Goal: Task Accomplishment & Management: Complete application form

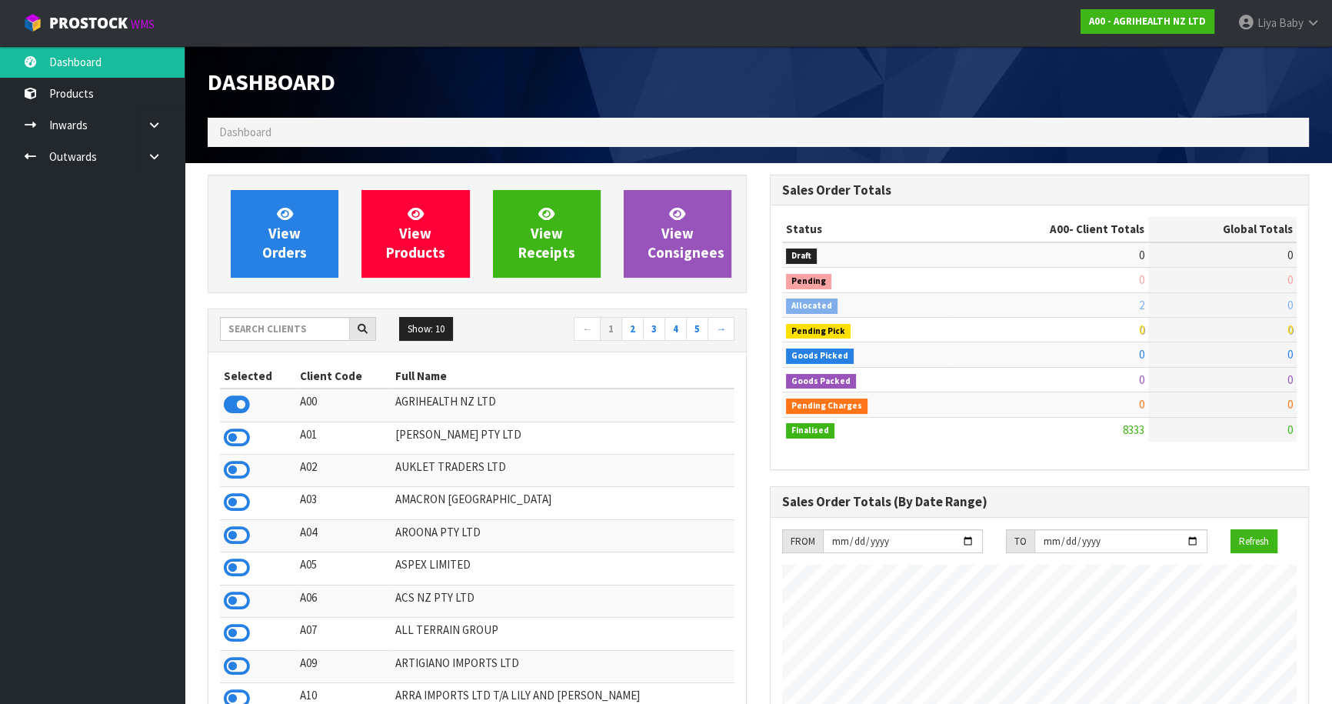
scroll to position [1163, 561]
click at [294, 328] on input "text" at bounding box center [285, 329] width 130 height 24
click at [277, 328] on input "text" at bounding box center [285, 329] width 130 height 24
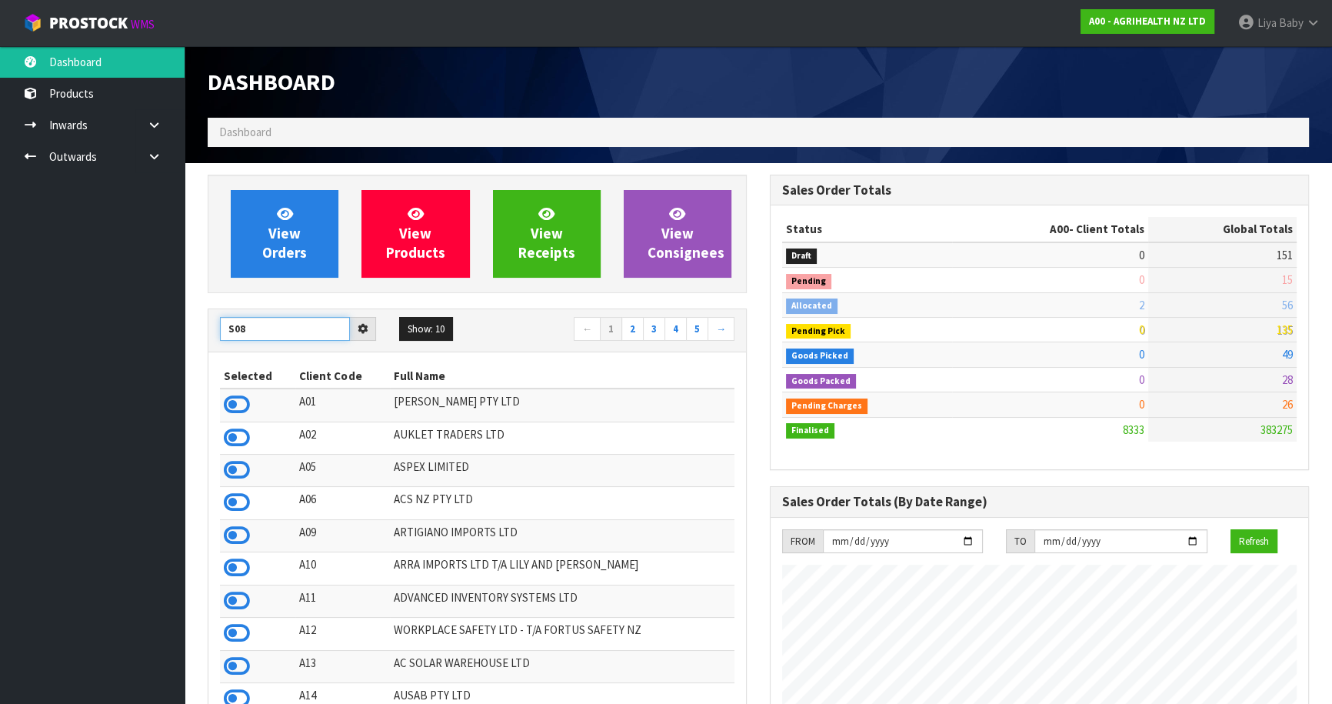
type input "S08"
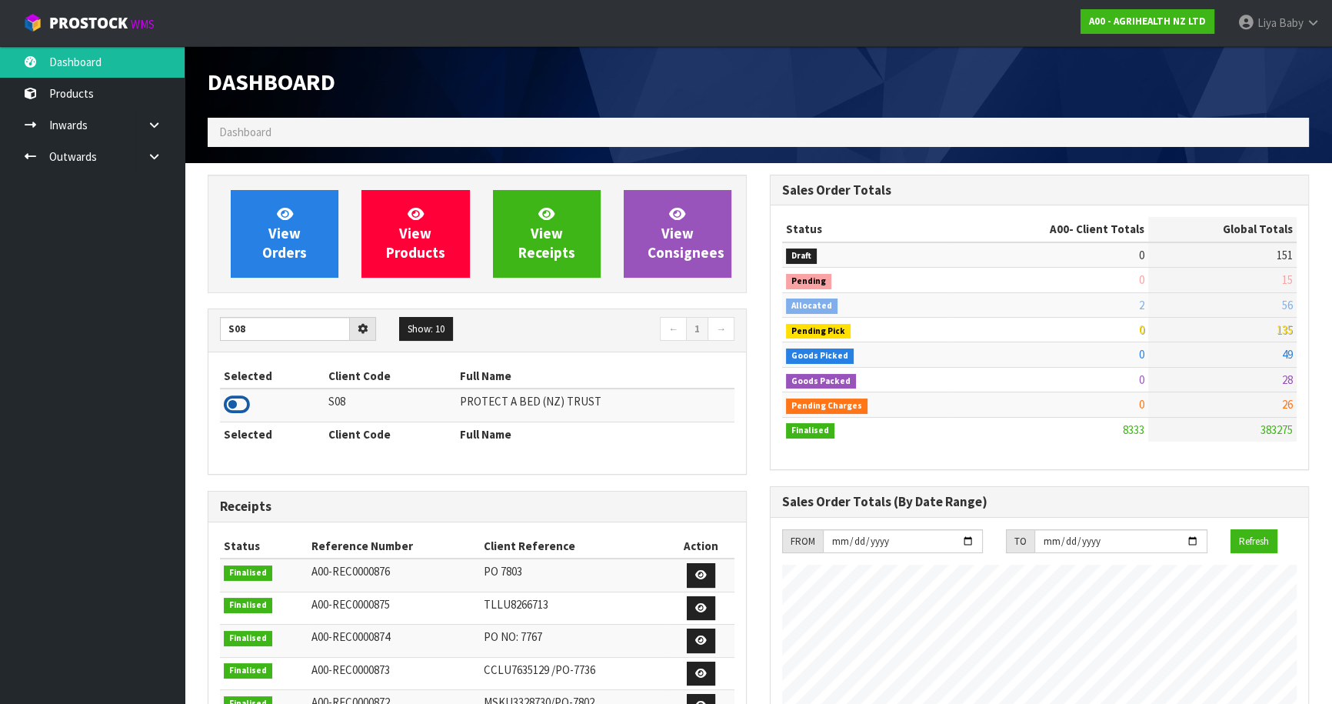
click at [245, 403] on icon at bounding box center [237, 404] width 26 height 23
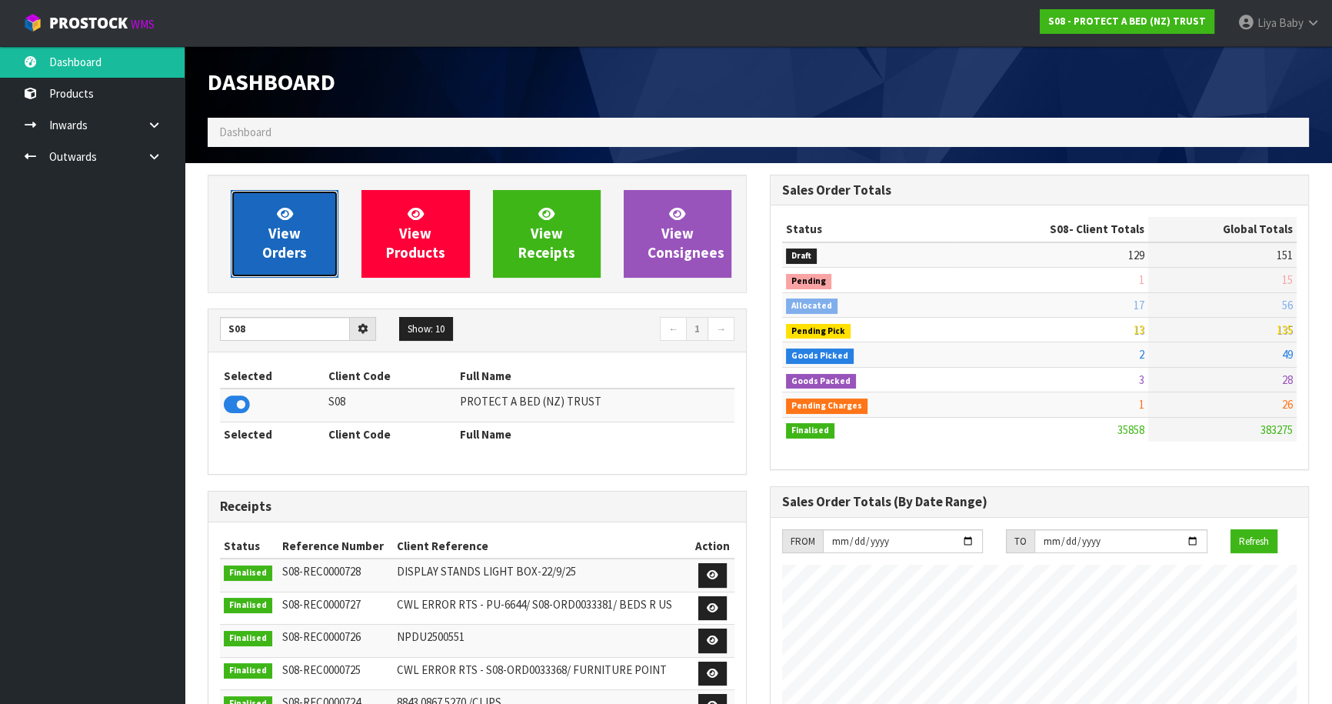
click at [278, 238] on span "View Orders" at bounding box center [284, 234] width 45 height 58
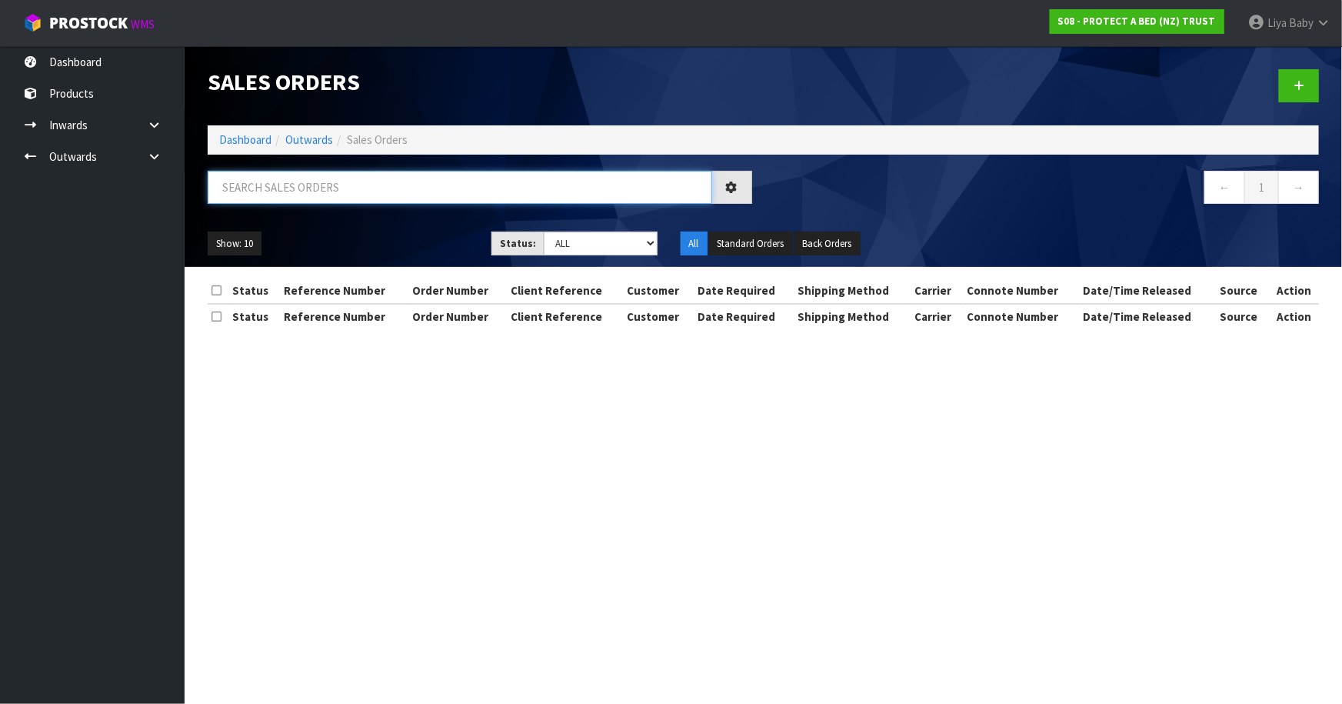
click at [300, 195] on input "text" at bounding box center [460, 187] width 504 height 33
type input "JOB-0414677"
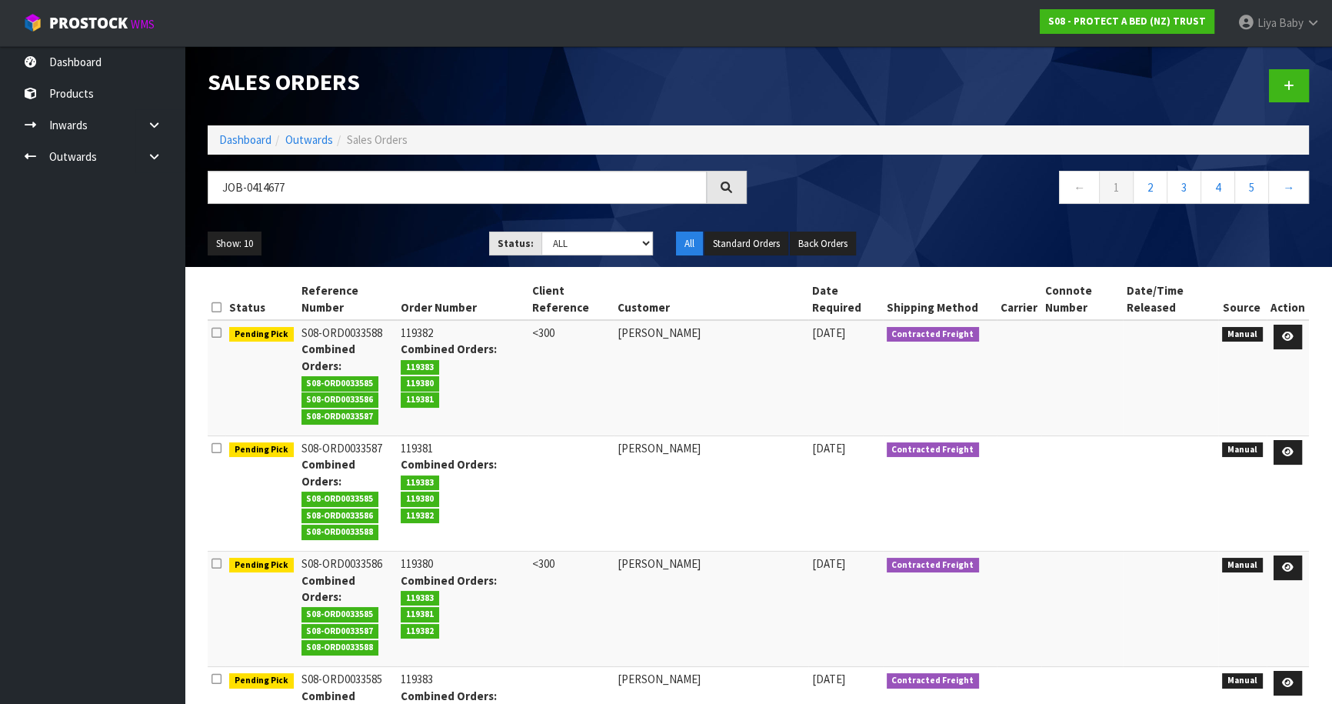
click at [894, 167] on div "Sales Orders Dashboard Outwards Sales Orders JOB-0414677 ← 1 2 3 4 5 → Show: 10…" at bounding box center [758, 156] width 1124 height 221
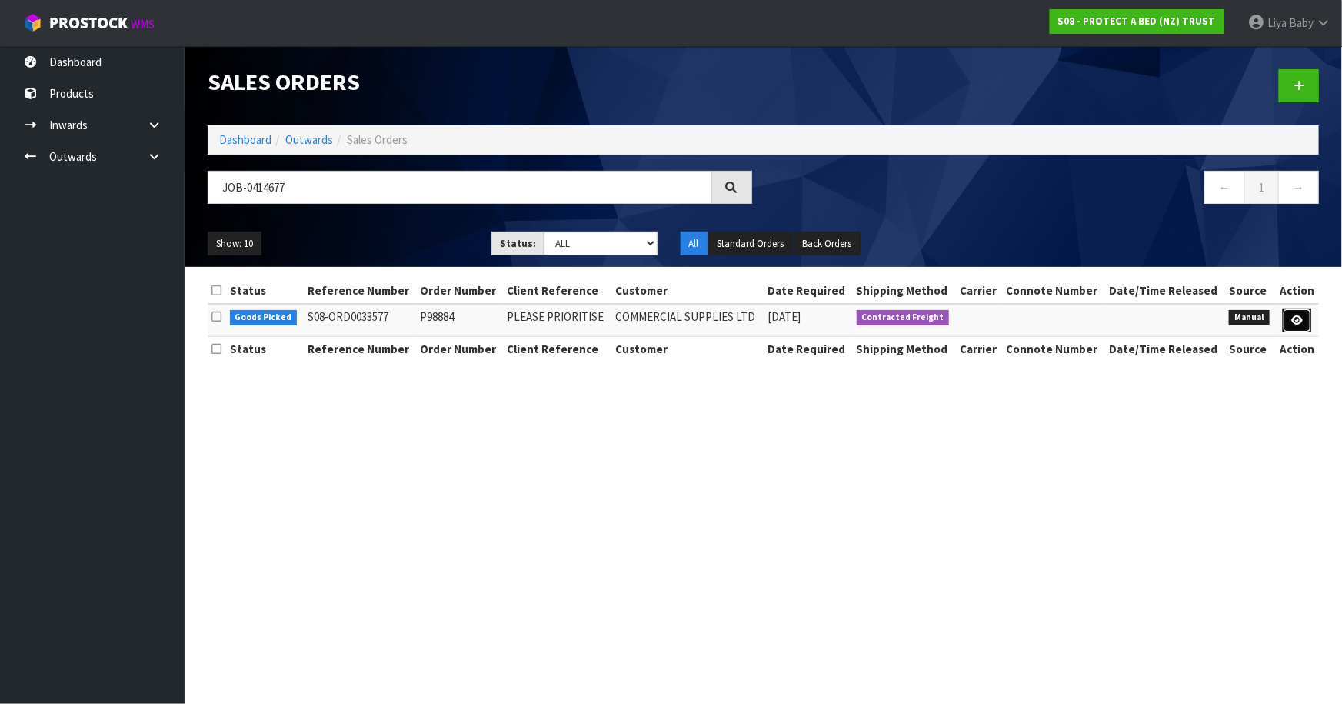
click at [1300, 316] on icon at bounding box center [1297, 320] width 12 height 10
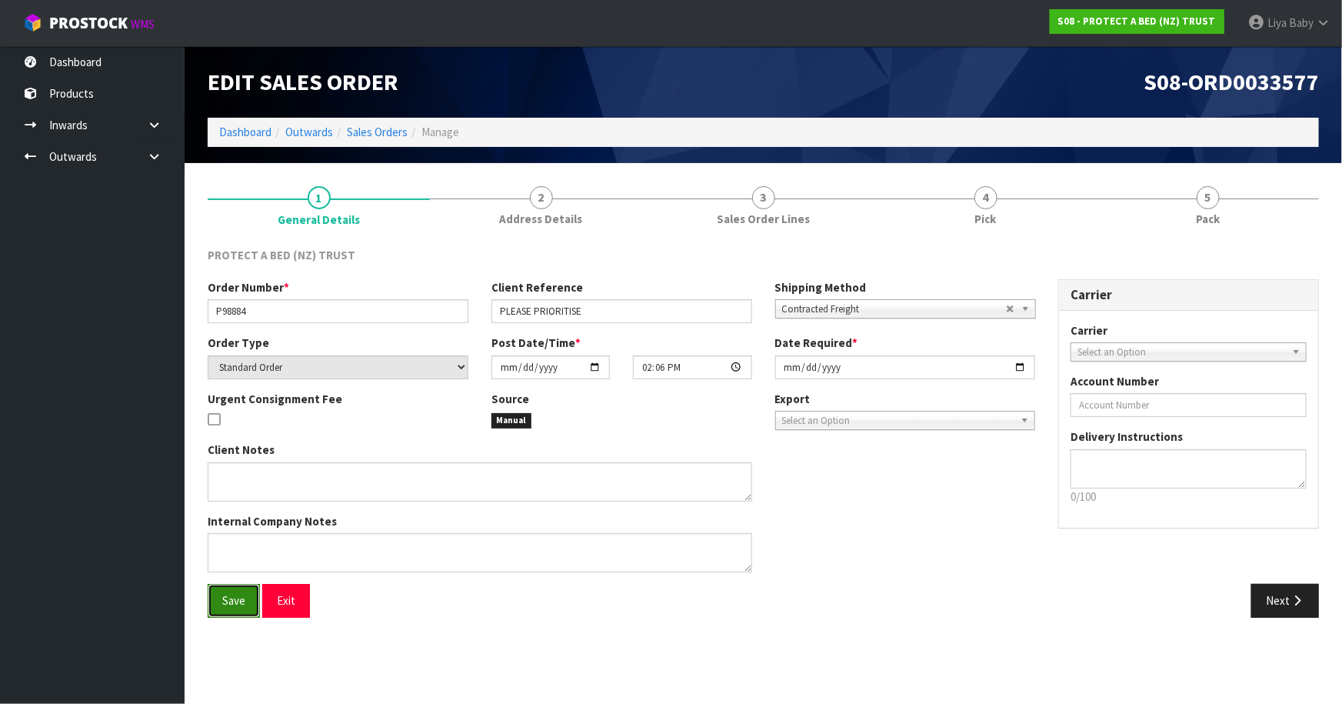
click at [229, 600] on span "Save" at bounding box center [233, 600] width 23 height 15
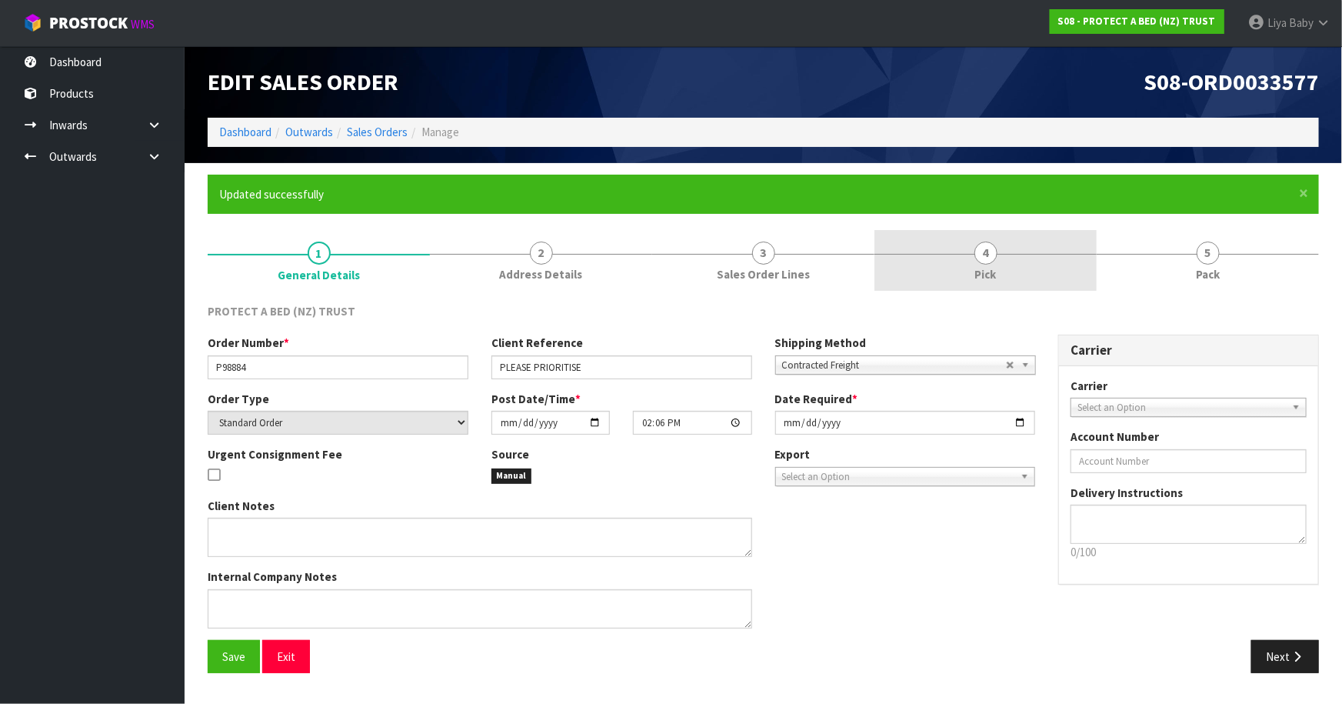
click at [1012, 253] on link "4 Pick" at bounding box center [985, 260] width 222 height 61
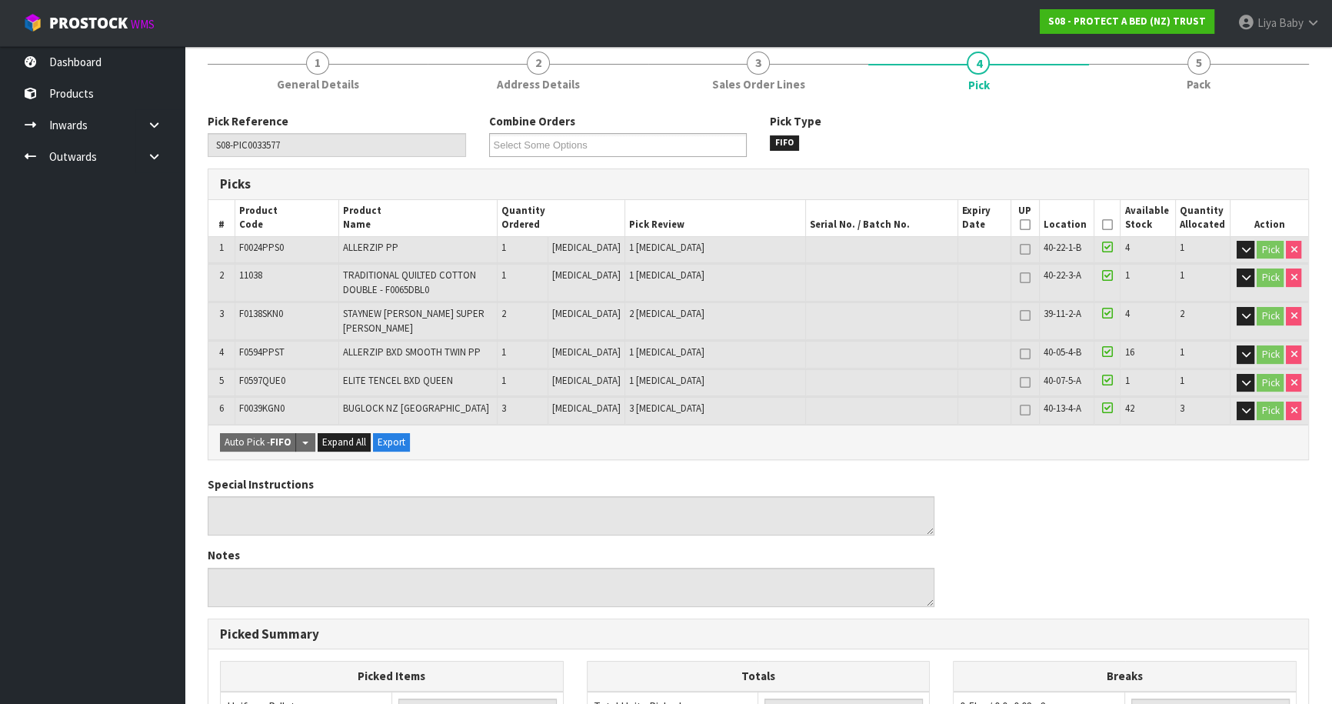
scroll to position [139, 0]
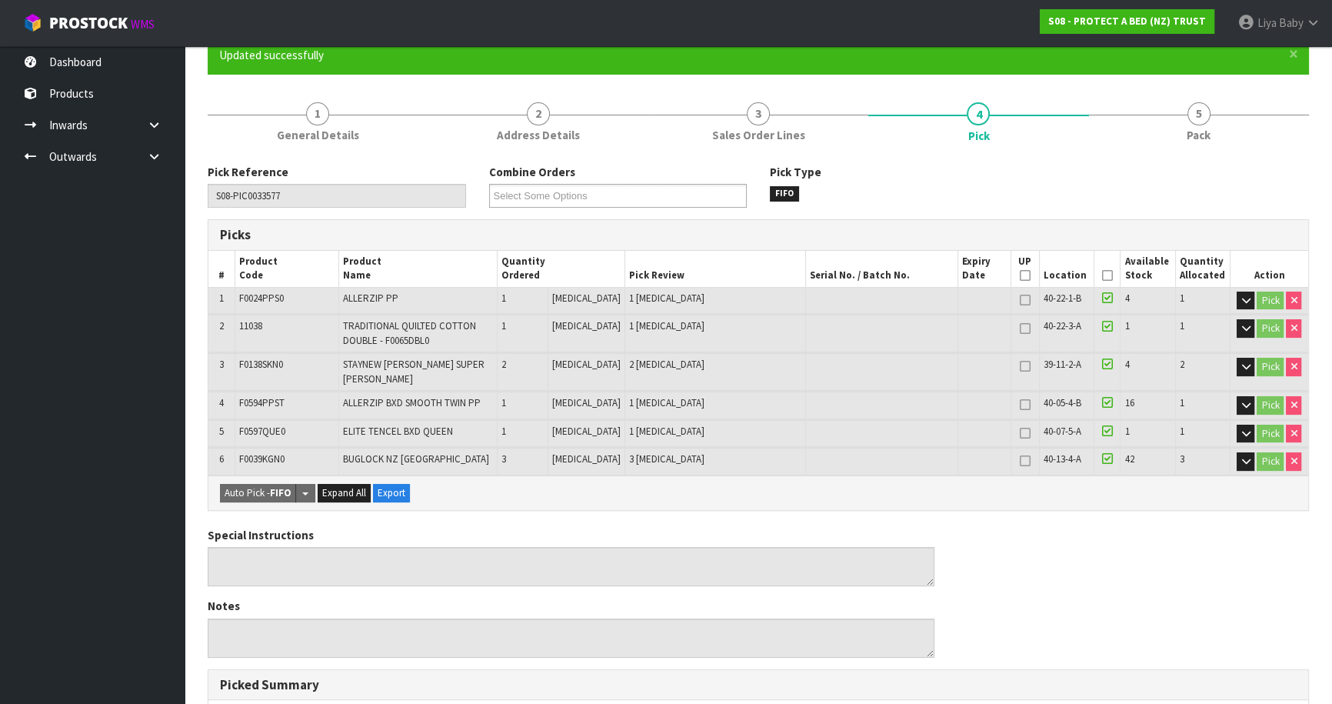
click at [1102, 276] on icon at bounding box center [1107, 275] width 11 height 1
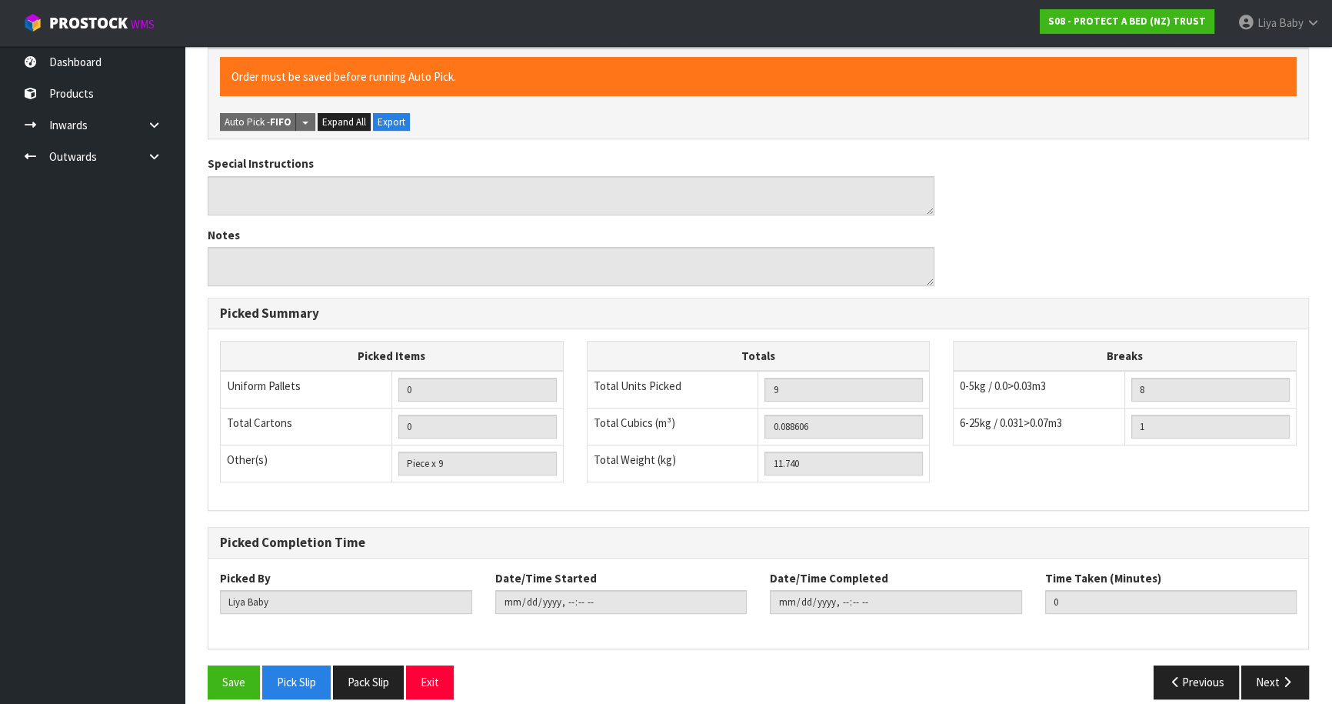
scroll to position [569, 0]
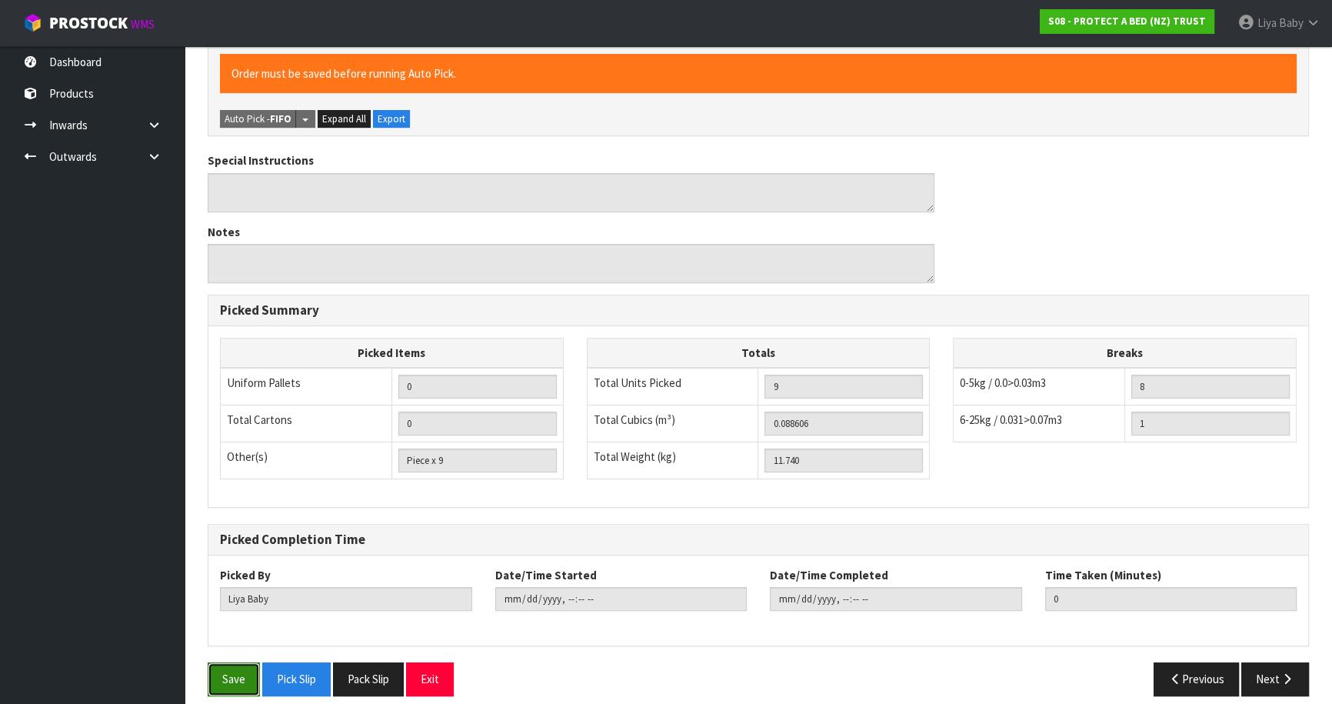
click at [224, 662] on button "Save" at bounding box center [234, 678] width 52 height 33
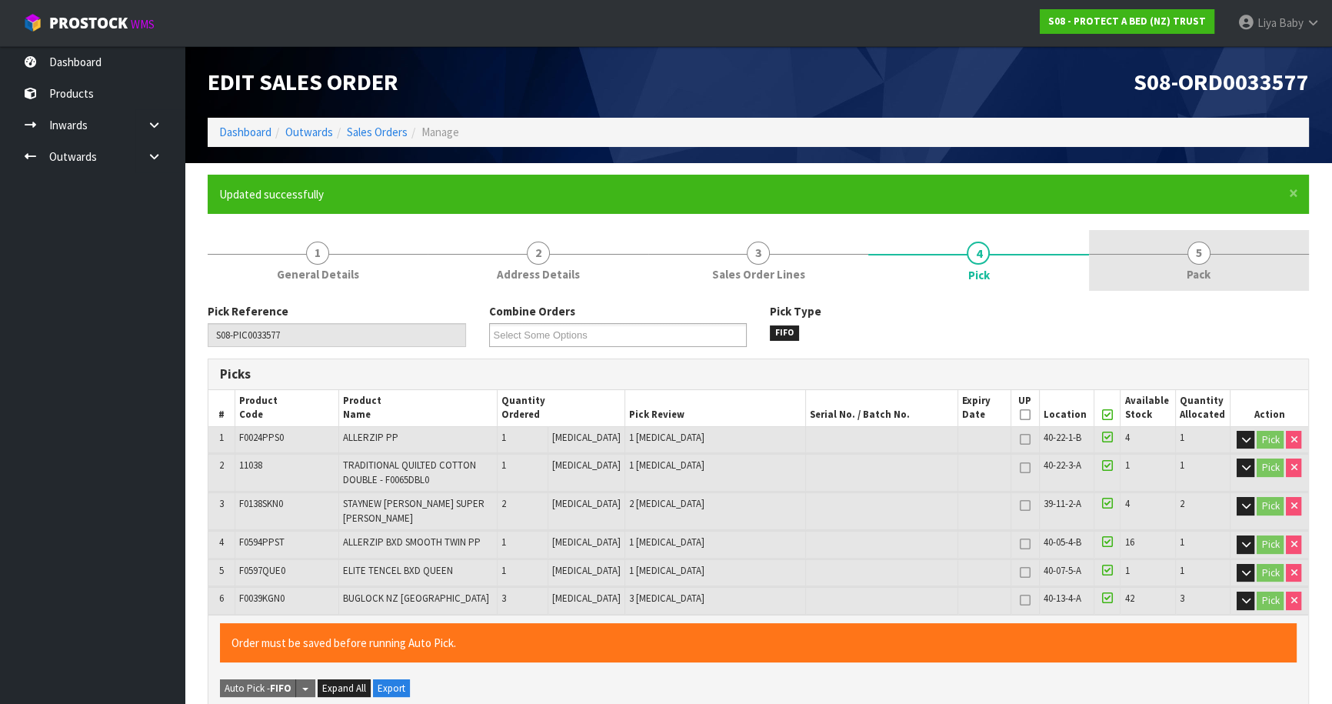
type input "[DATE]T09:38:18"
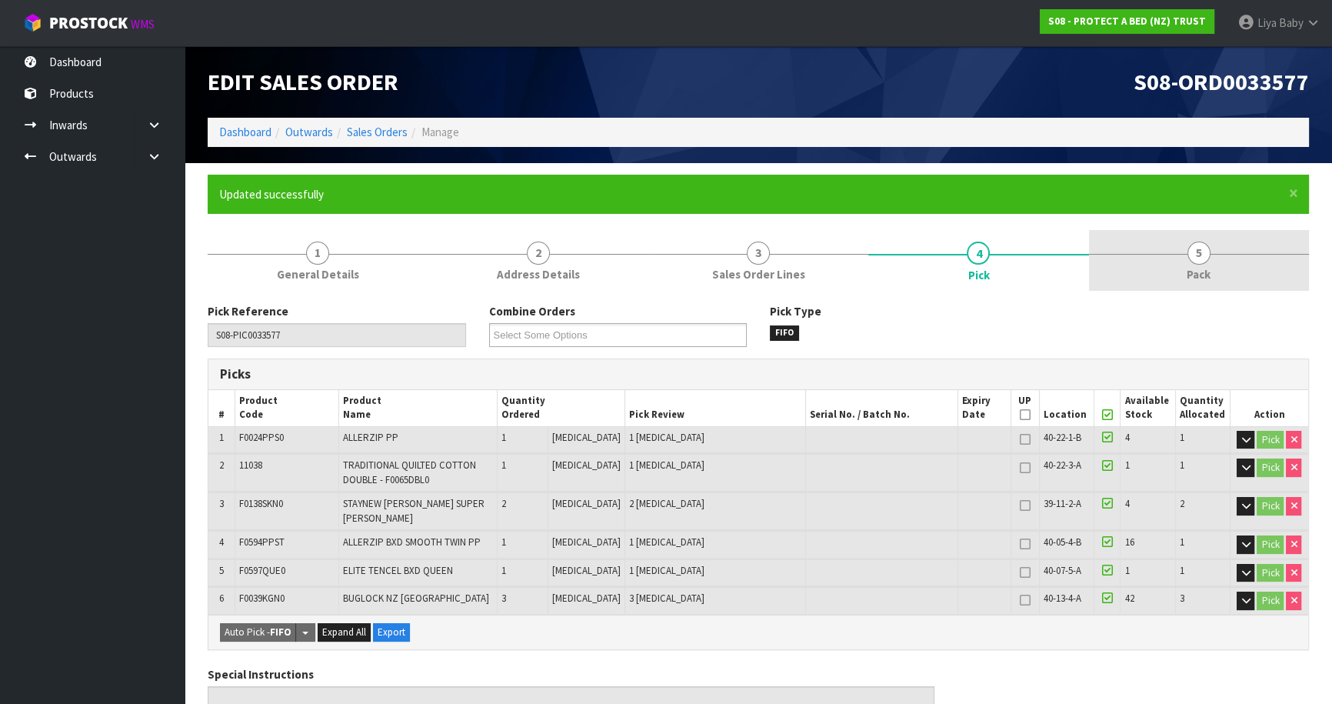
click at [1205, 261] on link "5 Pack" at bounding box center [1199, 260] width 220 height 61
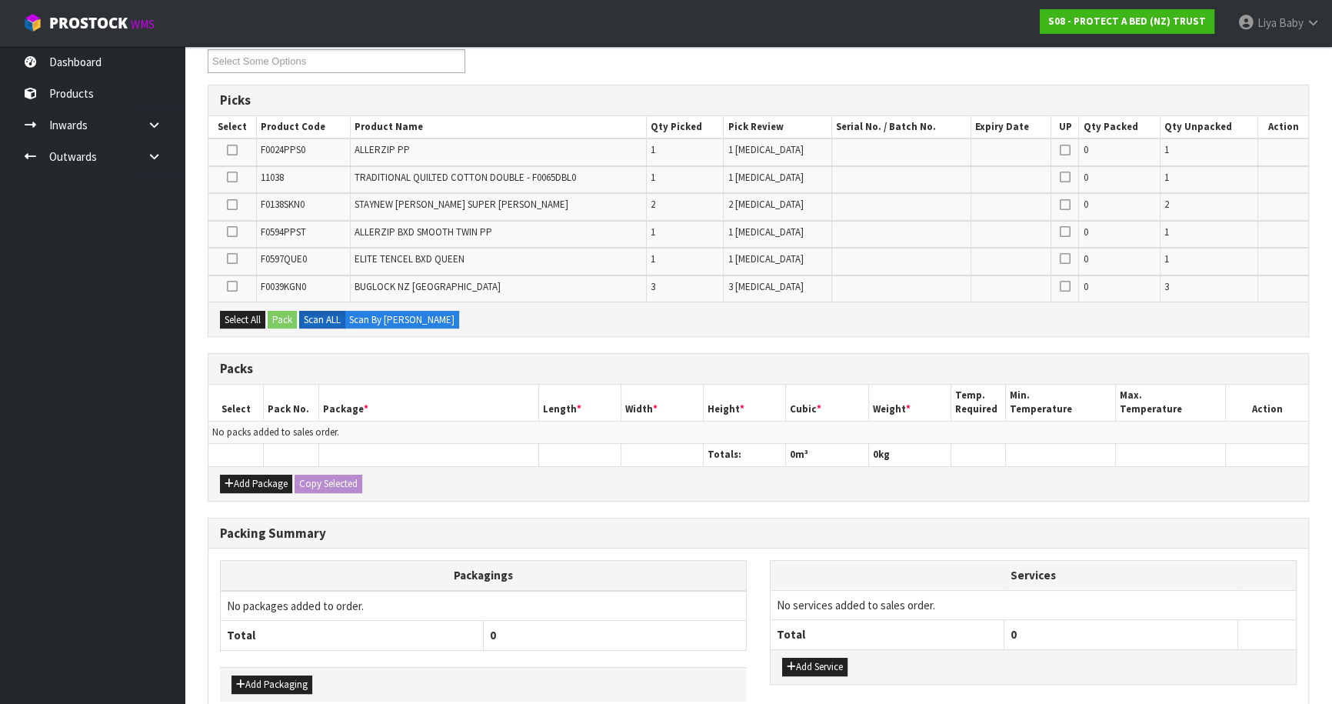
scroll to position [279, 0]
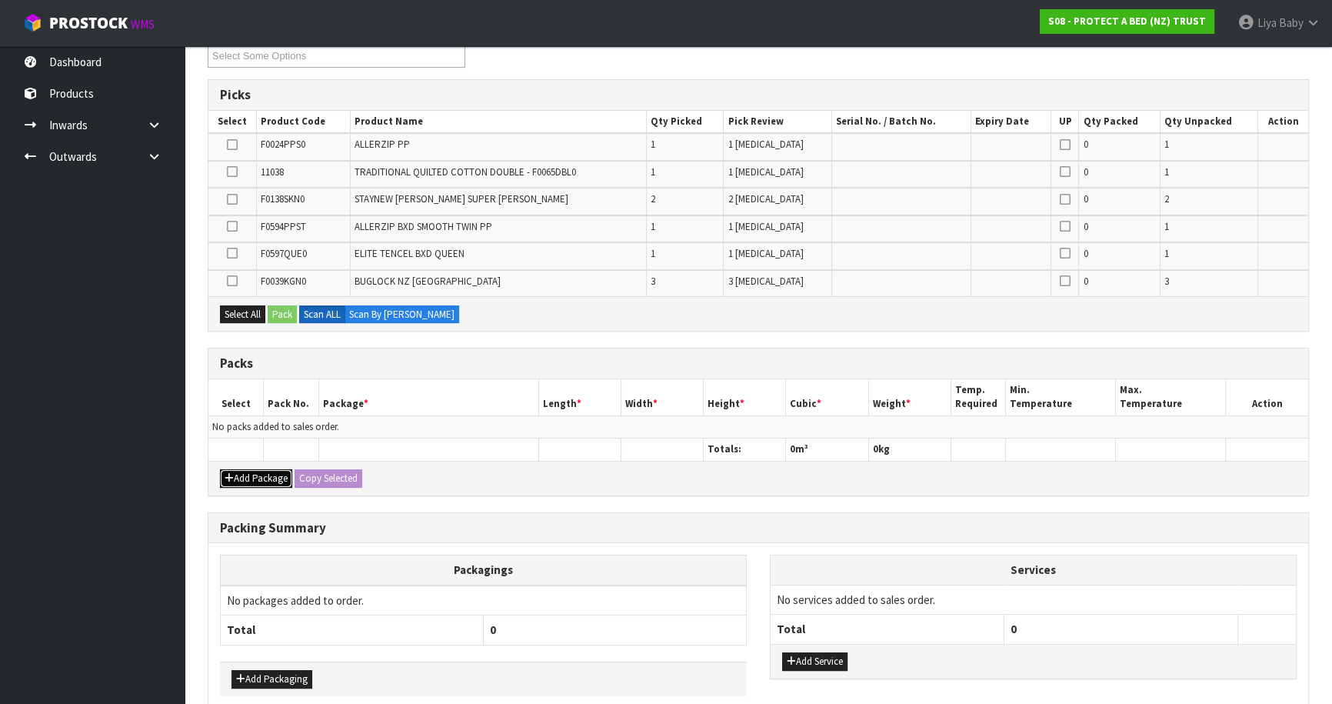
click at [238, 469] on button "Add Package" at bounding box center [256, 478] width 72 height 18
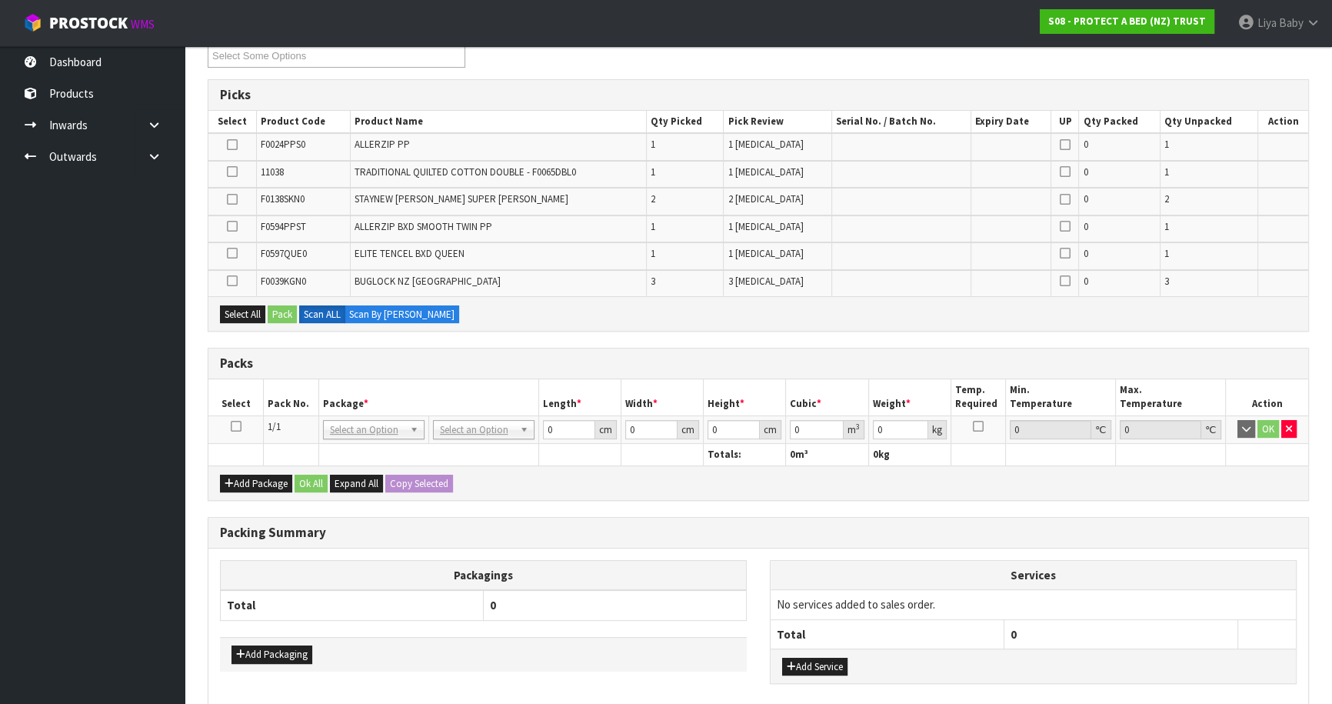
click at [231, 426] on icon at bounding box center [236, 426] width 11 height 1
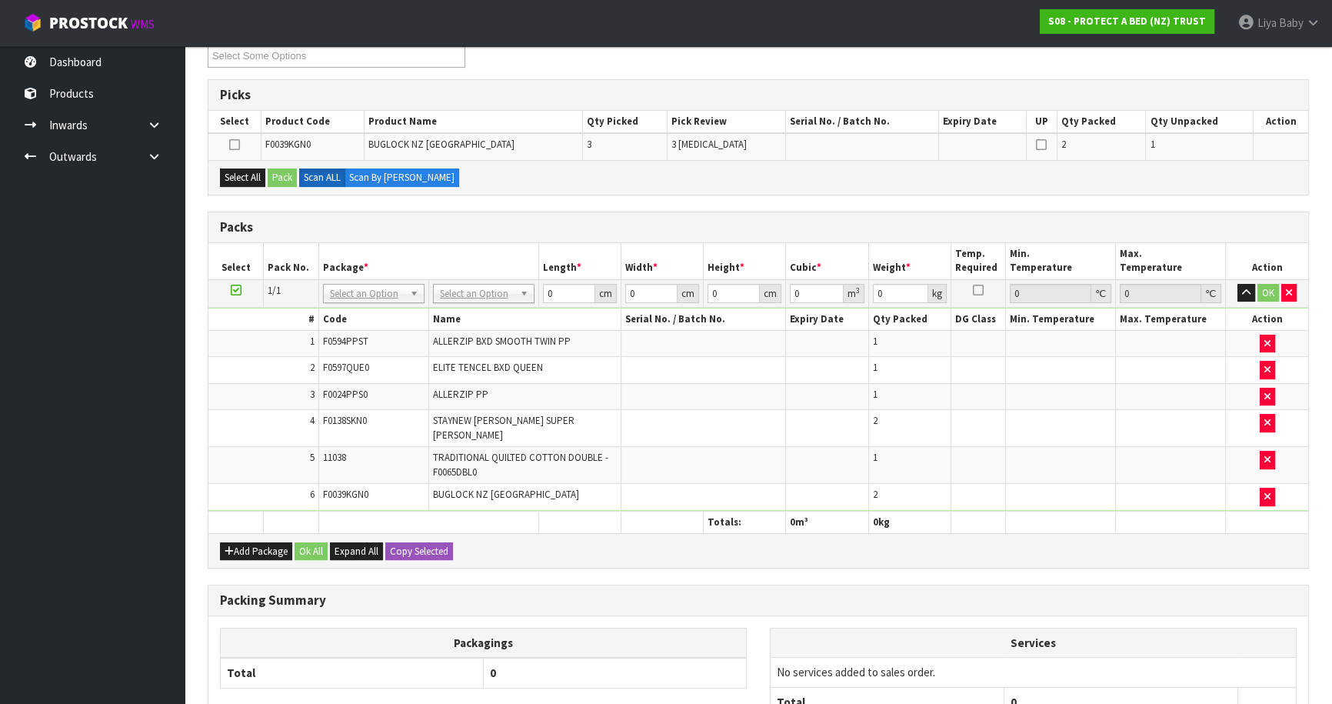
scroll to position [0, 0]
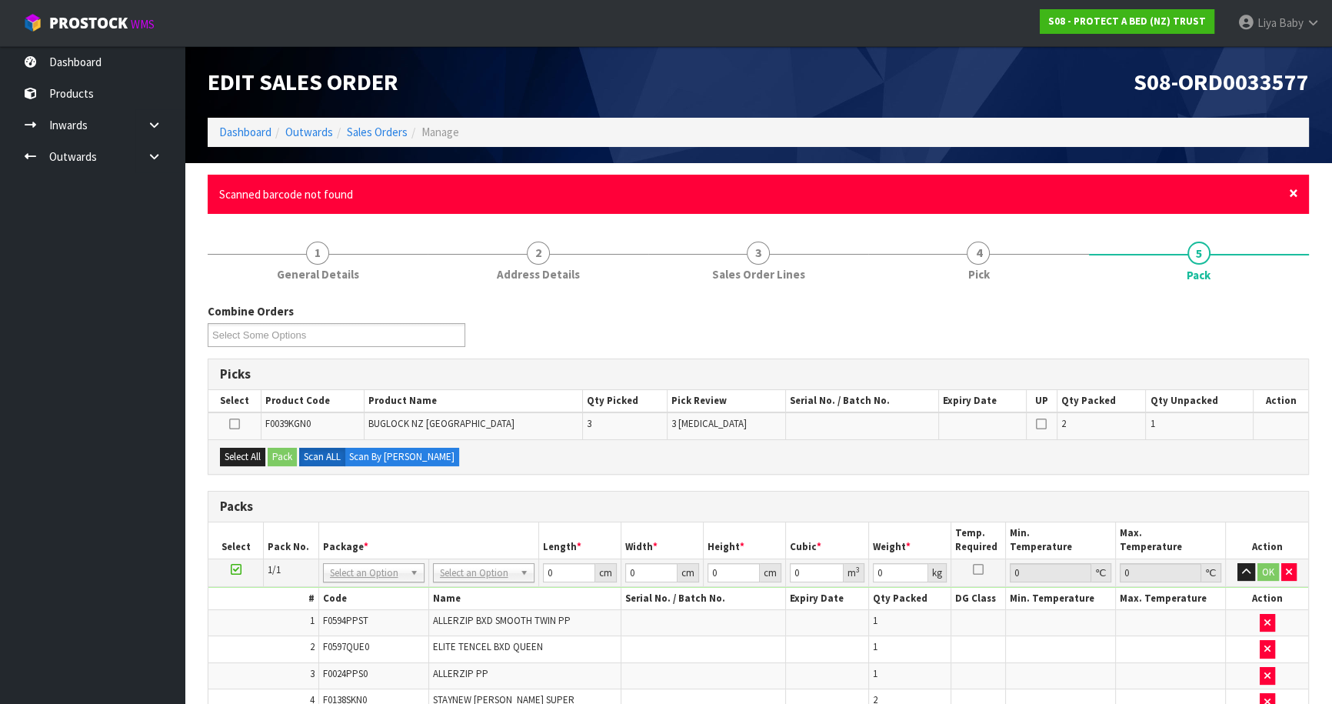
click at [1293, 192] on span "×" at bounding box center [1293, 193] width 9 height 22
click at [1289, 195] on span "×" at bounding box center [1293, 193] width 9 height 22
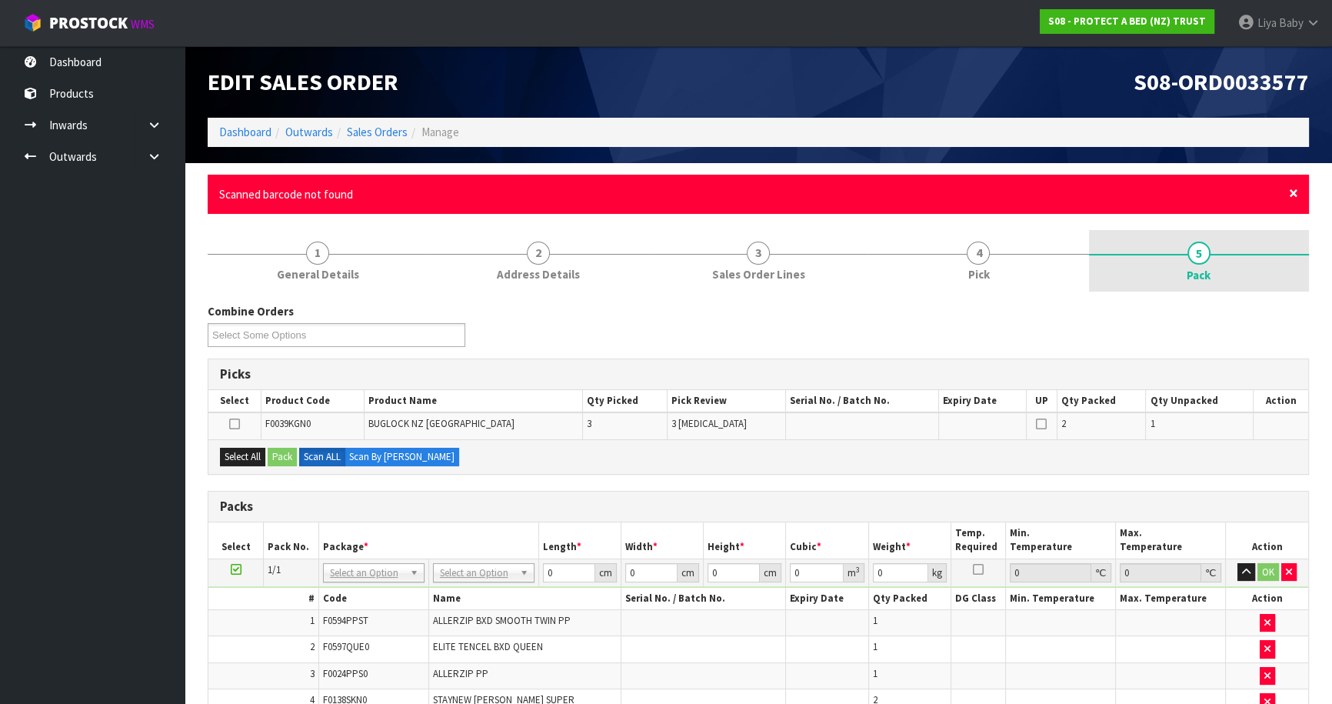
click at [1290, 195] on span "×" at bounding box center [1293, 193] width 9 height 22
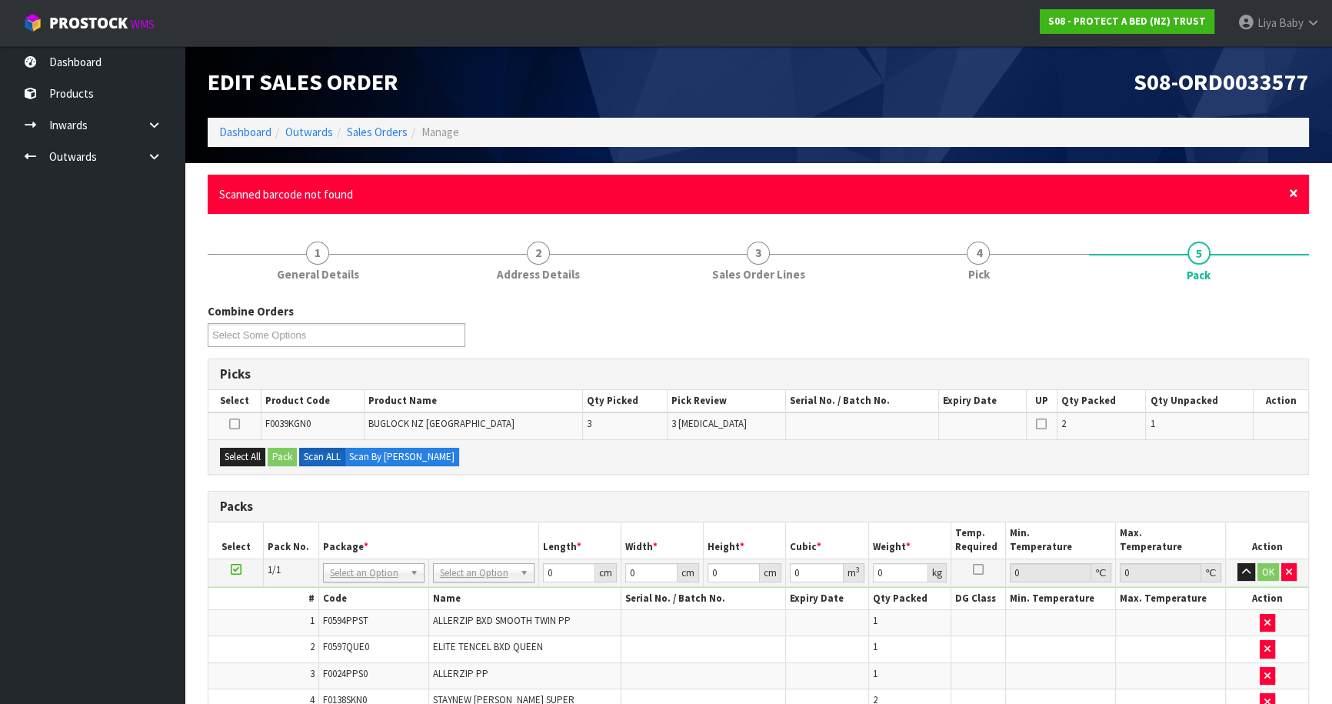
click at [1289, 193] on span "×" at bounding box center [1293, 193] width 9 height 22
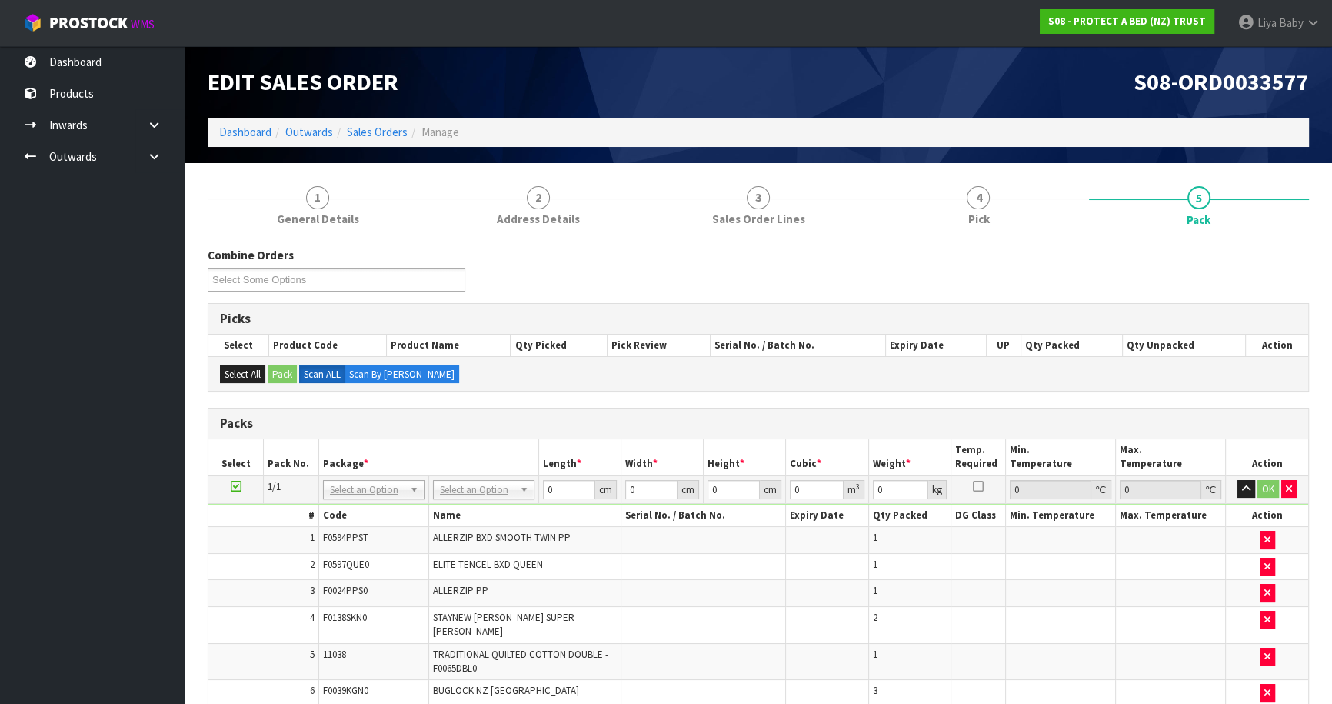
click at [804, 98] on div "S08-ORD0033577" at bounding box center [1039, 82] width 562 height 72
click at [454, 511] on input "text" at bounding box center [483, 509] width 94 height 19
type input "CTN9"
type input "51"
type input "38"
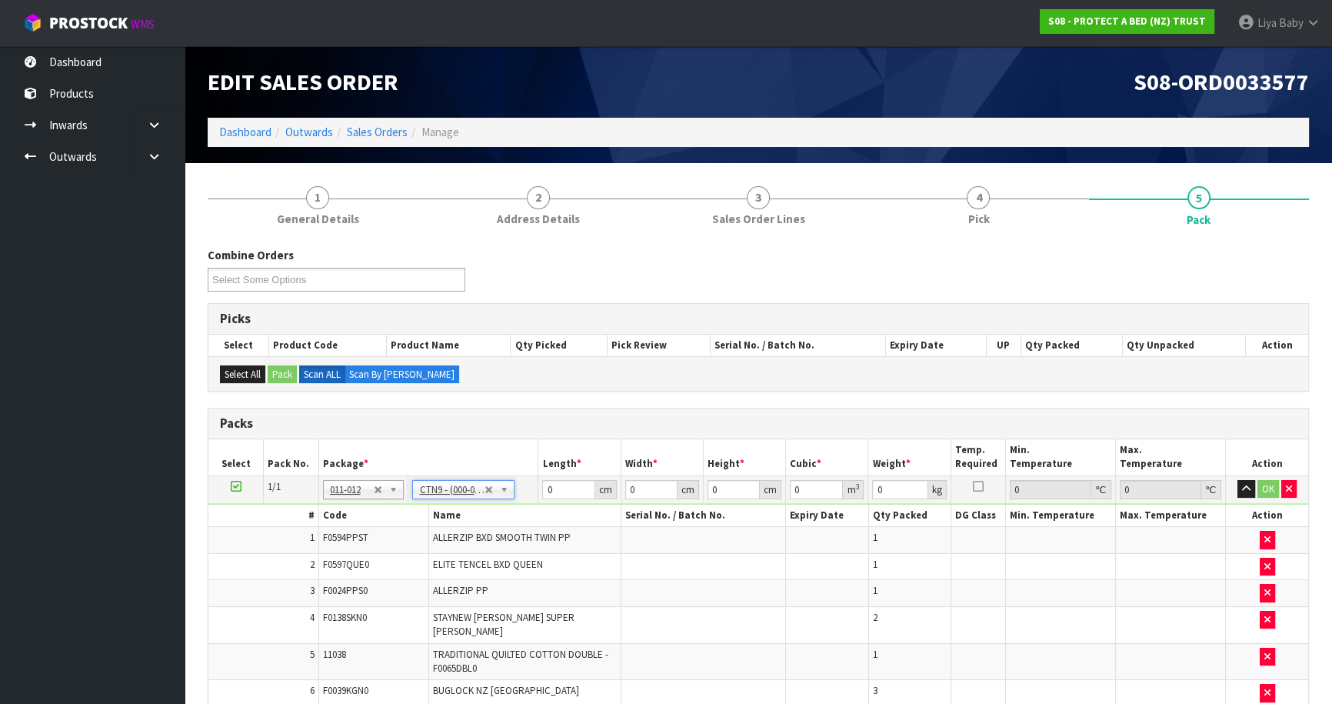
type input "58.5"
type input "0.113373"
type input "11.94"
click at [569, 487] on input "51" at bounding box center [568, 489] width 52 height 19
type input "5"
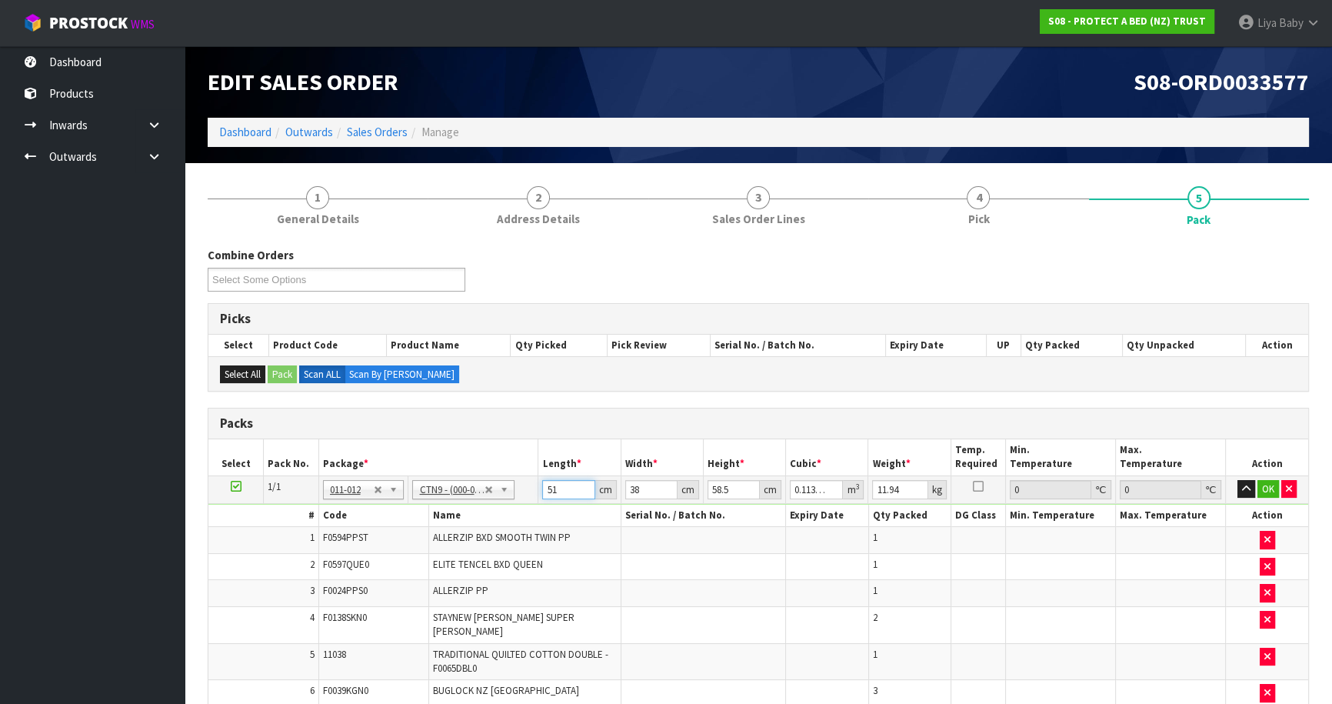
type input "0.011115"
type input "52"
type input "0.115596"
drag, startPoint x: 558, startPoint y: 481, endPoint x: 1341, endPoint y: 736, distance: 823.1
click at [1332, 703] on html "Toggle navigation ProStock WMS S08 - PROTECT A BED (NZ) TRUST Liya Baby Logout …" at bounding box center [666, 352] width 1332 height 704
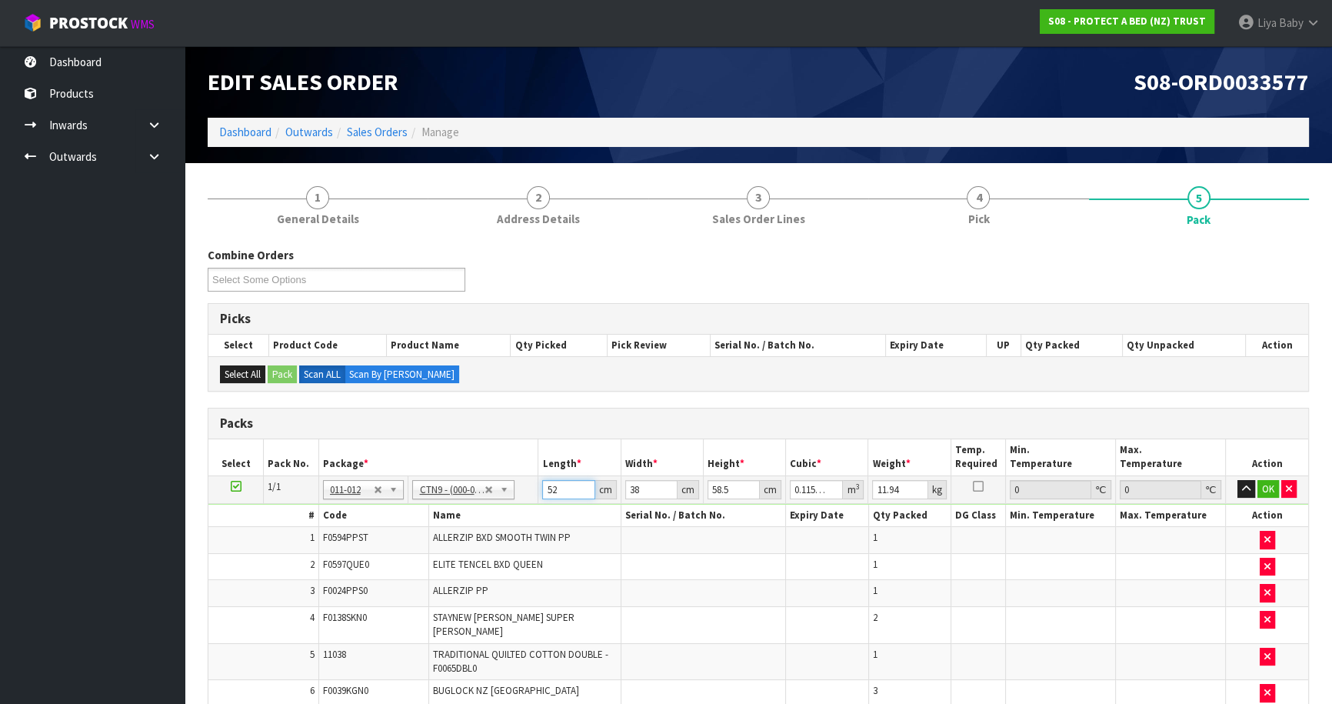
type input "52"
type input "0"
type input "4"
type input "0.012168"
type input "40"
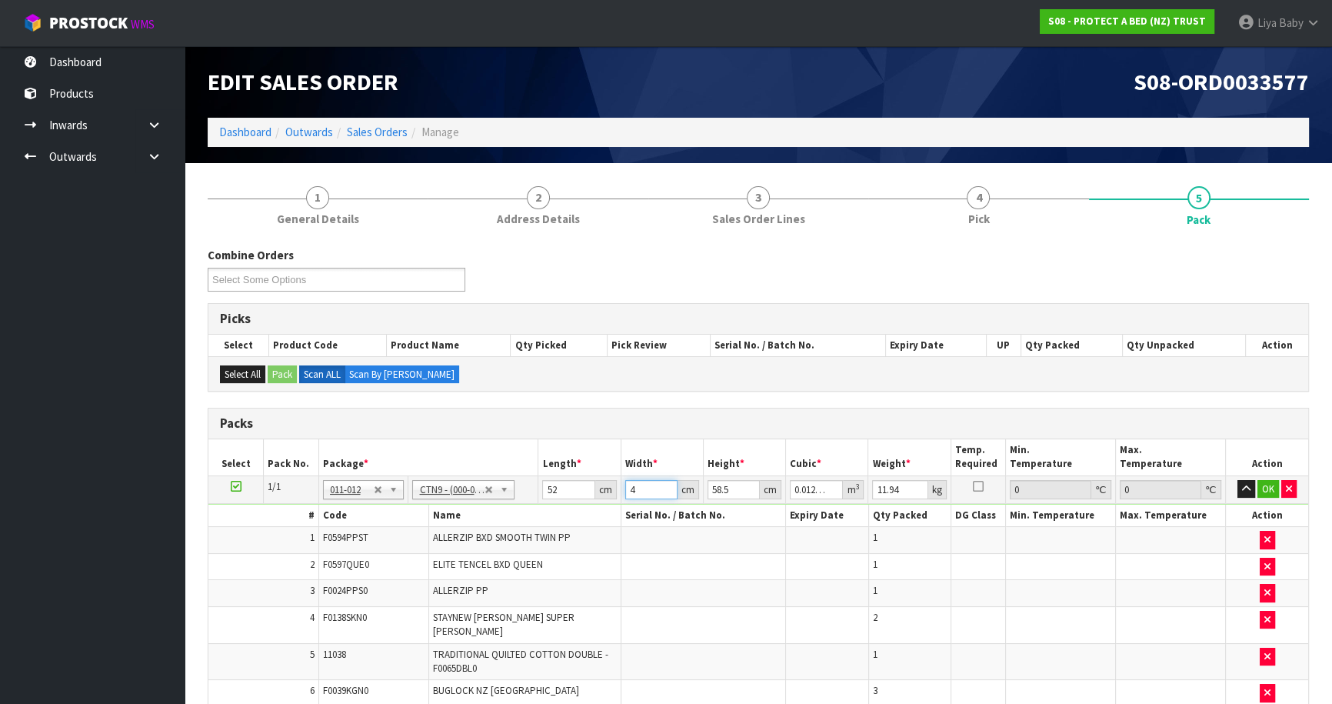
type input "0.12168"
type input "40"
type input "0"
type input "4"
type input "0.00832"
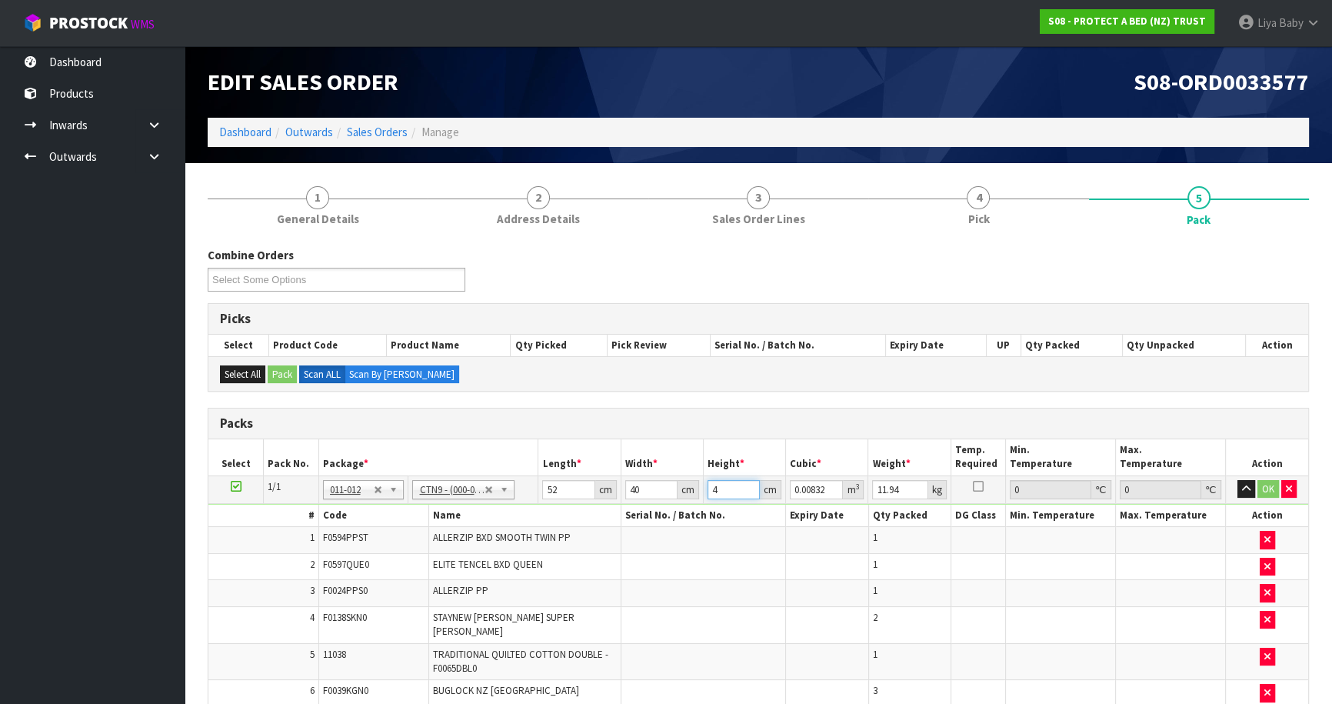
type input "44"
type input "0.09152"
type input "44"
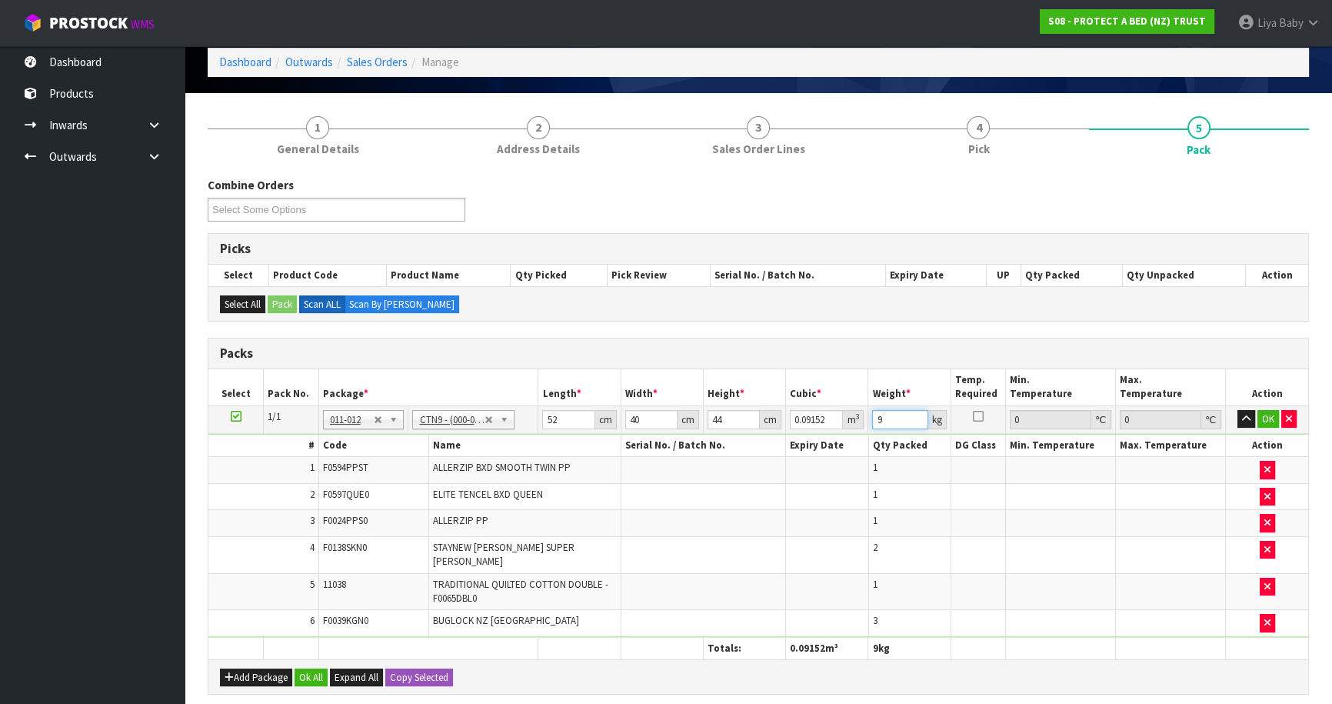
scroll to position [338, 0]
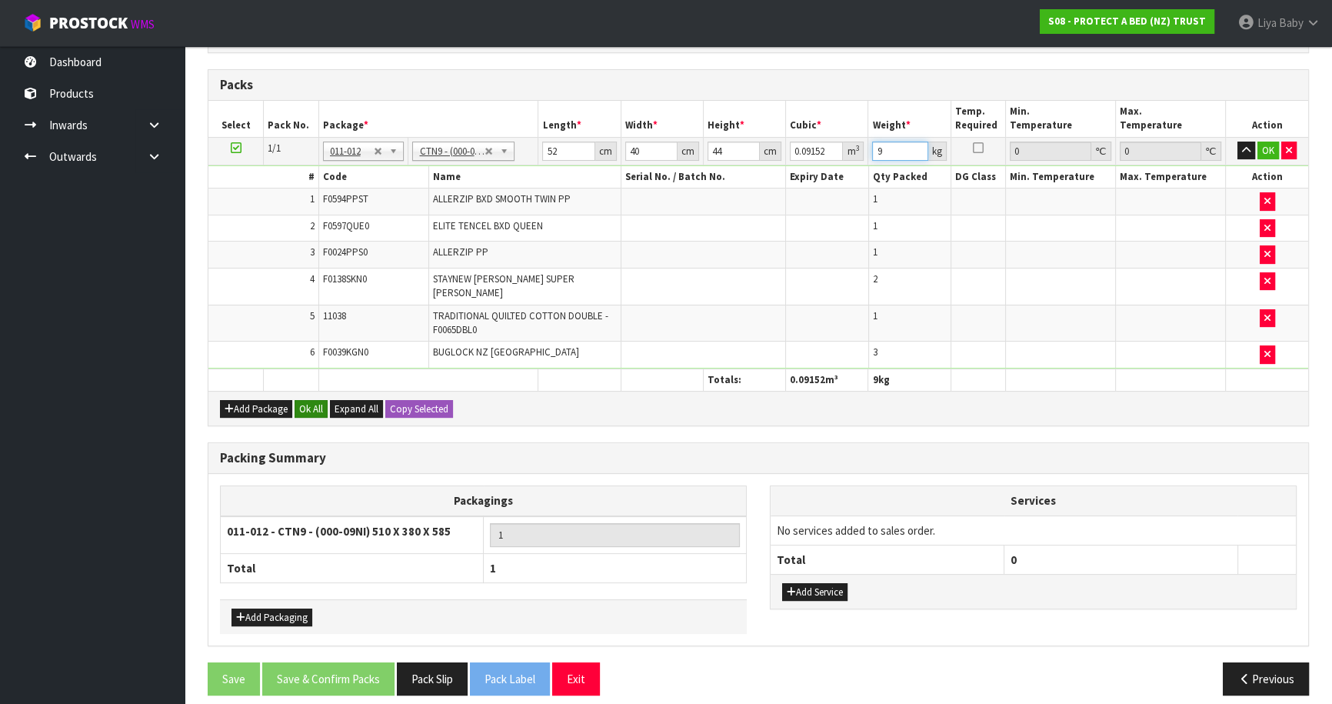
type input "9"
click at [319, 400] on button "Ok All" at bounding box center [310, 409] width 33 height 18
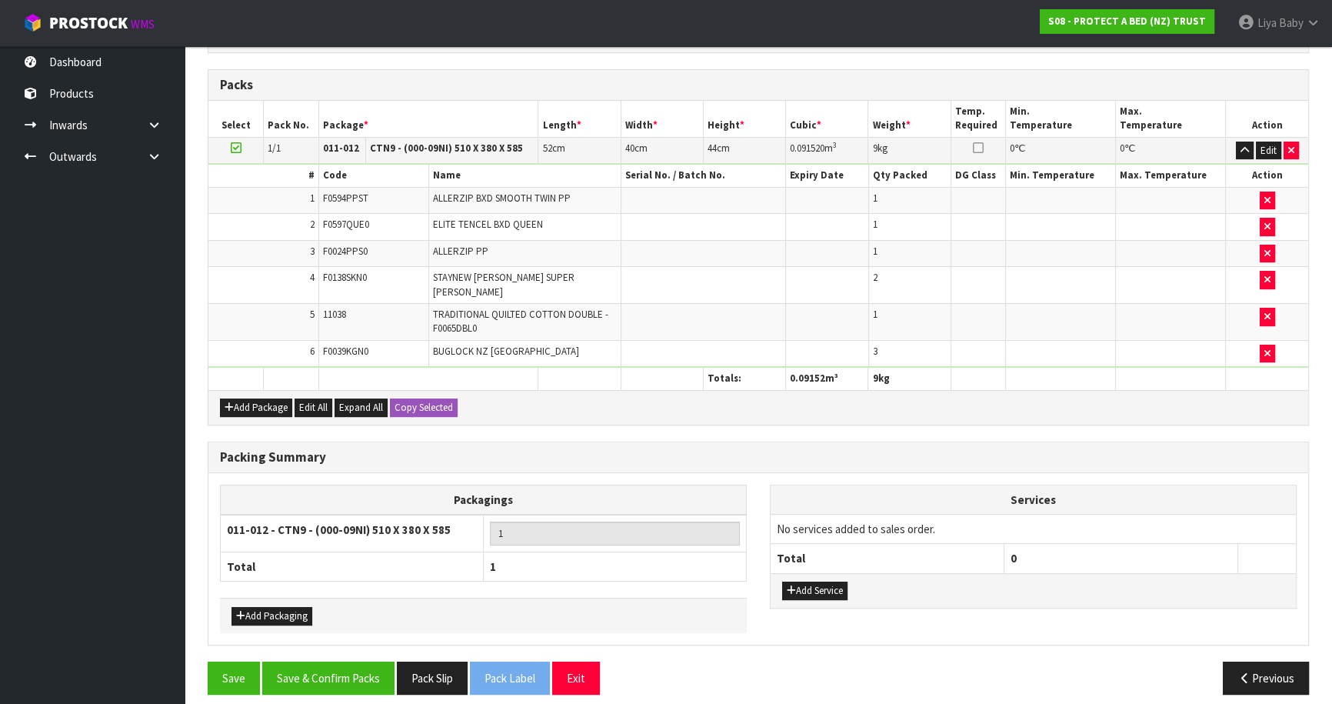
scroll to position [338, 0]
click at [364, 664] on button "Save & Confirm Packs" at bounding box center [328, 678] width 132 height 33
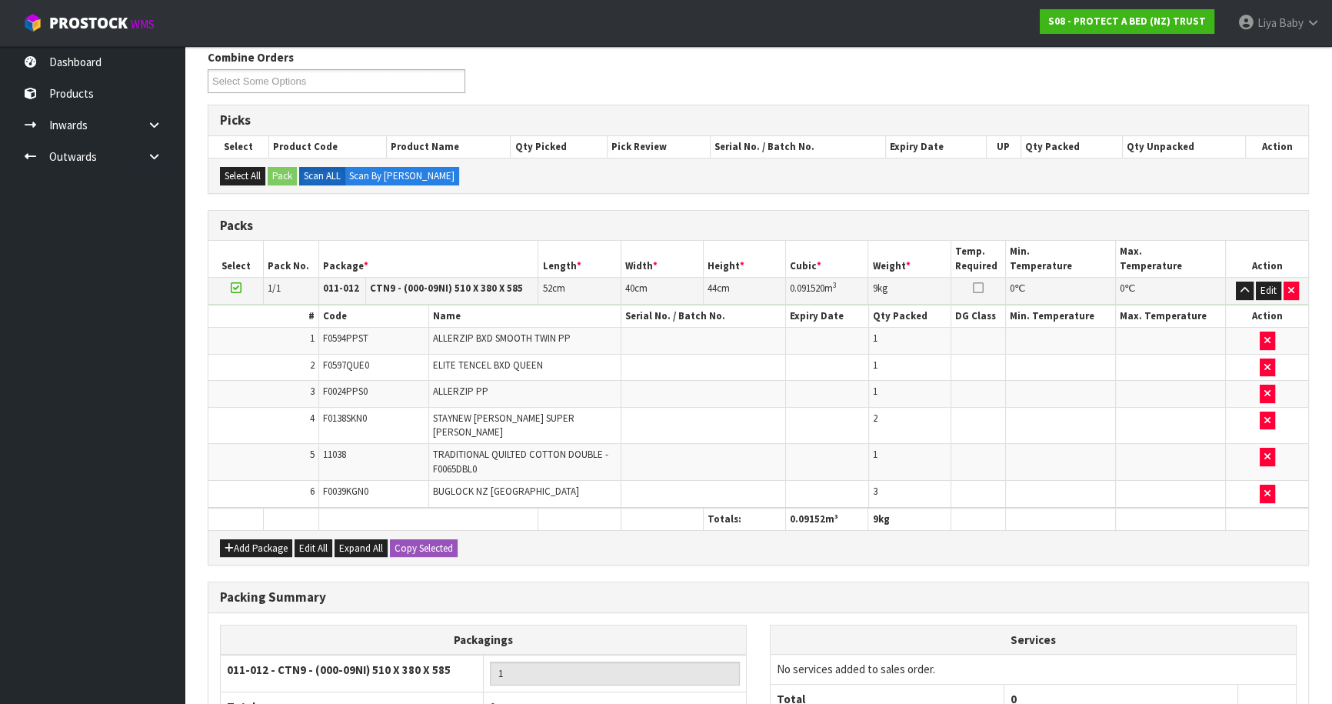
scroll to position [168, 0]
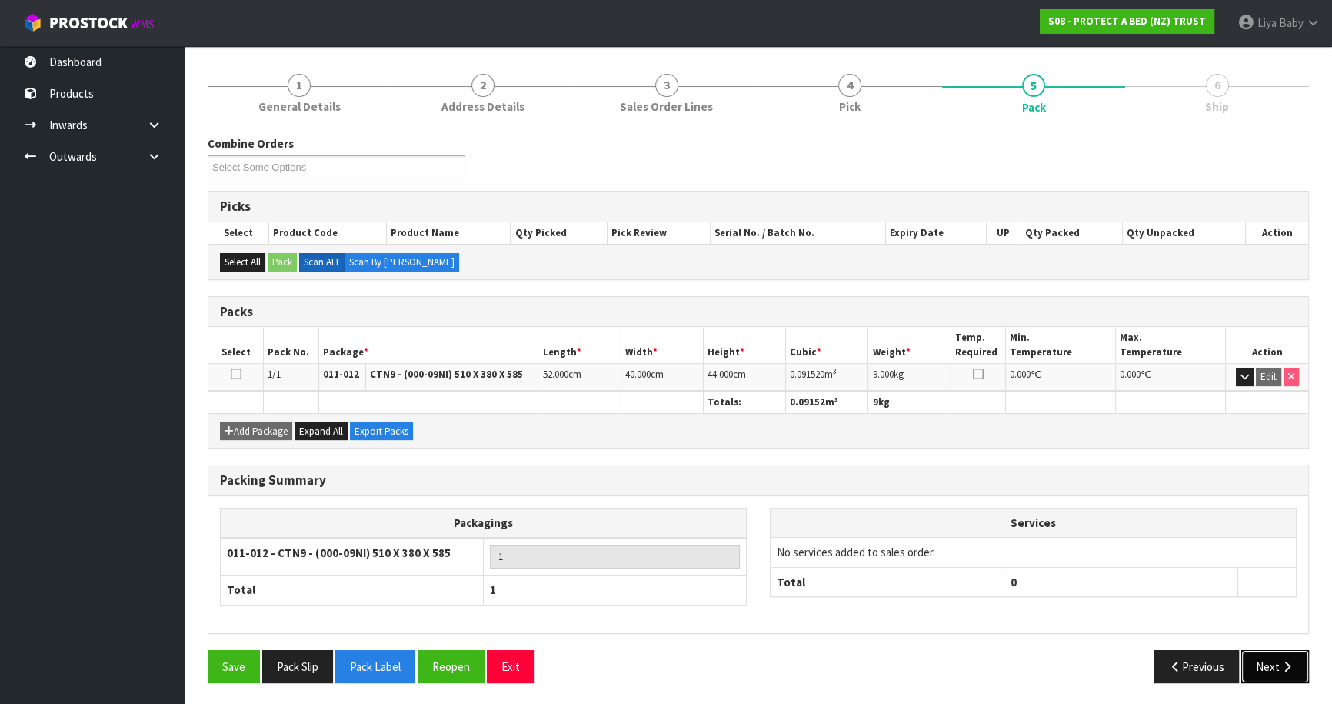
click at [1256, 667] on button "Next" at bounding box center [1275, 666] width 68 height 33
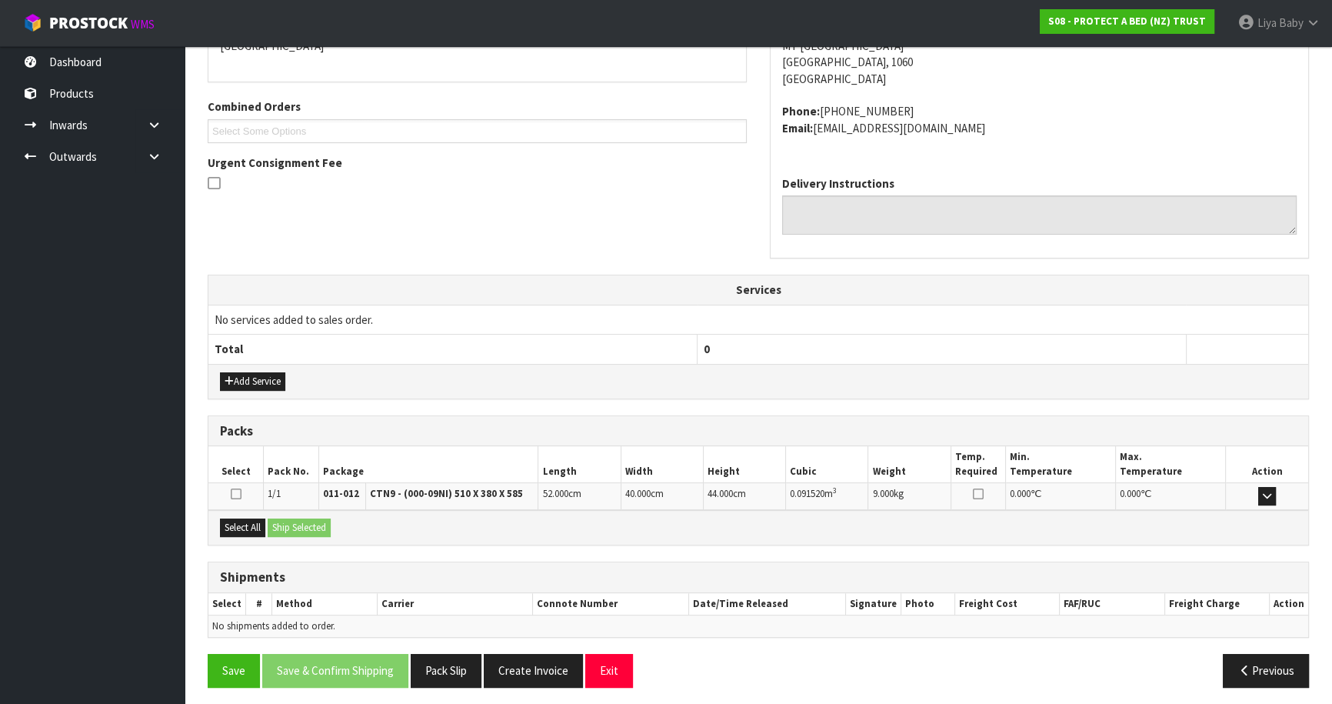
scroll to position [361, 0]
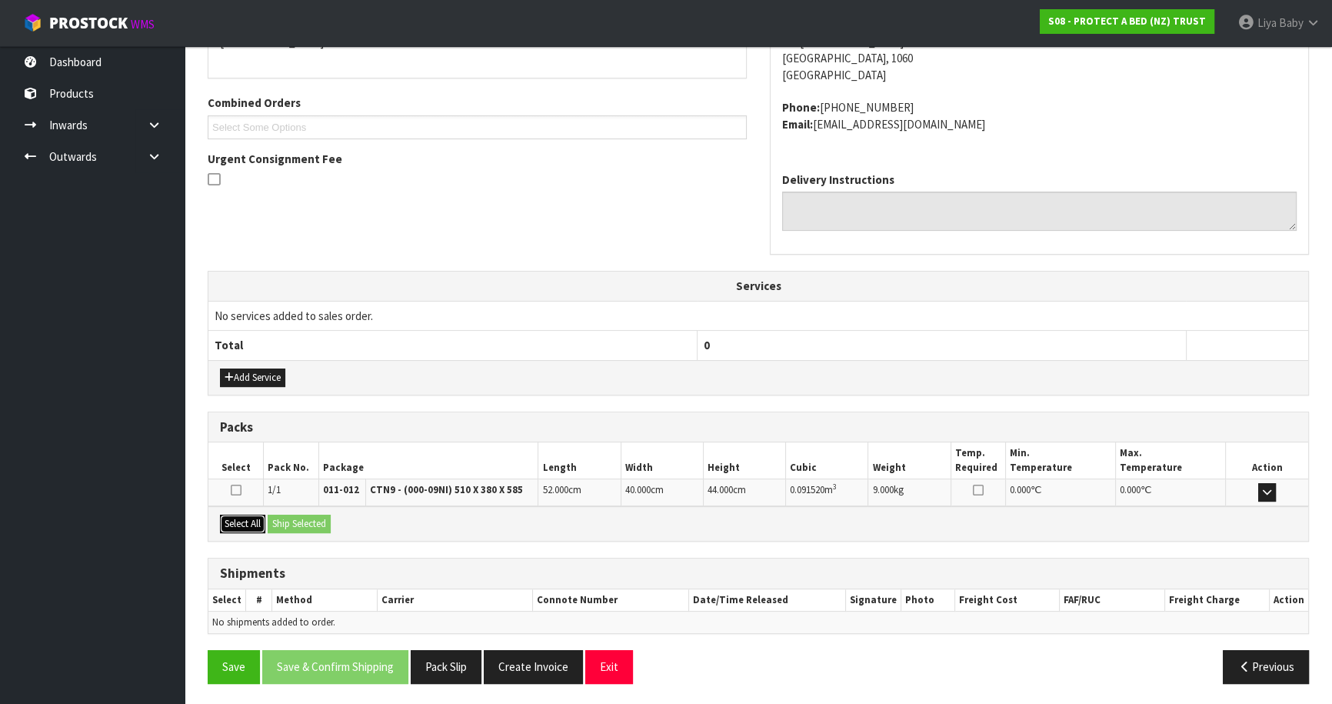
click at [240, 514] on button "Select All" at bounding box center [242, 523] width 45 height 18
drag, startPoint x: 305, startPoint y: 514, endPoint x: 294, endPoint y: 523, distance: 13.7
click at [304, 514] on button "Ship Selected" at bounding box center [299, 523] width 63 height 18
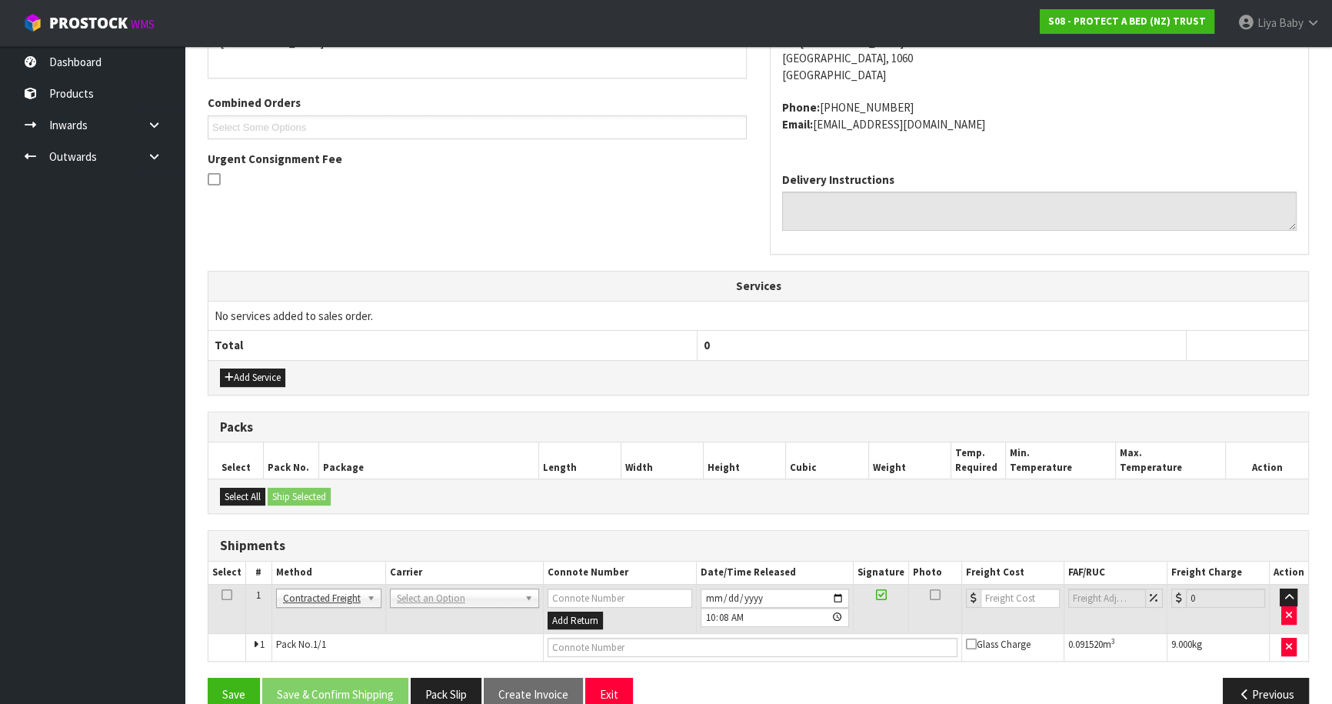
drag, startPoint x: 221, startPoint y: 594, endPoint x: 243, endPoint y: 592, distance: 21.6
click at [231, 593] on td at bounding box center [227, 609] width 38 height 50
click at [225, 594] on icon at bounding box center [226, 594] width 11 height 1
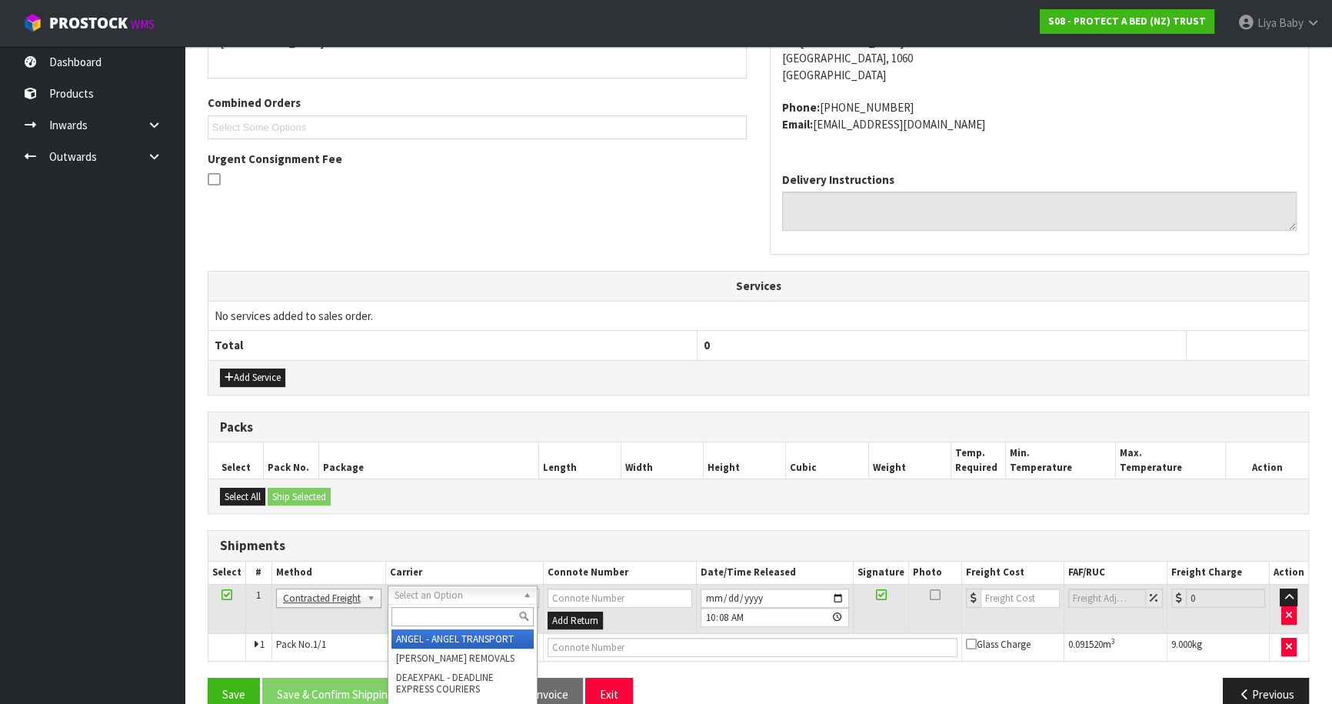
click at [459, 604] on div at bounding box center [462, 616] width 148 height 25
click at [457, 615] on input "text" at bounding box center [462, 616] width 142 height 19
type input "NZP"
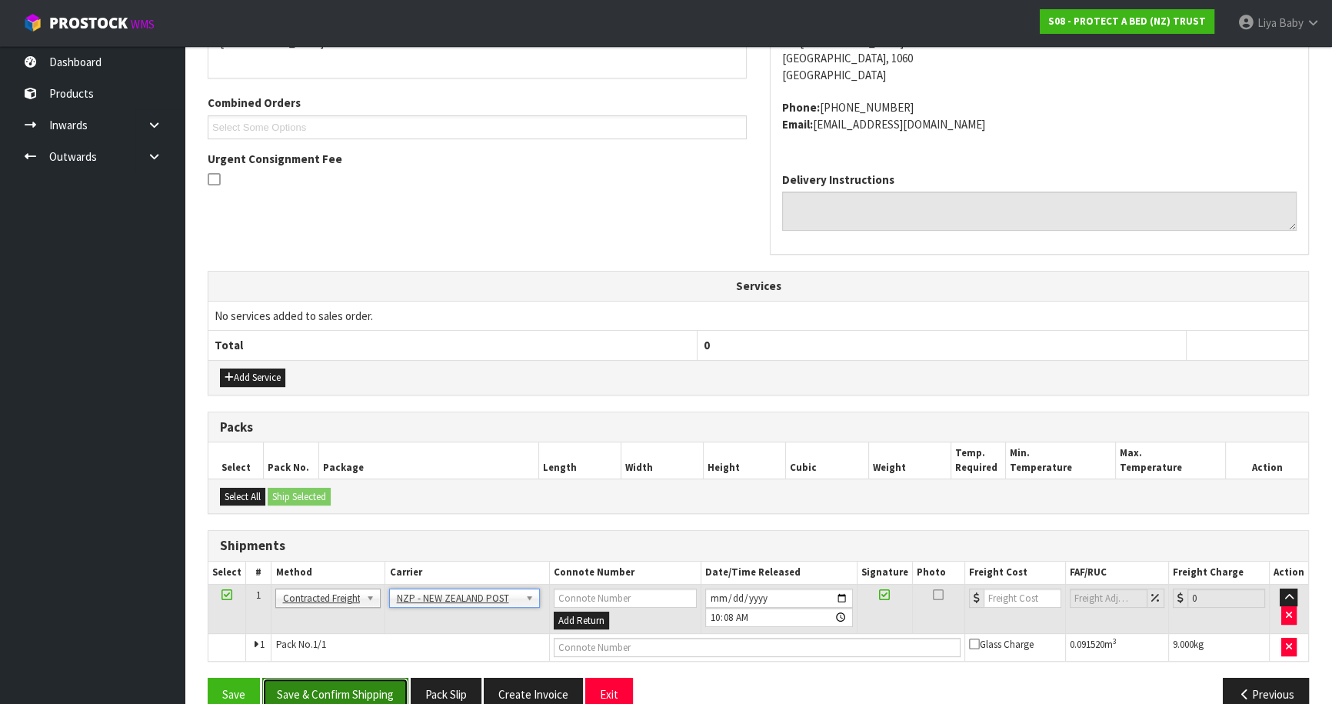
click at [359, 678] on button "Save & Confirm Shipping" at bounding box center [335, 693] width 146 height 33
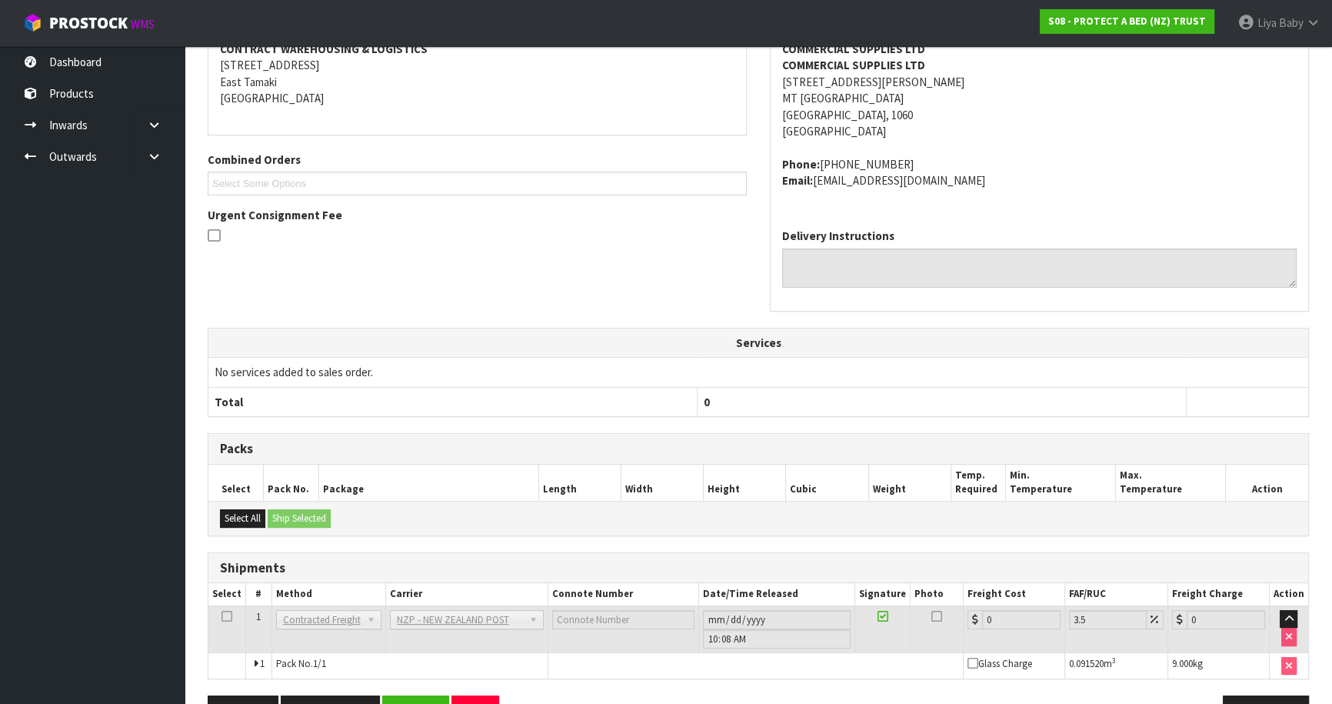
scroll to position [368, 0]
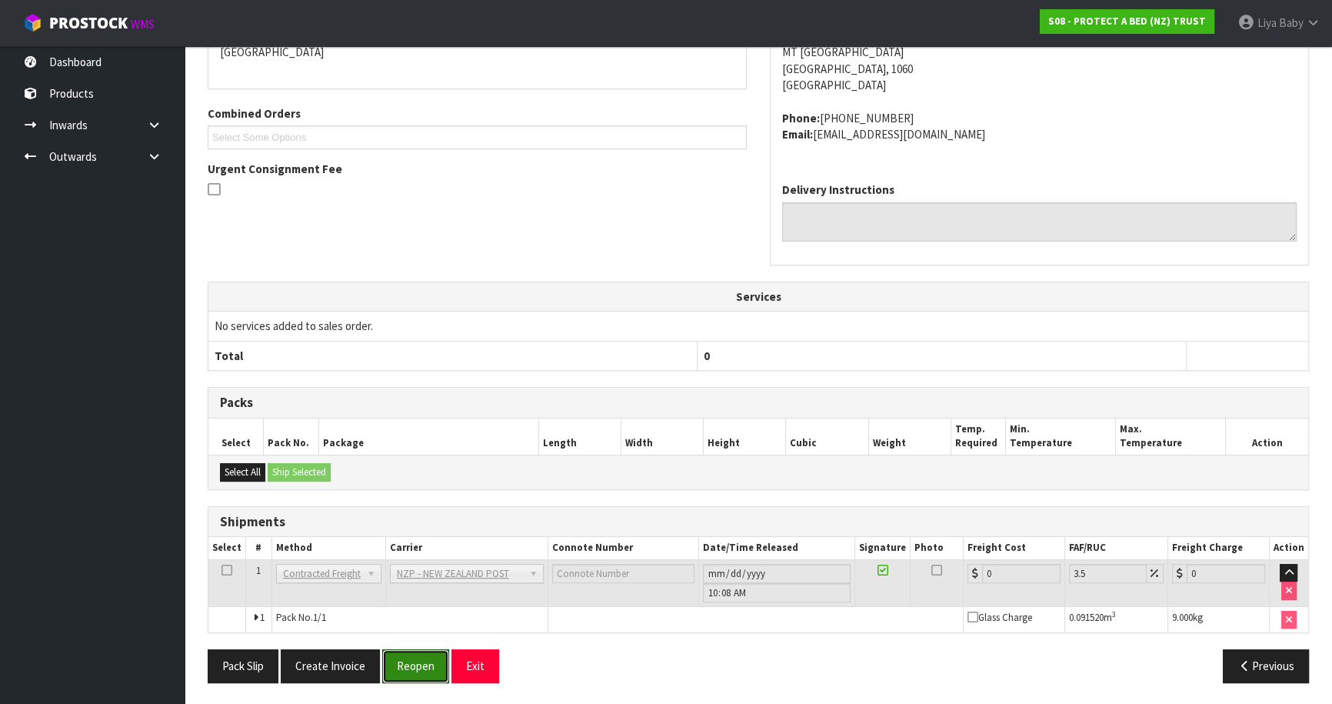
drag, startPoint x: 432, startPoint y: 661, endPoint x: 440, endPoint y: 644, distance: 19.3
click at [432, 660] on button "Reopen" at bounding box center [415, 665] width 67 height 33
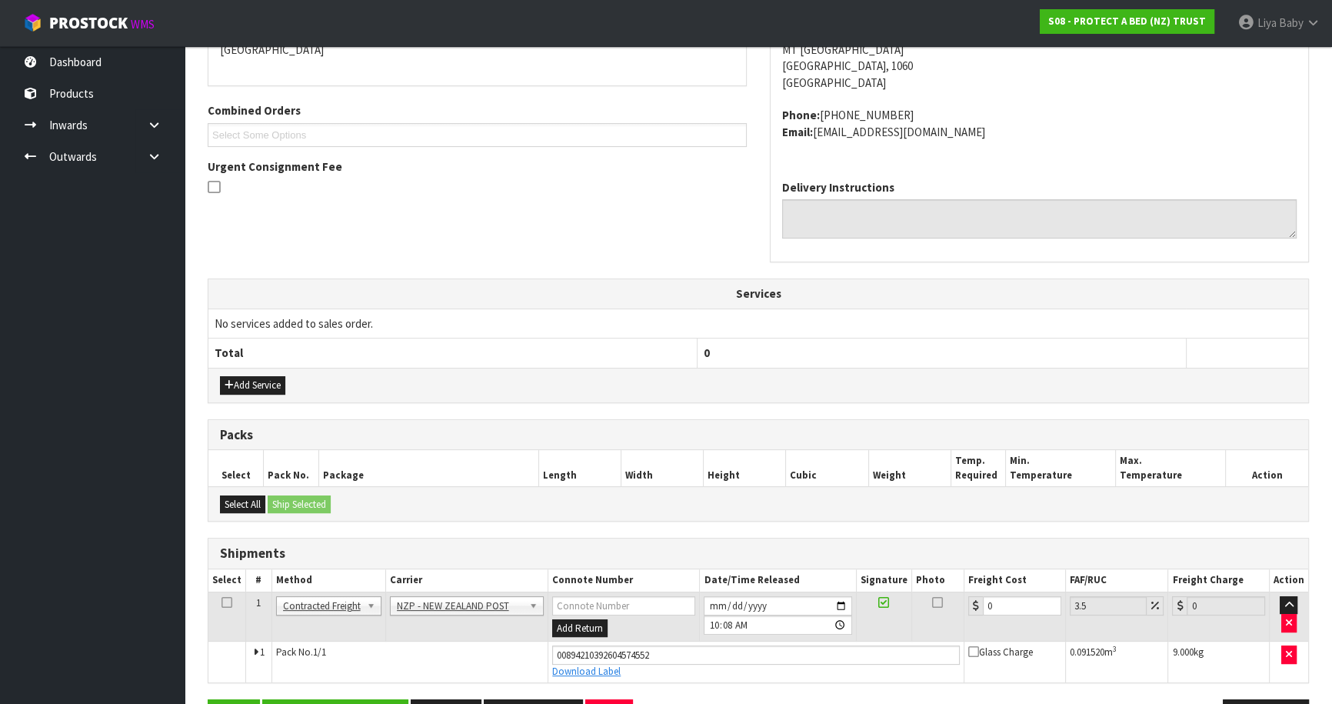
scroll to position [403, 0]
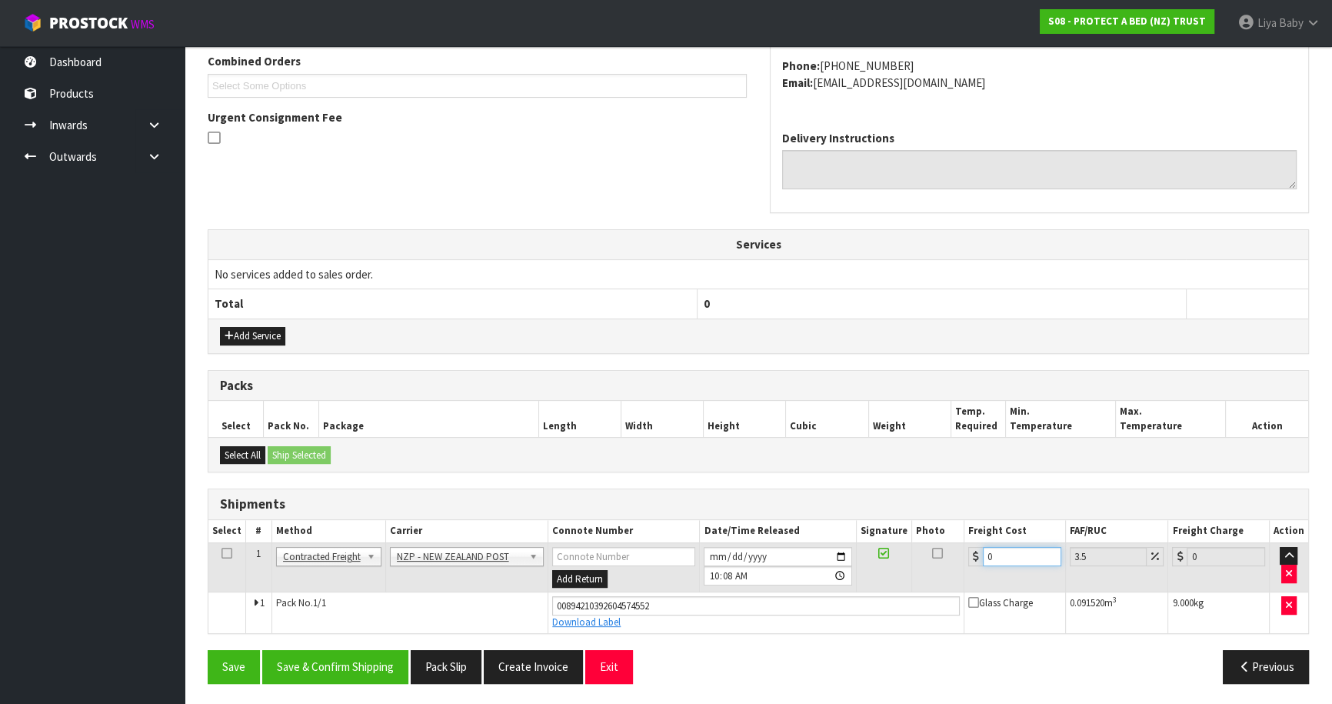
click at [1020, 555] on input "0" at bounding box center [1022, 556] width 78 height 19
type input "4"
type input "4.14"
type input "4.3"
type input "4.45"
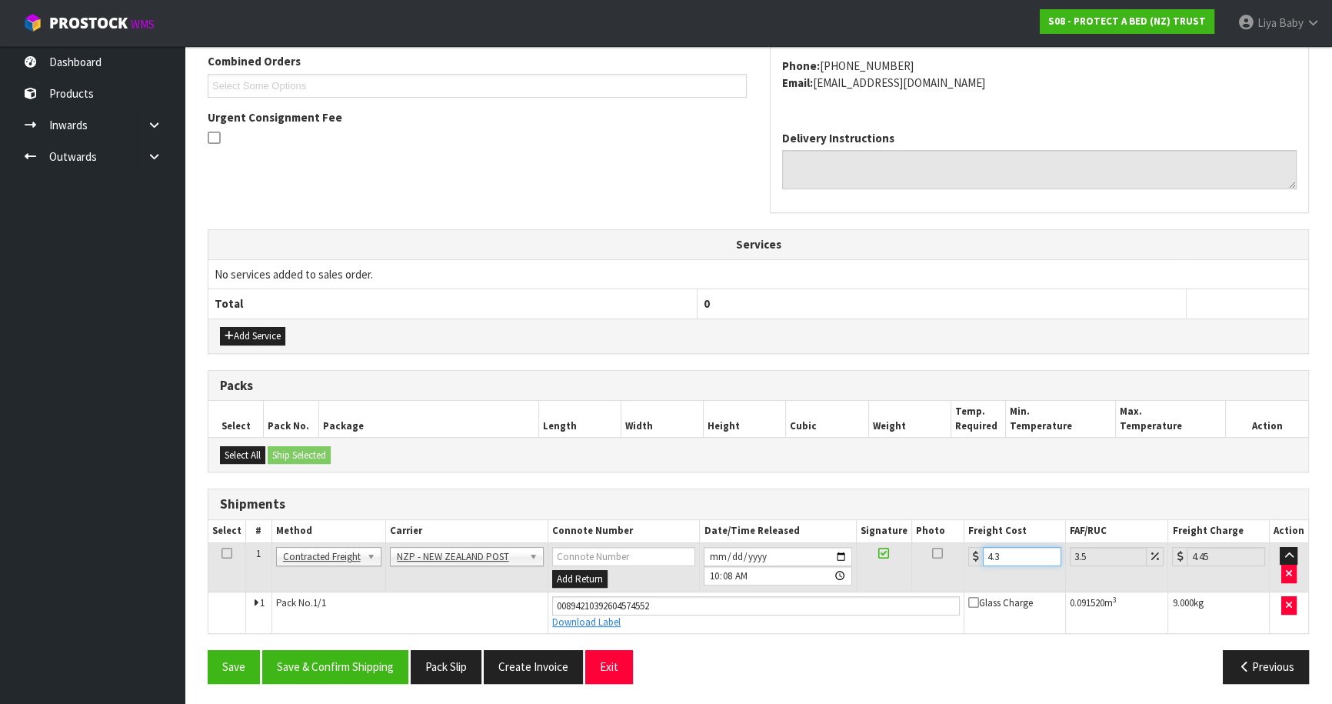
type input "4.33"
type input "4.48"
type input "4.33"
click at [218, 549] on td at bounding box center [227, 567] width 38 height 50
click at [223, 553] on icon at bounding box center [226, 553] width 11 height 1
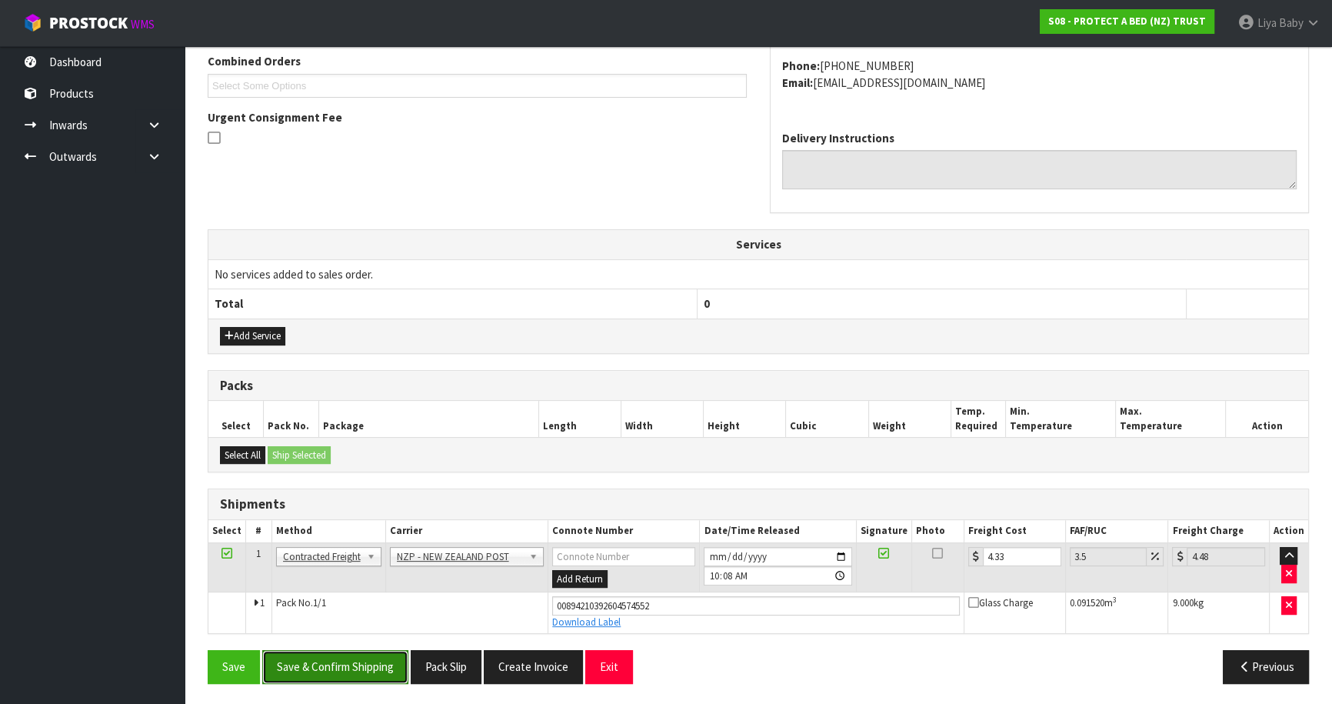
click at [288, 657] on button "Save & Confirm Shipping" at bounding box center [335, 666] width 146 height 33
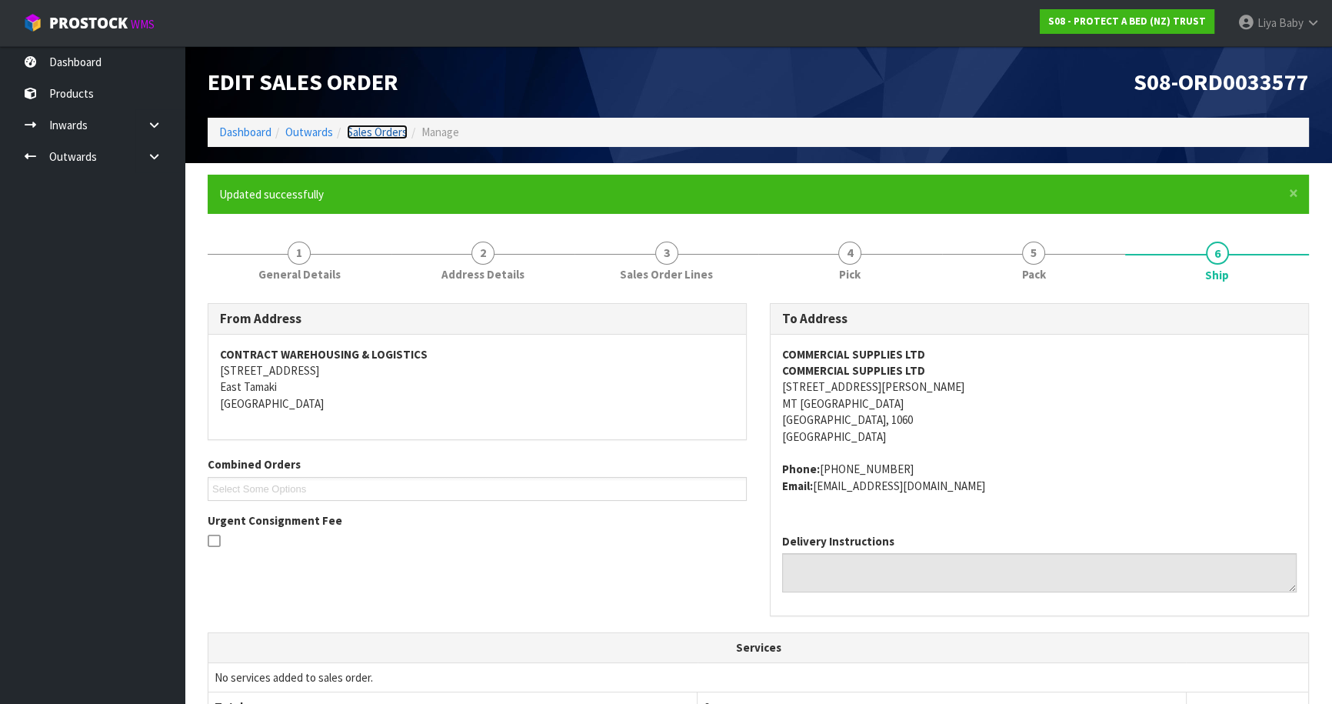
click at [376, 128] on link "Sales Orders" at bounding box center [377, 132] width 61 height 15
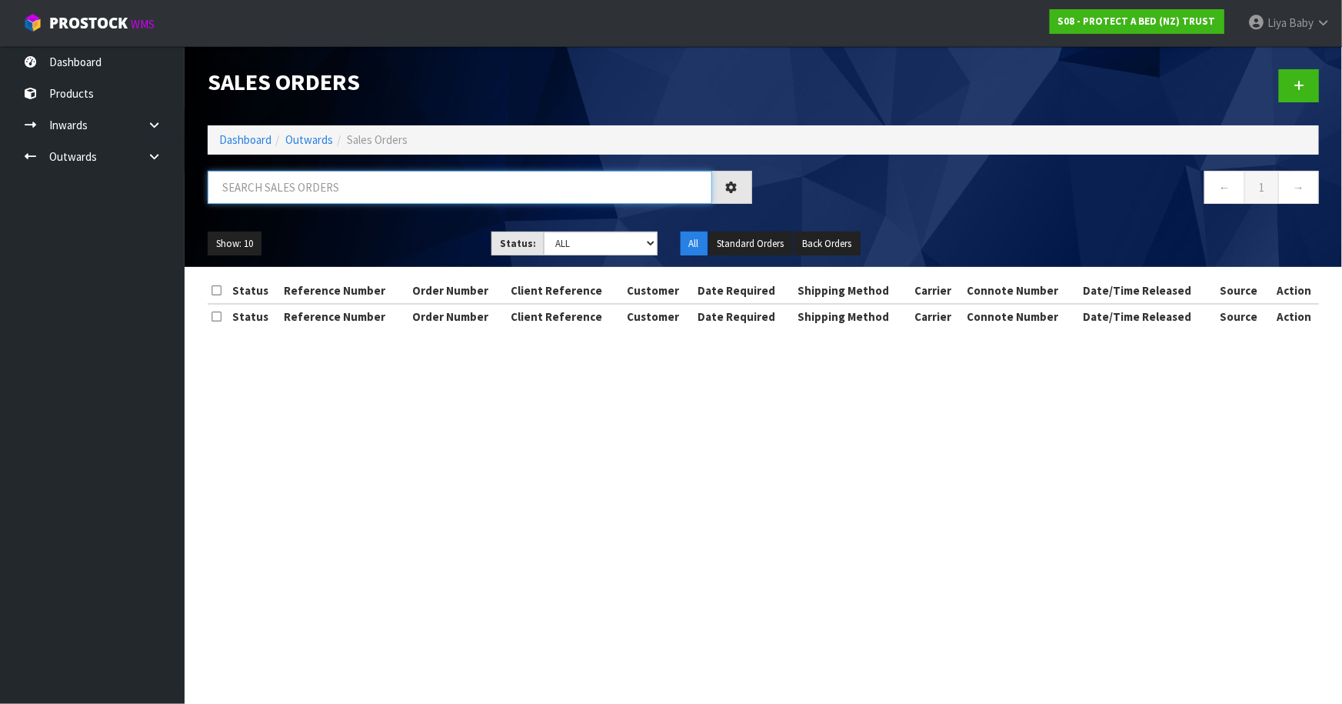
click at [311, 188] on input "text" at bounding box center [460, 187] width 504 height 33
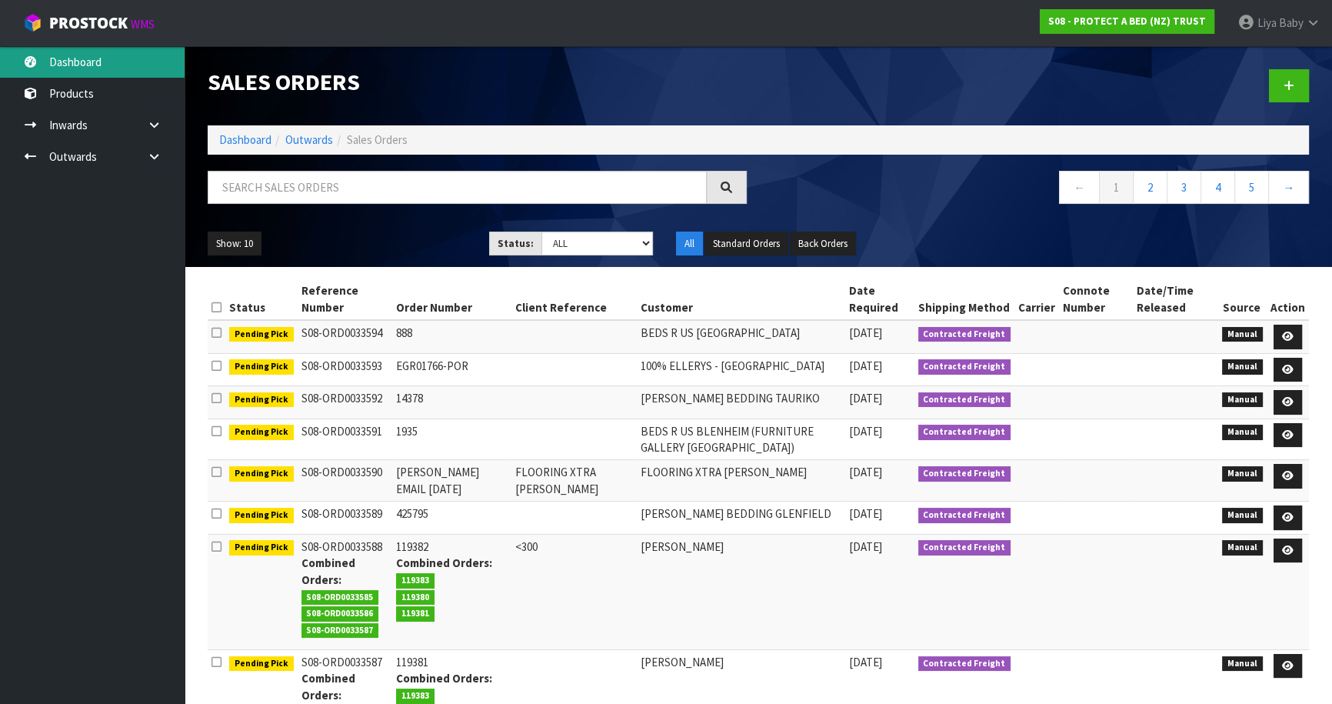
click at [77, 66] on link "Dashboard" at bounding box center [92, 62] width 185 height 32
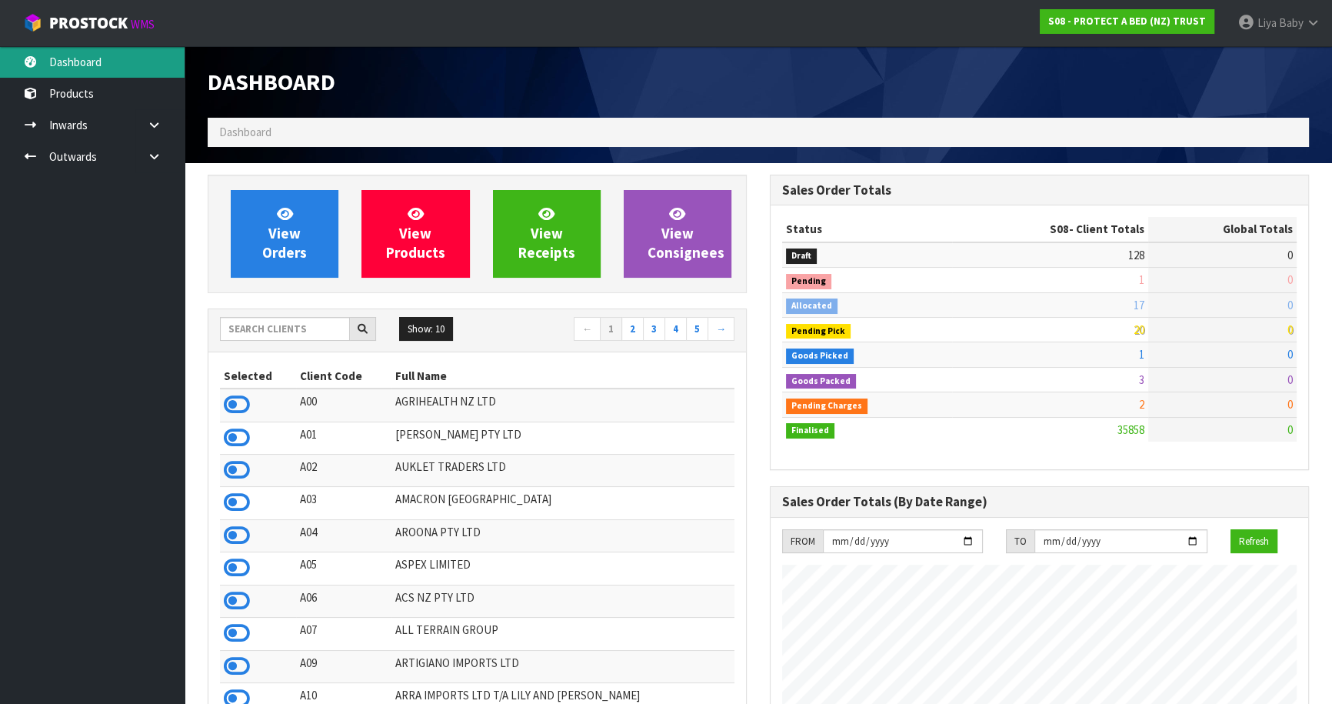
scroll to position [1163, 561]
click at [264, 324] on input "text" at bounding box center [285, 329] width 130 height 24
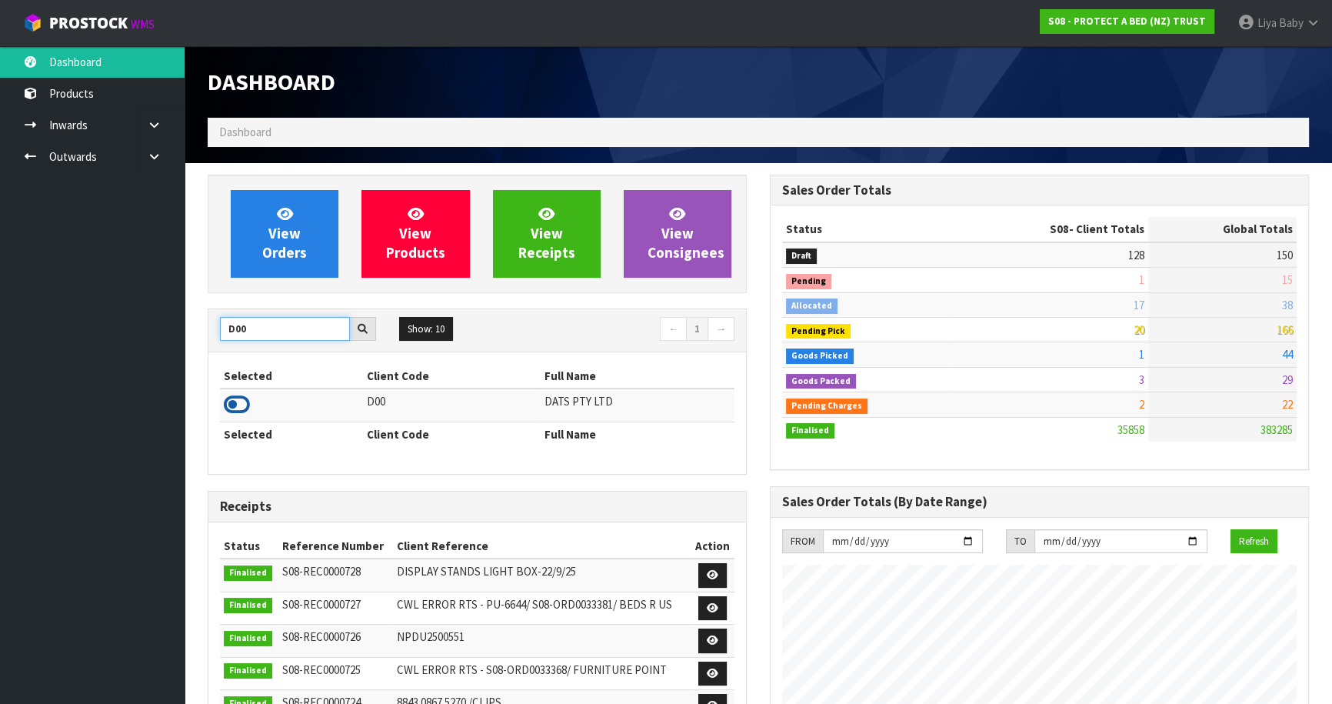
type input "D00"
click at [227, 408] on icon at bounding box center [237, 404] width 26 height 23
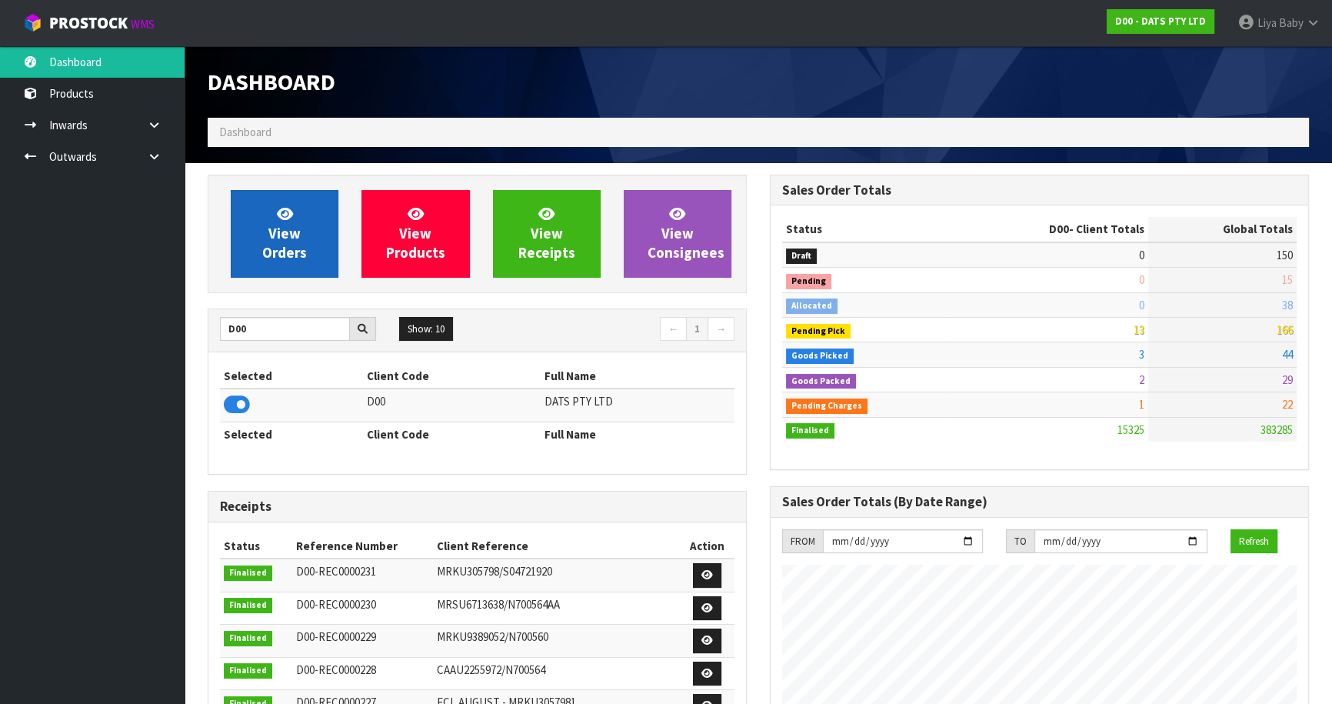
scroll to position [1196, 561]
click at [297, 245] on span "View Orders" at bounding box center [284, 234] width 45 height 58
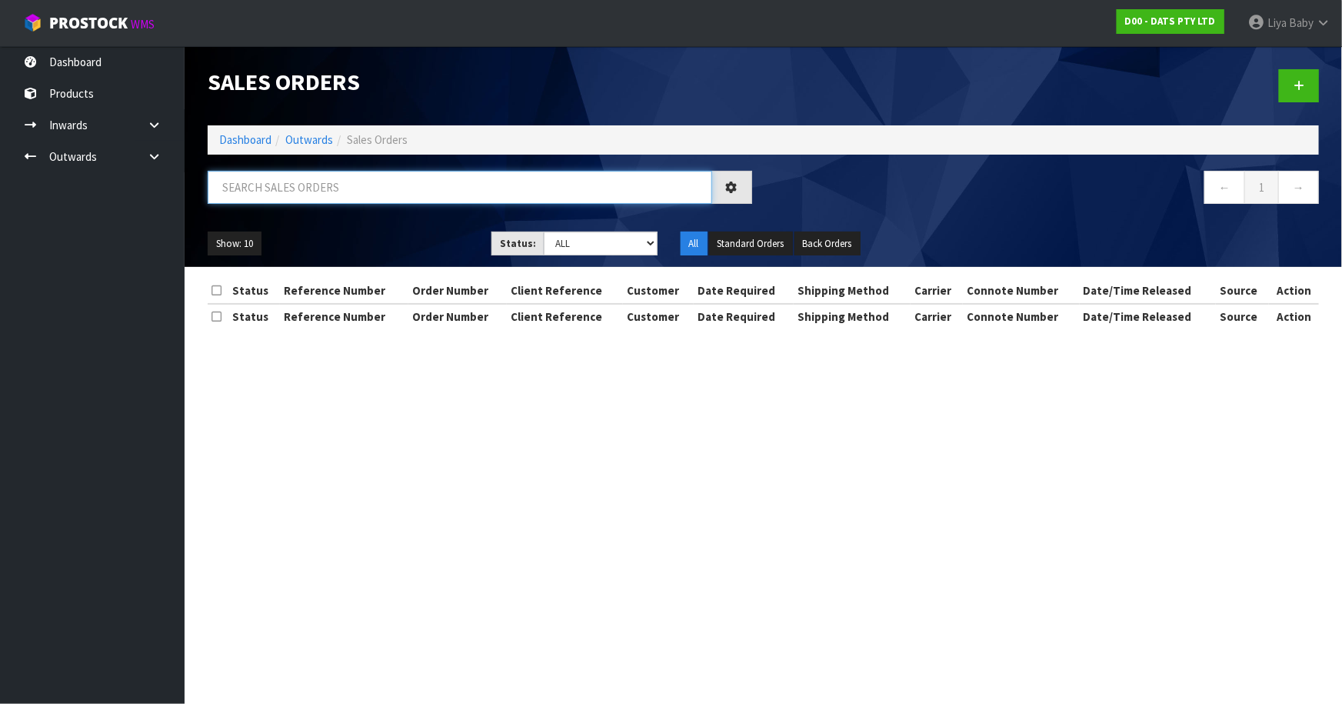
click at [335, 181] on input "text" at bounding box center [460, 187] width 504 height 33
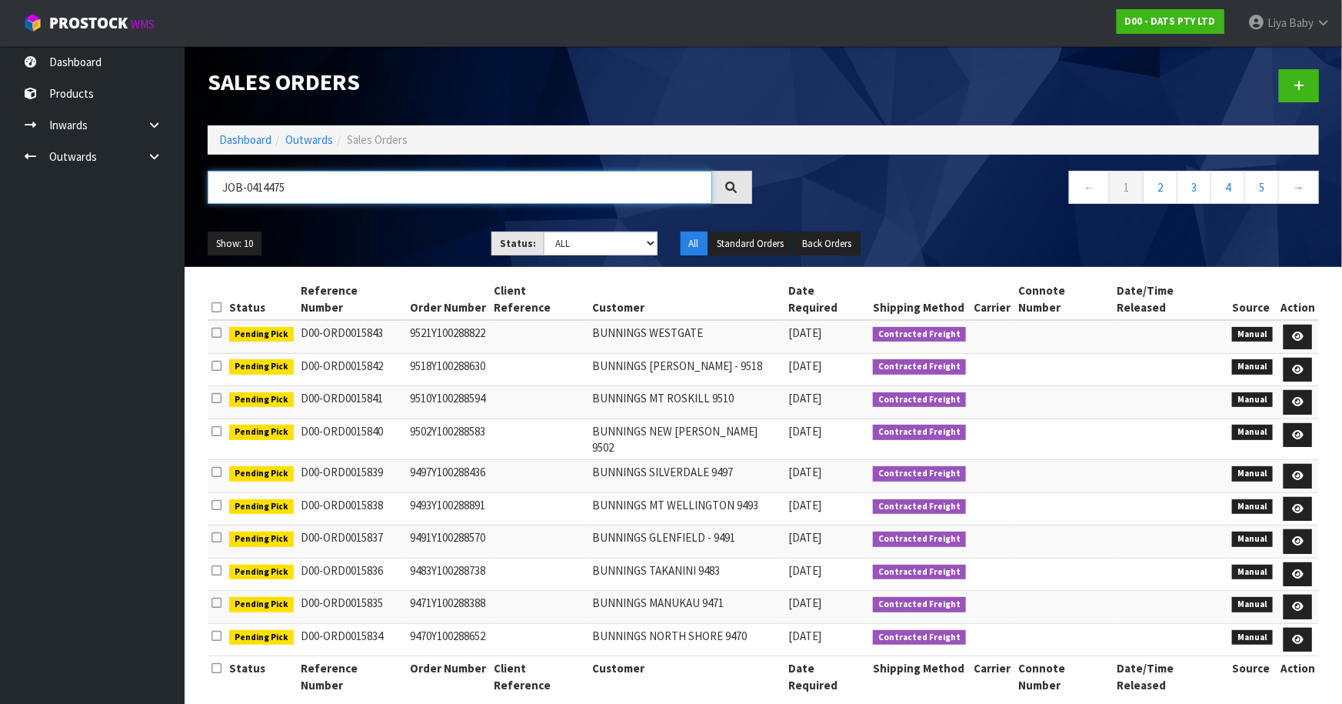
type input "JOB-0414475"
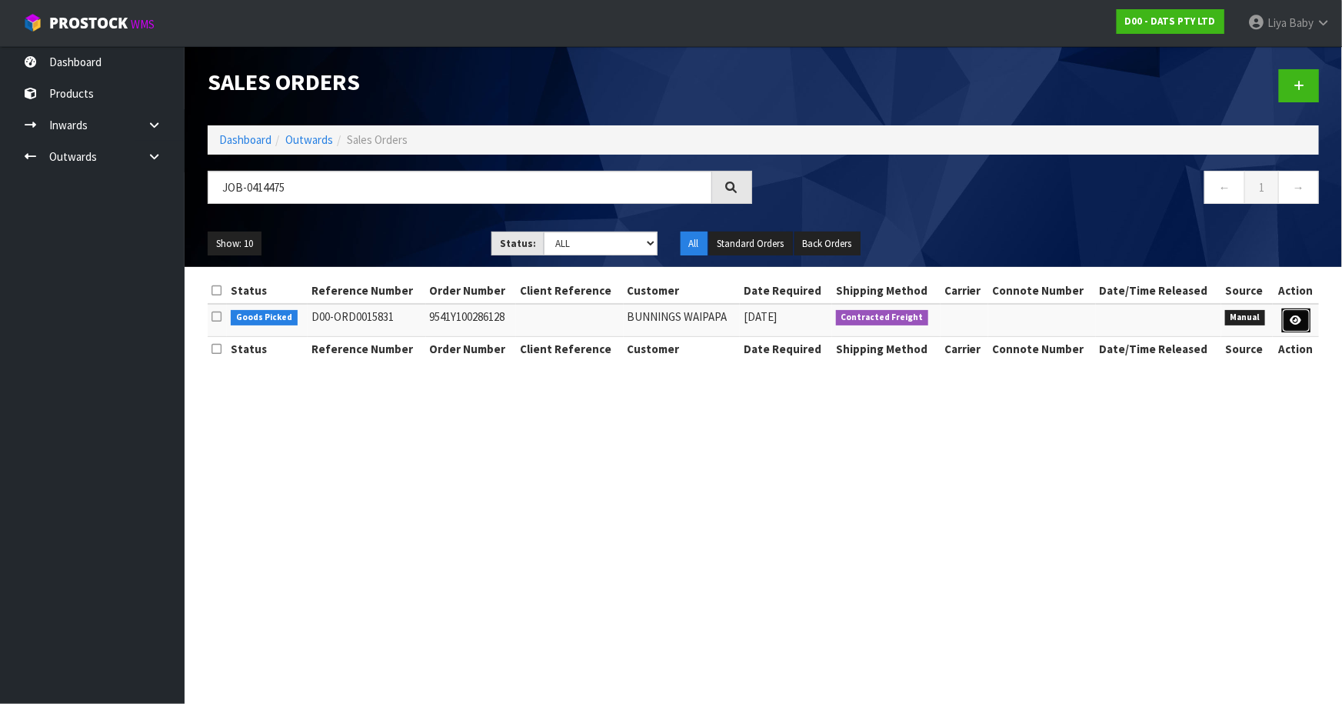
click at [1294, 319] on icon at bounding box center [1296, 320] width 12 height 10
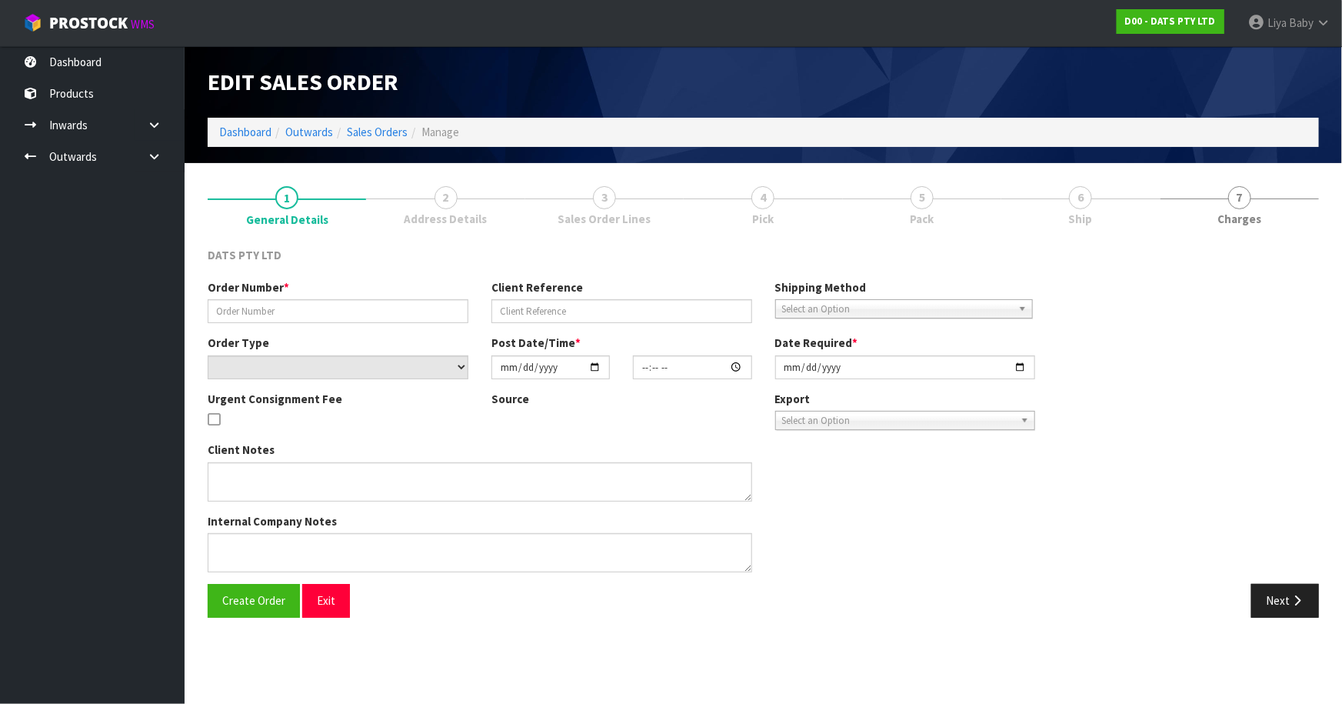
type input "9541Y100286128"
select select "number:0"
type input "[DATE]"
type input "10:30:00.000"
type input "[DATE]"
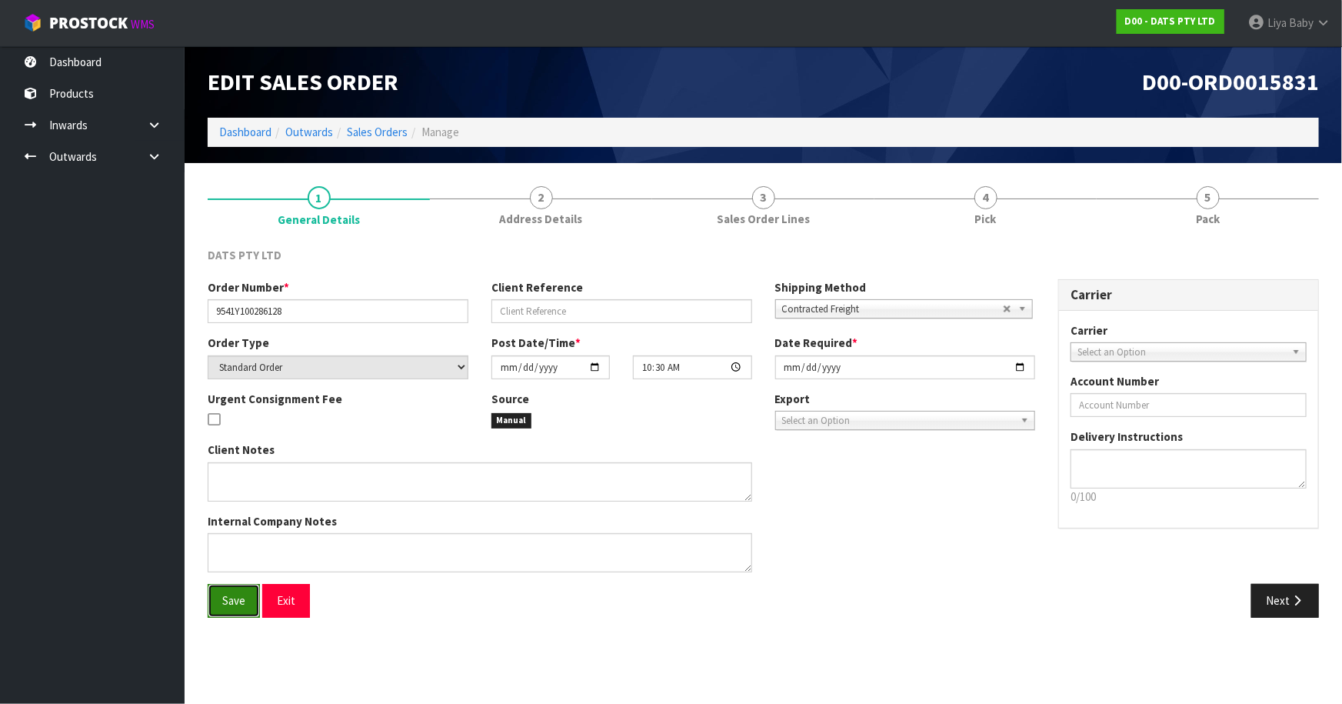
click at [249, 594] on button "Save" at bounding box center [234, 600] width 52 height 33
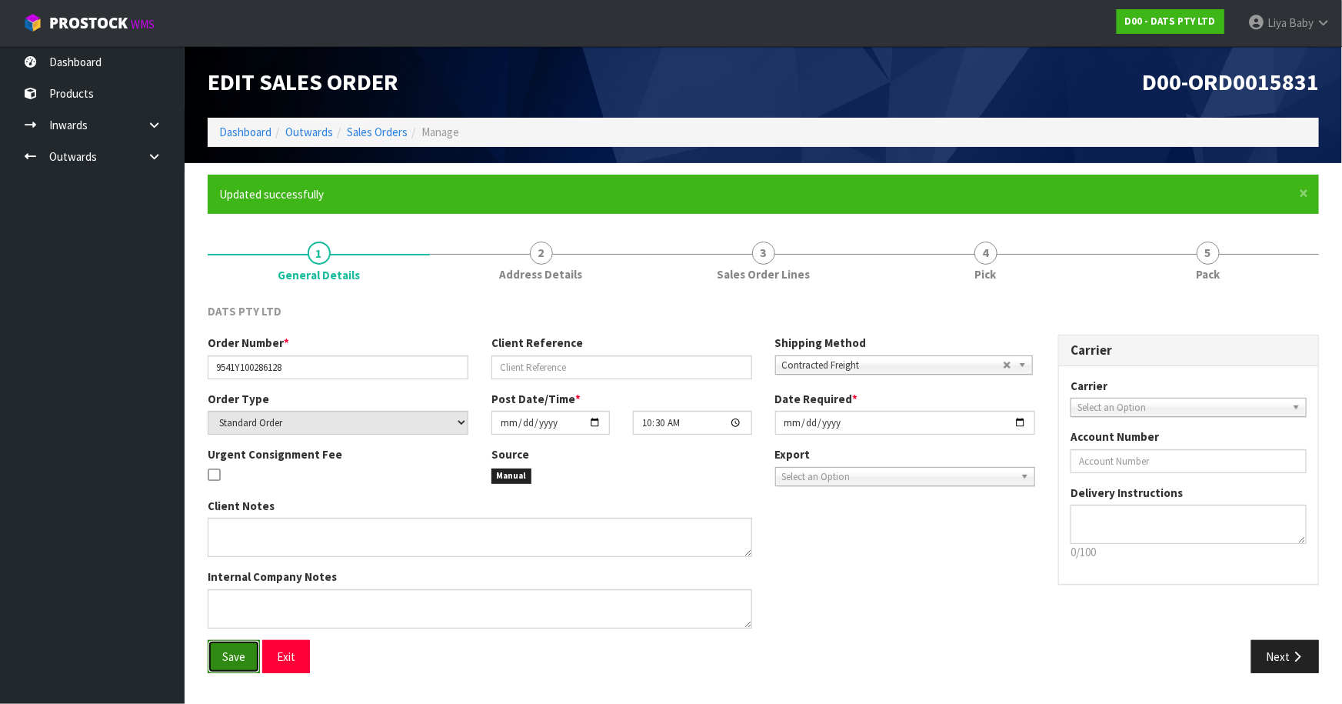
click at [234, 653] on span "Save" at bounding box center [233, 656] width 23 height 15
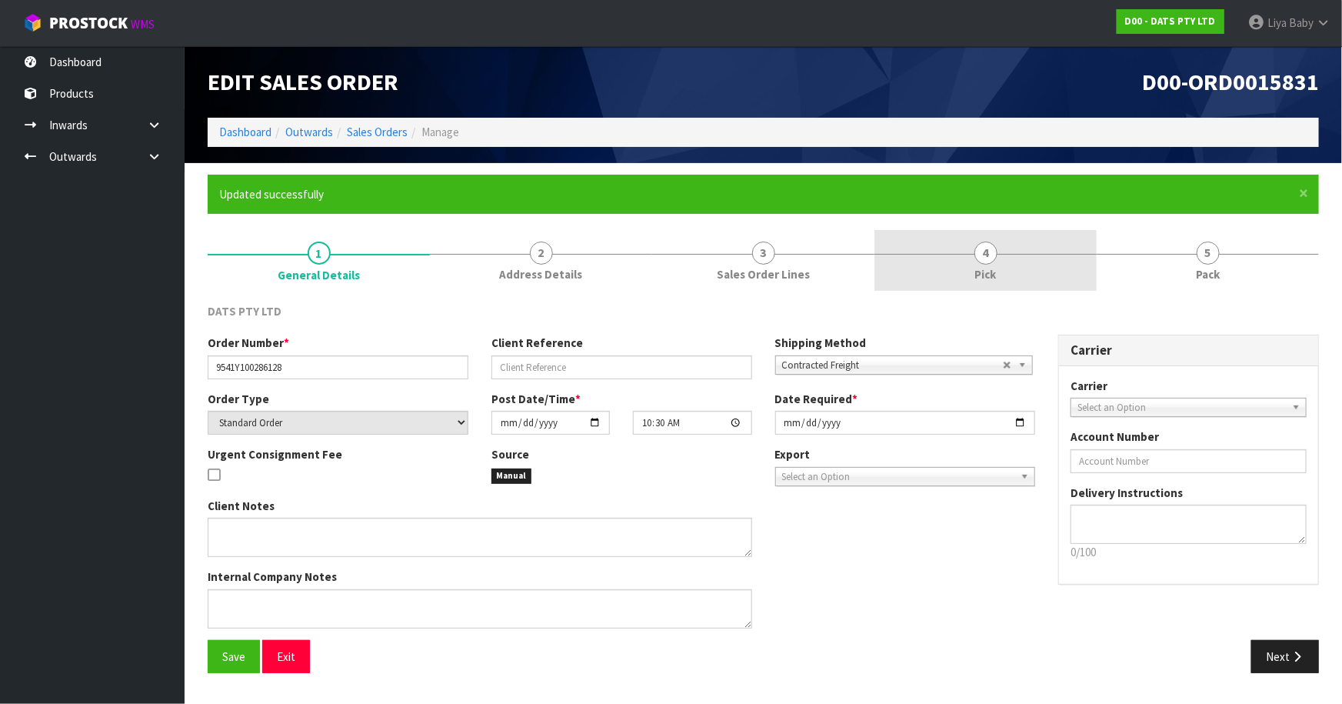
click at [1006, 259] on link "4 Pick" at bounding box center [985, 260] width 222 height 61
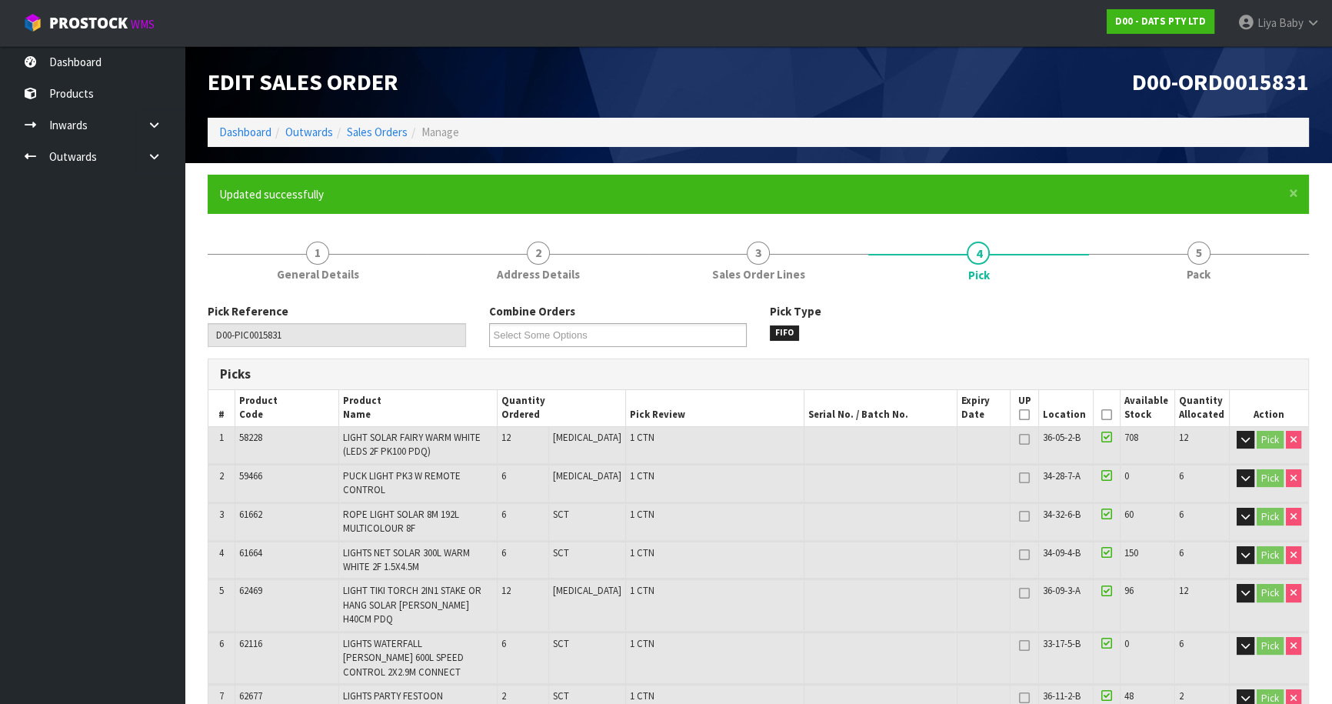
click at [1101, 414] on icon at bounding box center [1106, 414] width 11 height 1
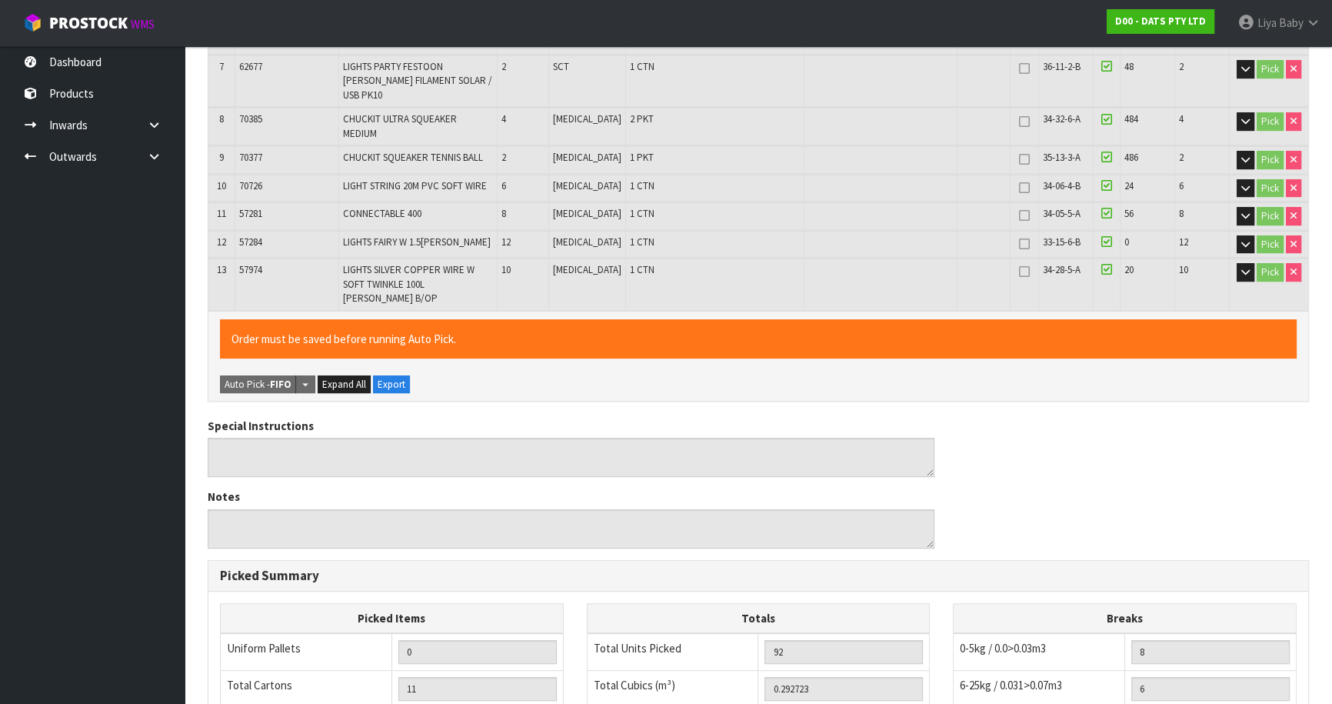
scroll to position [837, 0]
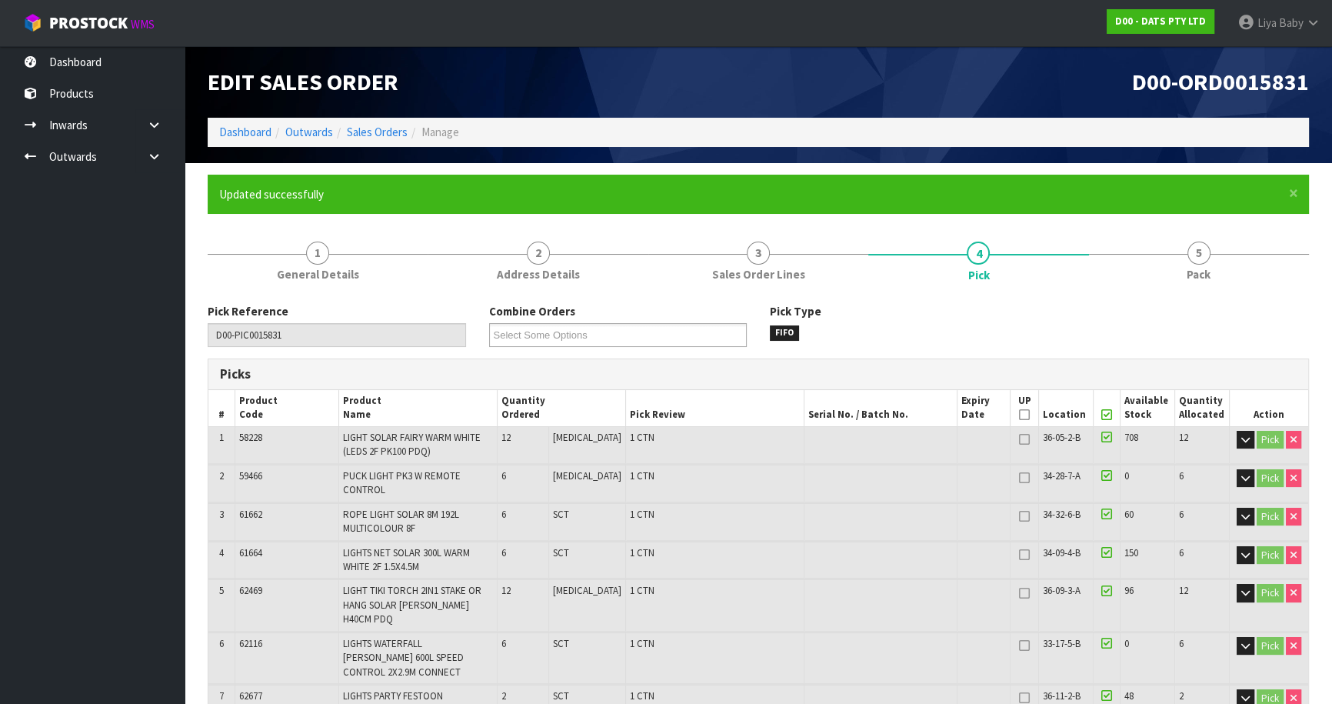
type input "[DATE]T10:12:22"
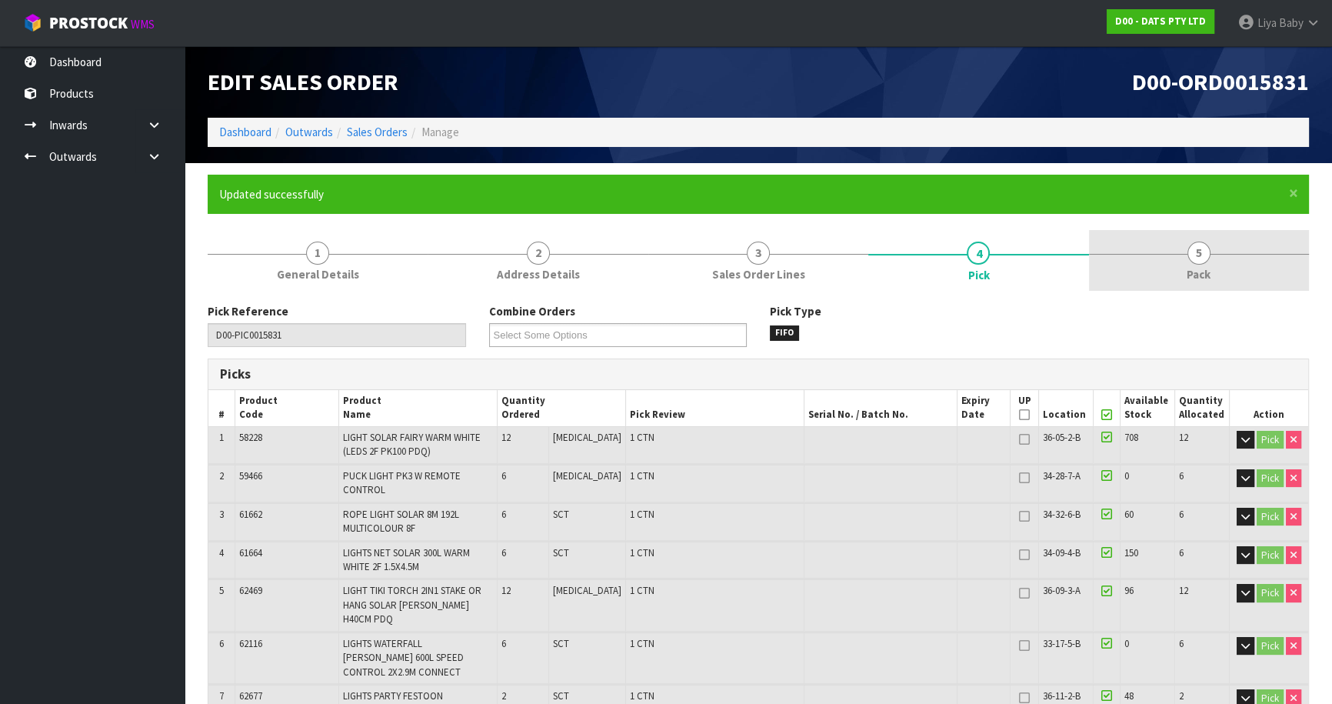
click at [1206, 286] on link "5 Pack" at bounding box center [1199, 260] width 220 height 61
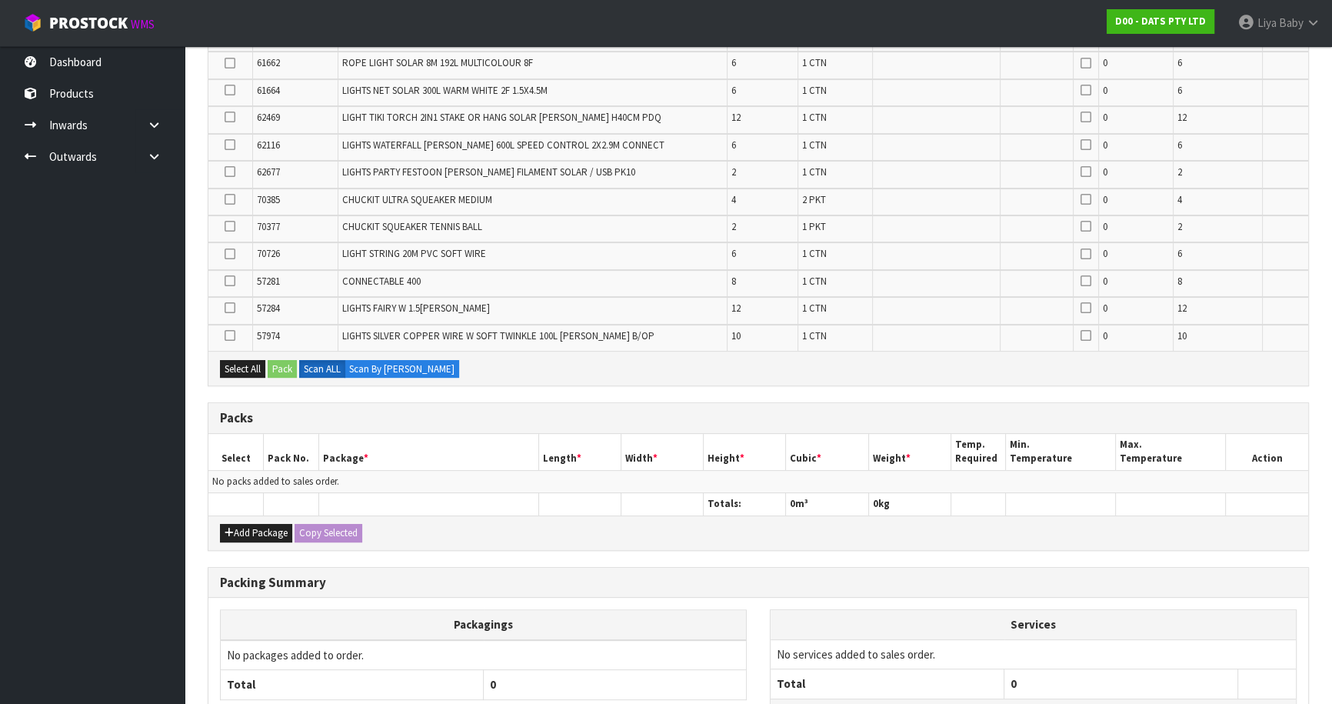
scroll to position [541, 0]
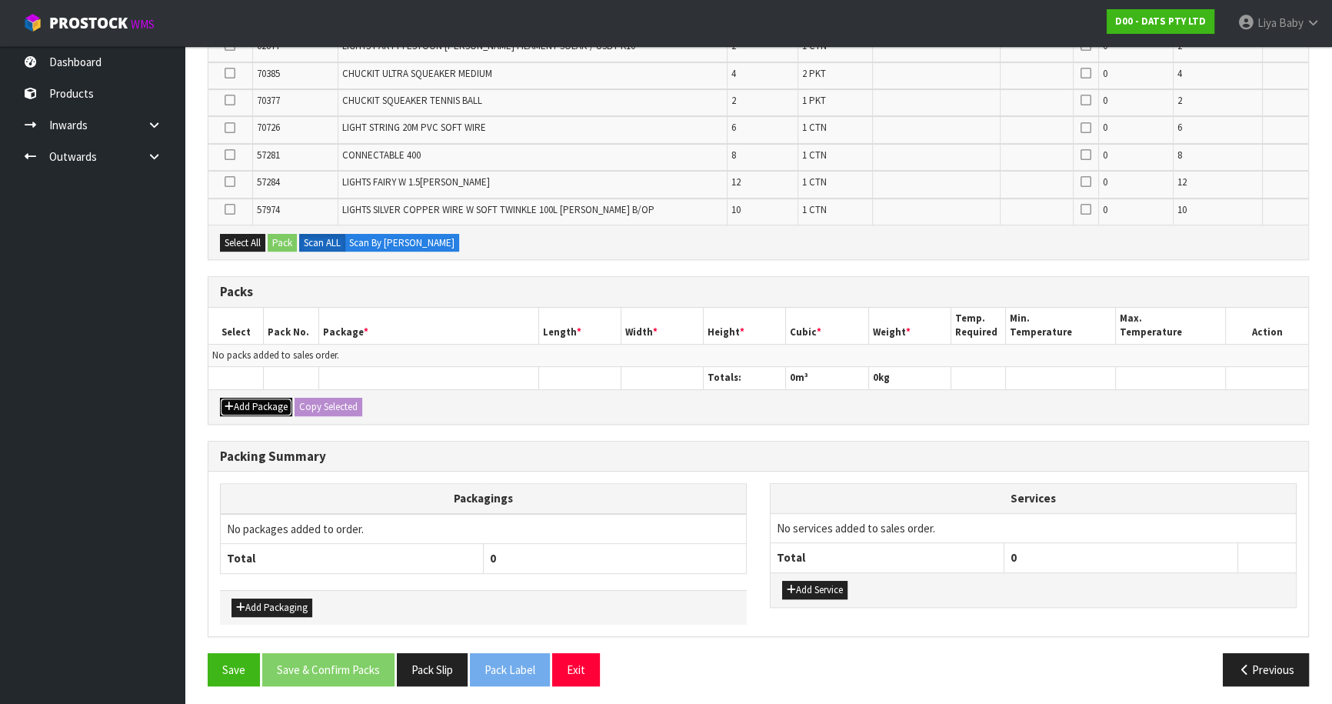
drag, startPoint x: 259, startPoint y: 404, endPoint x: 212, endPoint y: 408, distance: 47.1
click at [252, 406] on button "Add Package" at bounding box center [256, 407] width 72 height 18
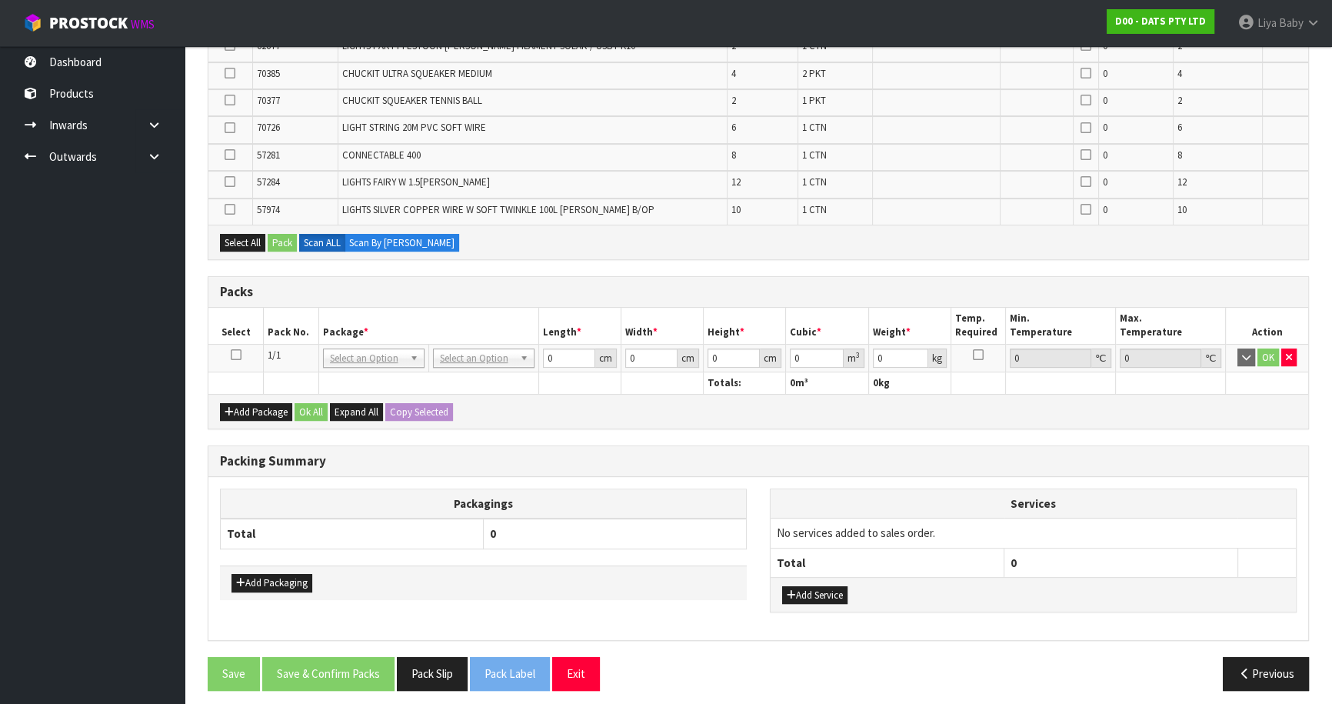
click at [237, 354] on icon at bounding box center [236, 354] width 11 height 1
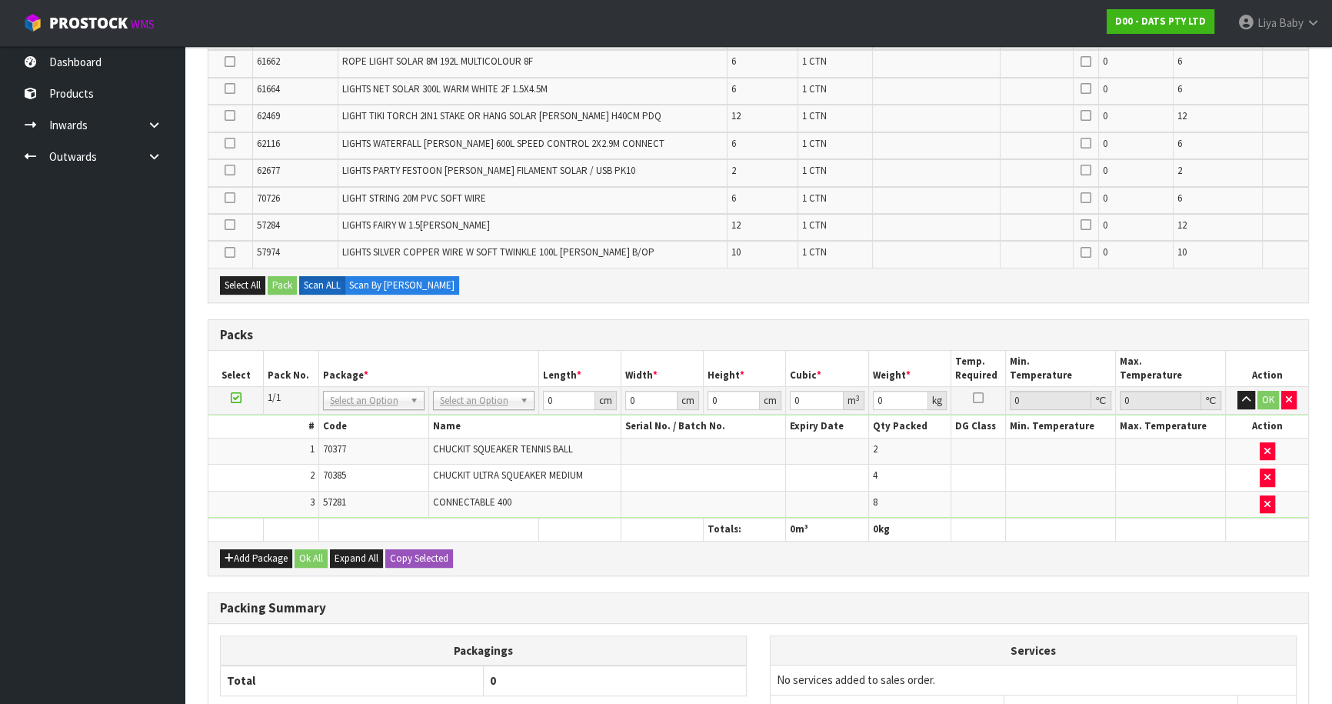
scroll to position [419, 0]
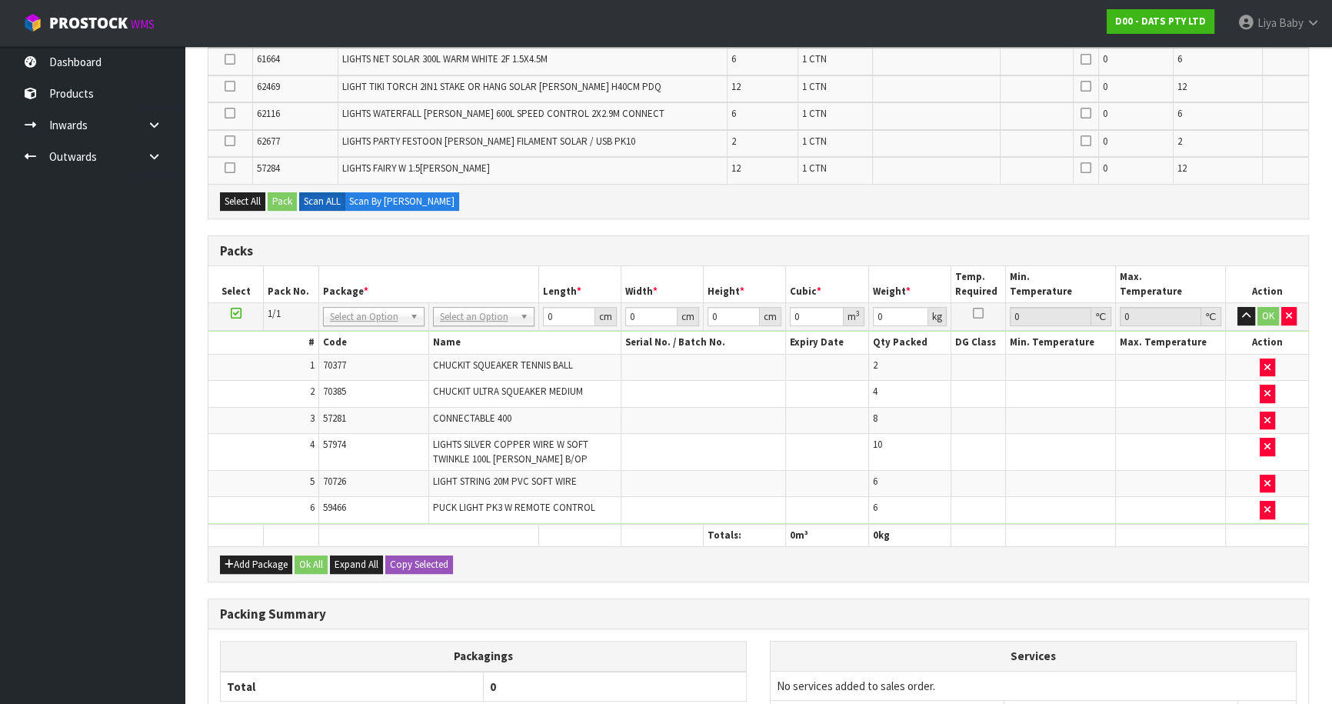
click at [707, 531] on th "Totals:" at bounding box center [745, 535] width 82 height 22
click at [278, 555] on button "Add Package" at bounding box center [256, 564] width 72 height 18
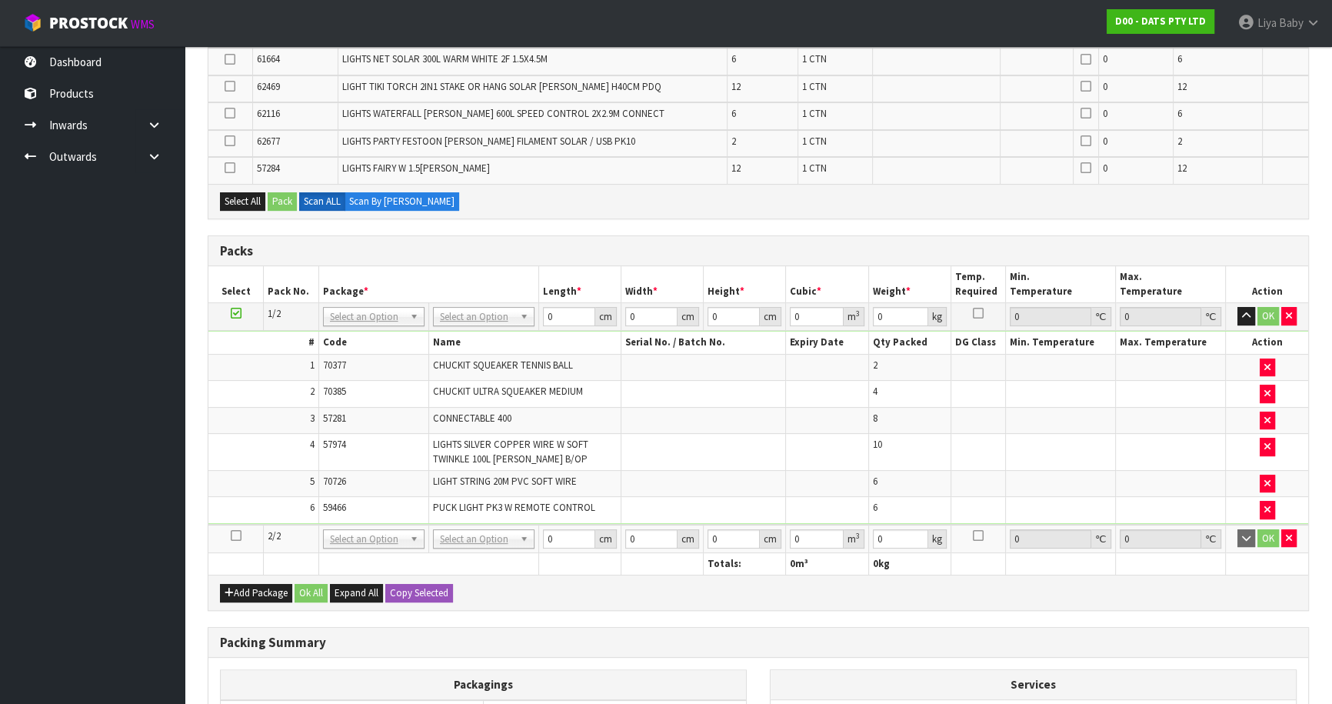
click at [233, 535] on icon at bounding box center [236, 535] width 11 height 1
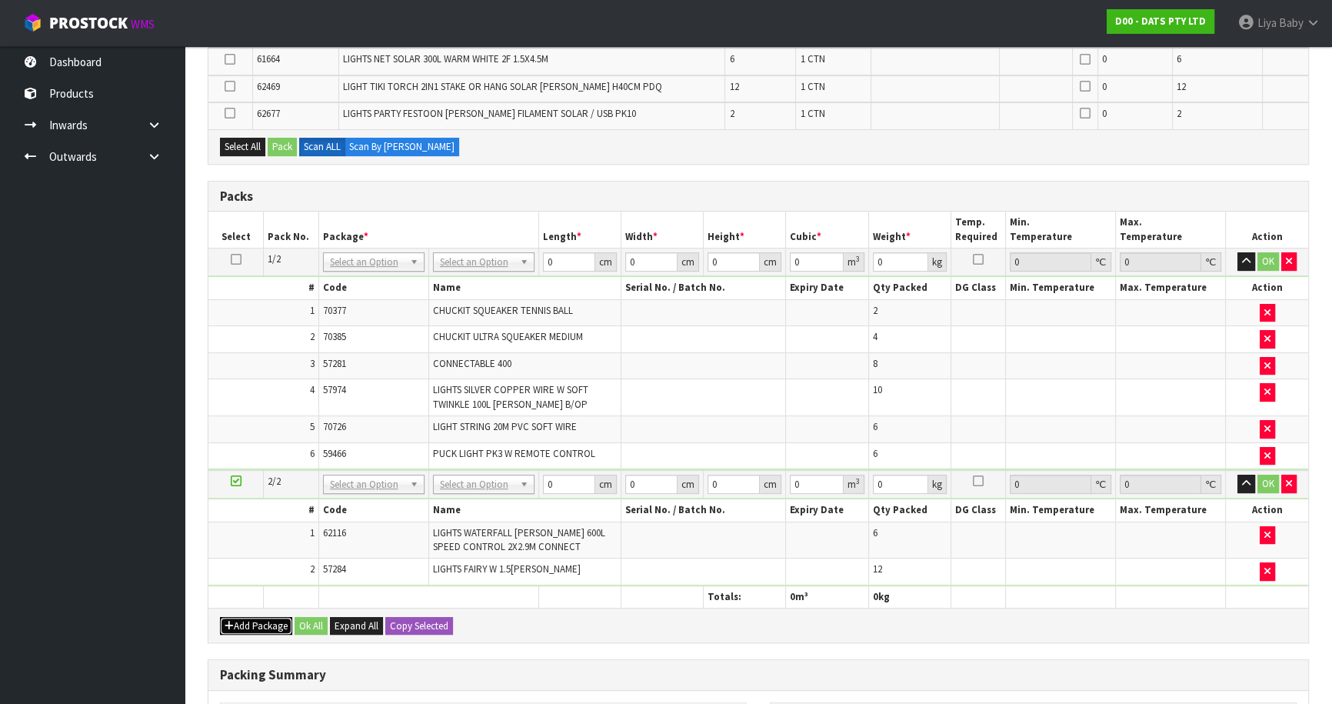
click at [254, 617] on button "Add Package" at bounding box center [256, 626] width 72 height 18
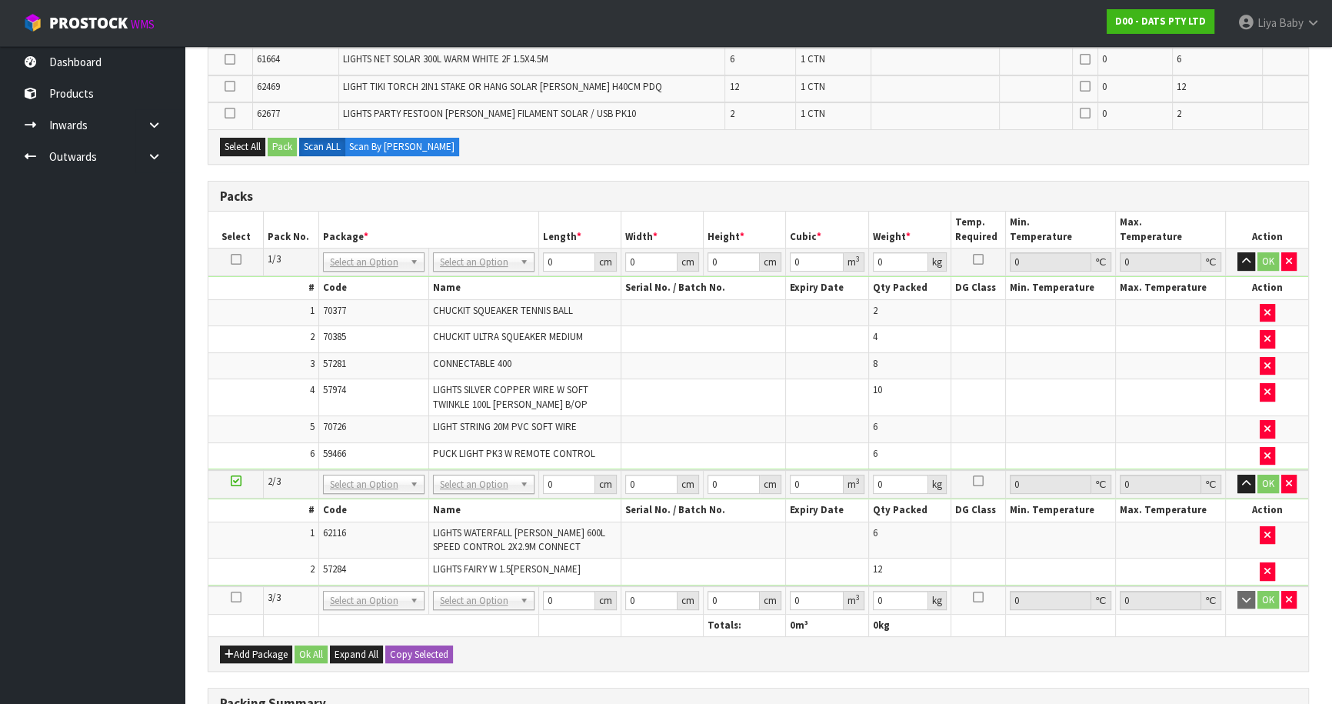
click at [237, 597] on icon at bounding box center [236, 597] width 11 height 1
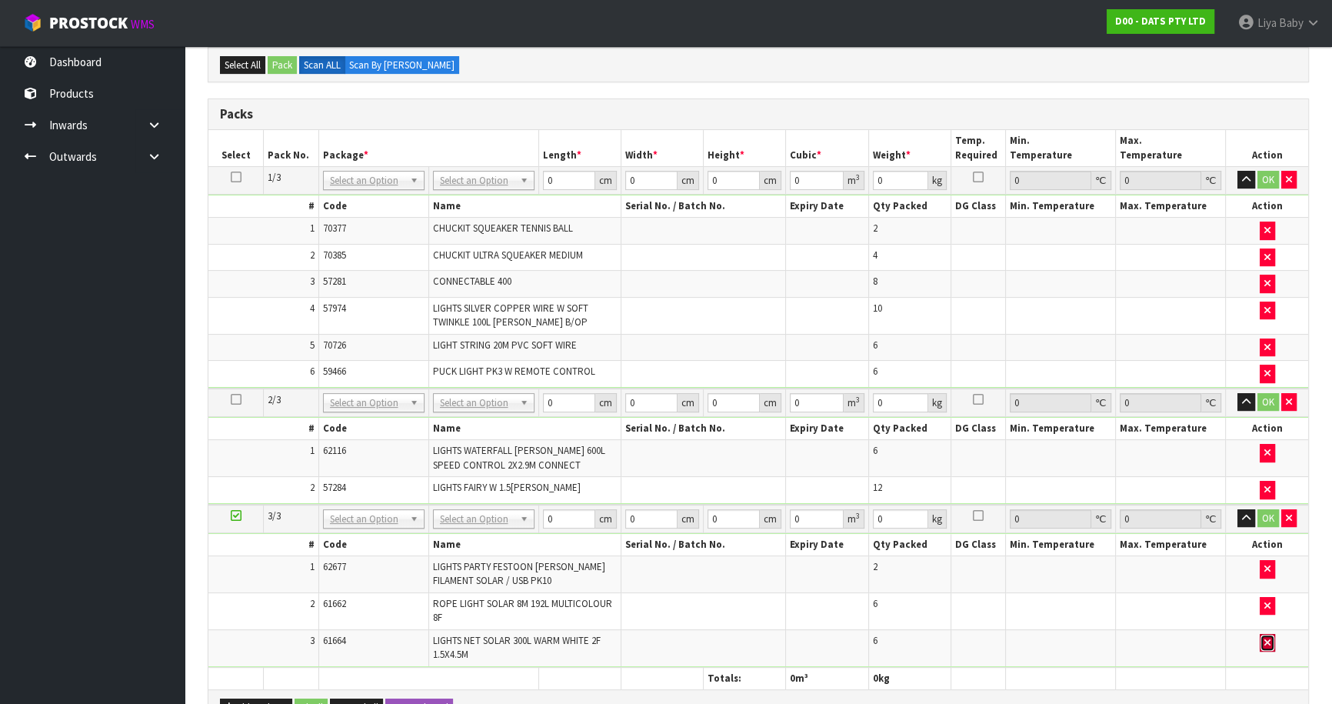
click at [1266, 639] on icon "button" at bounding box center [1267, 642] width 6 height 10
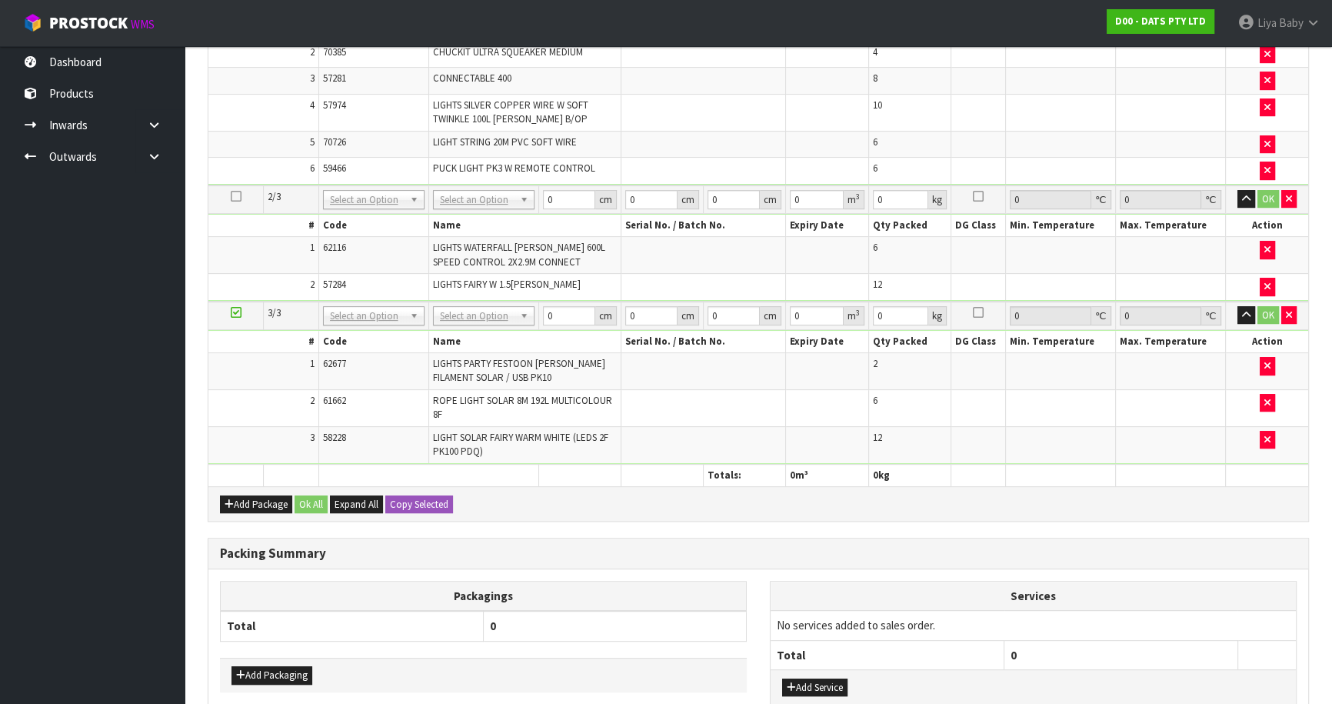
scroll to position [717, 0]
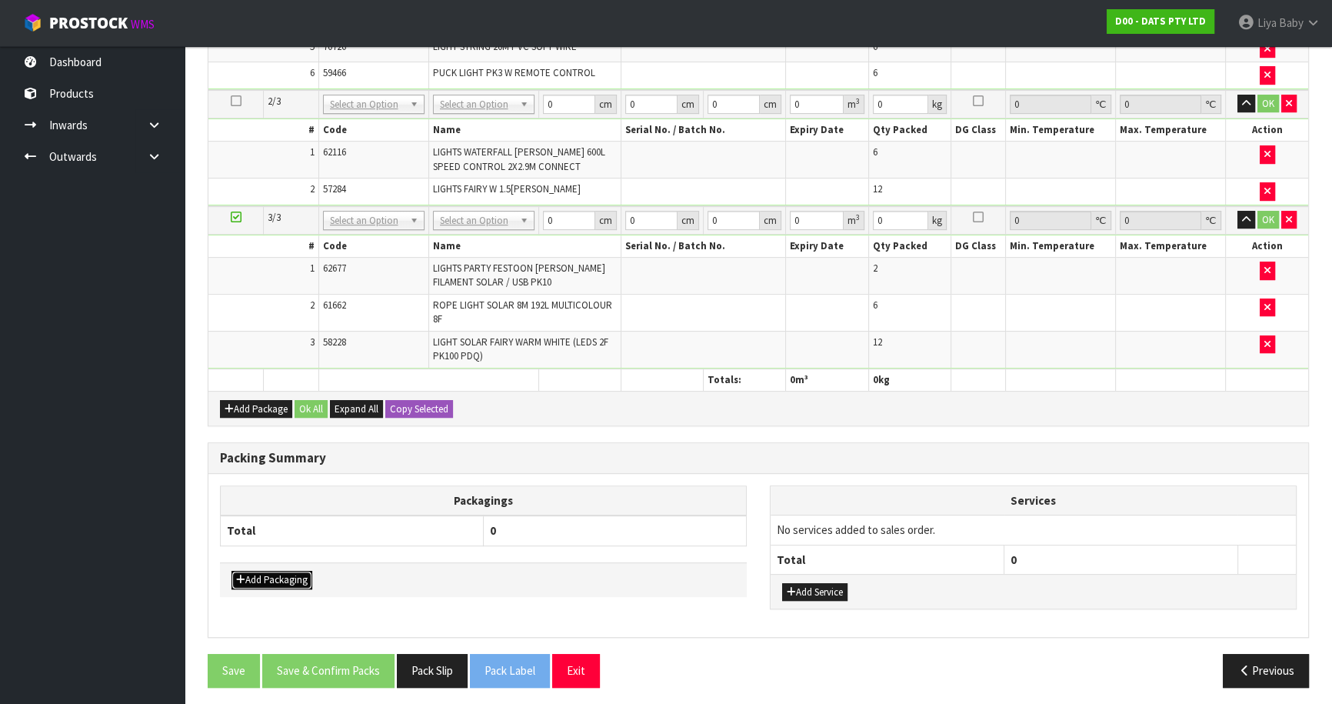
click at [269, 571] on button "Add Packaging" at bounding box center [271, 580] width 81 height 18
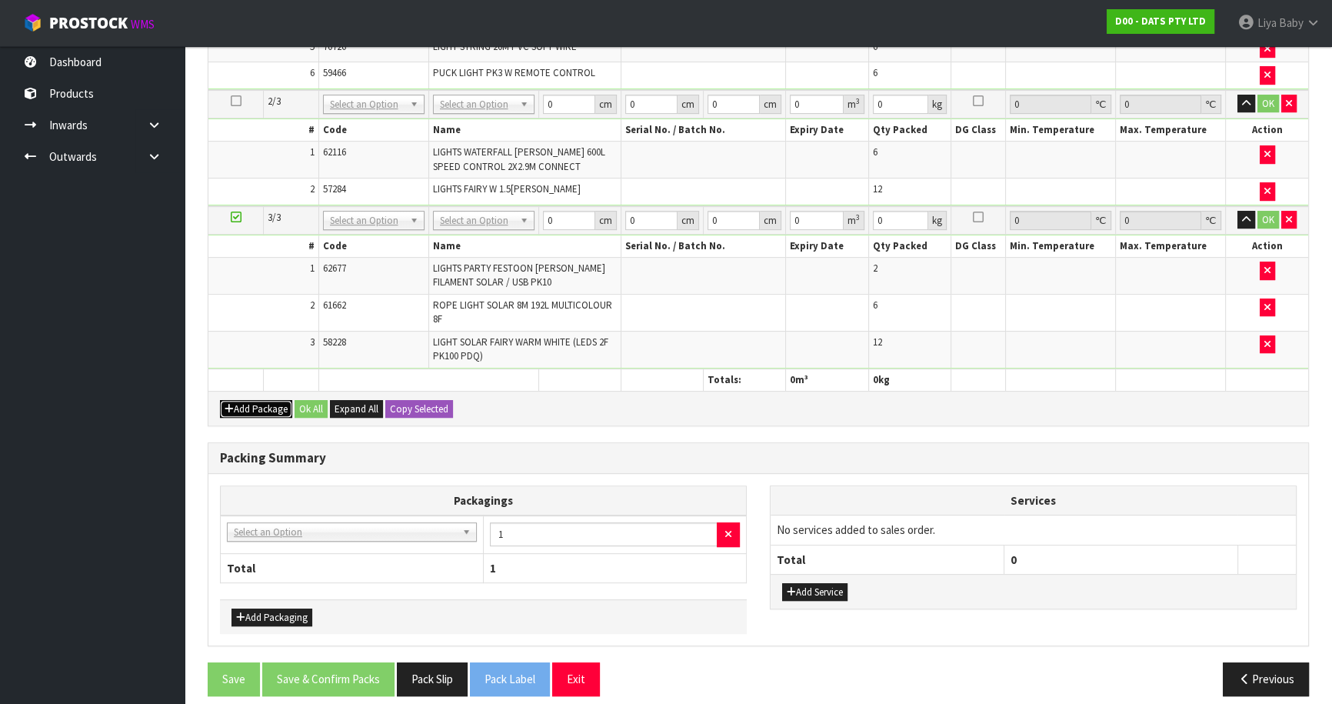
click at [269, 410] on button "Add Package" at bounding box center [256, 409] width 72 height 18
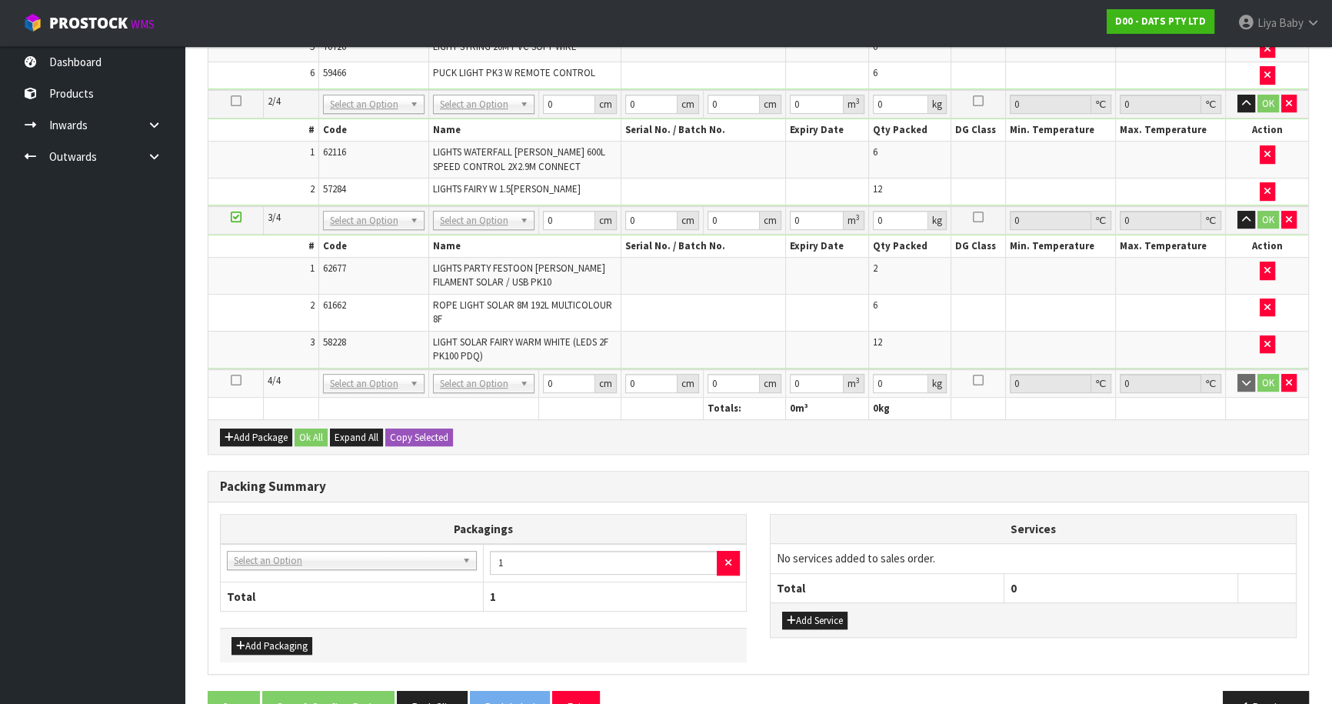
drag, startPoint x: 234, startPoint y: 375, endPoint x: 244, endPoint y: 375, distance: 10.0
click at [235, 380] on icon at bounding box center [236, 380] width 11 height 1
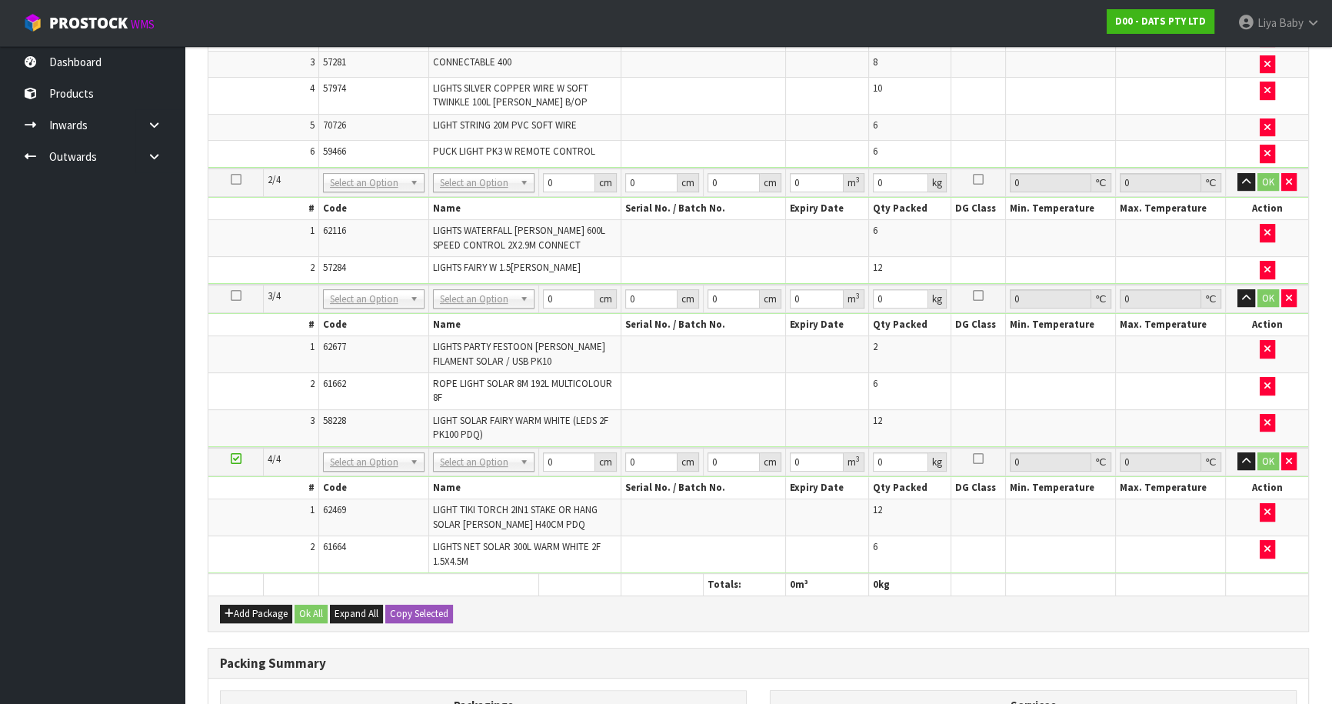
scroll to position [593, 0]
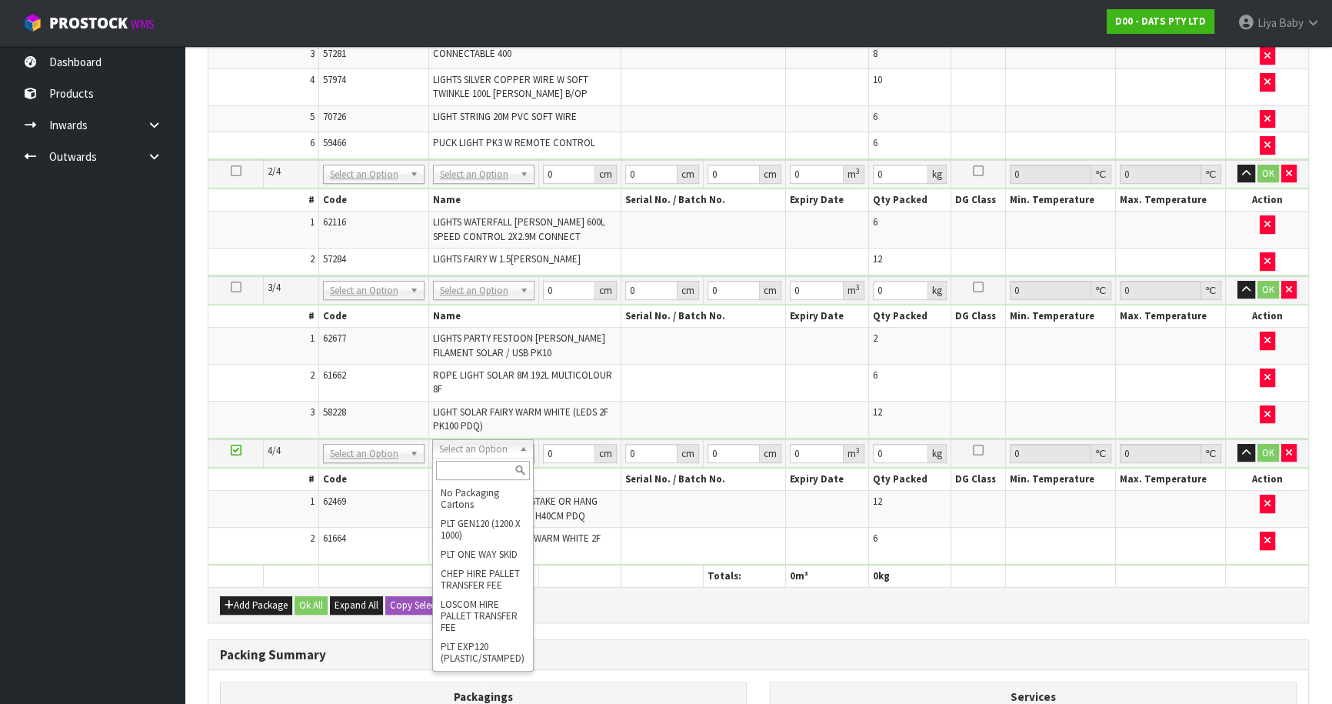
click at [471, 458] on div at bounding box center [483, 469] width 100 height 25
click at [472, 467] on input "text" at bounding box center [483, 470] width 94 height 19
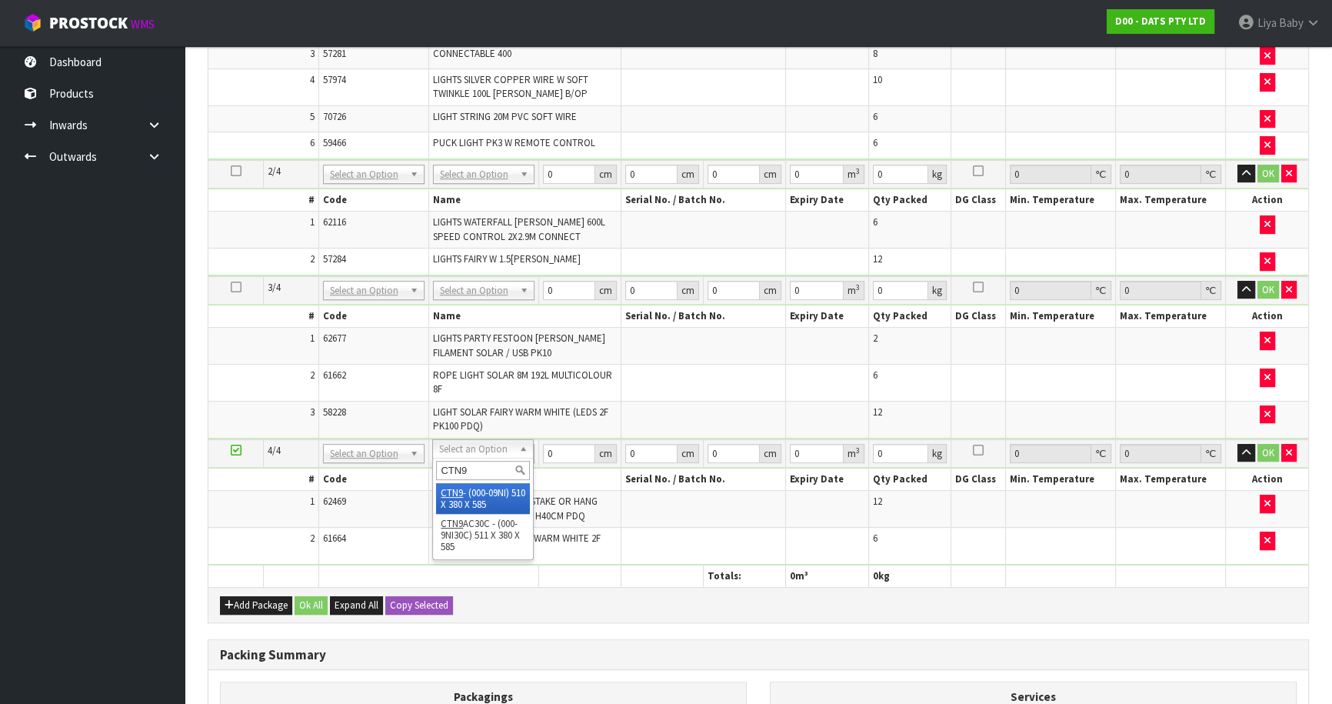
type input "CTN9"
type input "51"
type input "38"
type input "58.5"
type input "0.113373"
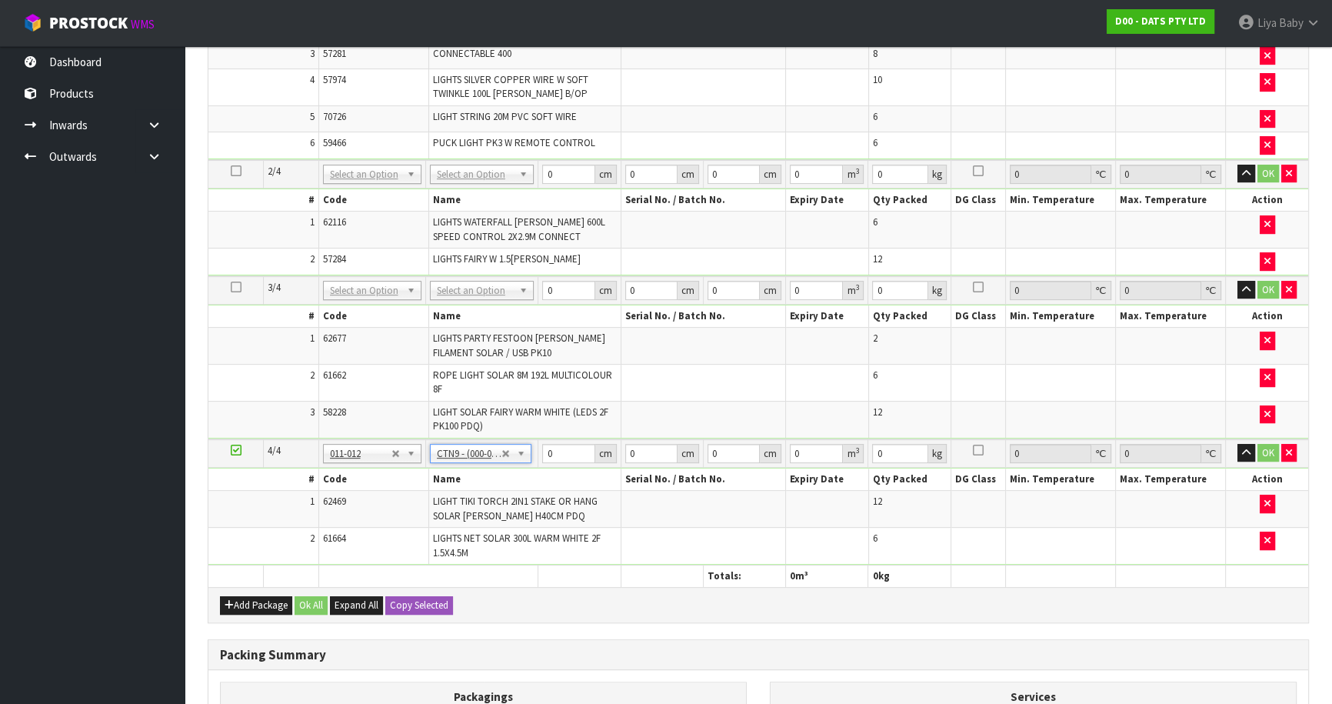
type input "6.8"
drag, startPoint x: 552, startPoint y: 446, endPoint x: 561, endPoint y: 441, distance: 10.3
click at [553, 446] on input "51" at bounding box center [568, 453] width 52 height 19
click at [555, 450] on input "51" at bounding box center [568, 453] width 52 height 19
type input "5"
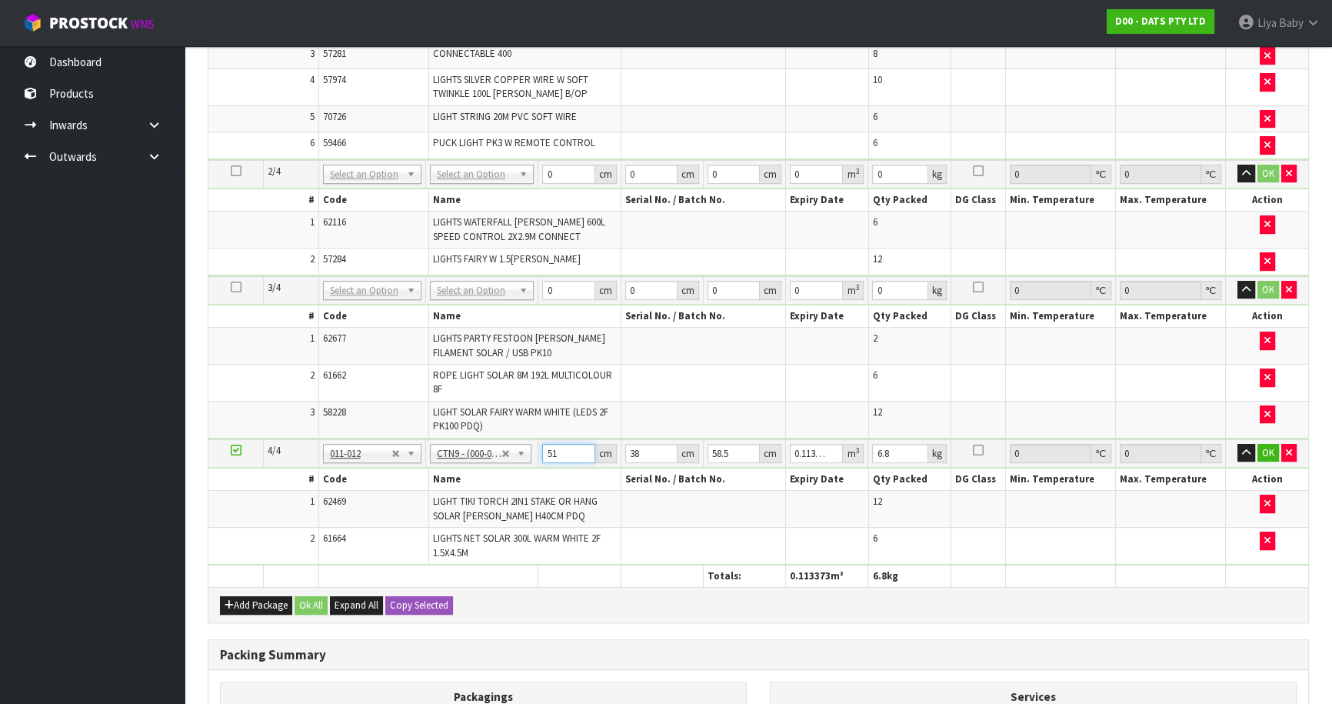
type input "0.011115"
type input "0"
type input "5"
type input "0.011115"
type input "52"
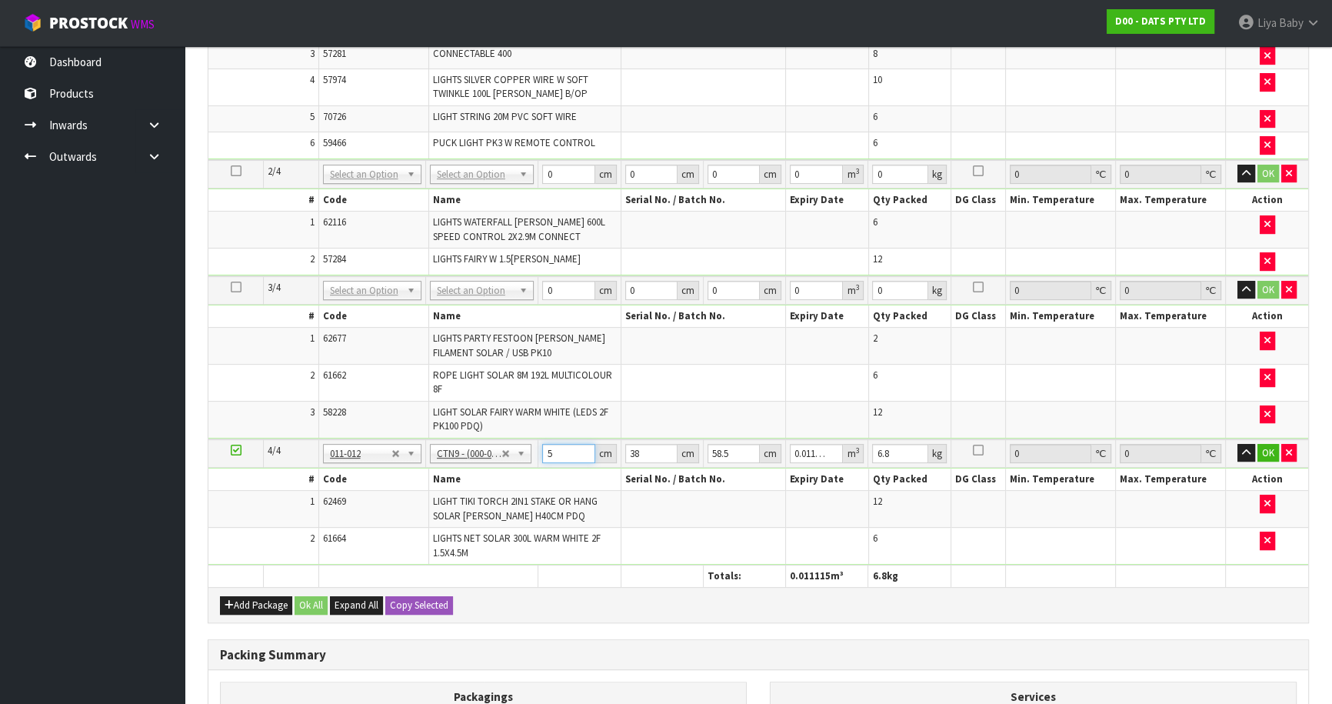
type input "0.115596"
type input "52"
type input "0"
type input "4"
type input "0.012168"
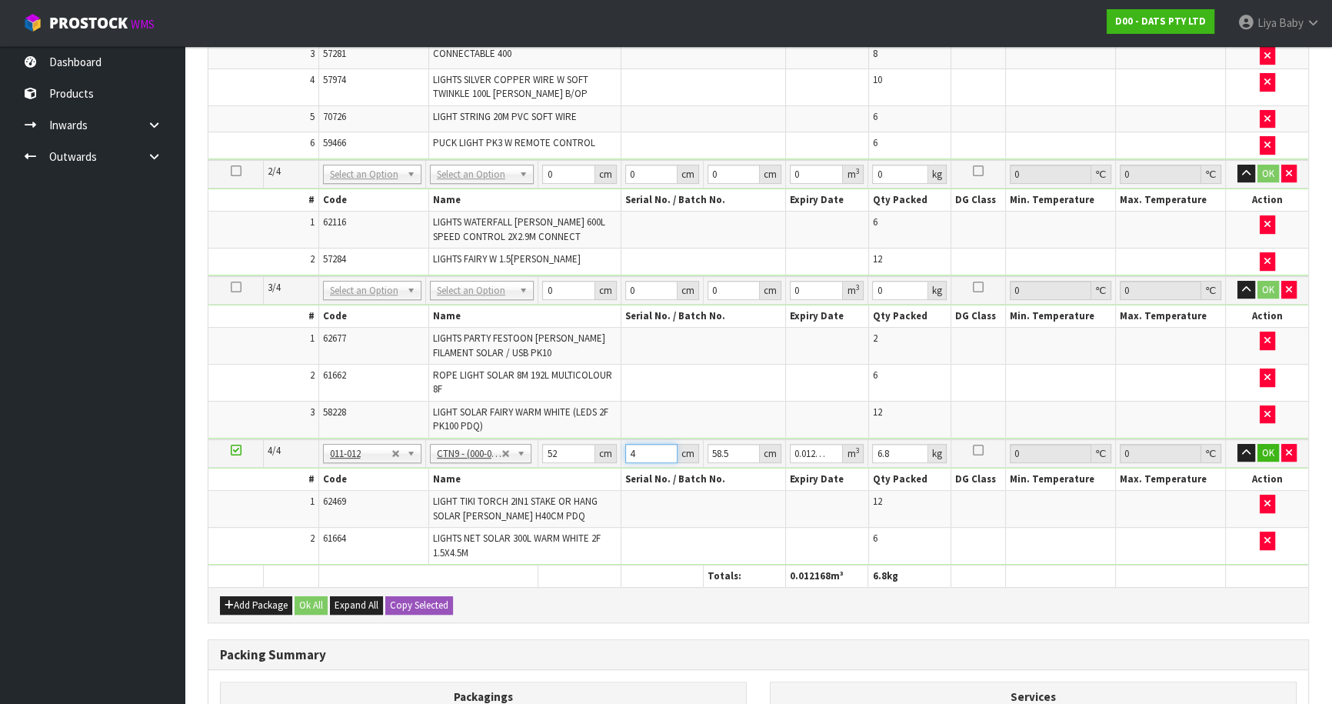
type input "41"
type input "0.124722"
type input "41"
type input "0"
type input "5"
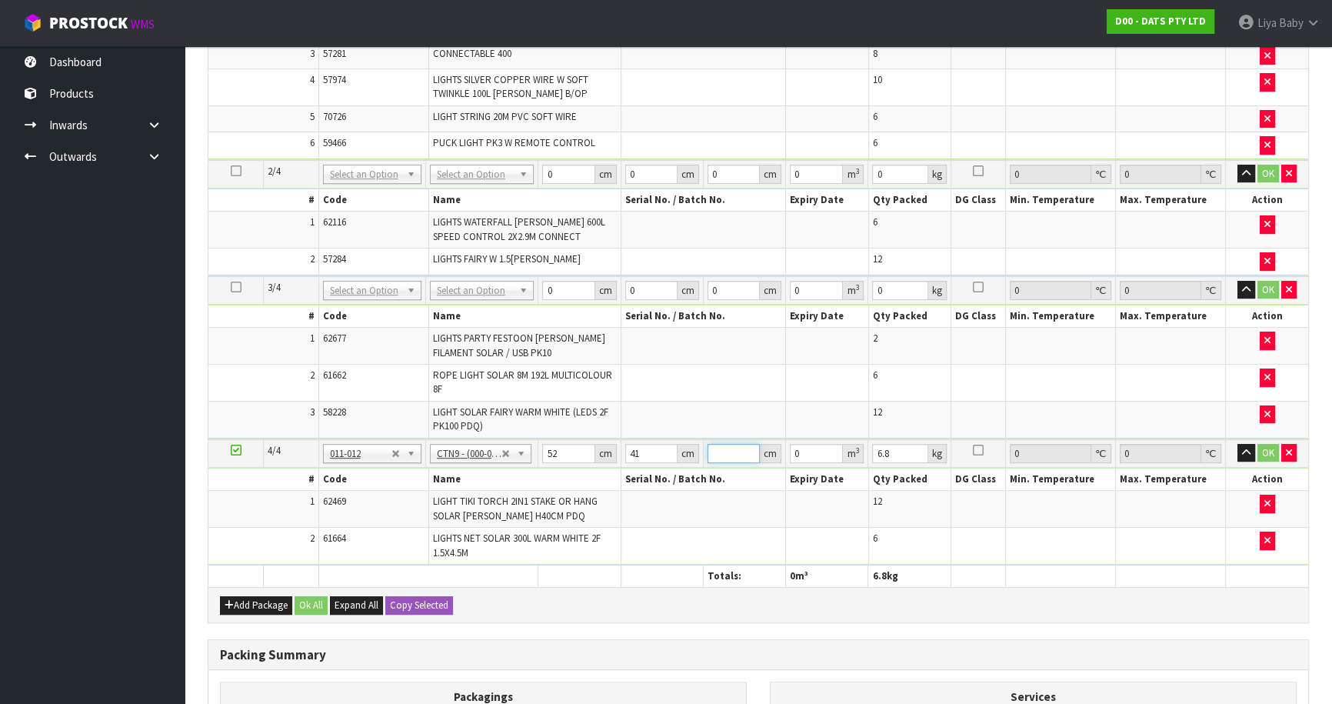
type input "0.01066"
type input "51"
type input "0.108732"
type input "51"
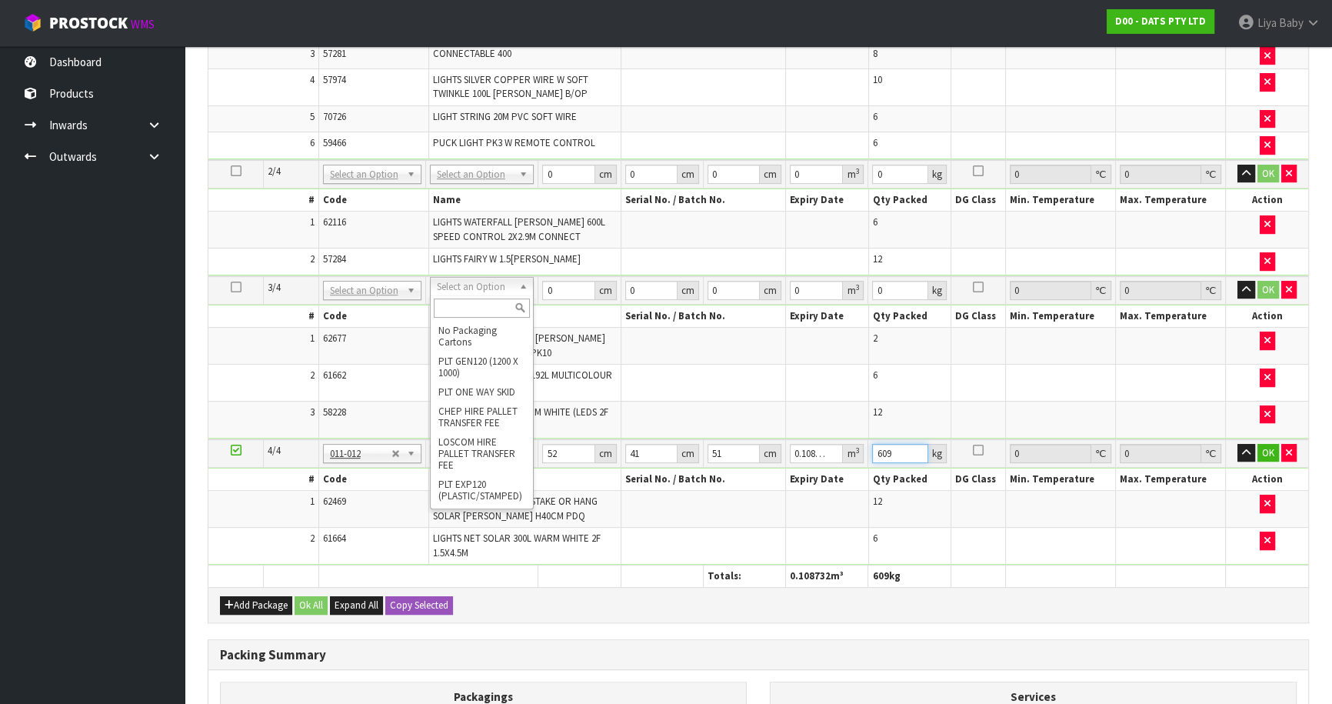
type input "609"
click at [479, 311] on input "text" at bounding box center [482, 307] width 96 height 19
type input "CTN9"
type input "51"
type input "38"
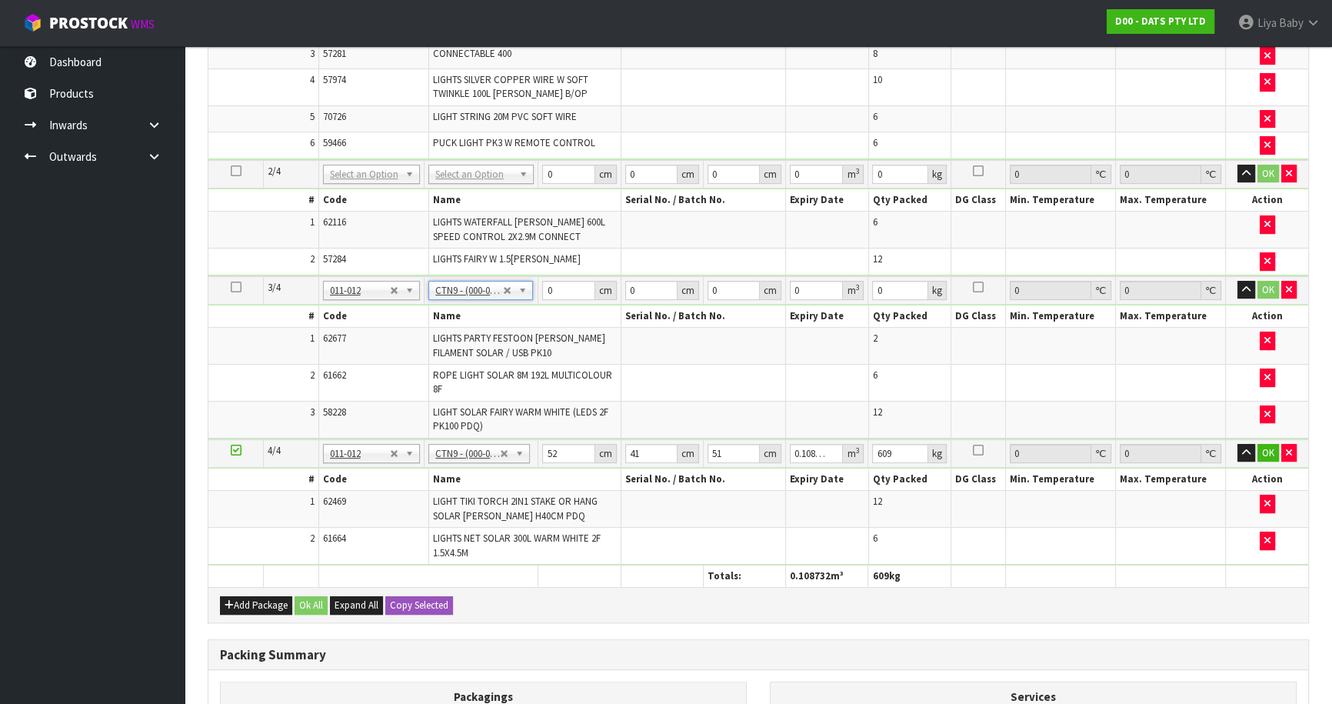
type input "58.5"
type input "0.113373"
type input "13.25"
click at [574, 283] on input "51" at bounding box center [568, 290] width 52 height 19
type input "5"
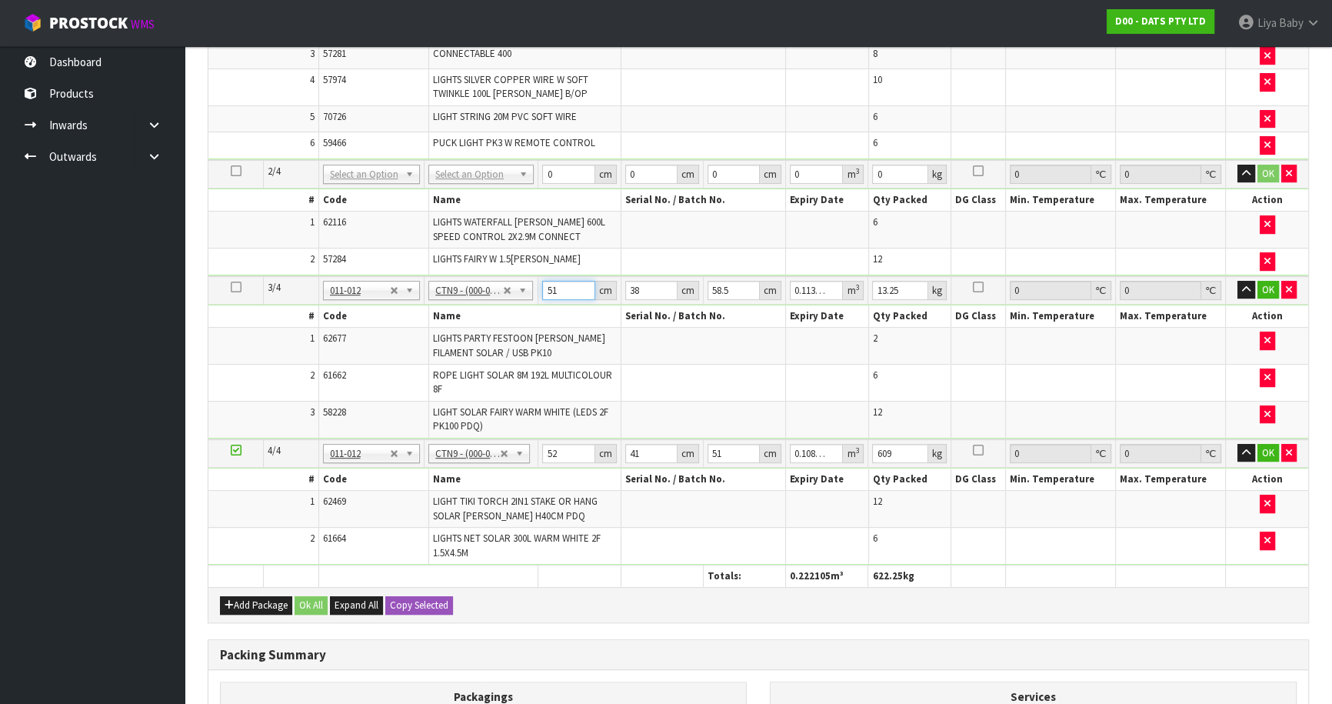
type input "0.011115"
type input "52"
type input "0.115596"
type input "52"
type input "0"
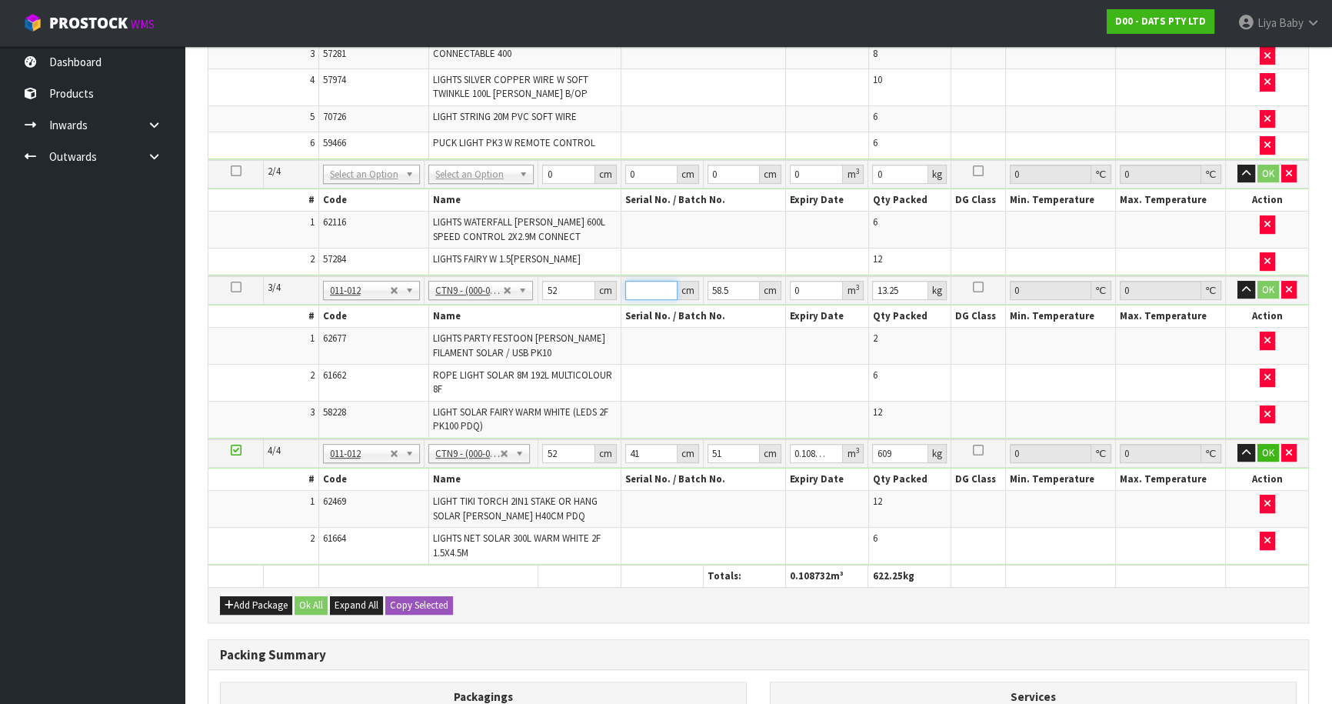
type input "4"
type input "0.012168"
type input "41"
type input "0.124722"
type input "41"
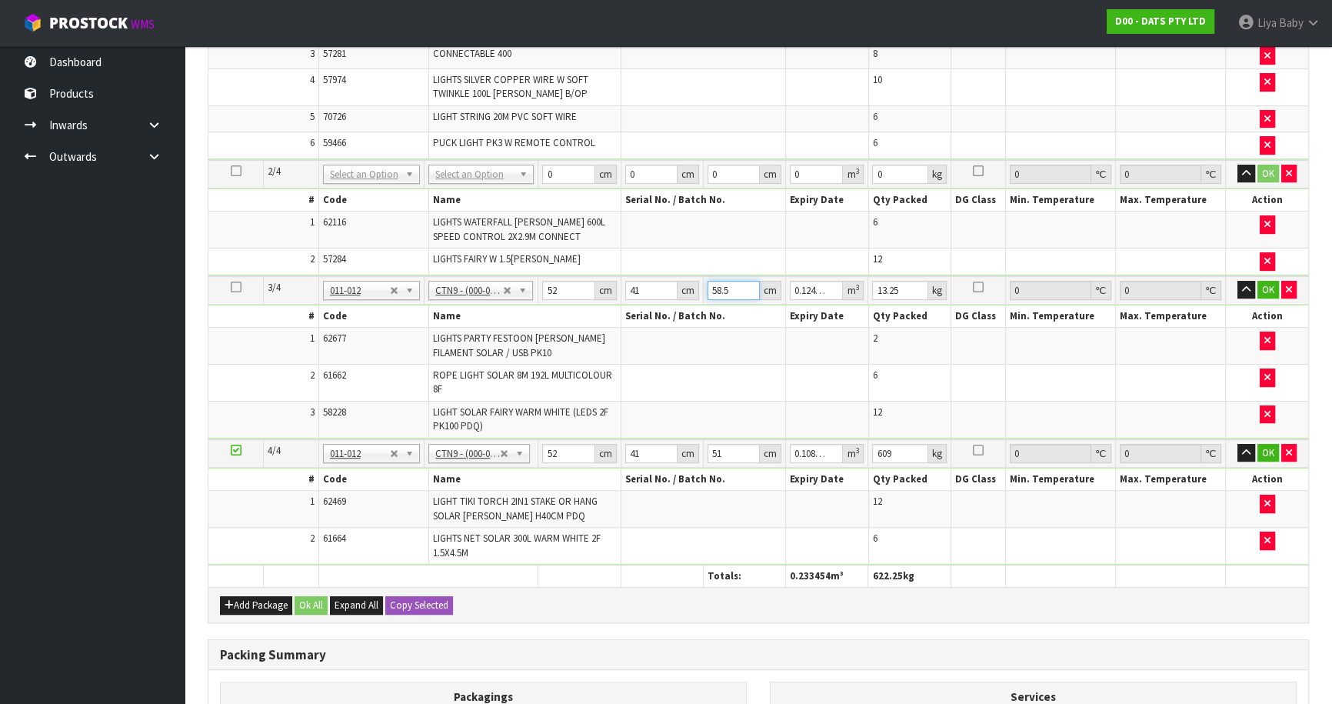
type input "0"
click at [656, 282] on input "41" at bounding box center [651, 290] width 52 height 19
type input "40"
type input "6"
type input "0.01248"
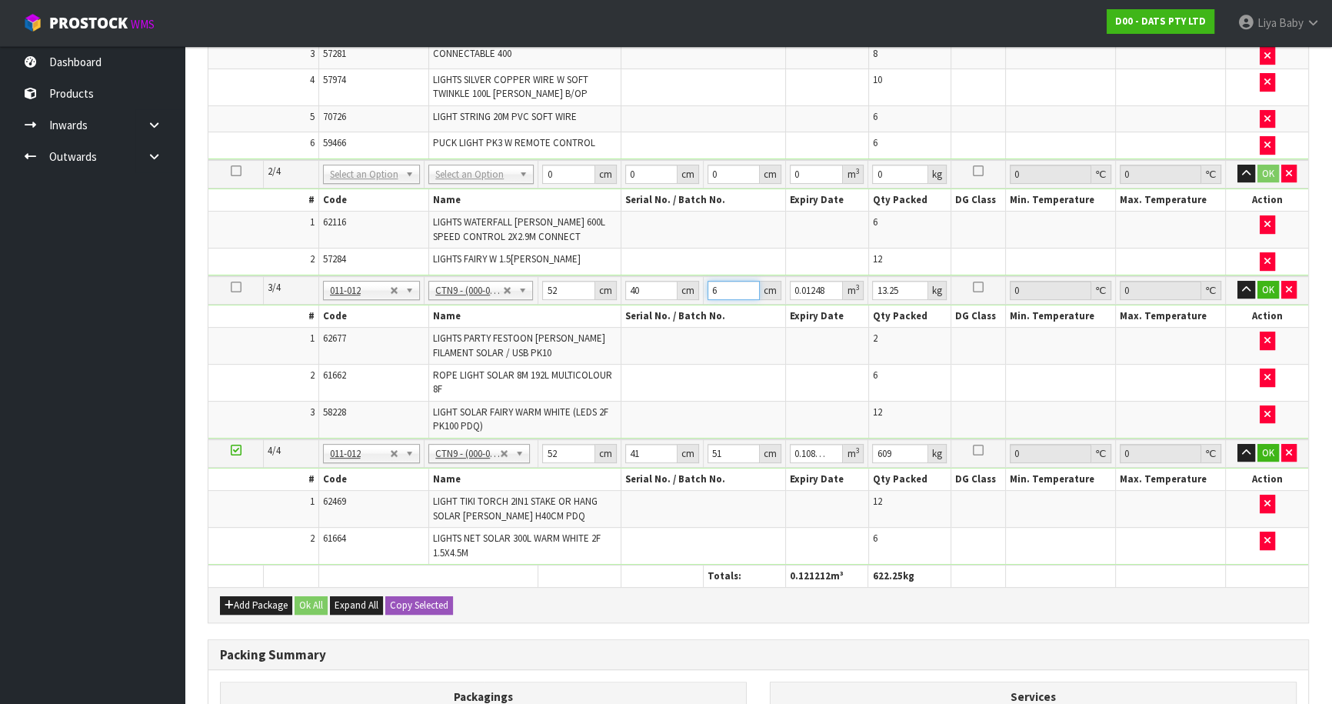
type input "63"
type input "0.13104"
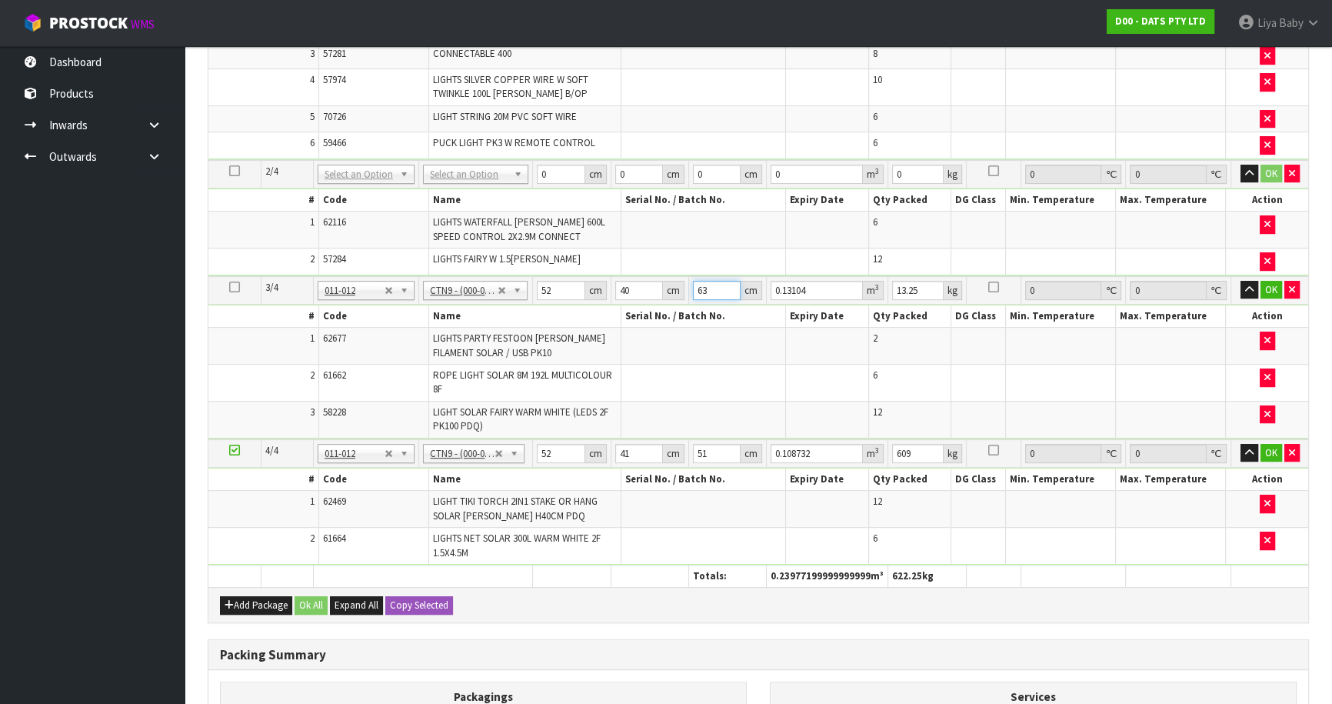
type input "63"
type input "14"
click at [1269, 444] on button "OK" at bounding box center [1271, 453] width 22 height 18
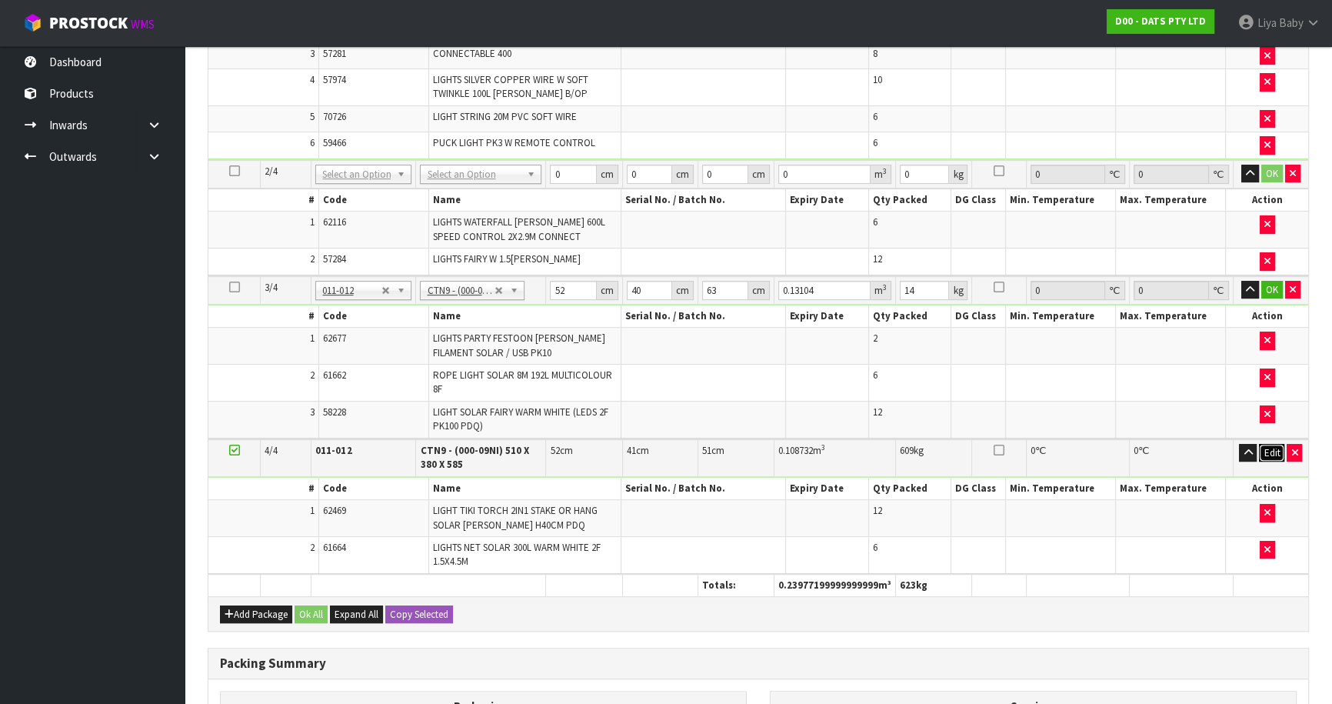
click at [1264, 445] on button "Edit" at bounding box center [1271, 453] width 25 height 18
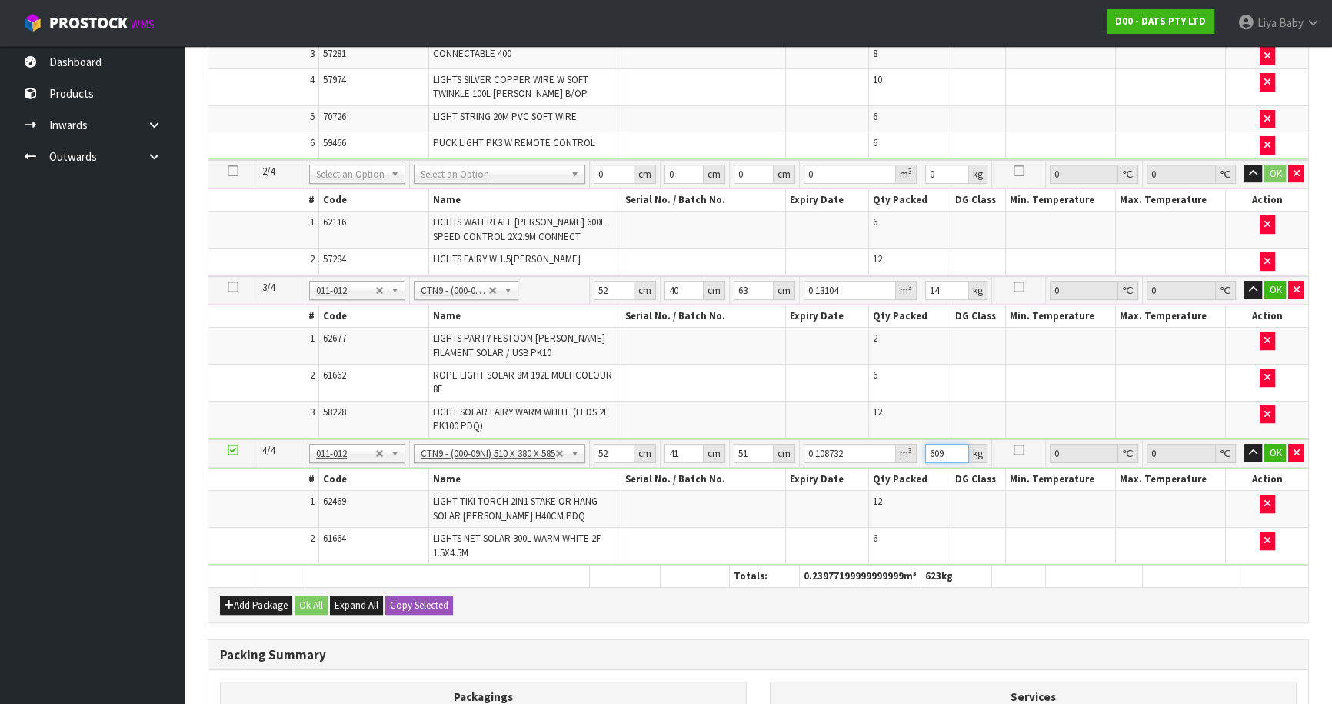
click at [948, 451] on input "609" at bounding box center [947, 453] width 44 height 19
type input "6"
click at [1276, 286] on button "OK" at bounding box center [1275, 290] width 22 height 18
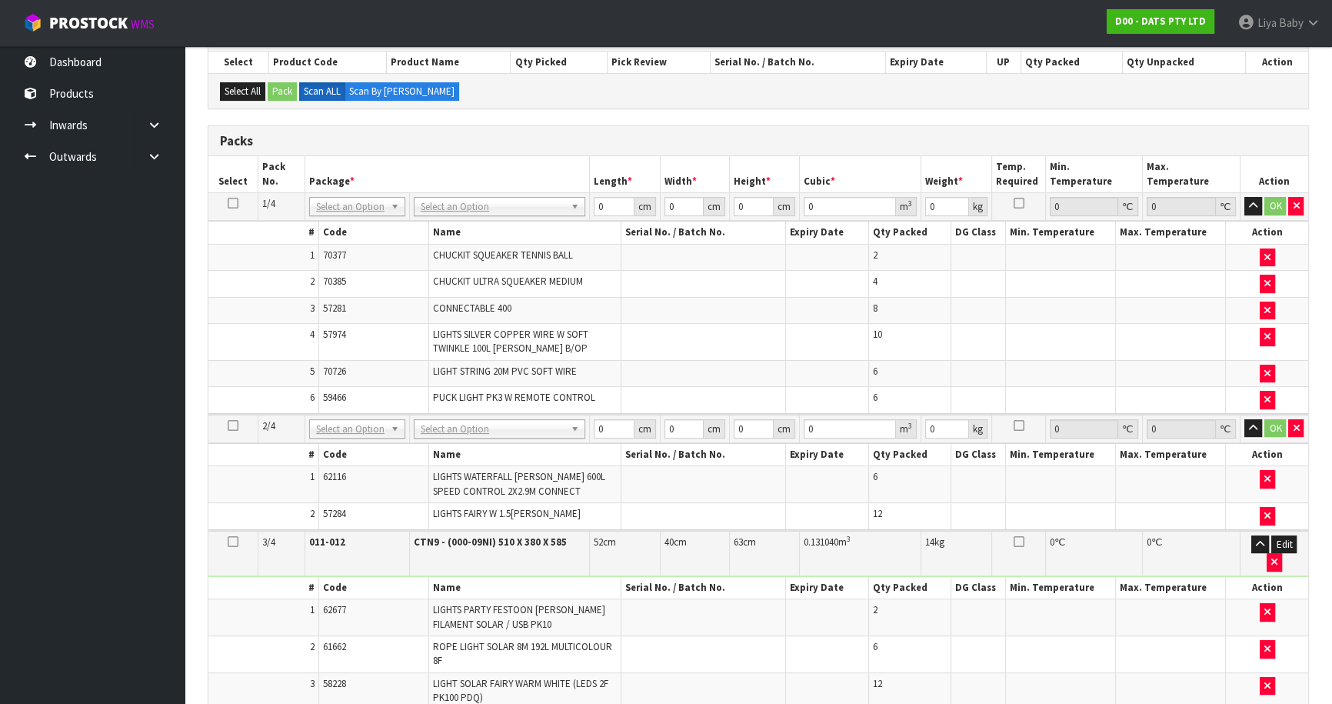
scroll to position [314, 0]
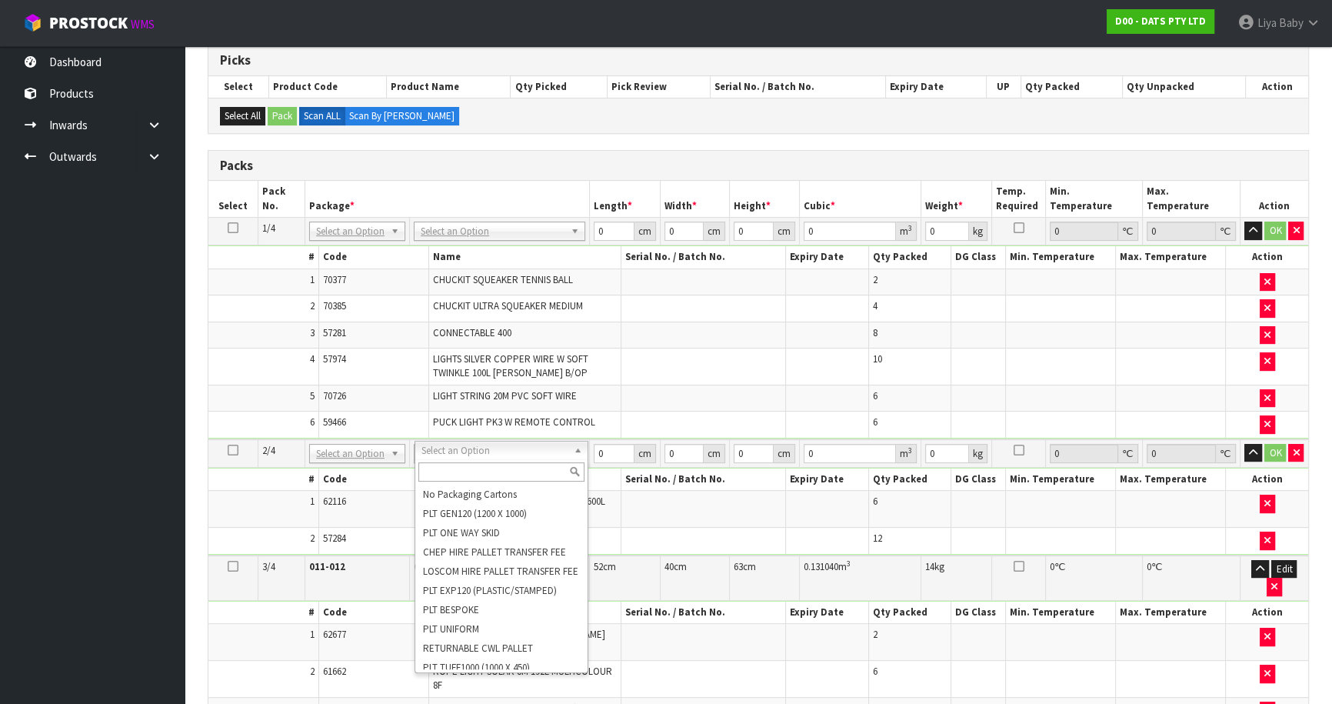
click at [474, 467] on input "text" at bounding box center [501, 471] width 167 height 19
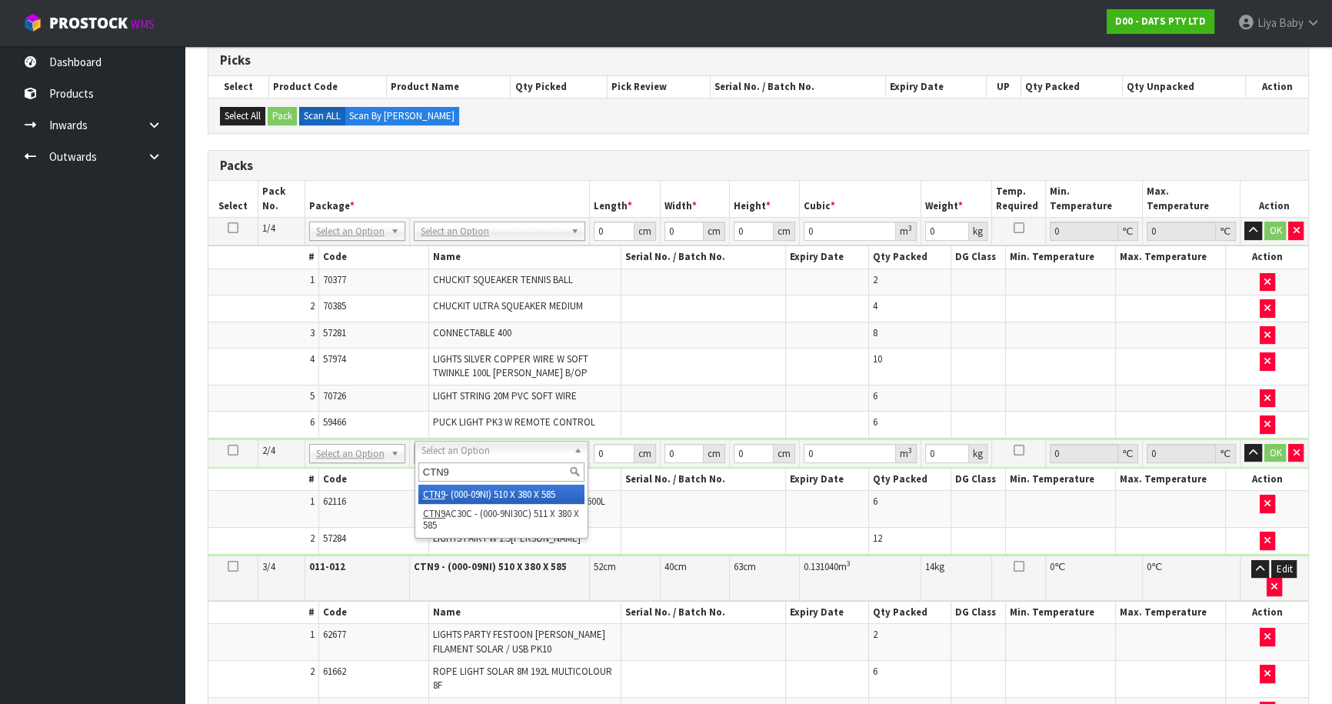
type input "CTN9"
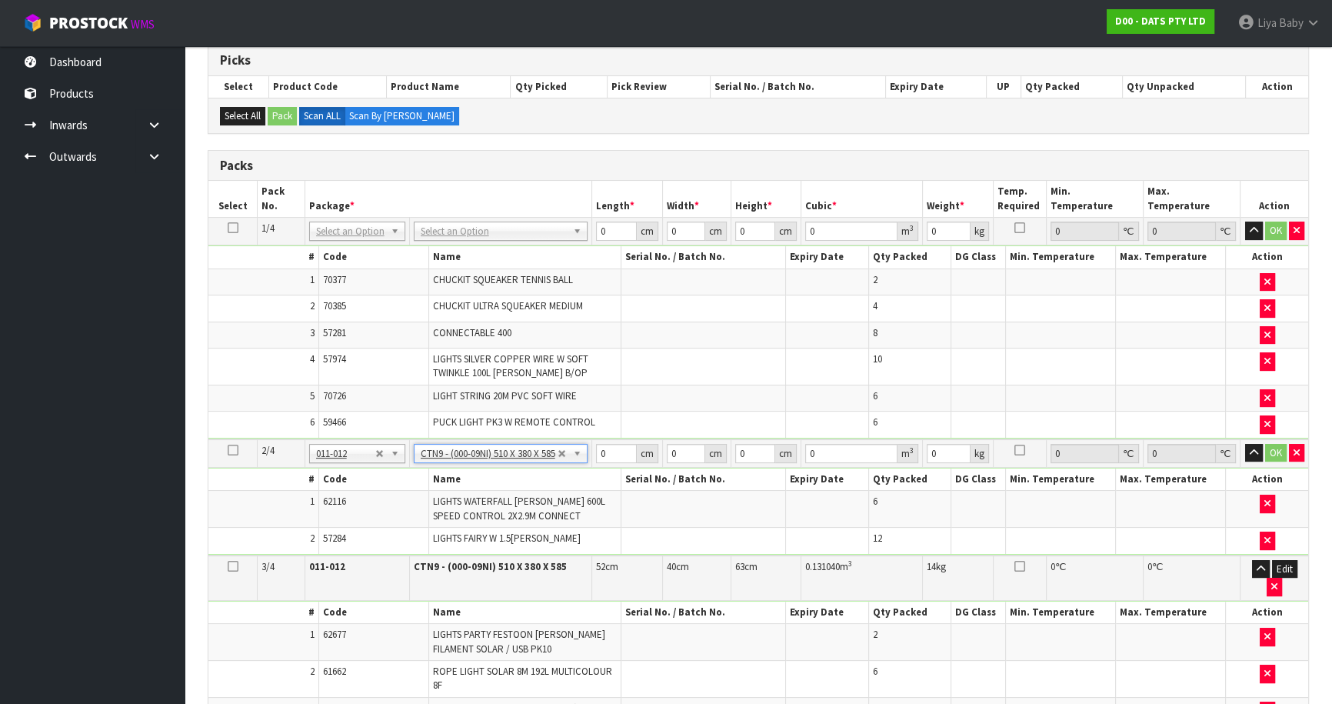
type input "51"
type input "38"
type input "58.5"
type input "0.113373"
type input "15.4"
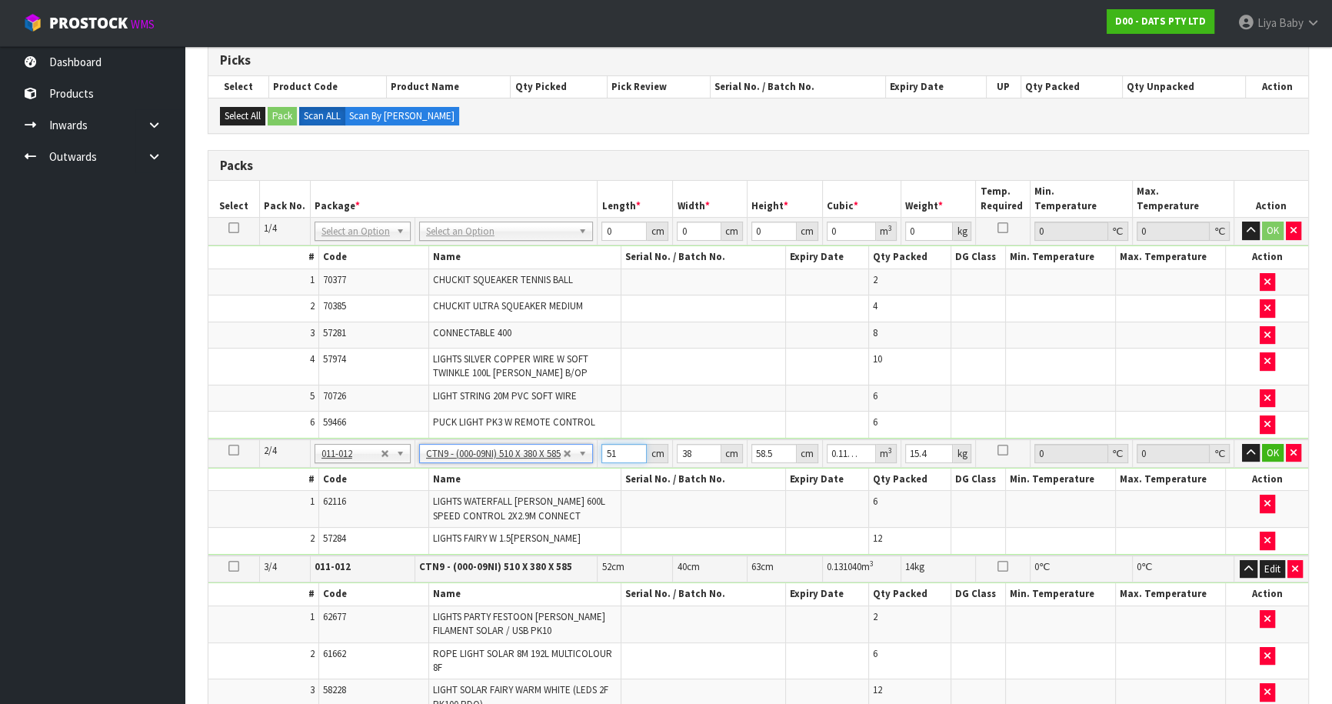
click at [623, 454] on input "51" at bounding box center [623, 453] width 45 height 19
type input "5"
type input "0.011115"
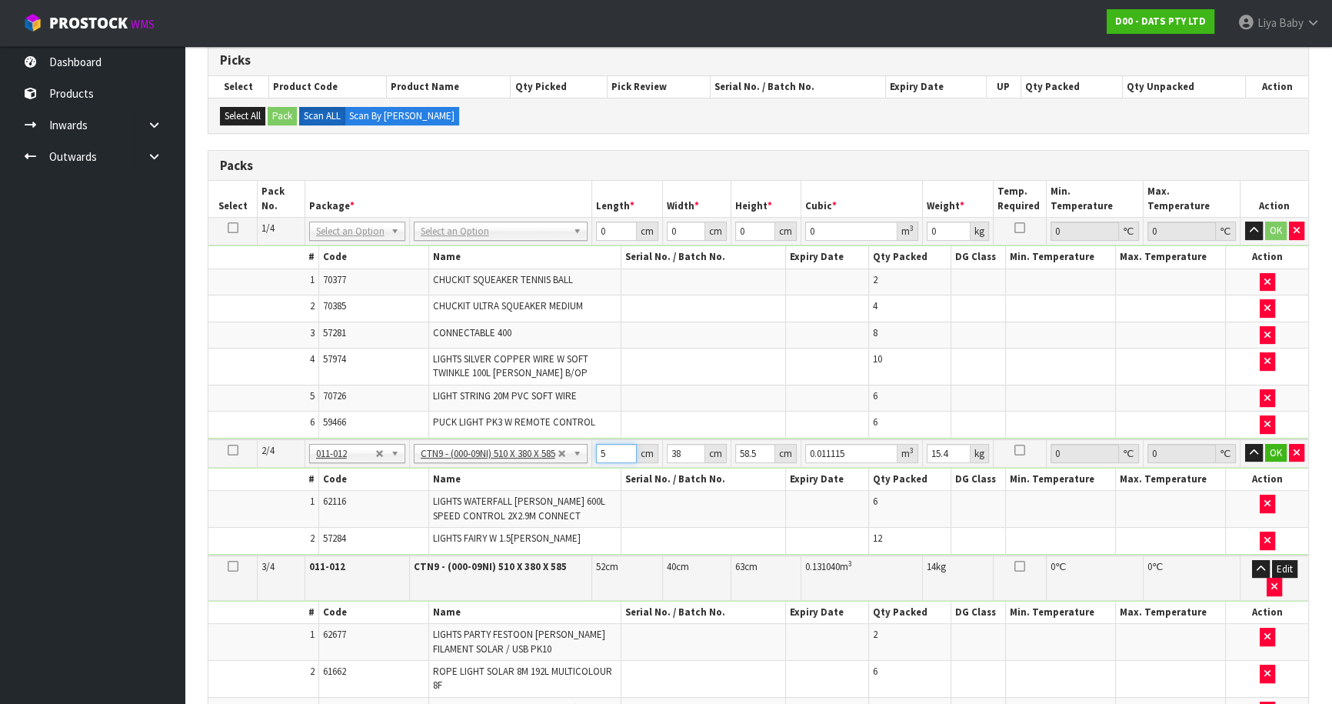
type input "0"
type input "5"
type input "0.011115"
type input "52"
type input "0.115596"
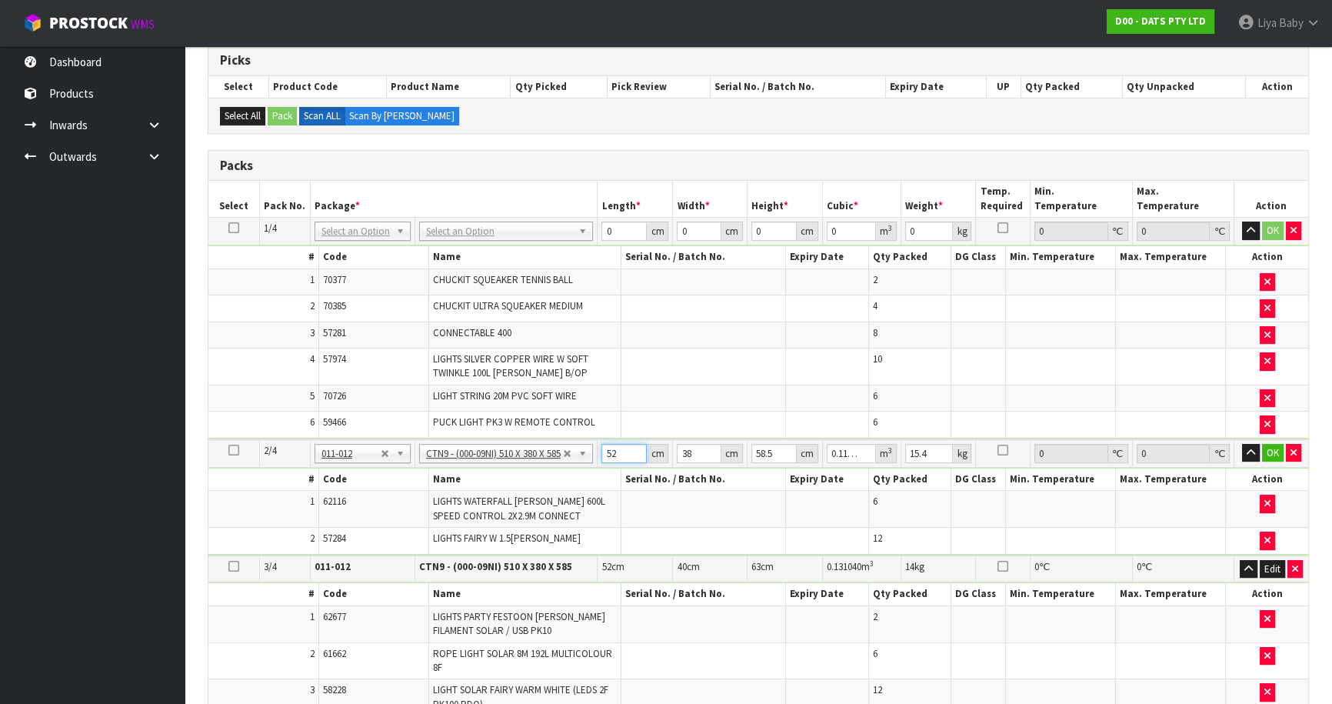
type input "52"
type input "0"
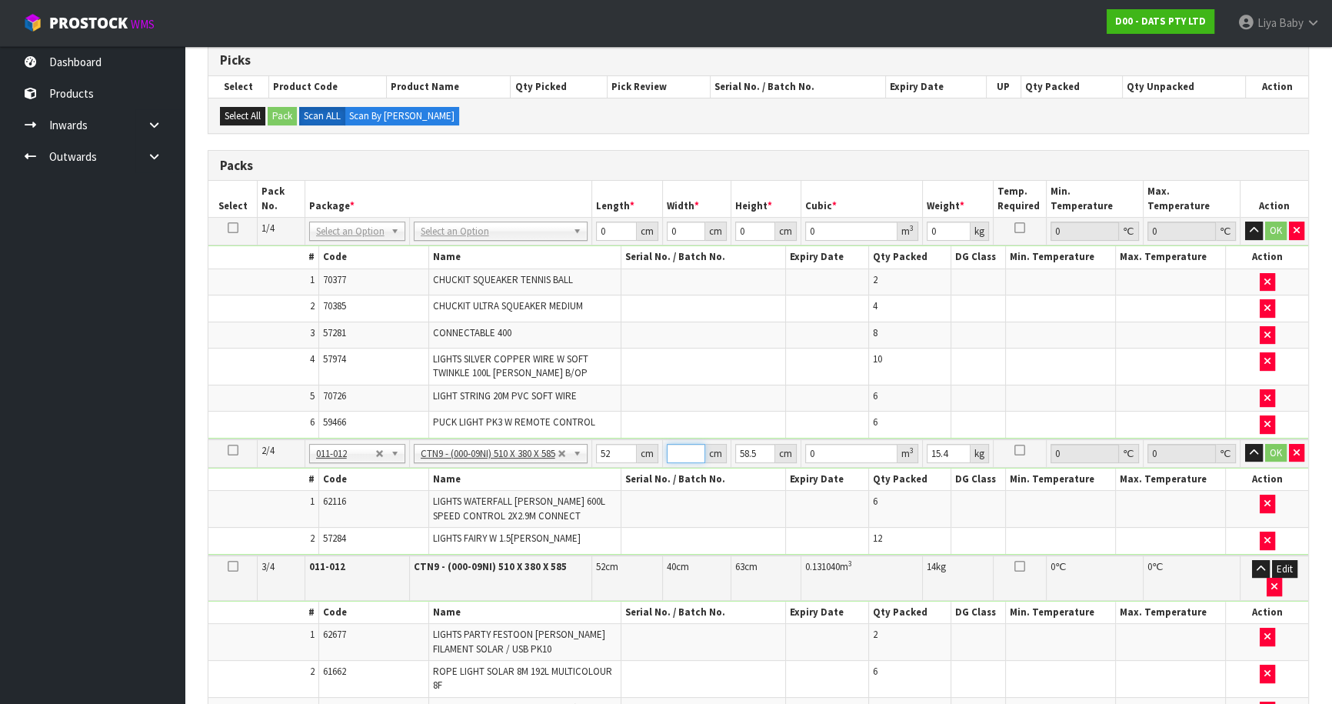
type input "4"
type input "0.012168"
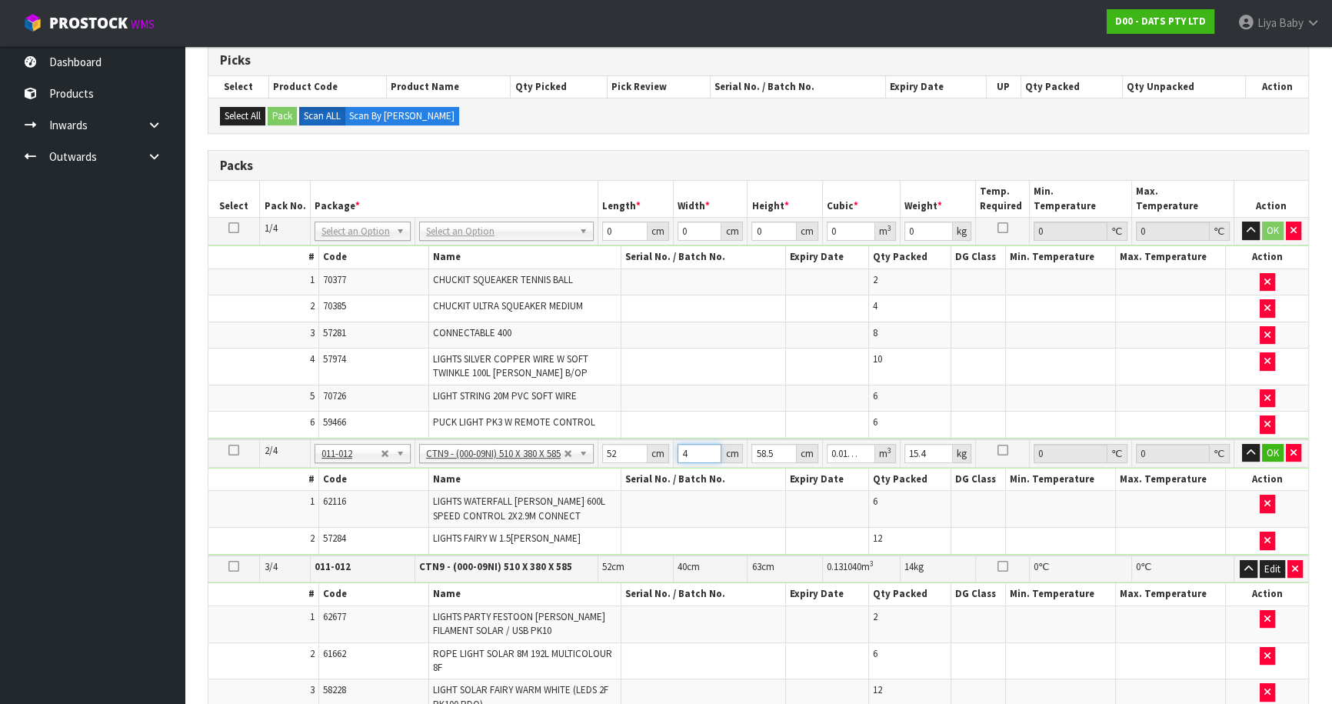
type input "40"
type input "0.12168"
type input "40"
type input "0"
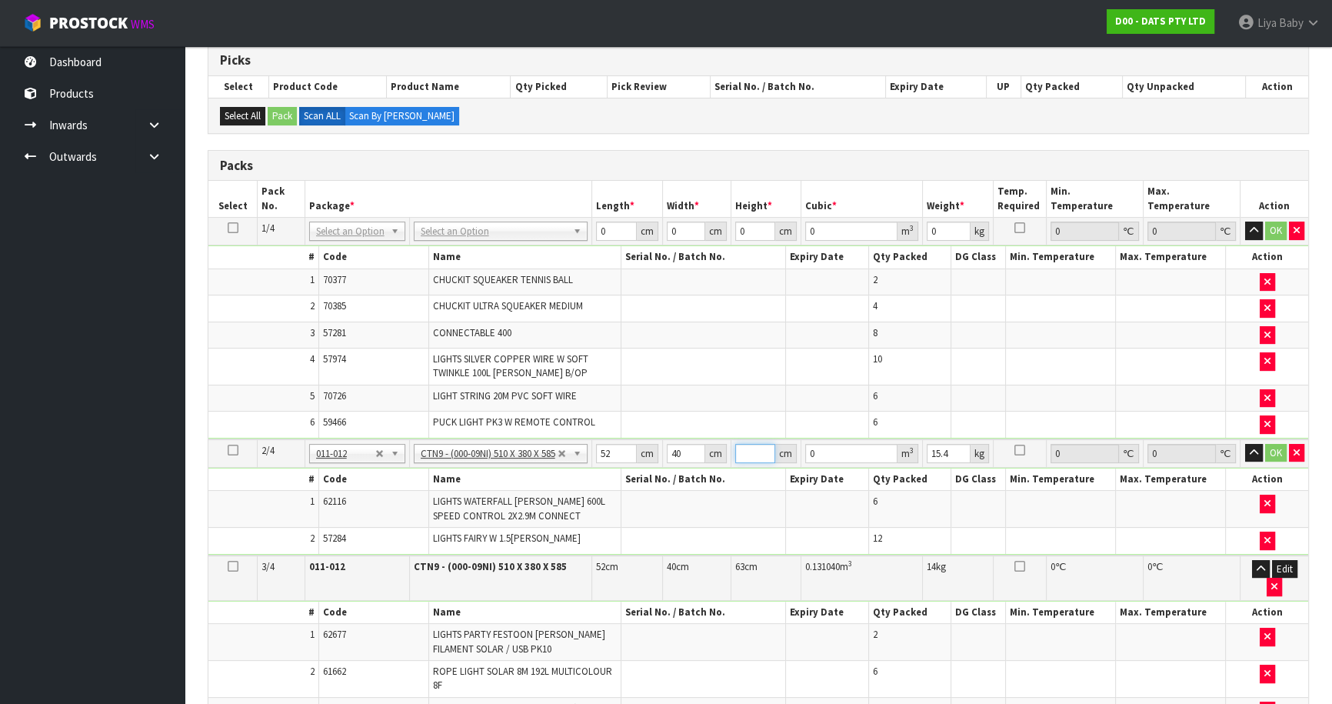
type input "5"
type input "0.0104"
type input "53"
type input "0.11024"
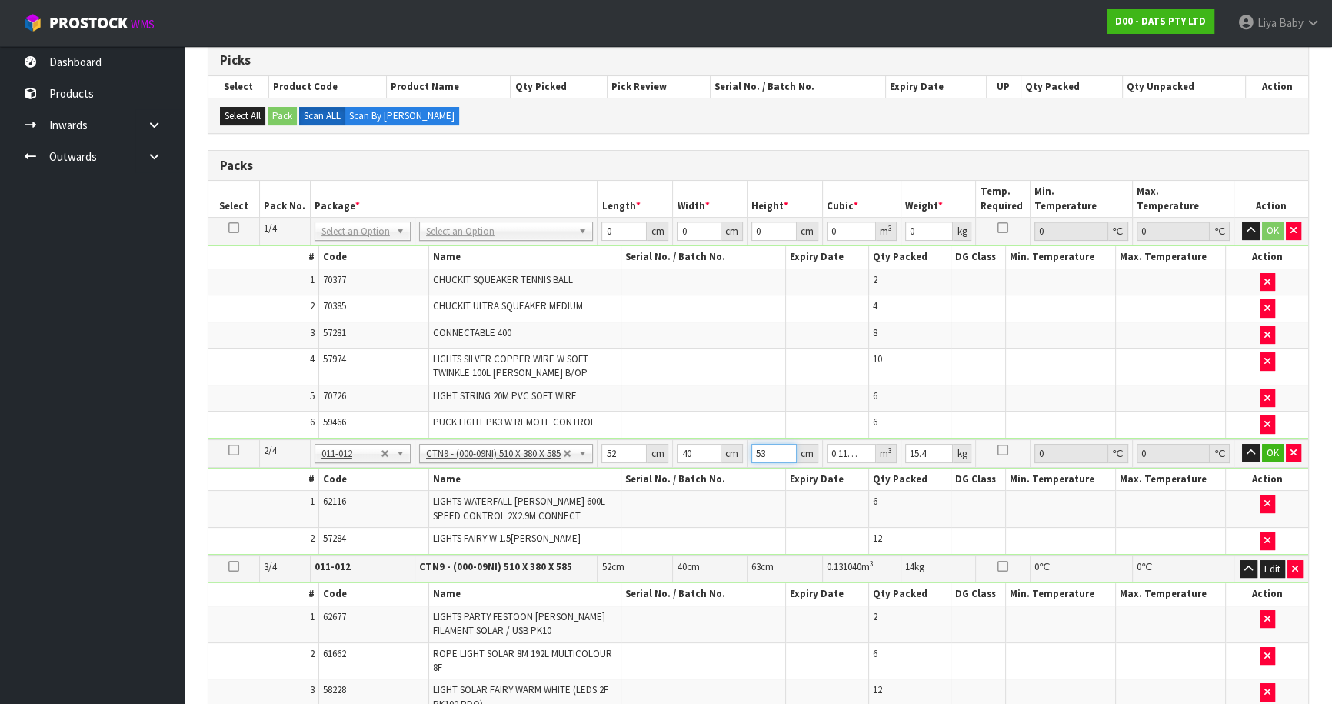
type input "53"
type input "15"
click at [1272, 454] on button "OK" at bounding box center [1273, 453] width 22 height 18
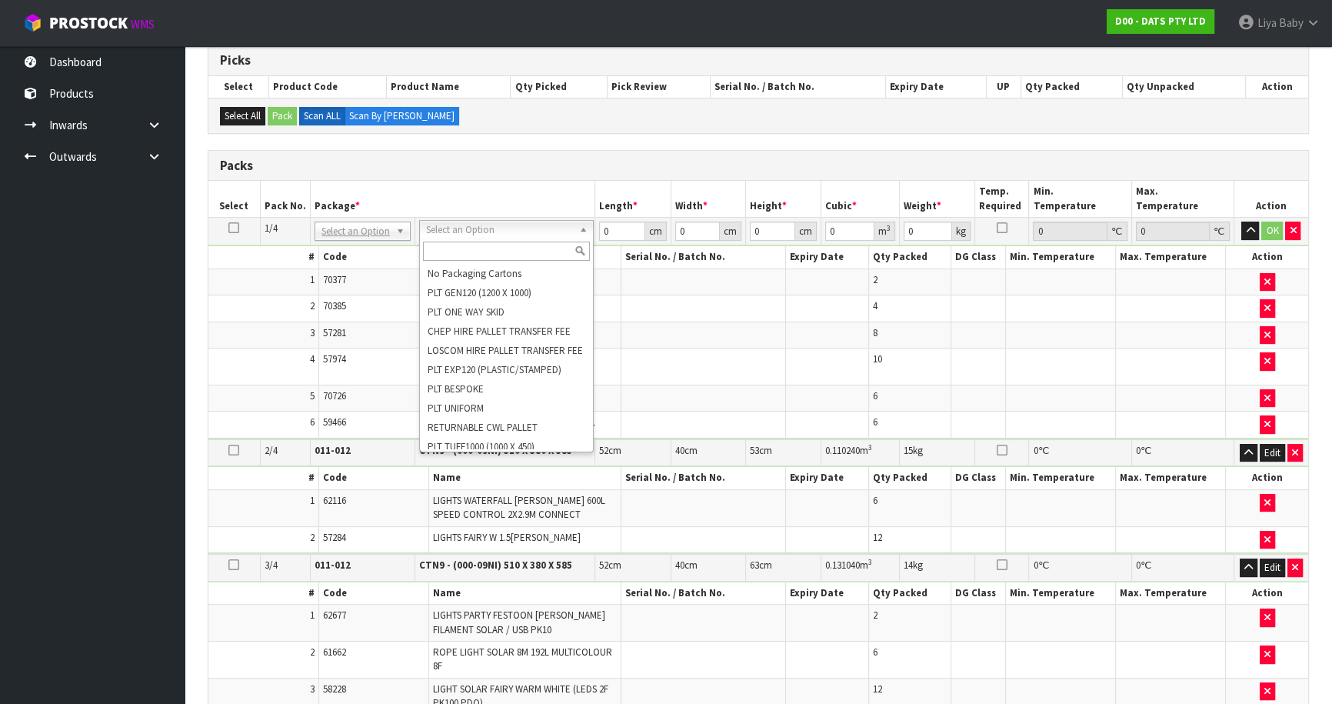
click at [510, 252] on input "text" at bounding box center [506, 250] width 167 height 19
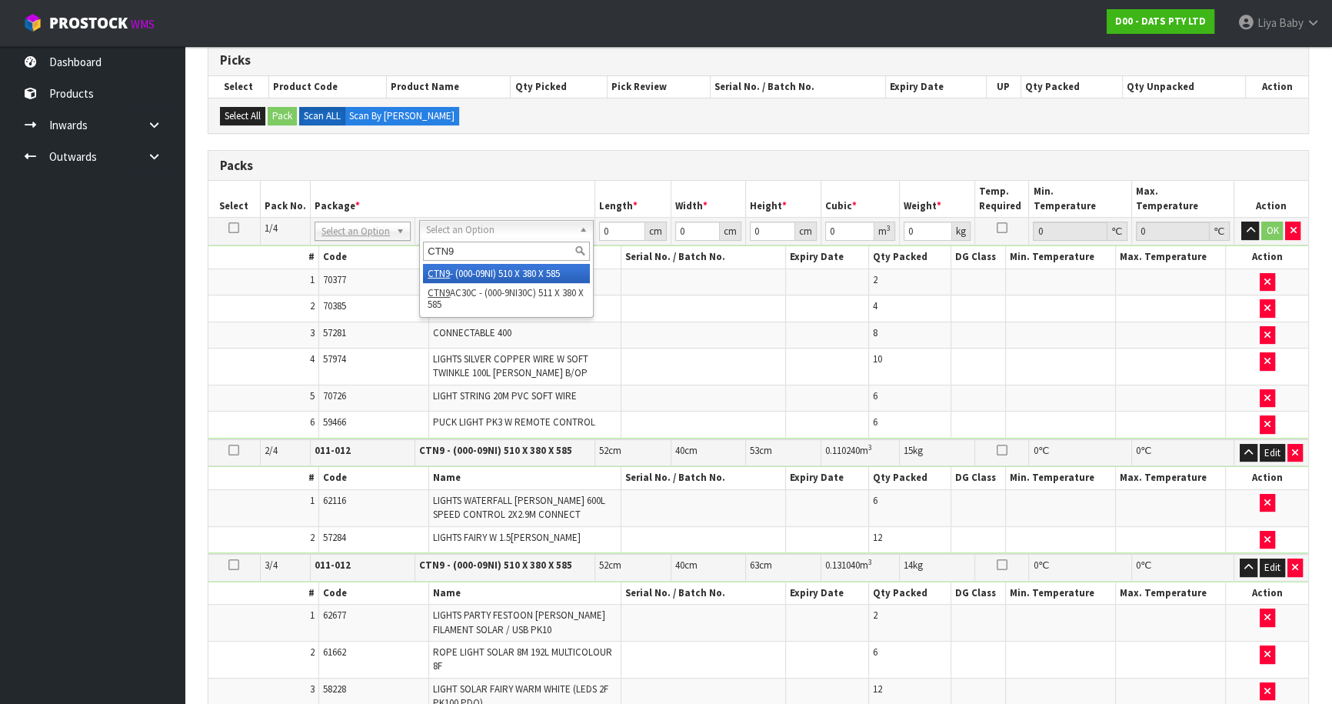
type input "CTN9"
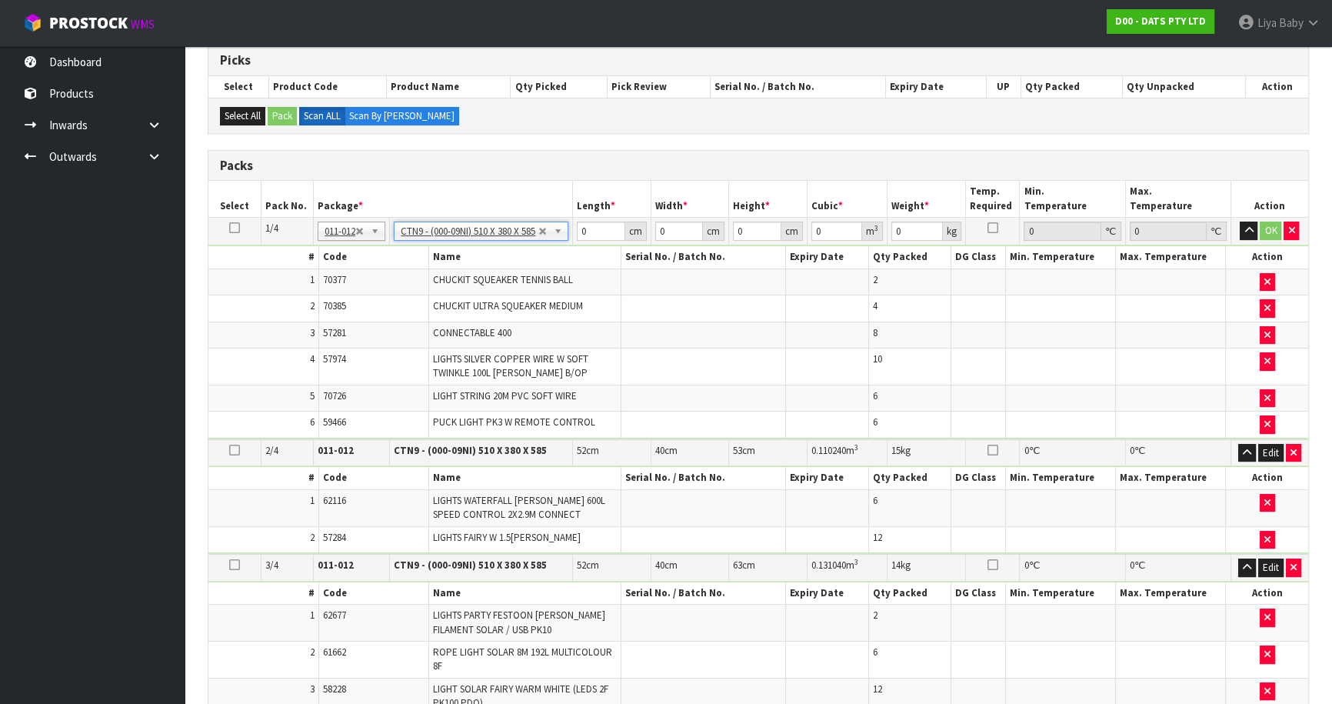
type input "51"
type input "38"
type input "58.5"
type input "0.113373"
type input "13.07"
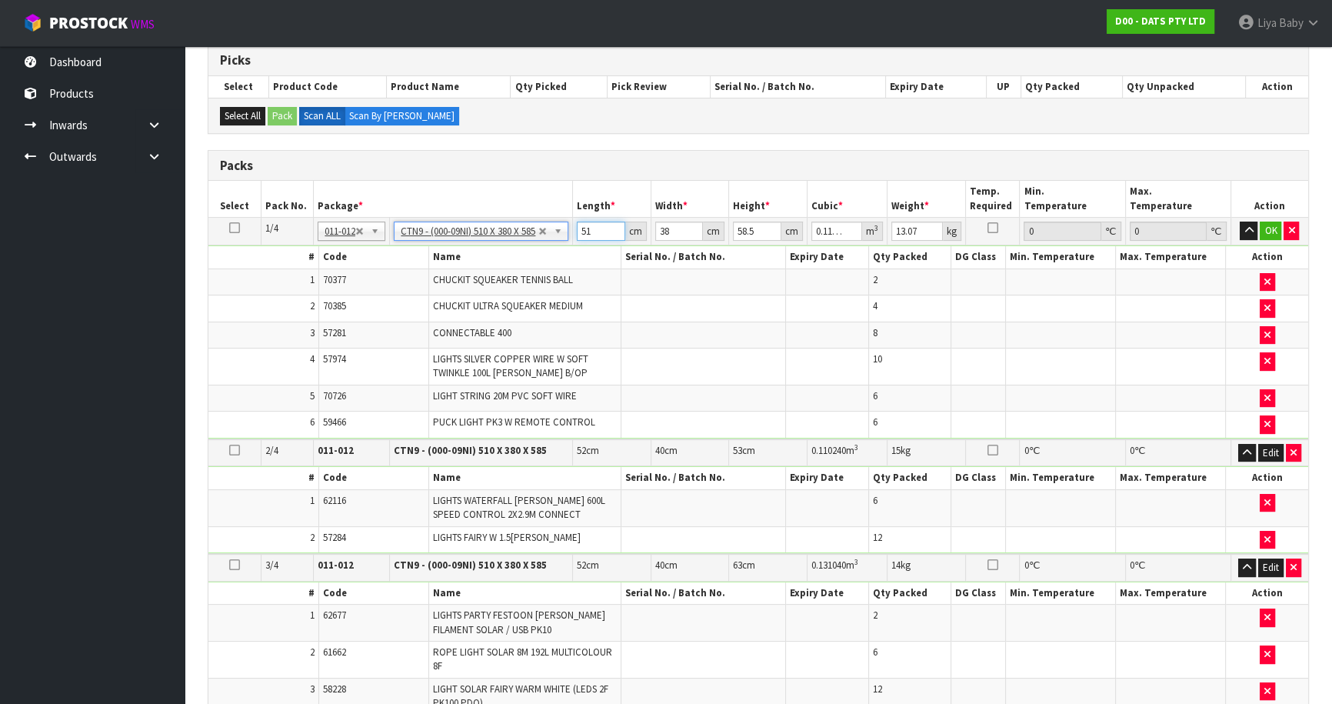
click at [596, 232] on input "51" at bounding box center [601, 230] width 48 height 19
type input "5"
type input "0.011115"
type input "0"
type input "5"
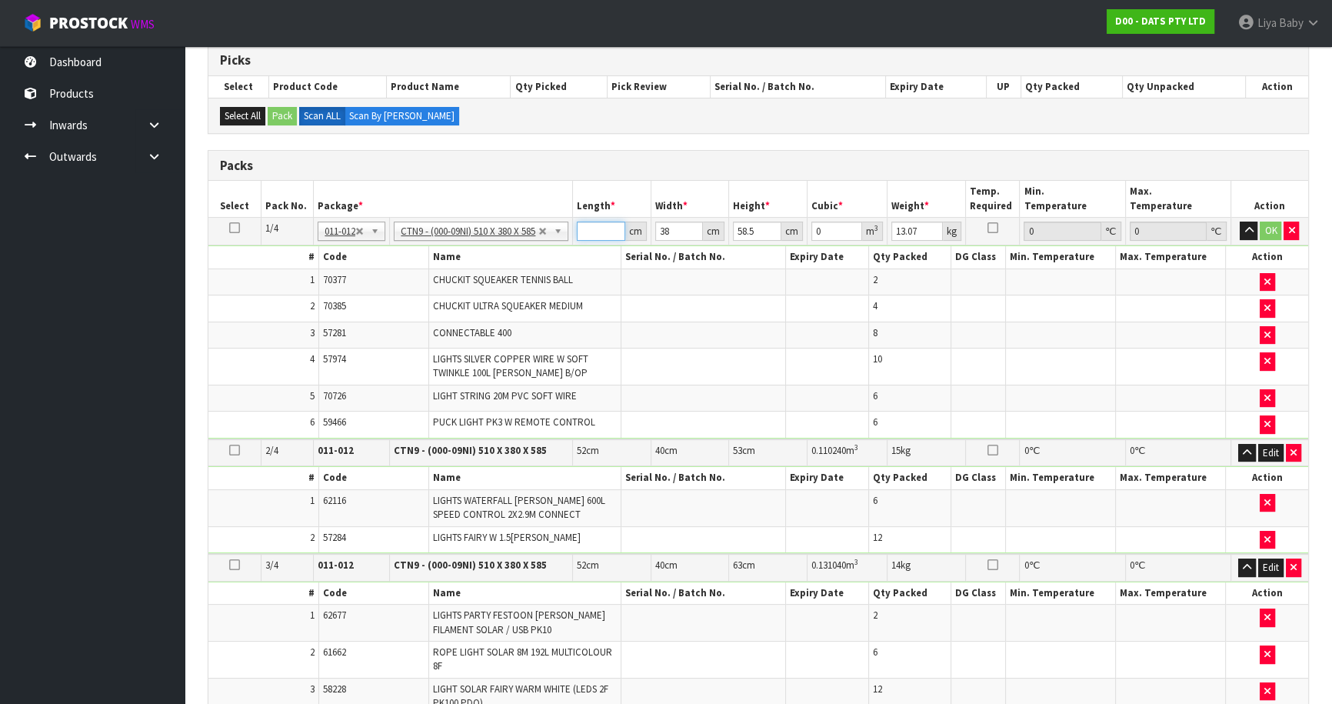
type input "0.011115"
type input "52"
type input "0.115596"
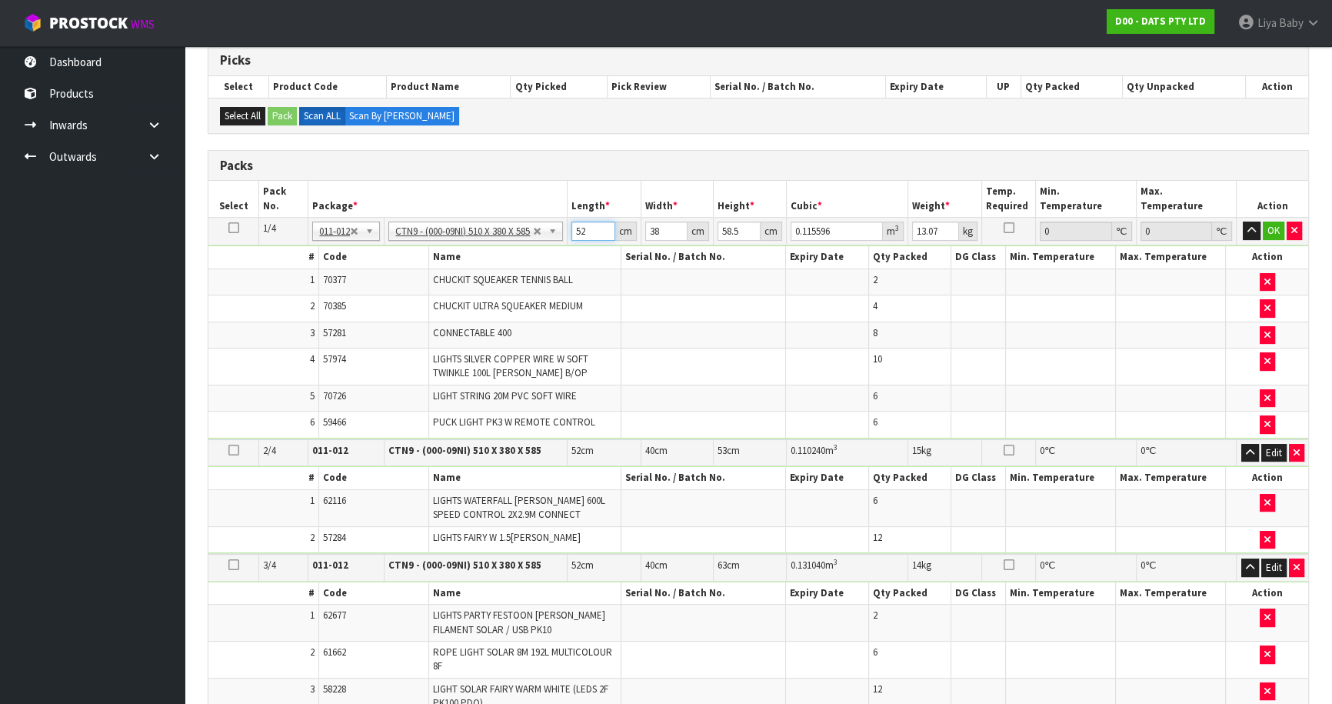
type input "52"
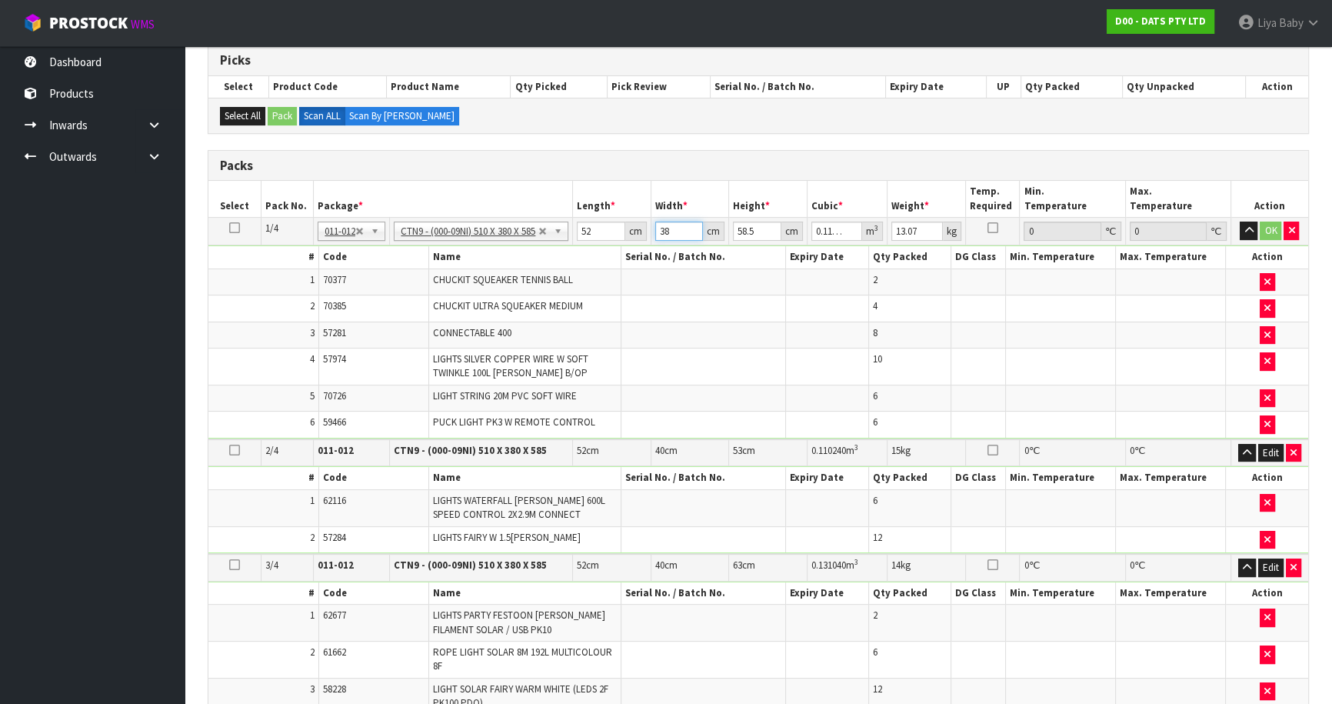
type input "0"
type input "4"
type input "0.012168"
type input "41"
type input "0.124722"
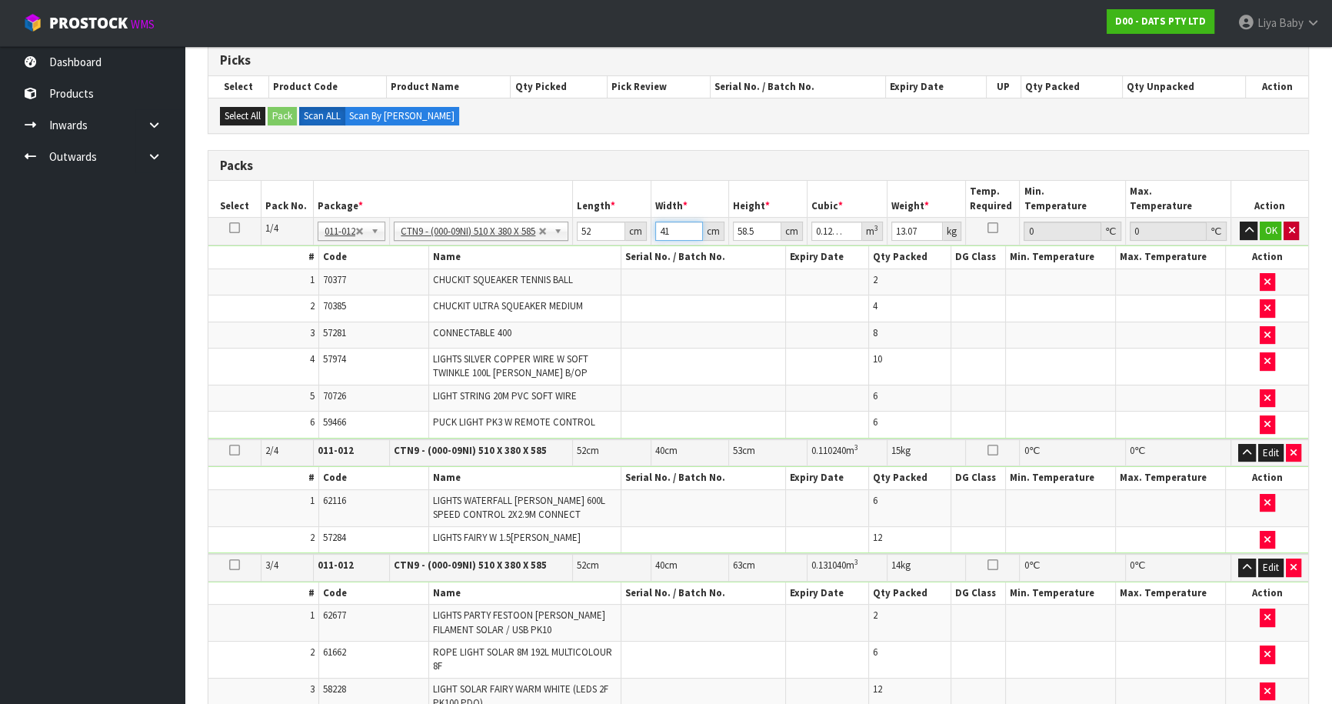
type input "41"
type input "0"
type input "5"
type input "0.01066"
type input "51"
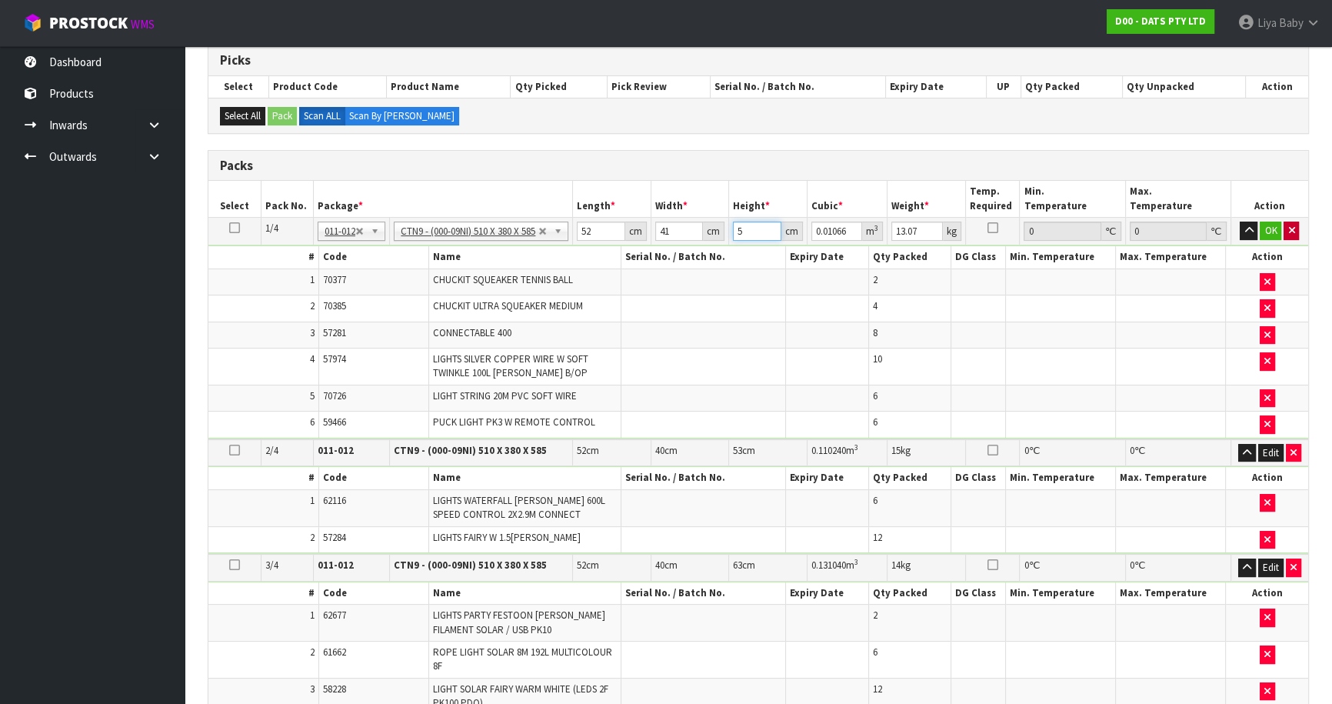
type input "0.108732"
type input "51"
type input "14"
click at [673, 226] on input "41" at bounding box center [679, 230] width 48 height 19
type input "4"
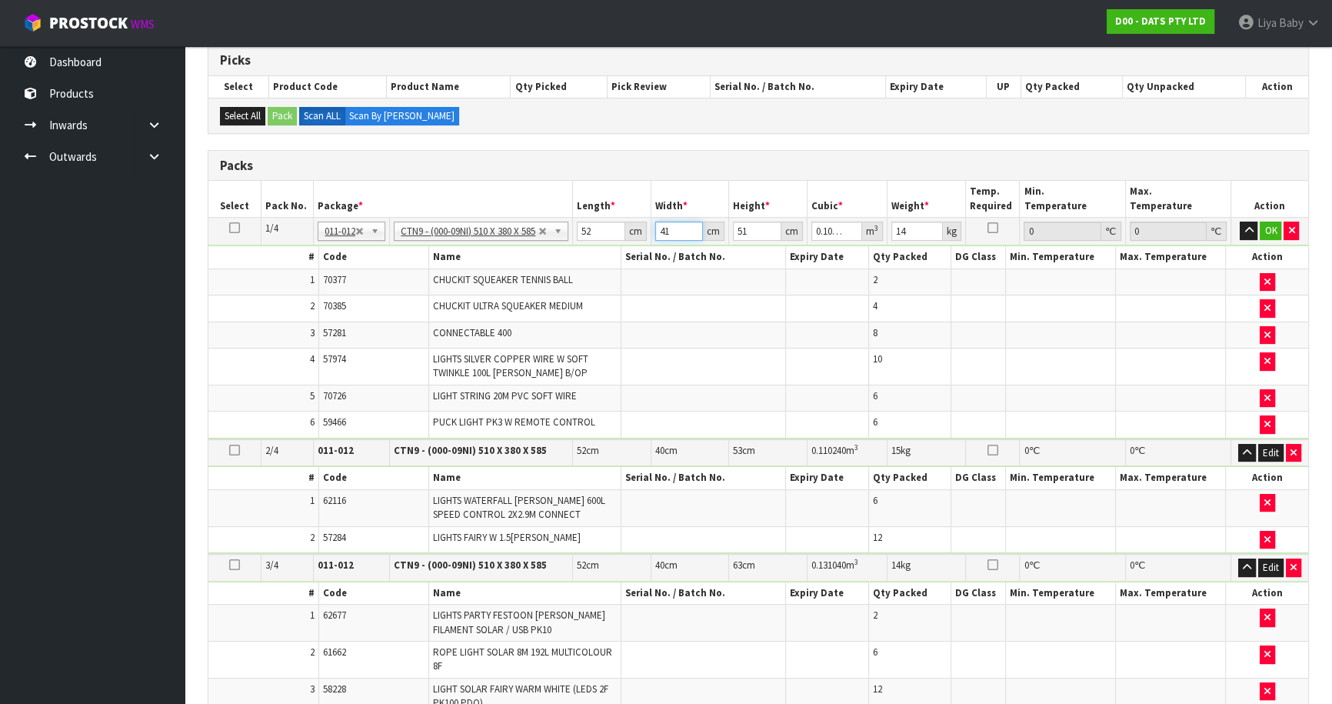
type input "0.010608"
type input "40"
type input "0.10608"
type input "40"
drag, startPoint x: 749, startPoint y: 226, endPoint x: 791, endPoint y: 218, distance: 43.0
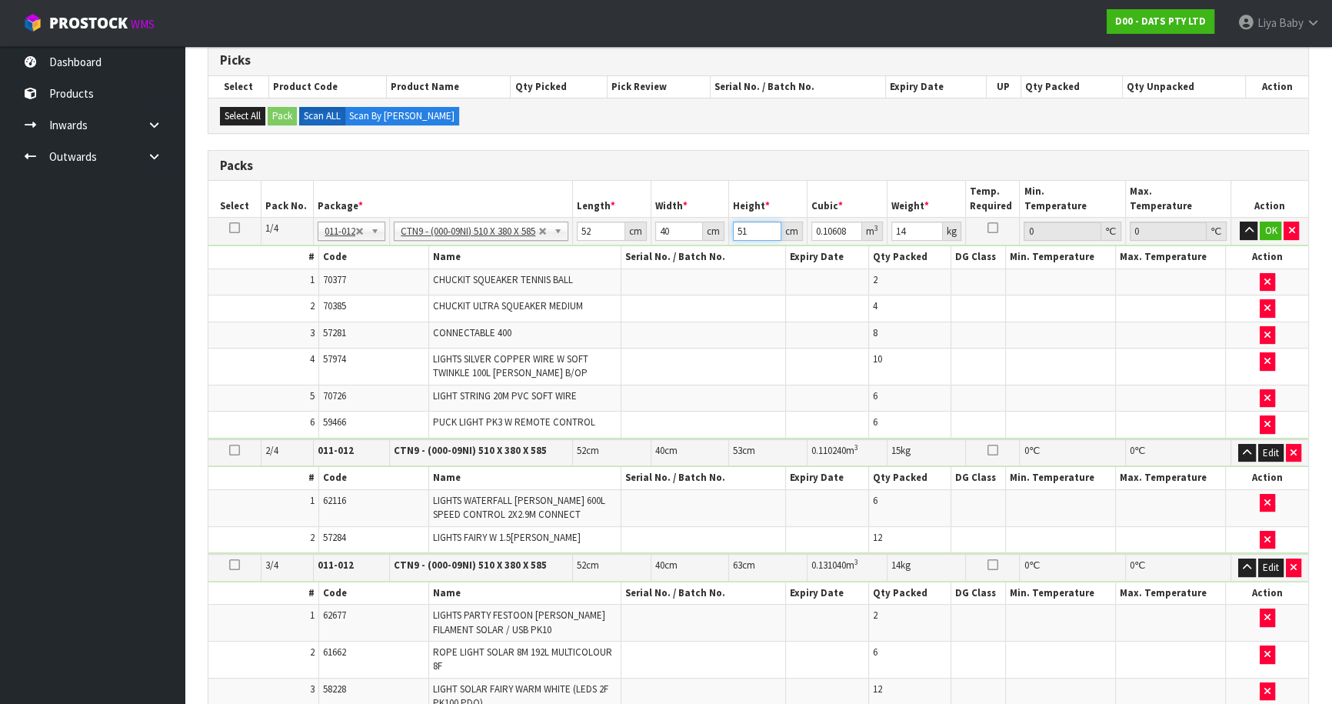
click at [754, 225] on input "51" at bounding box center [757, 230] width 48 height 19
type input "5"
type input "0.0104"
type input "57"
type input "0.11856"
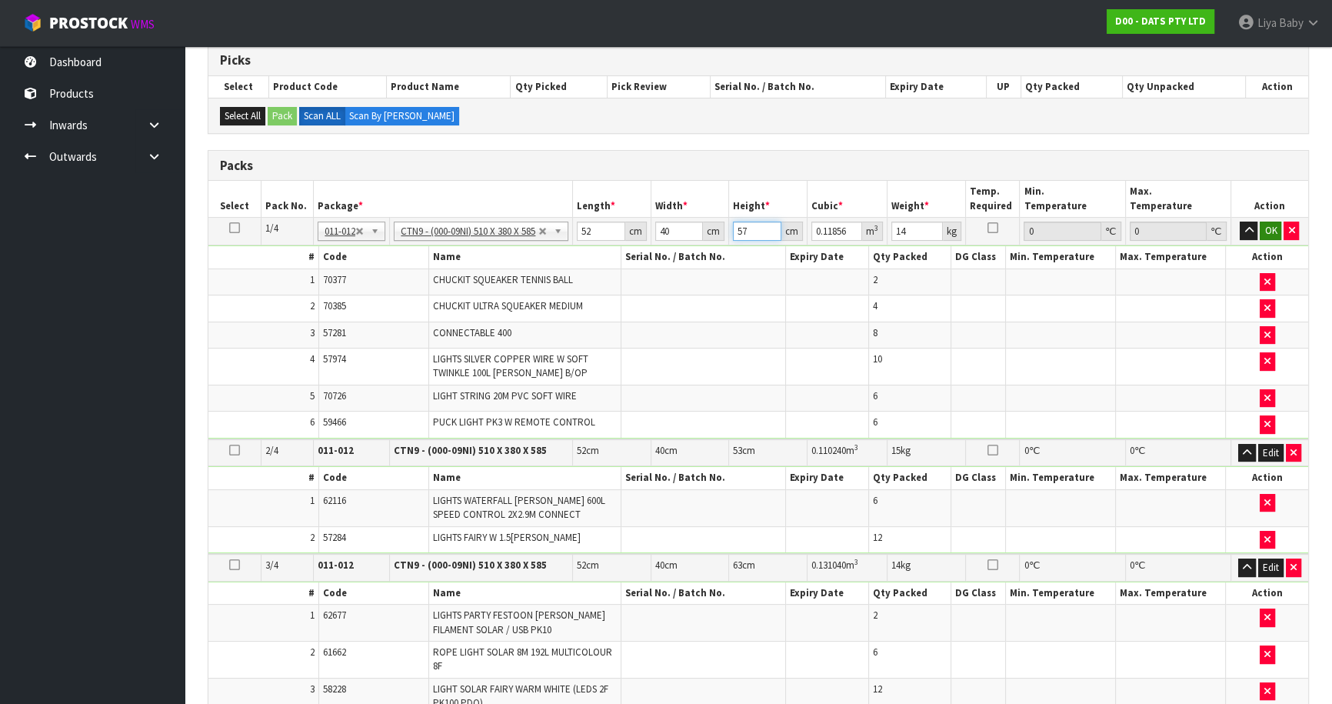
type input "57"
click at [1268, 221] on button "OK" at bounding box center [1270, 230] width 22 height 18
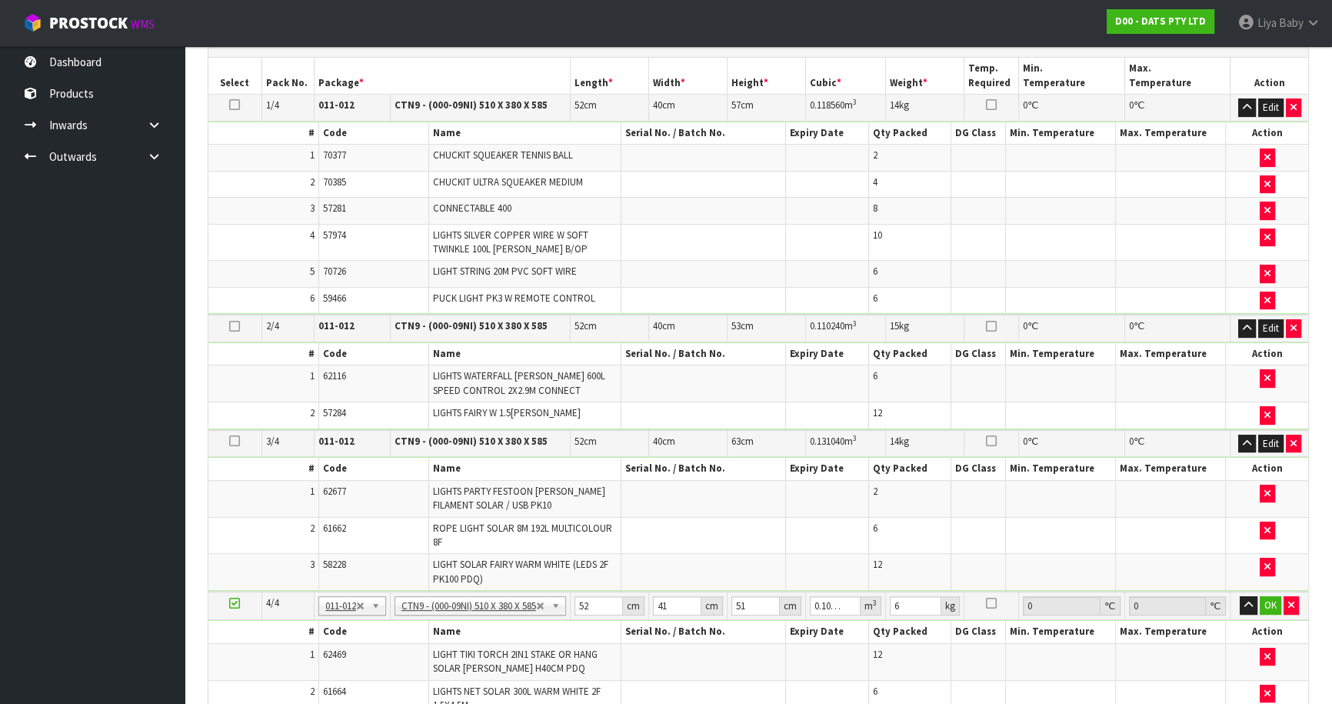
scroll to position [411, 0]
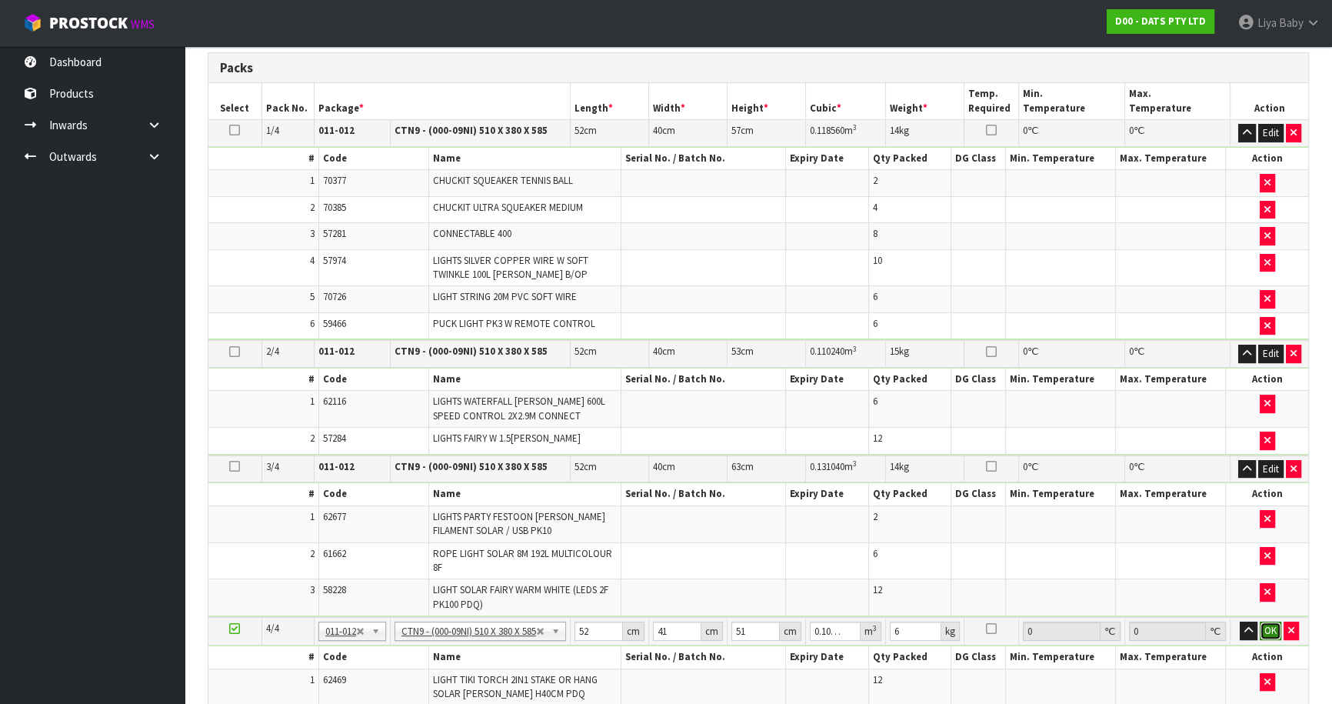
click at [1270, 621] on button "OK" at bounding box center [1270, 630] width 22 height 18
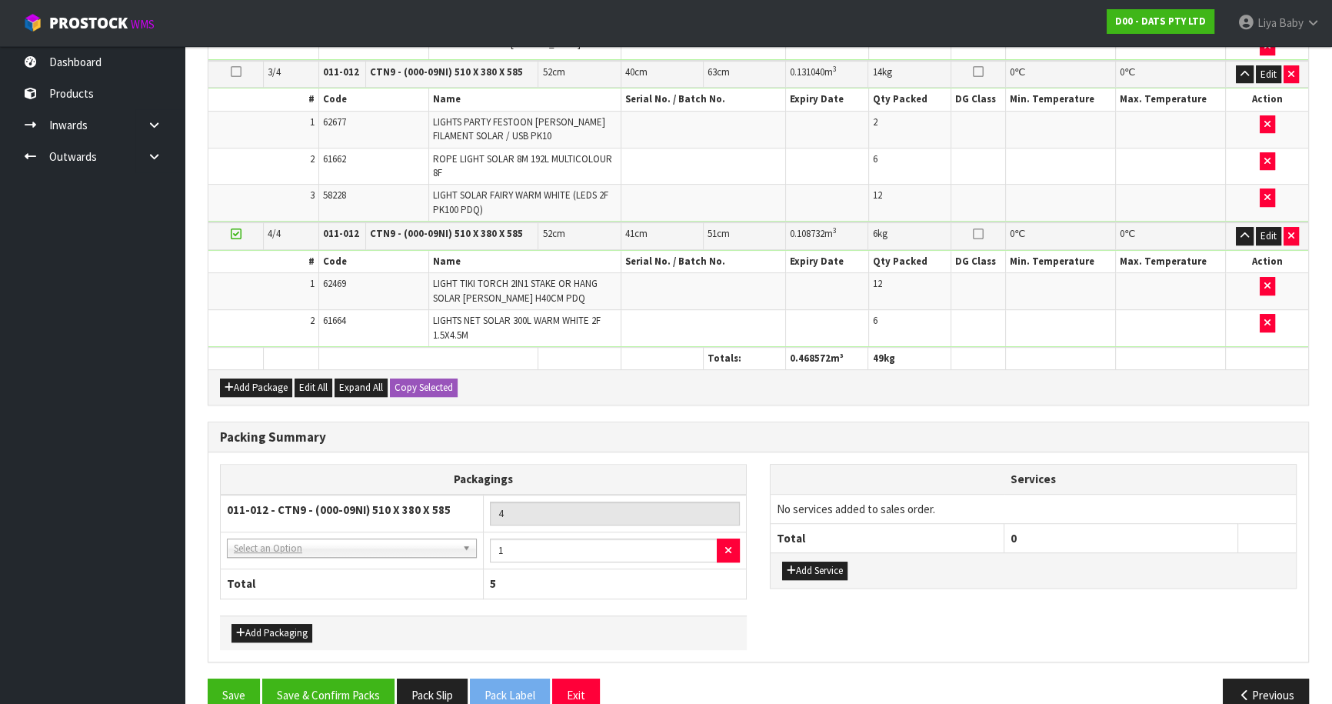
scroll to position [830, 0]
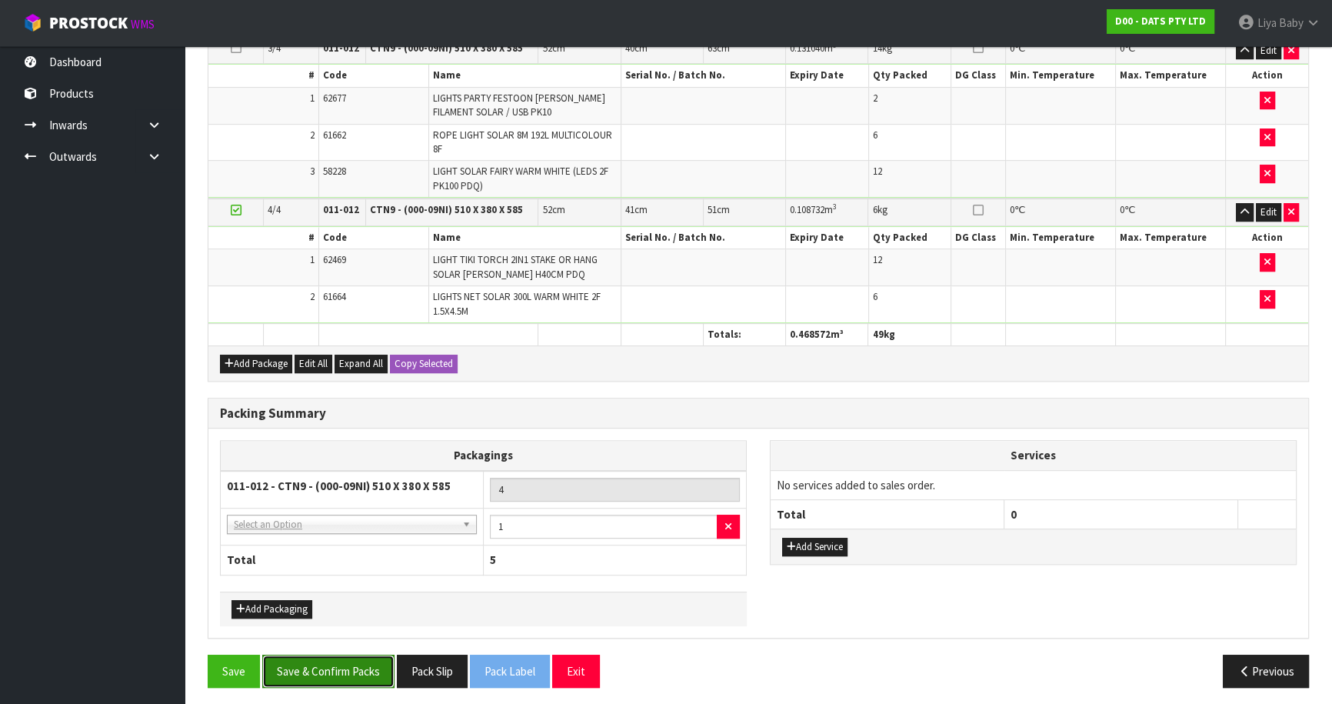
click at [284, 661] on button "Save & Confirm Packs" at bounding box center [328, 670] width 132 height 33
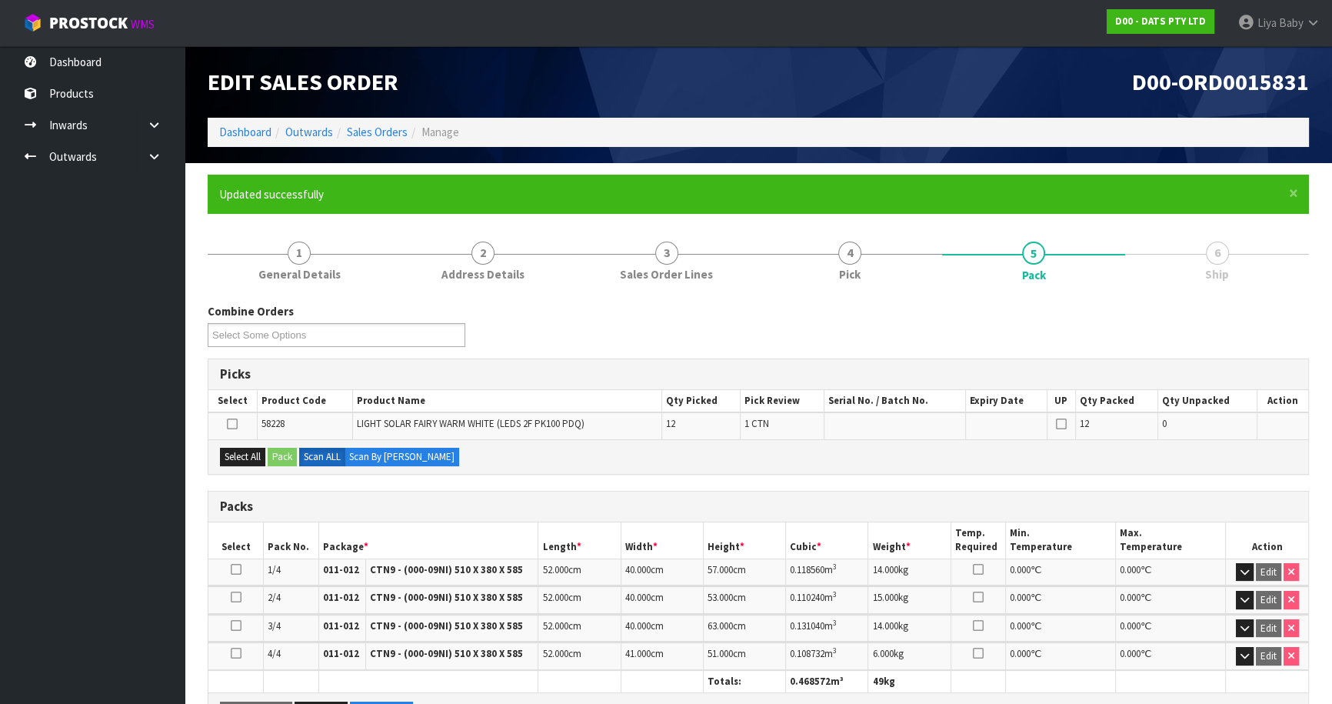
scroll to position [251, 0]
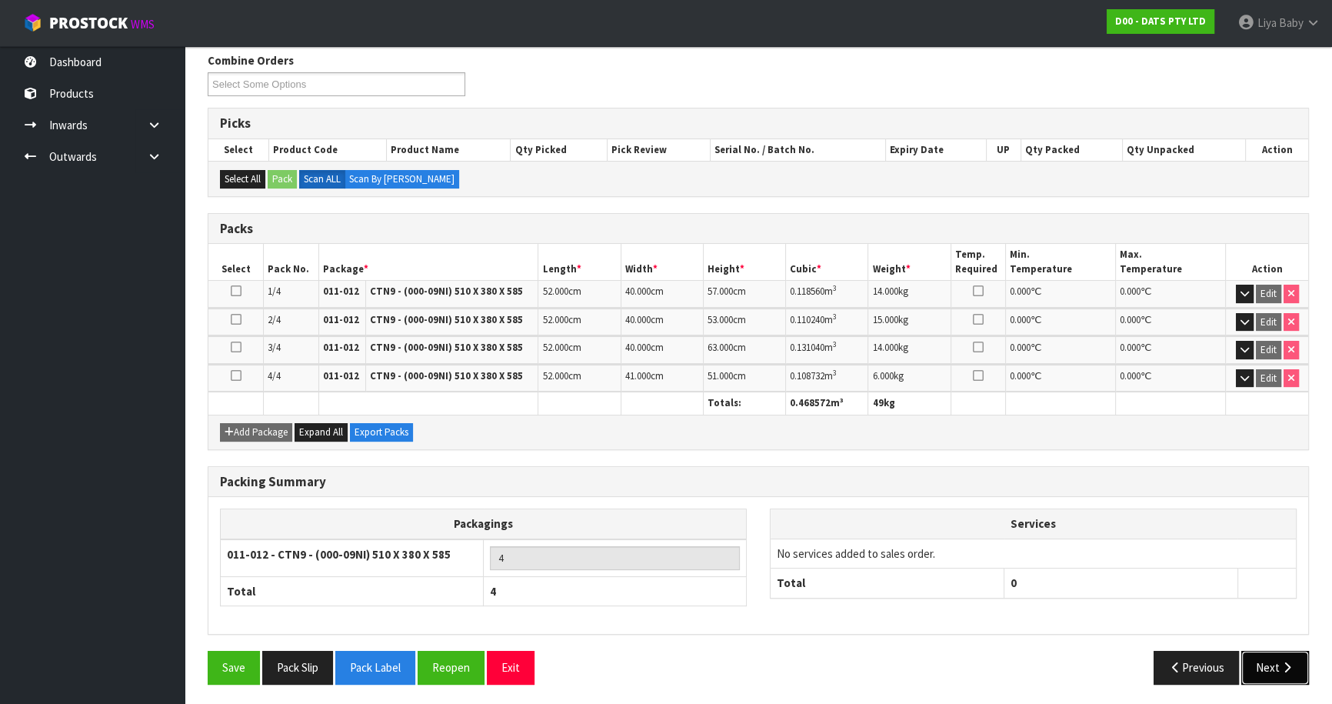
click at [1250, 660] on button "Next" at bounding box center [1275, 666] width 68 height 33
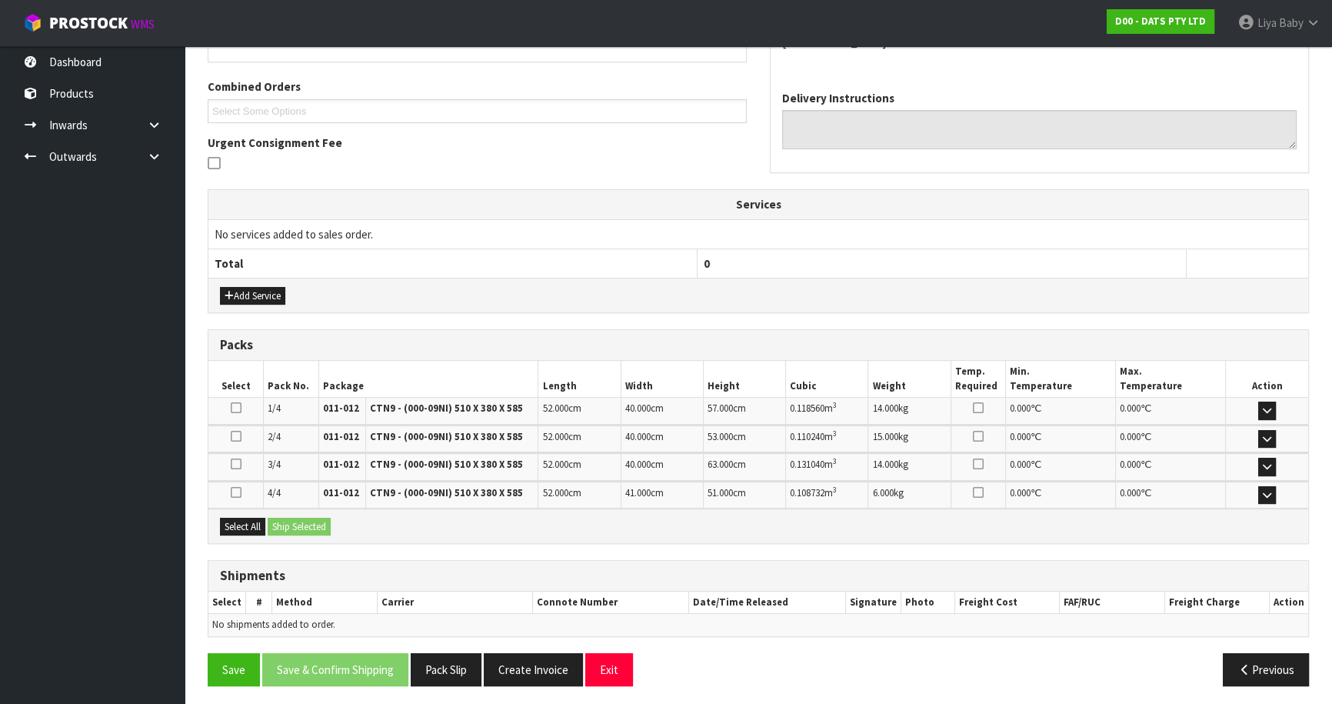
scroll to position [379, 0]
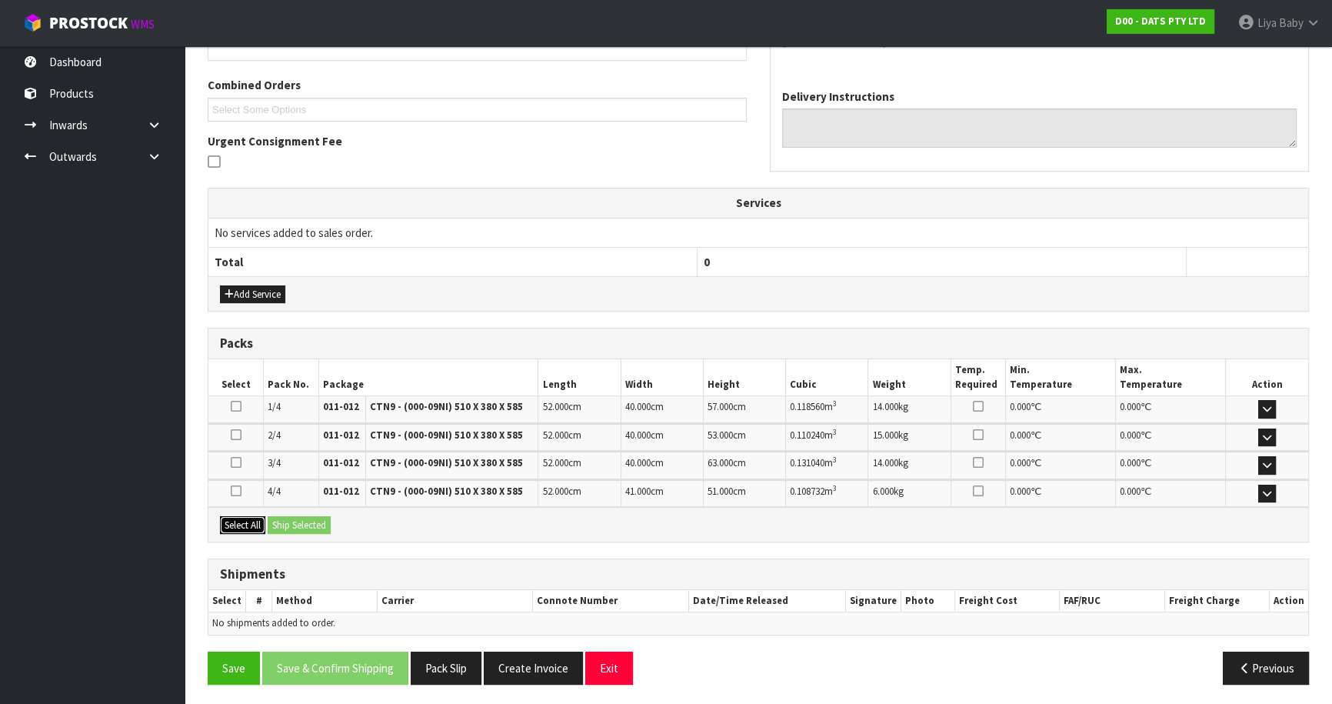
drag, startPoint x: 249, startPoint y: 517, endPoint x: 264, endPoint y: 516, distance: 14.7
click at [252, 517] on button "Select All" at bounding box center [242, 525] width 45 height 18
click at [292, 516] on button "Ship Selected" at bounding box center [299, 525] width 63 height 18
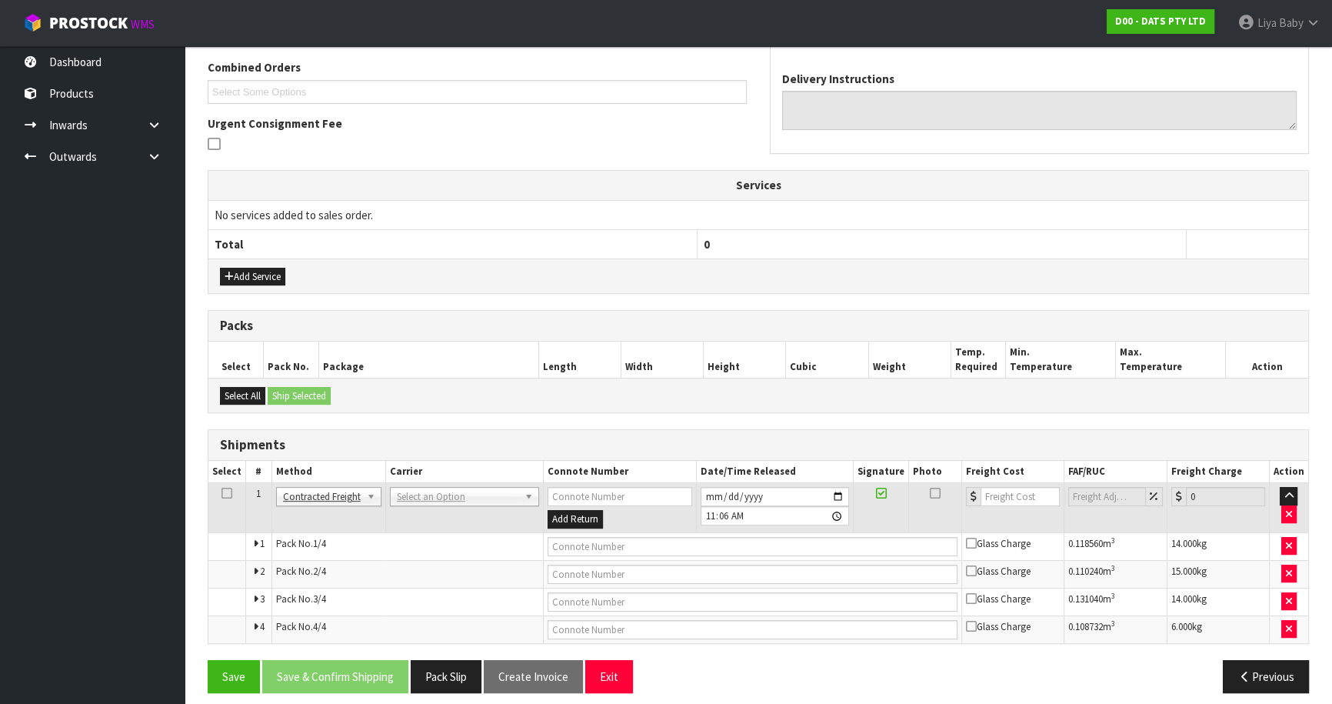
scroll to position [407, 0]
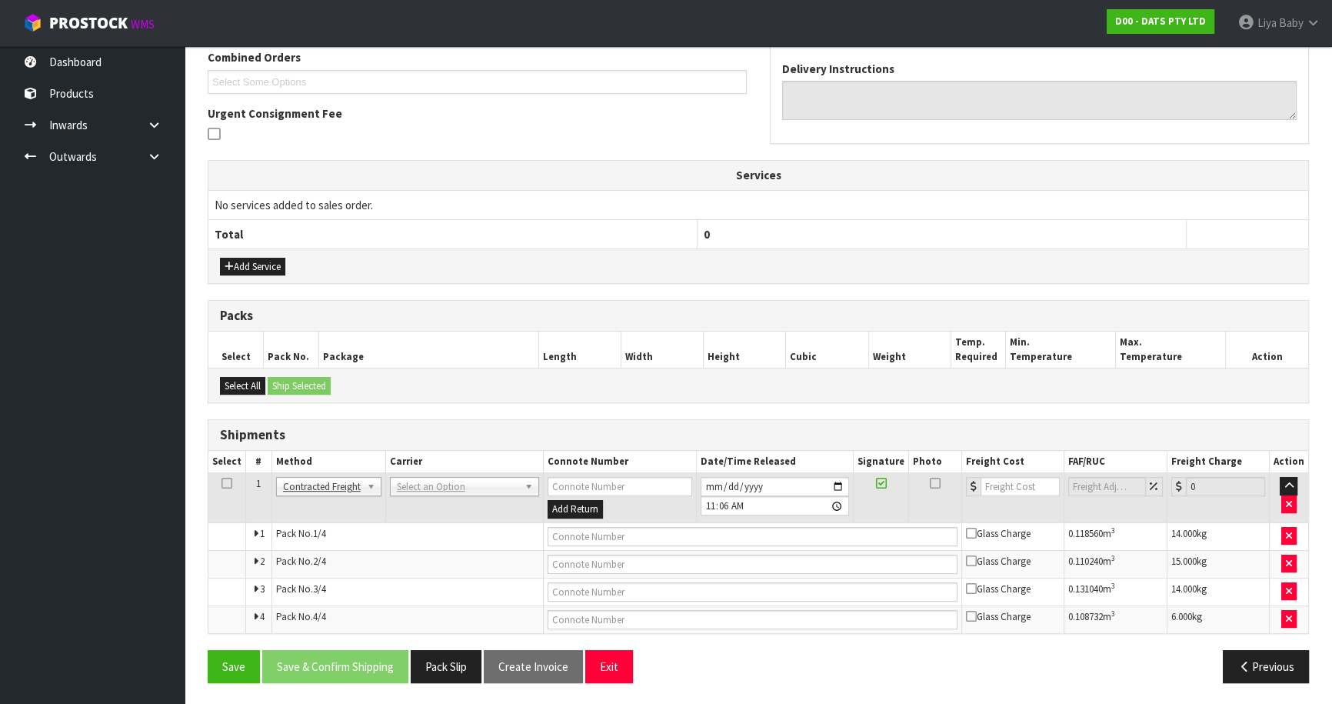
drag, startPoint x: 227, startPoint y: 483, endPoint x: 237, endPoint y: 484, distance: 10.1
click at [228, 483] on icon at bounding box center [226, 483] width 11 height 1
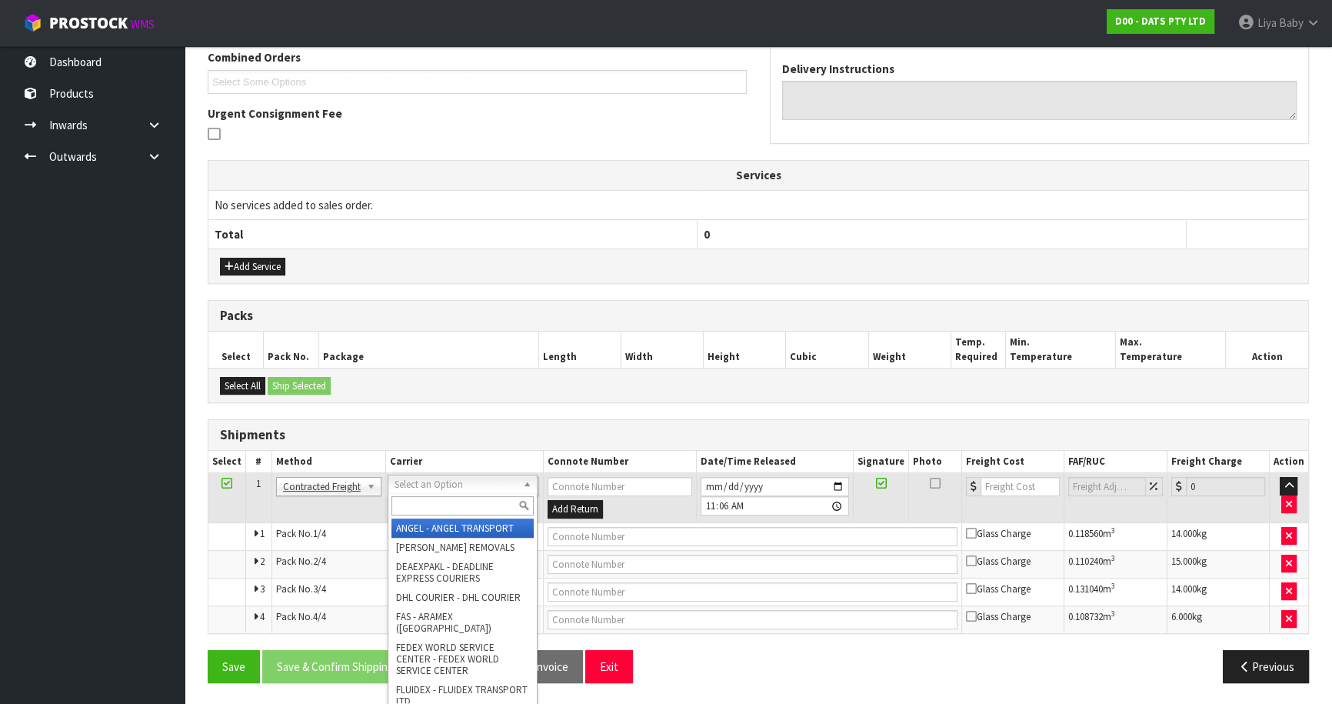
click at [454, 499] on input "text" at bounding box center [462, 505] width 142 height 19
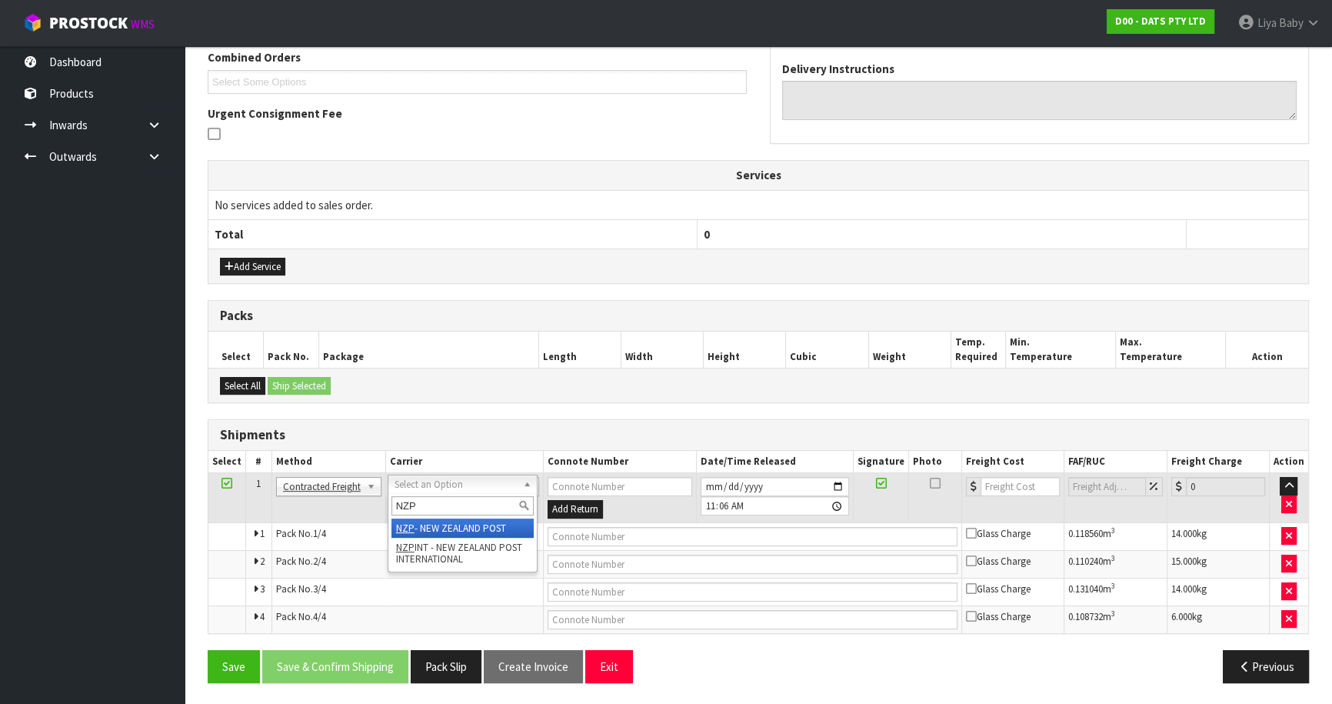
type input "NZP"
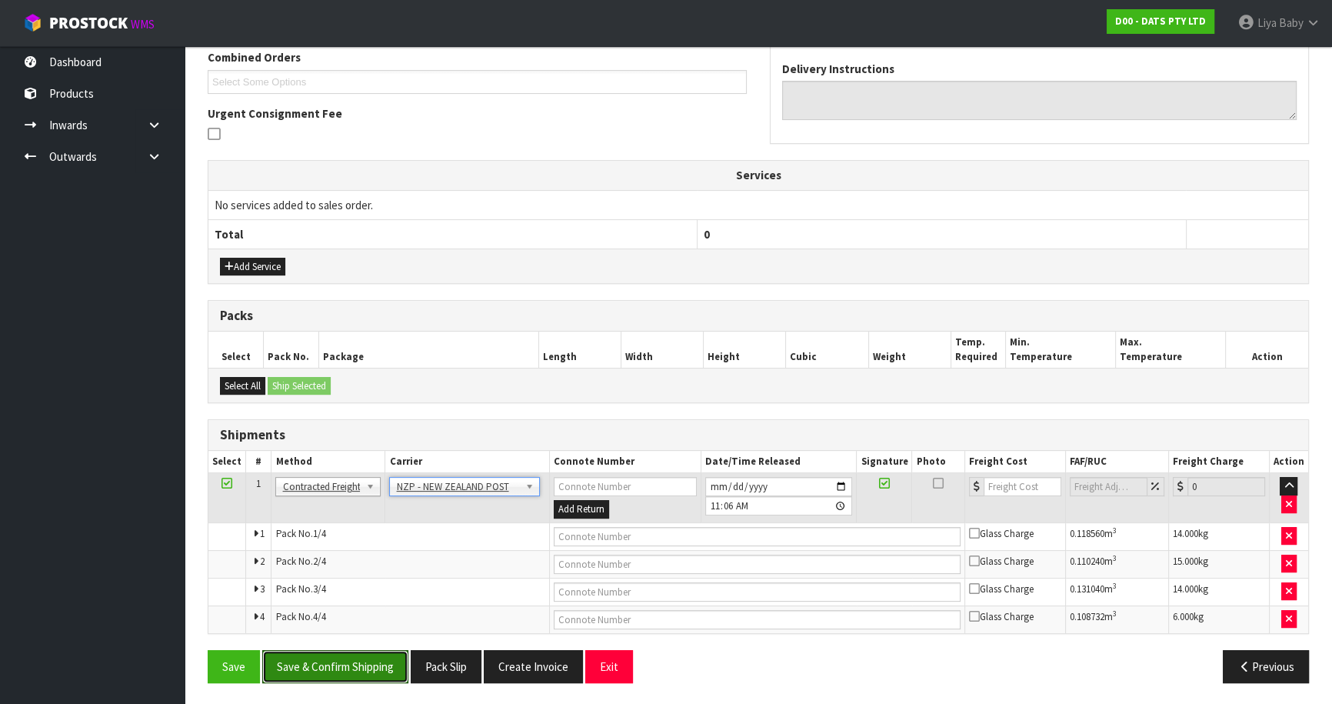
drag, startPoint x: 368, startPoint y: 665, endPoint x: 368, endPoint y: 631, distance: 33.8
click at [368, 665] on button "Save & Confirm Shipping" at bounding box center [335, 666] width 146 height 33
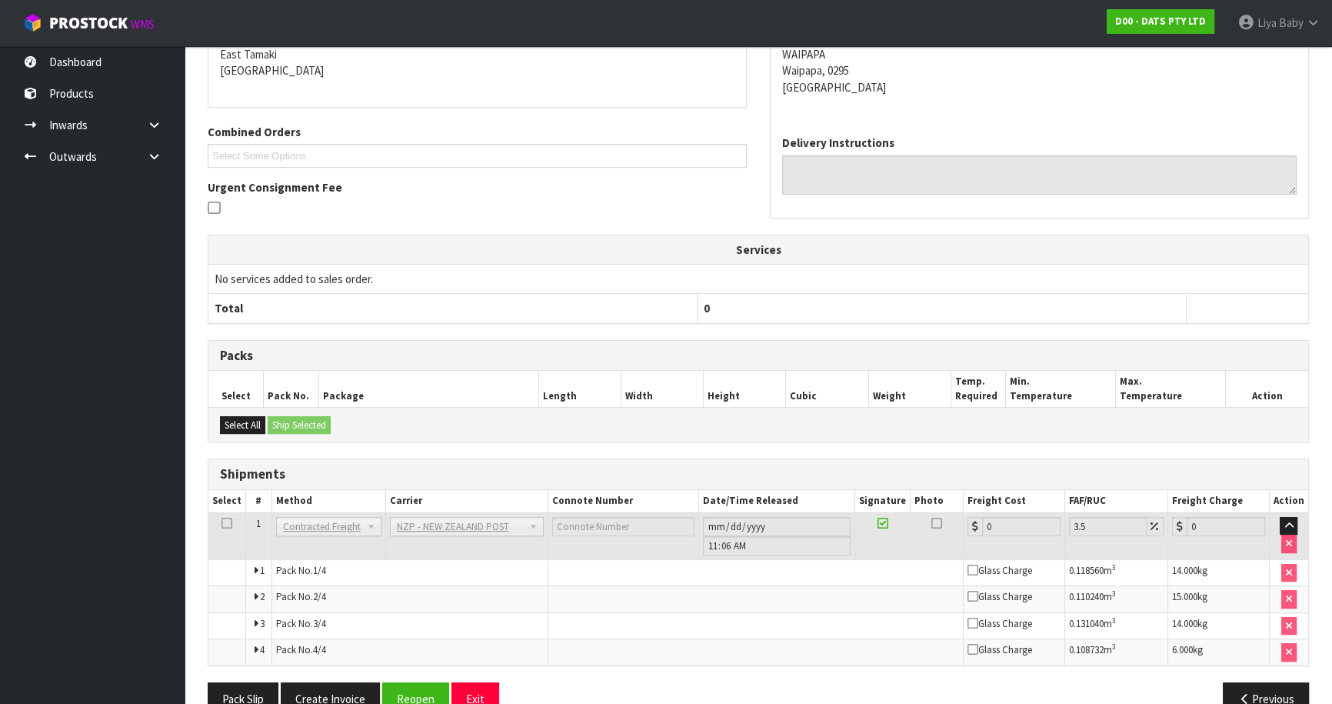
scroll to position [381, 0]
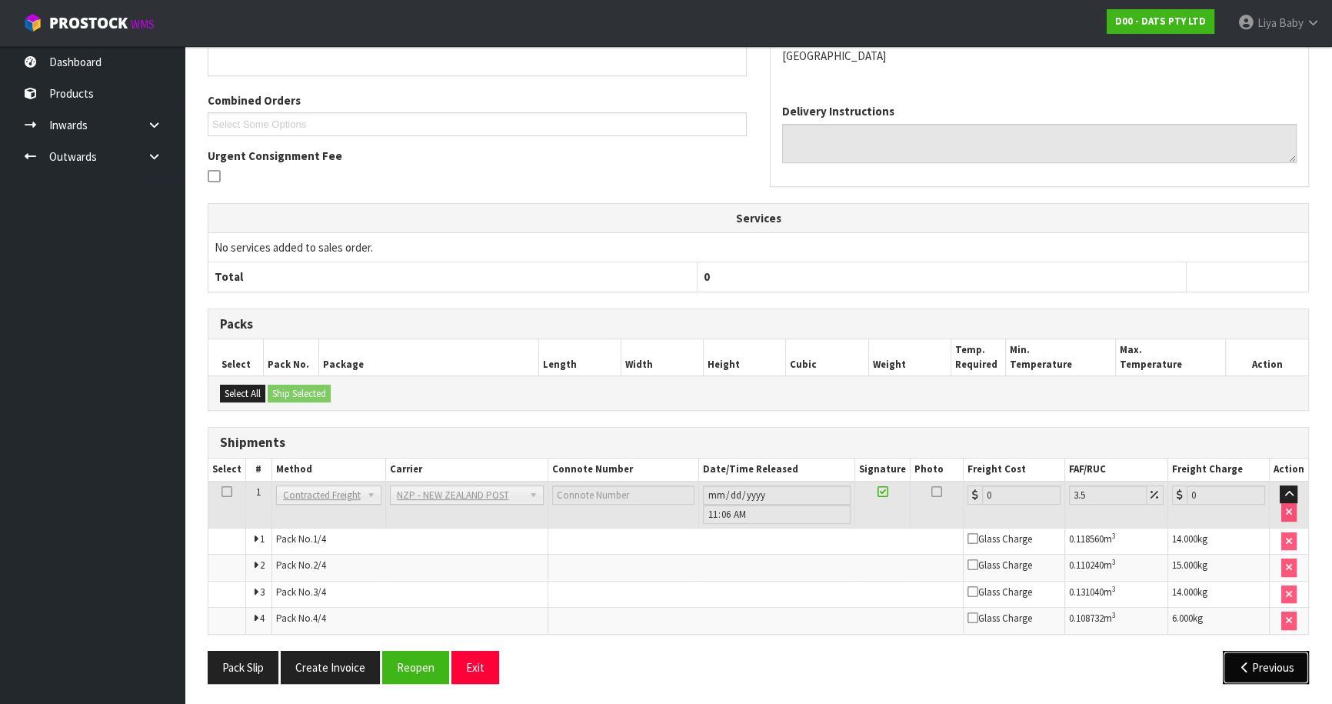
click at [1279, 660] on button "Previous" at bounding box center [1266, 666] width 86 height 33
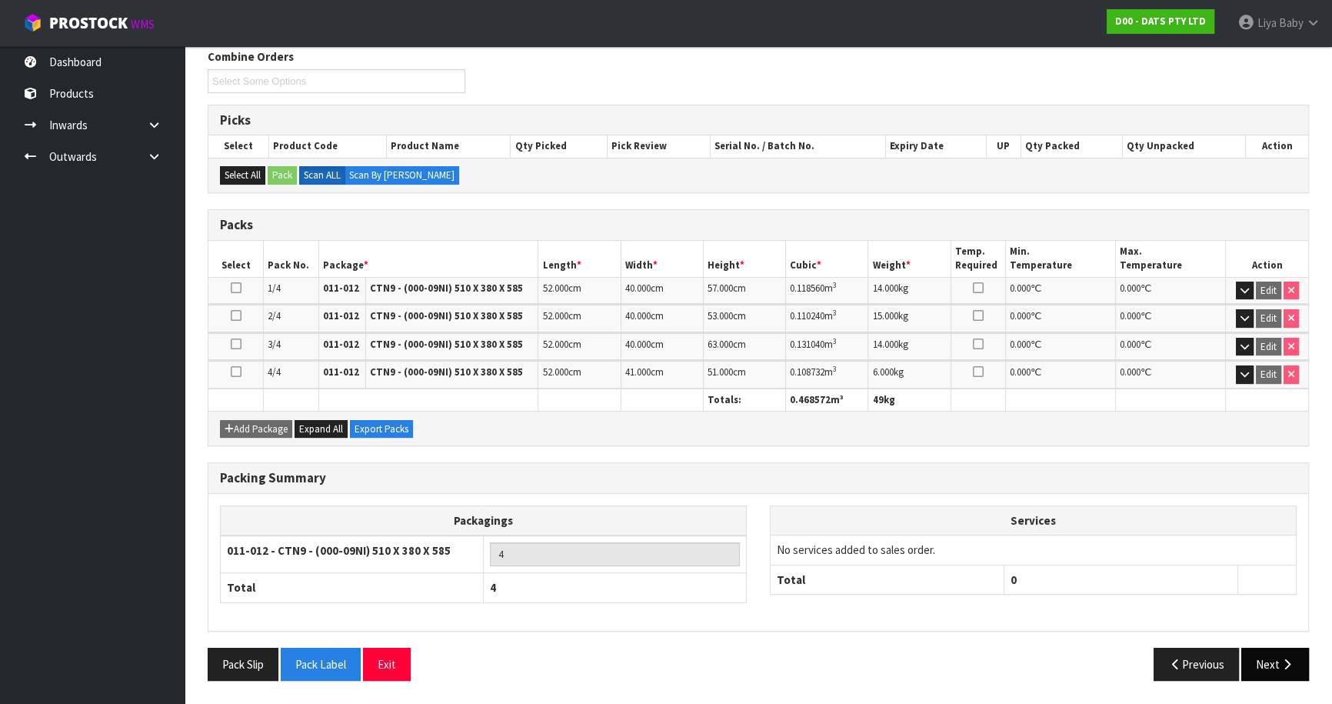
scroll to position [267, 0]
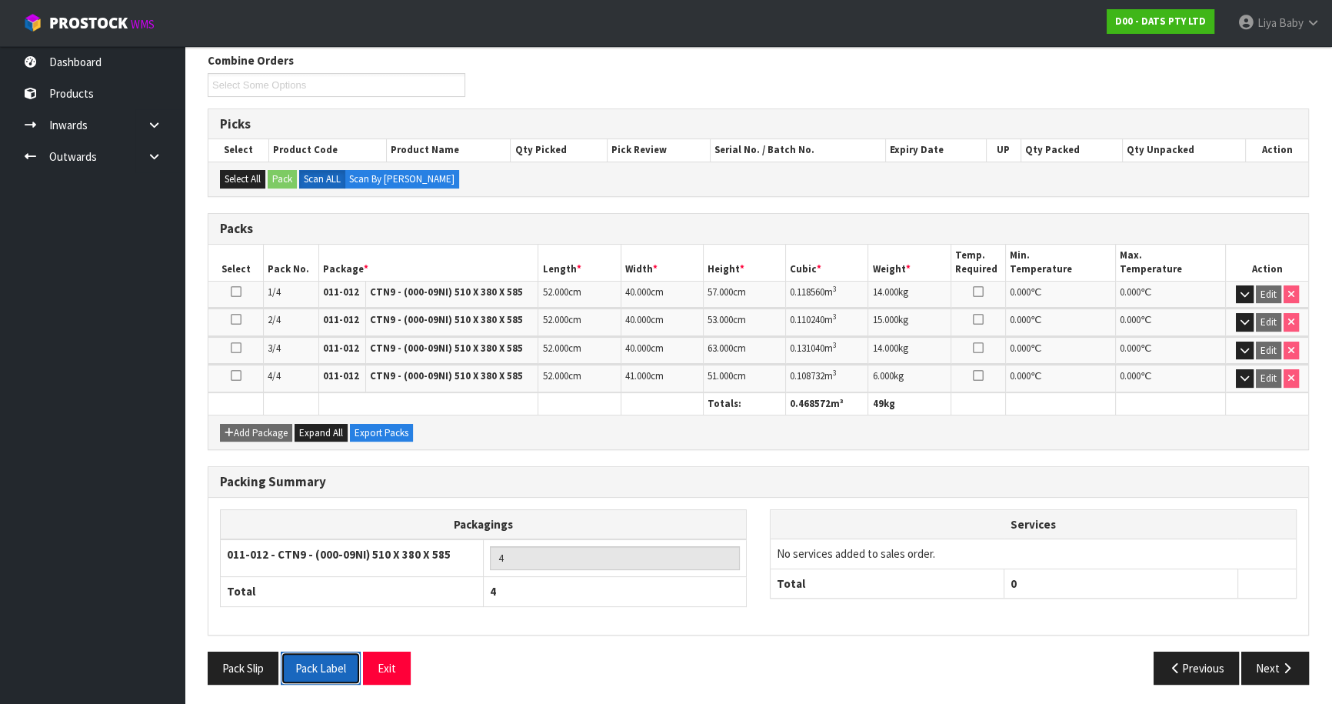
click at [327, 666] on button "Pack Label" at bounding box center [321, 667] width 80 height 33
click at [1279, 672] on button "Next" at bounding box center [1275, 667] width 68 height 33
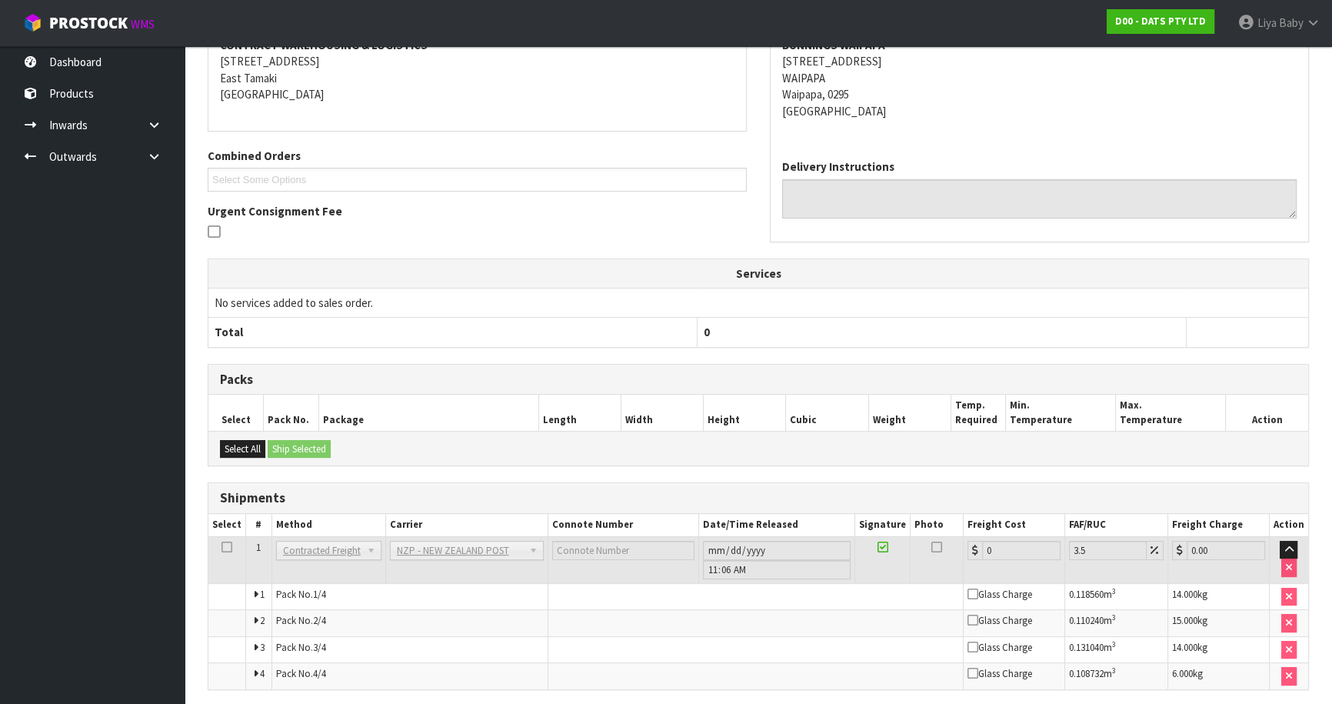
scroll to position [381, 0]
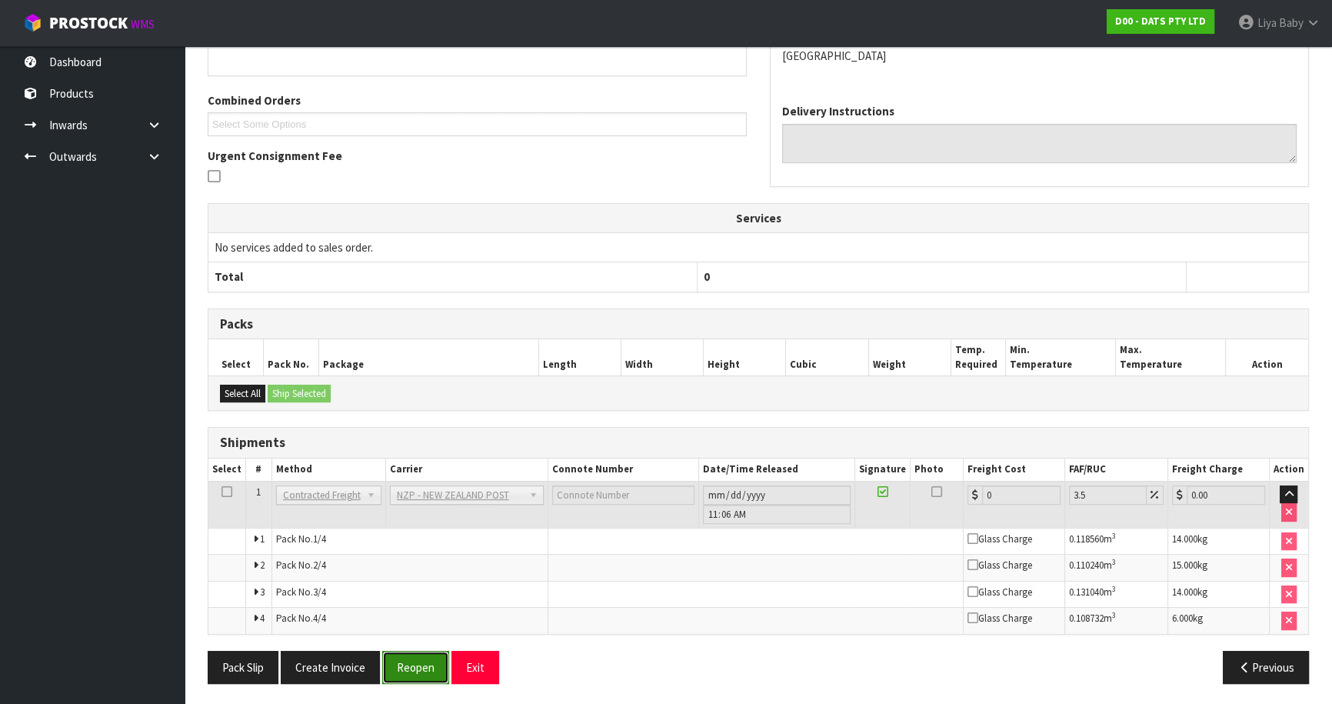
click at [415, 667] on button "Reopen" at bounding box center [415, 666] width 67 height 33
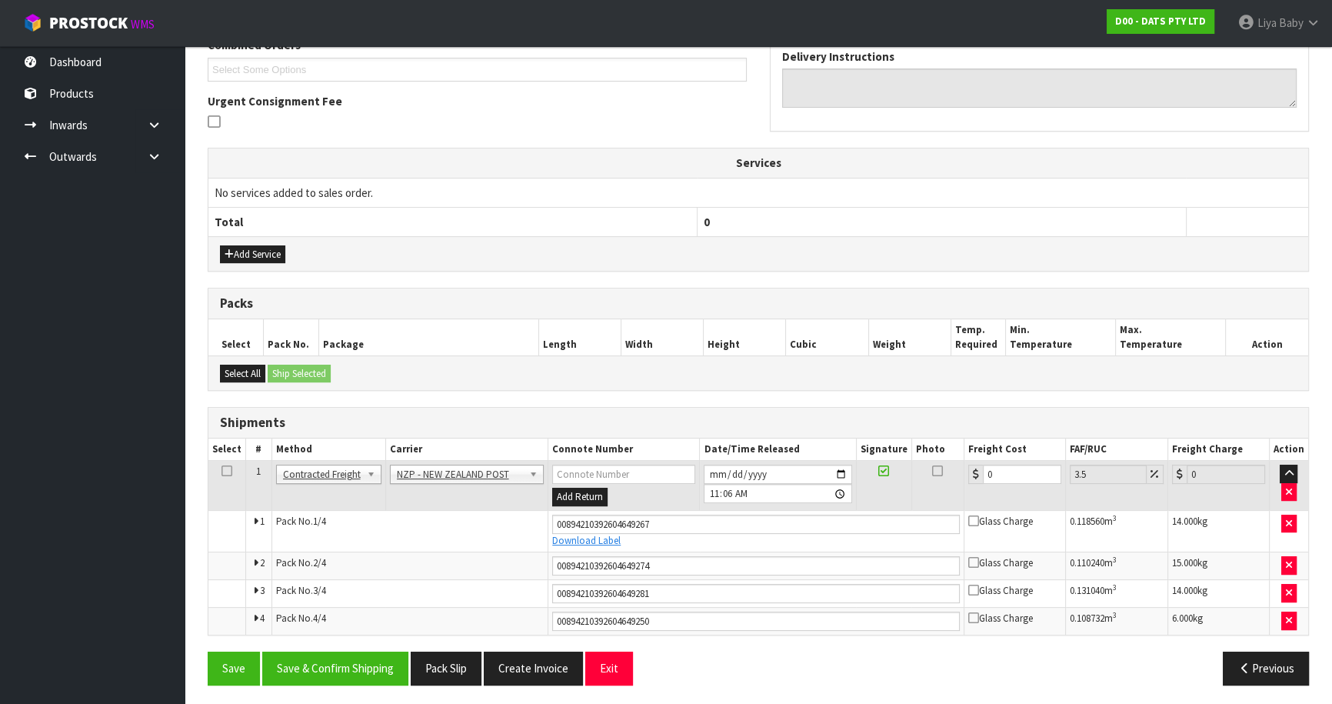
scroll to position [421, 0]
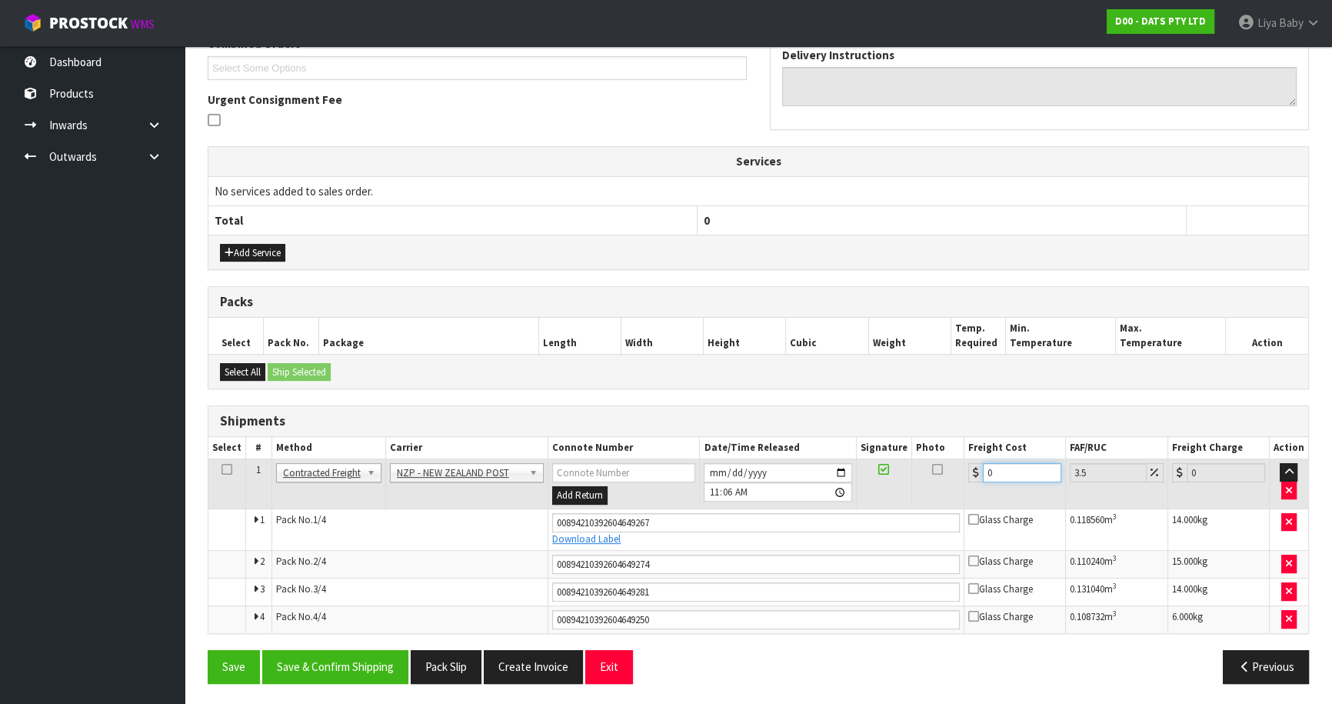
click at [1013, 469] on input "0" at bounding box center [1022, 472] width 78 height 19
type input "9"
type input "9.31"
type input "96"
type input "99.36"
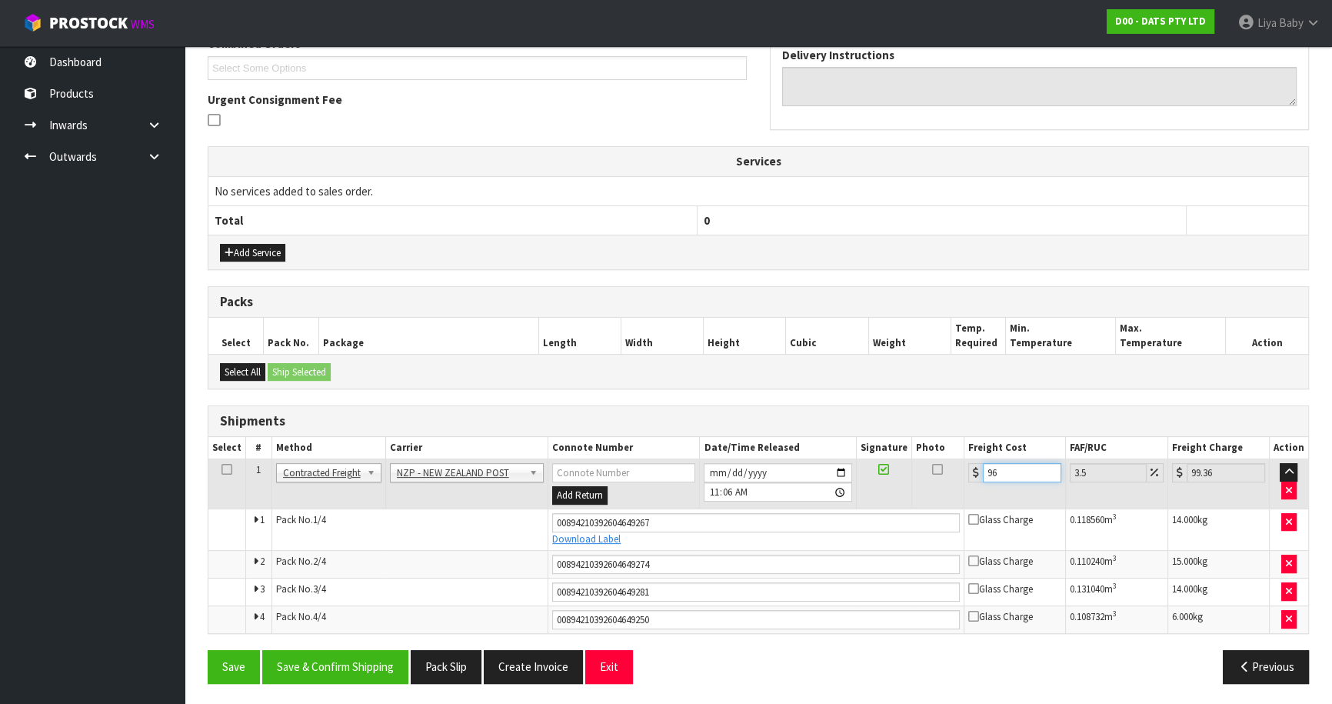
type input "96.4"
type input "99.77"
type input "96.48"
type input "99.86"
type input "96.48"
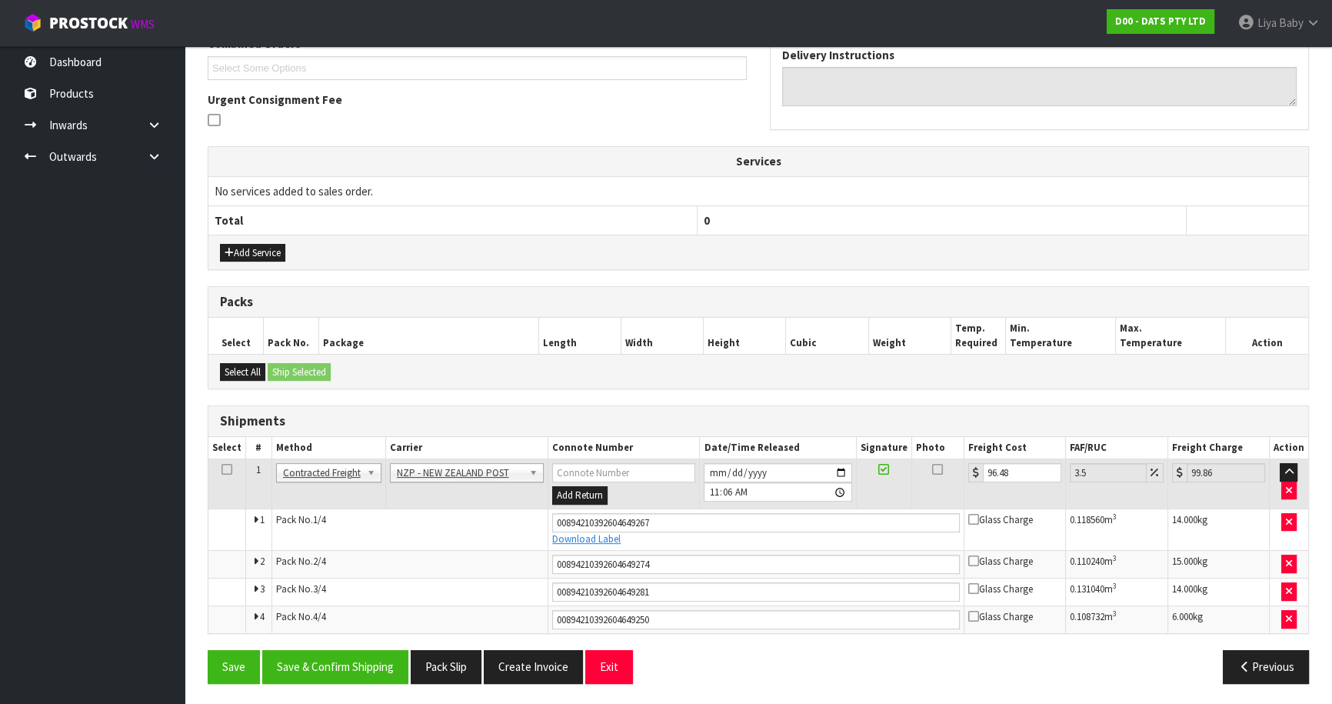
click at [229, 469] on icon at bounding box center [226, 469] width 11 height 1
click at [354, 654] on button "Save & Confirm Shipping" at bounding box center [335, 666] width 146 height 33
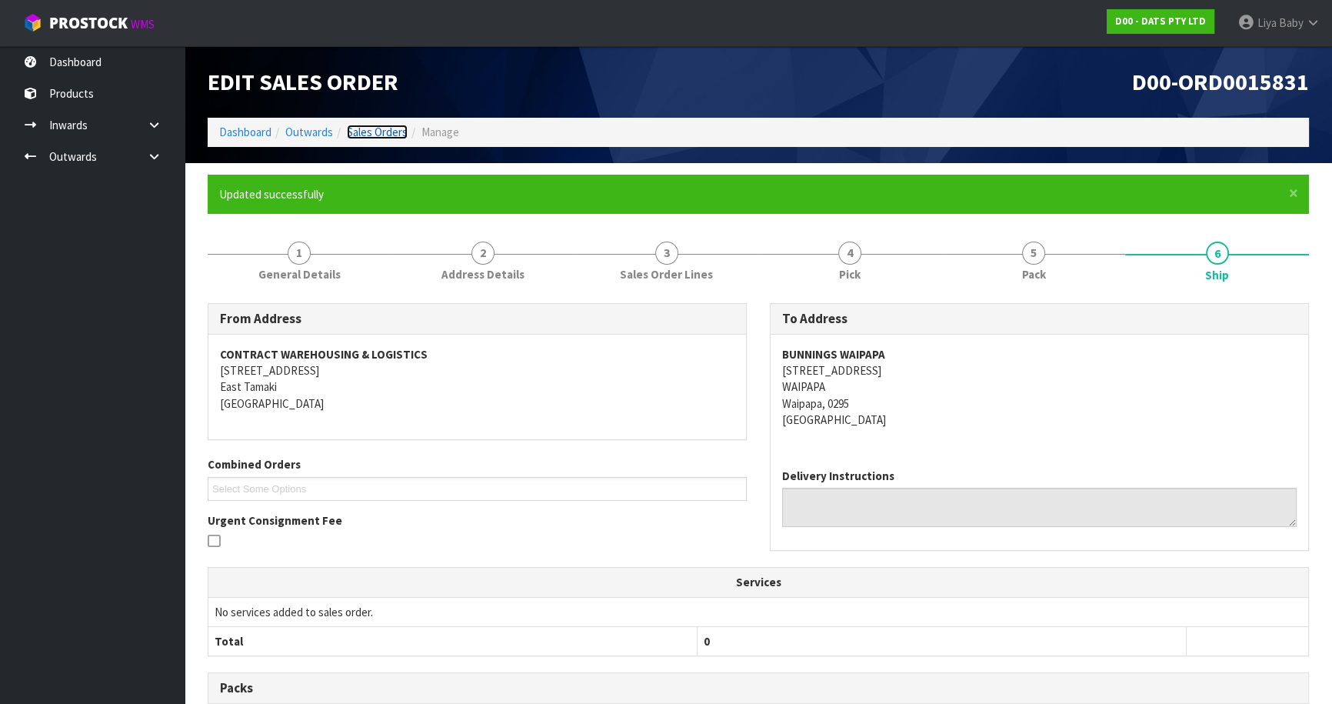
click at [379, 125] on link "Sales Orders" at bounding box center [377, 132] width 61 height 15
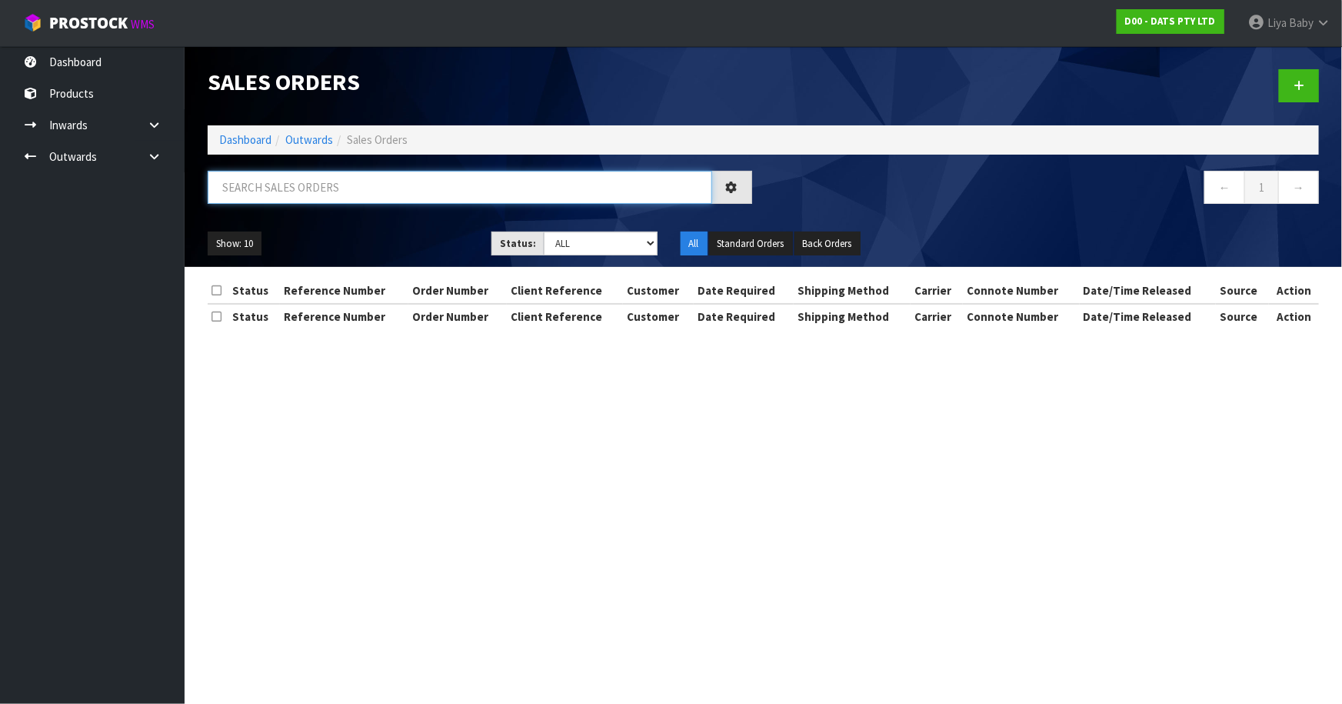
click at [331, 191] on input "text" at bounding box center [460, 187] width 504 height 33
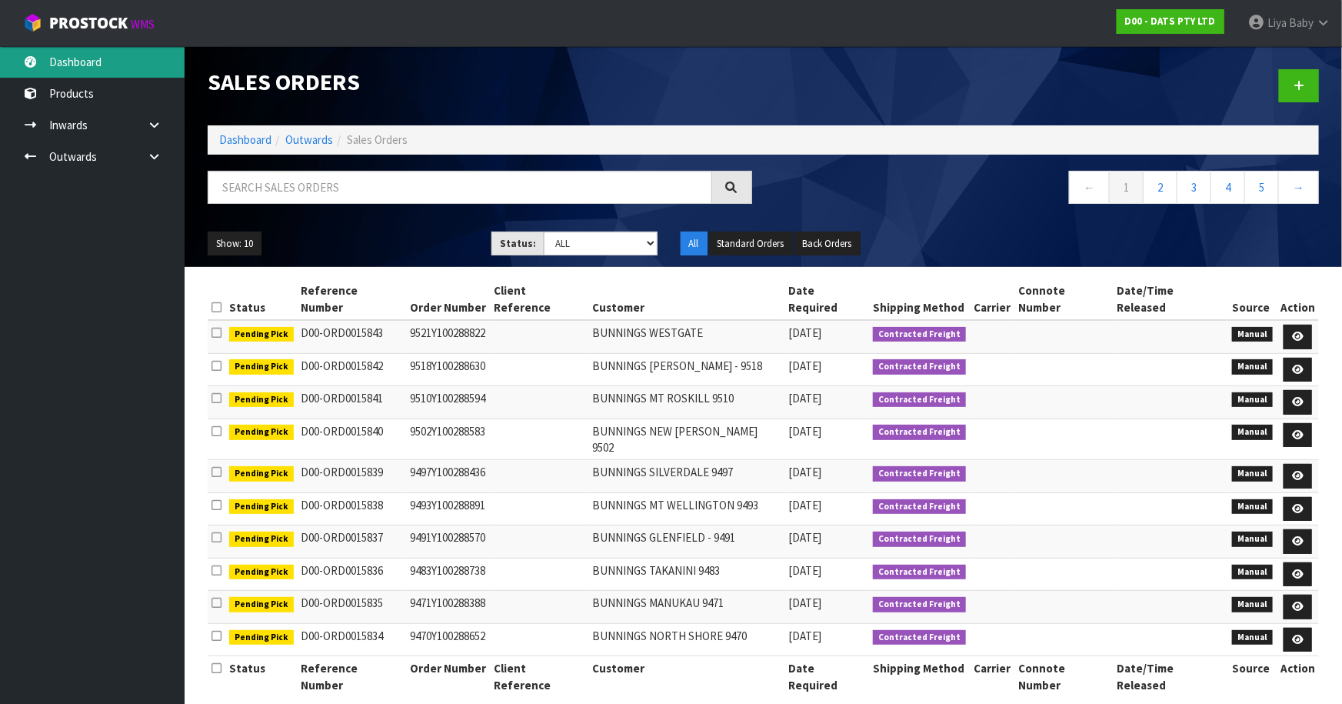
click at [59, 51] on link "Dashboard" at bounding box center [92, 62] width 185 height 32
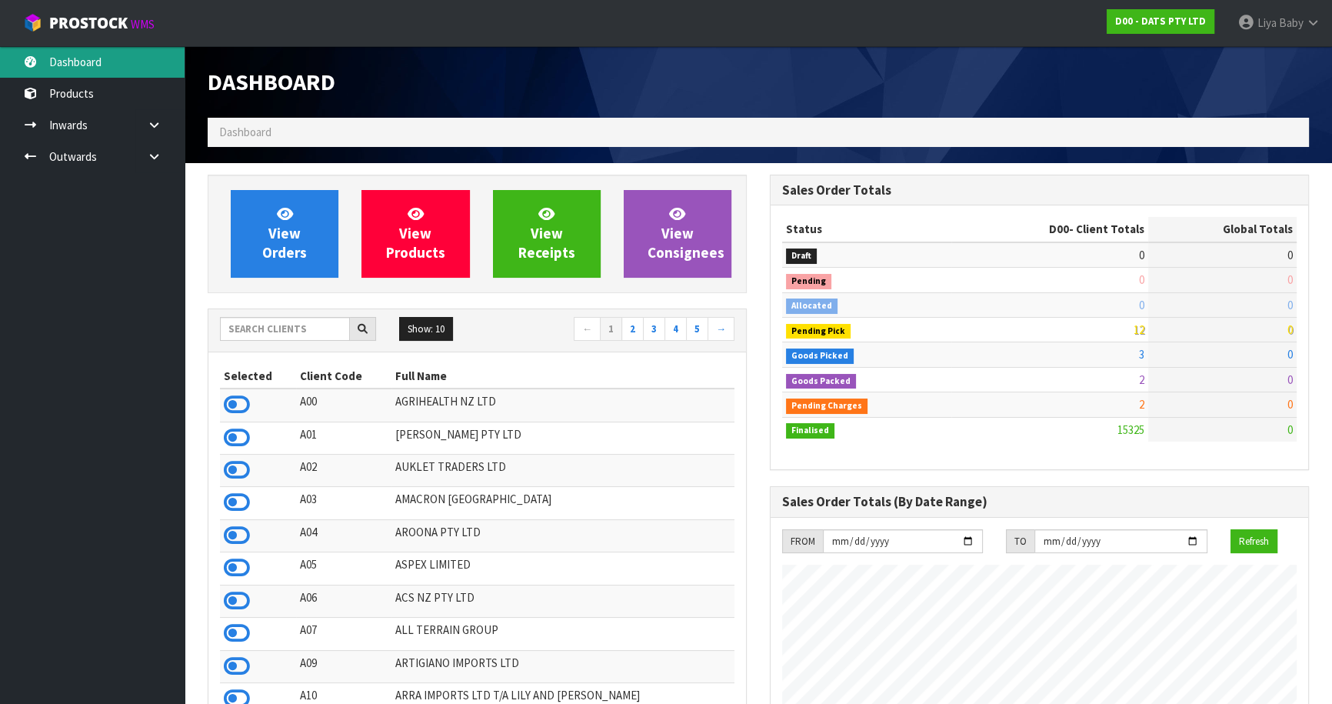
scroll to position [1196, 561]
click at [282, 332] on input "text" at bounding box center [285, 329] width 130 height 24
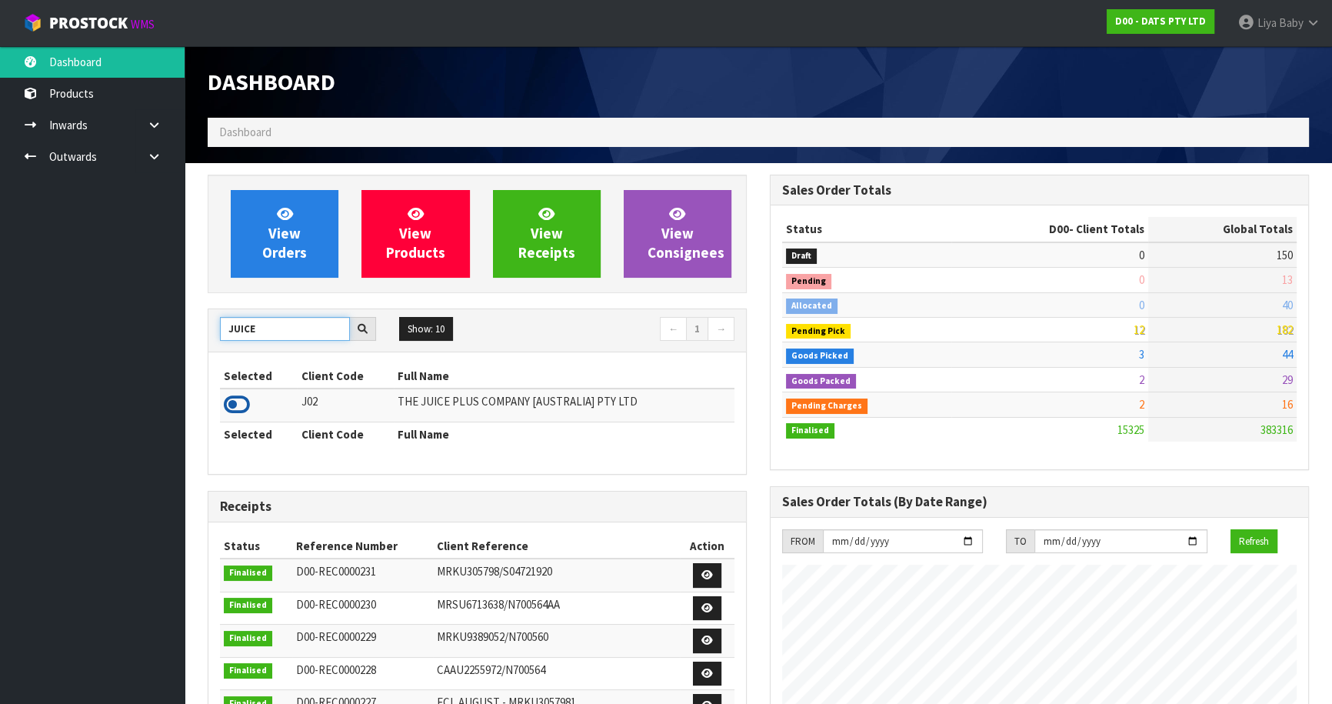
type input "JUICE"
click at [229, 404] on icon at bounding box center [237, 404] width 26 height 23
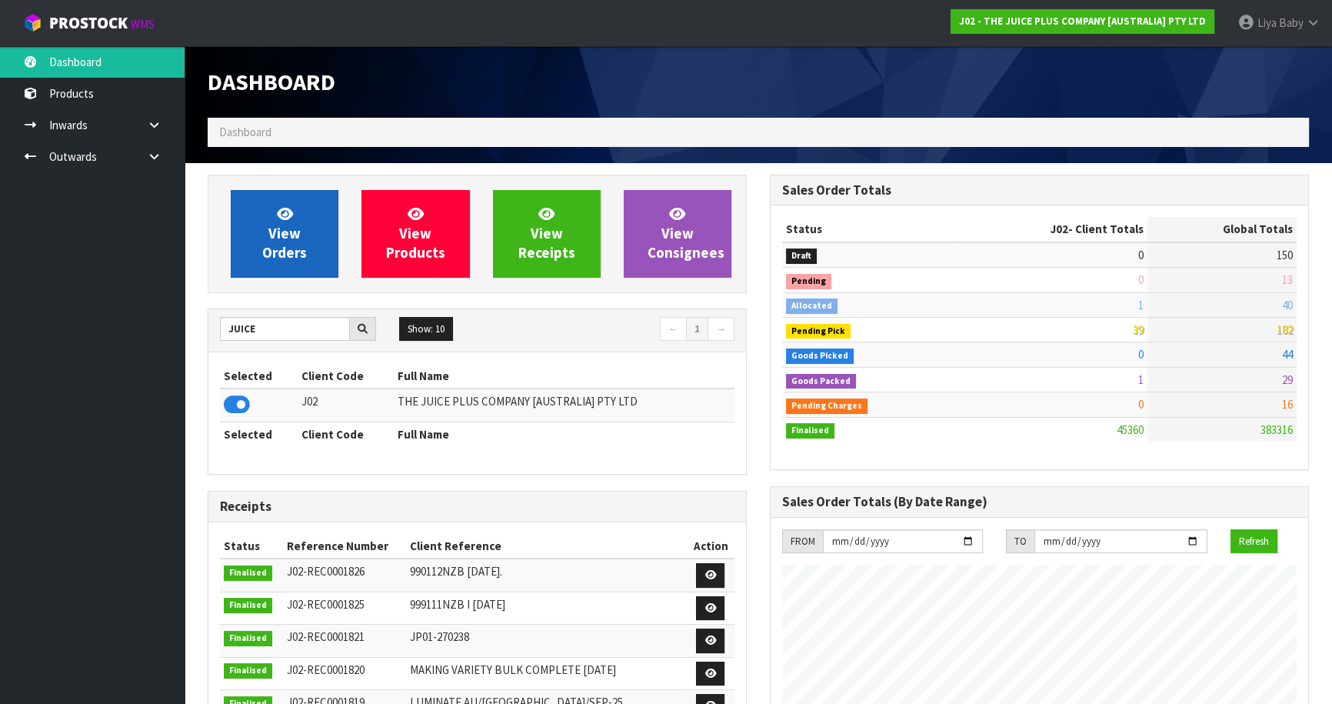
scroll to position [1163, 561]
click at [298, 278] on div "View Orders View Products View Receipts View Consignees" at bounding box center [477, 234] width 539 height 118
click at [296, 251] on span "View Orders" at bounding box center [284, 234] width 45 height 58
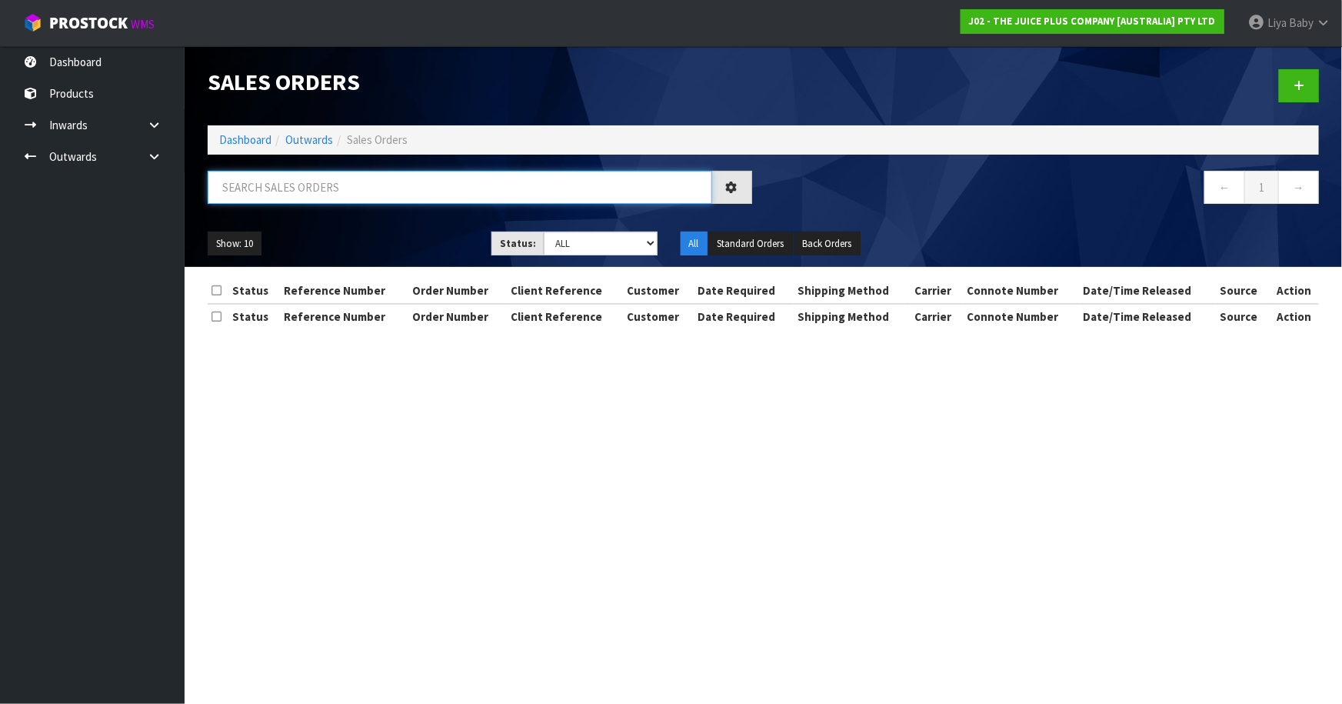
click at [311, 189] on input "text" at bounding box center [460, 187] width 504 height 33
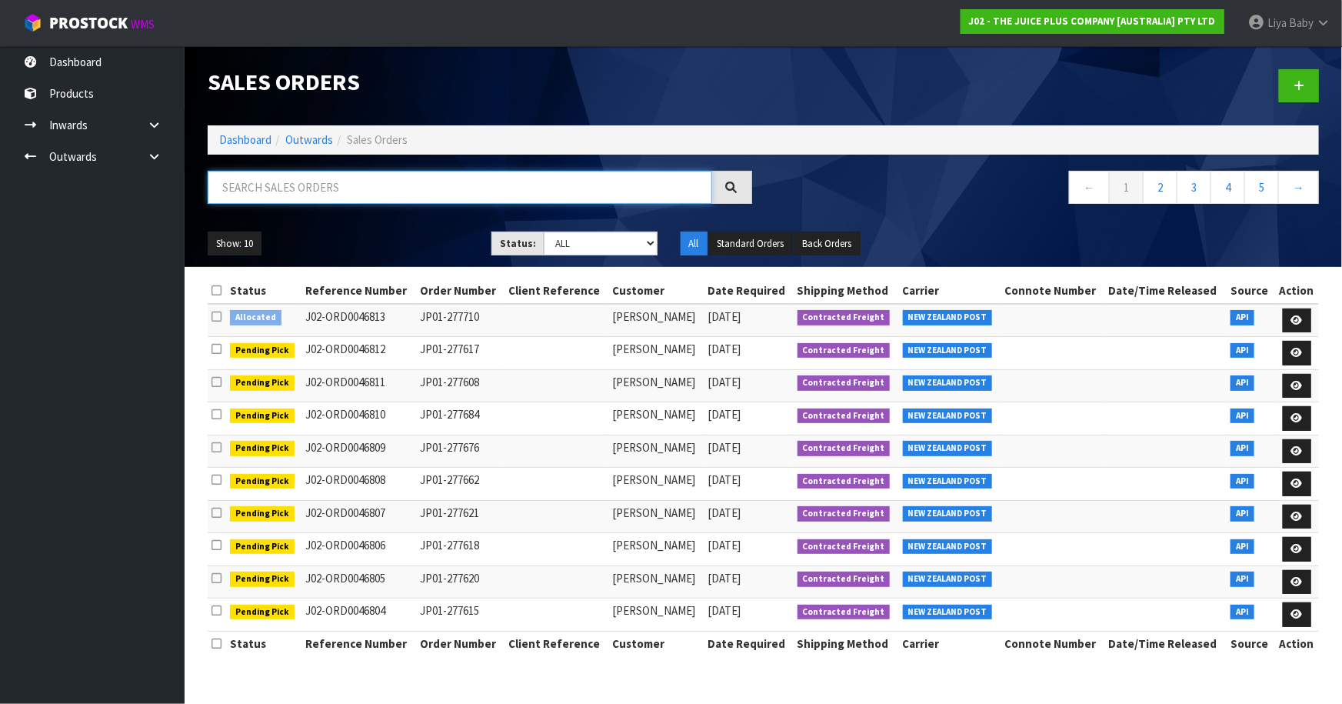
click at [304, 188] on input "text" at bounding box center [460, 187] width 504 height 33
click at [294, 191] on input "text" at bounding box center [460, 187] width 504 height 33
click at [351, 191] on input "text" at bounding box center [460, 187] width 504 height 33
type input "JOB-0414703"
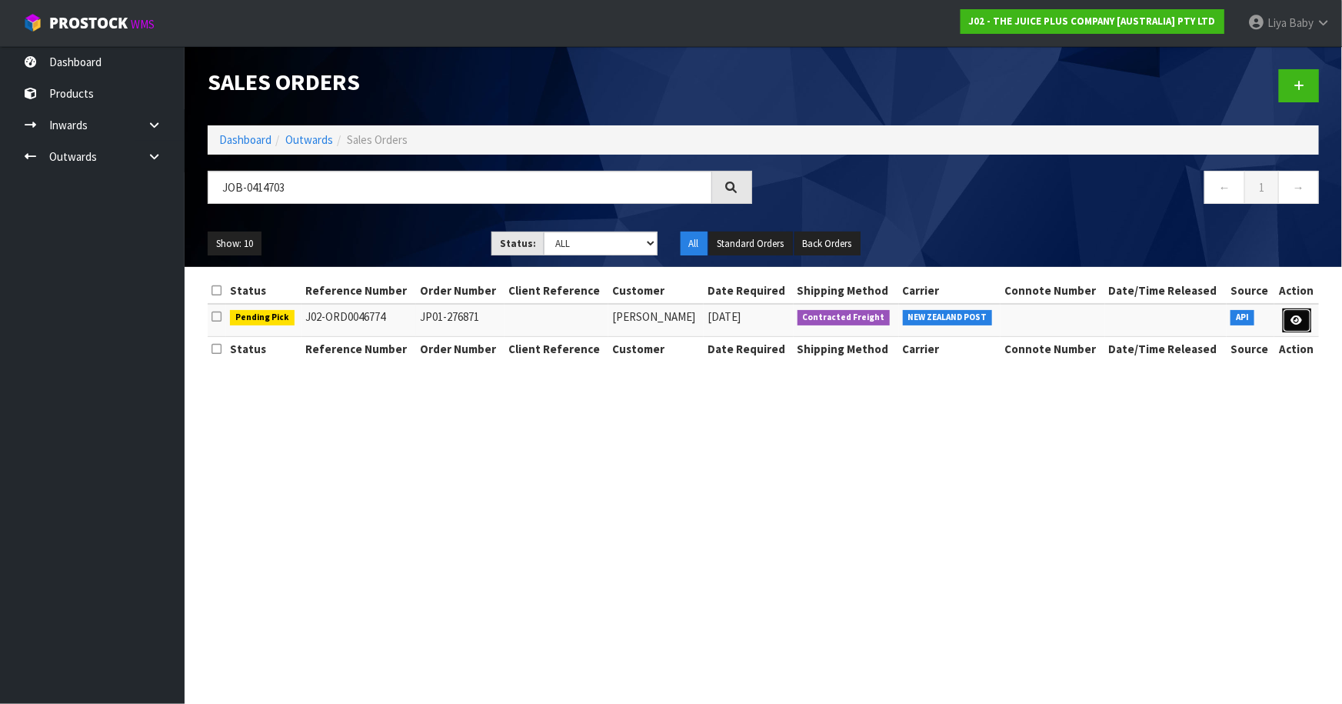
click at [1298, 318] on icon at bounding box center [1297, 320] width 12 height 10
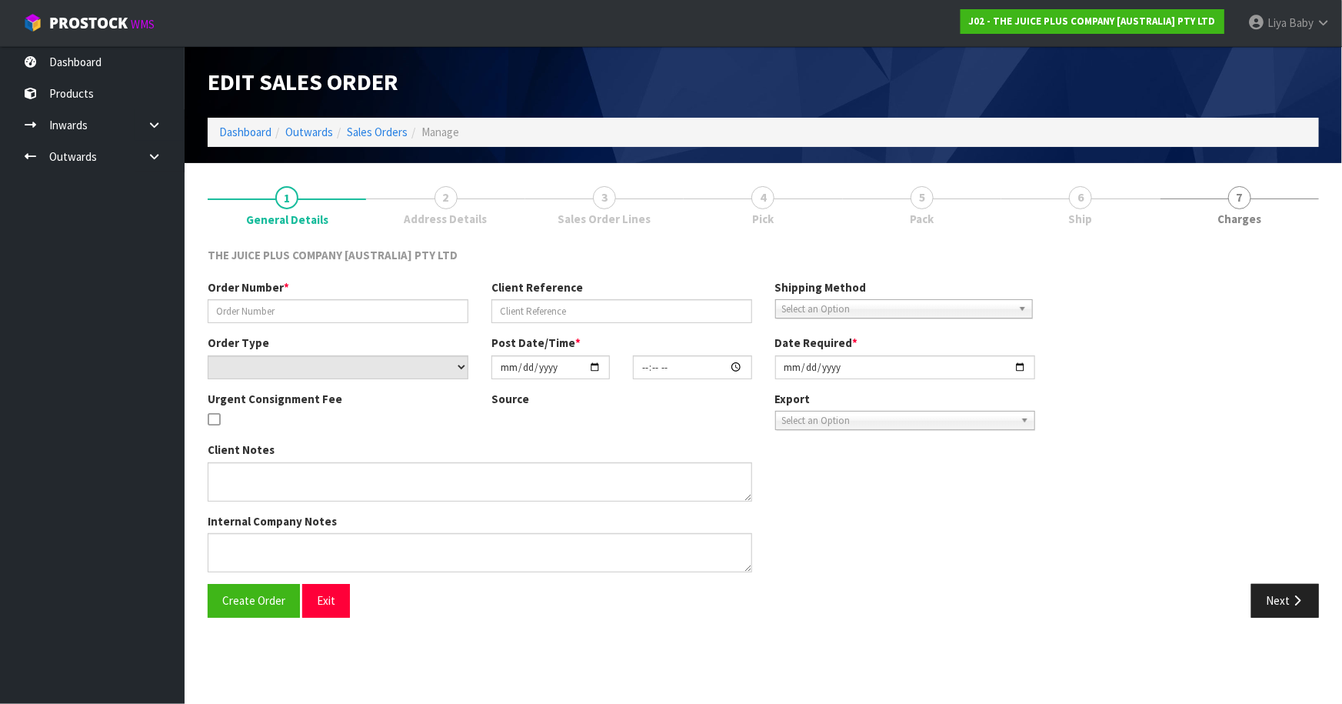
type input "JP01-276871"
select select "number:0"
type input "[DATE]"
type input "18:35:42.000"
type input "[DATE]"
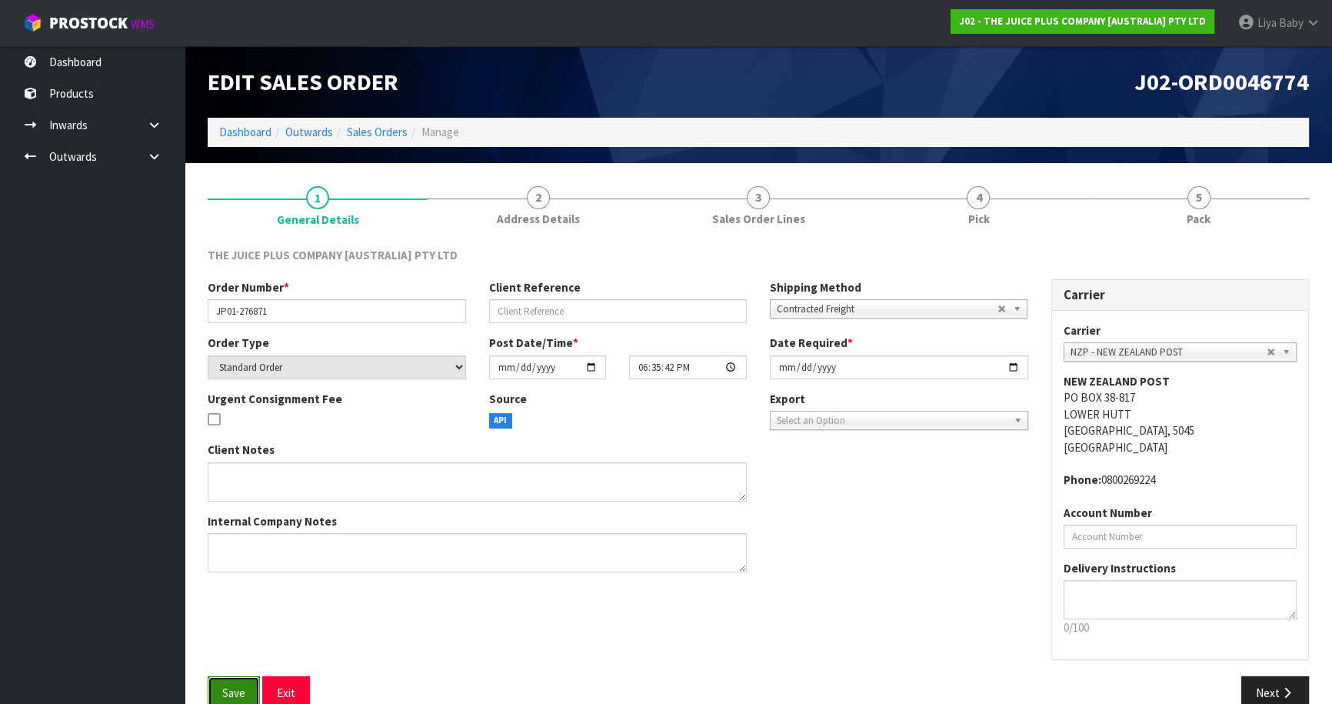
click at [232, 690] on span "Save" at bounding box center [233, 692] width 23 height 15
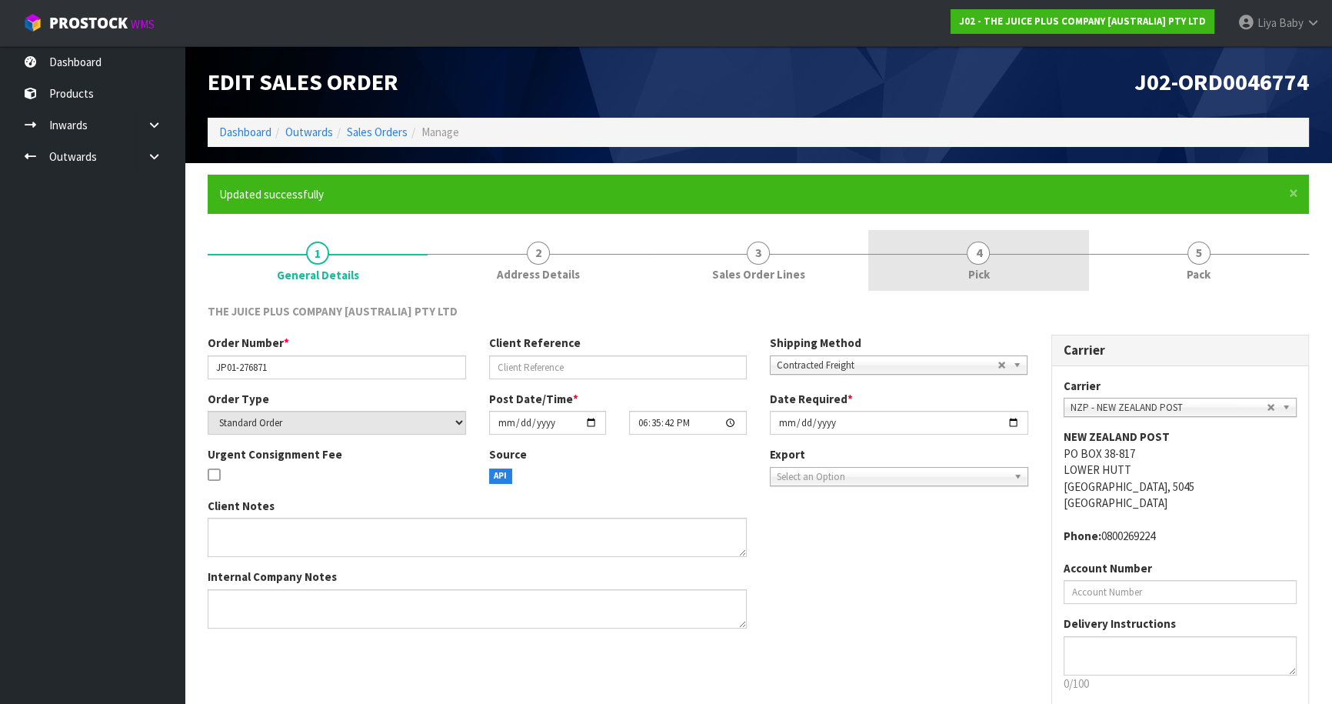
click at [967, 280] on span "Pick" at bounding box center [978, 274] width 22 height 16
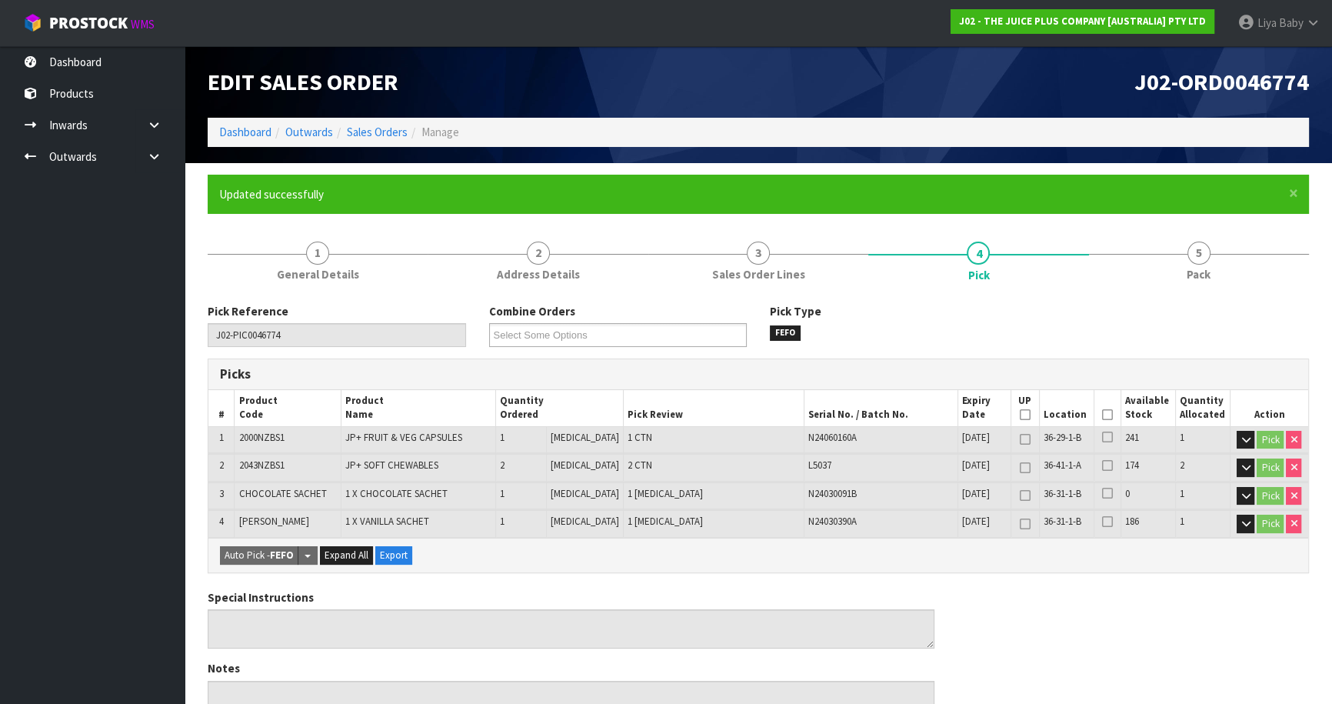
drag, startPoint x: 1108, startPoint y: 412, endPoint x: 1094, endPoint y: 381, distance: 33.7
click at [1107, 412] on th "Picked" at bounding box center [1106, 408] width 27 height 36
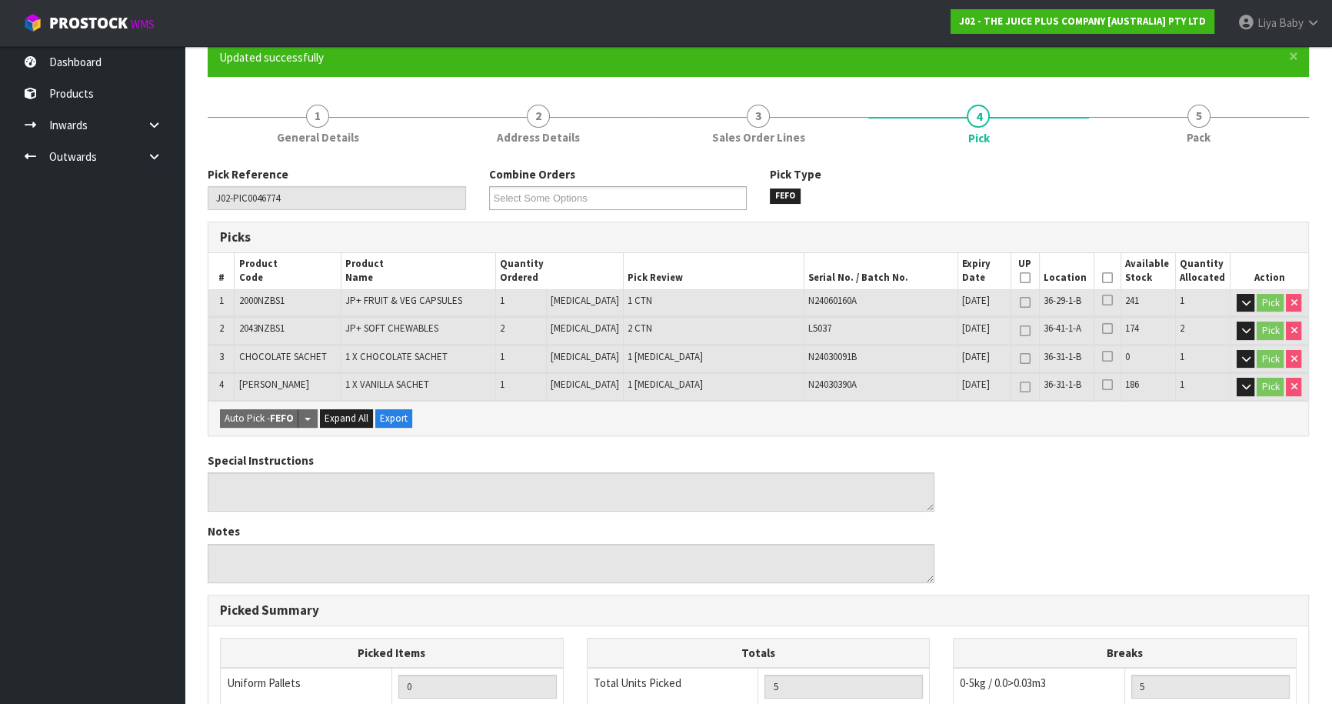
scroll to position [69, 0]
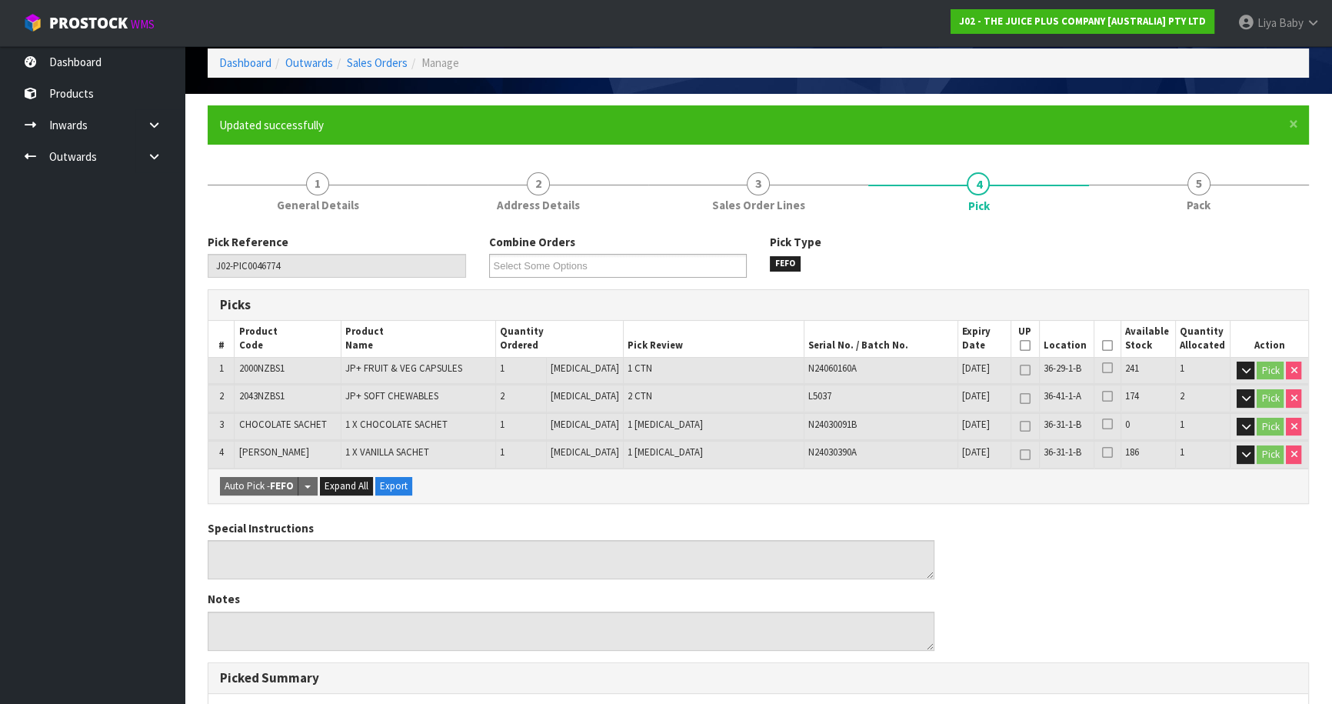
click at [1102, 345] on icon at bounding box center [1107, 345] width 11 height 1
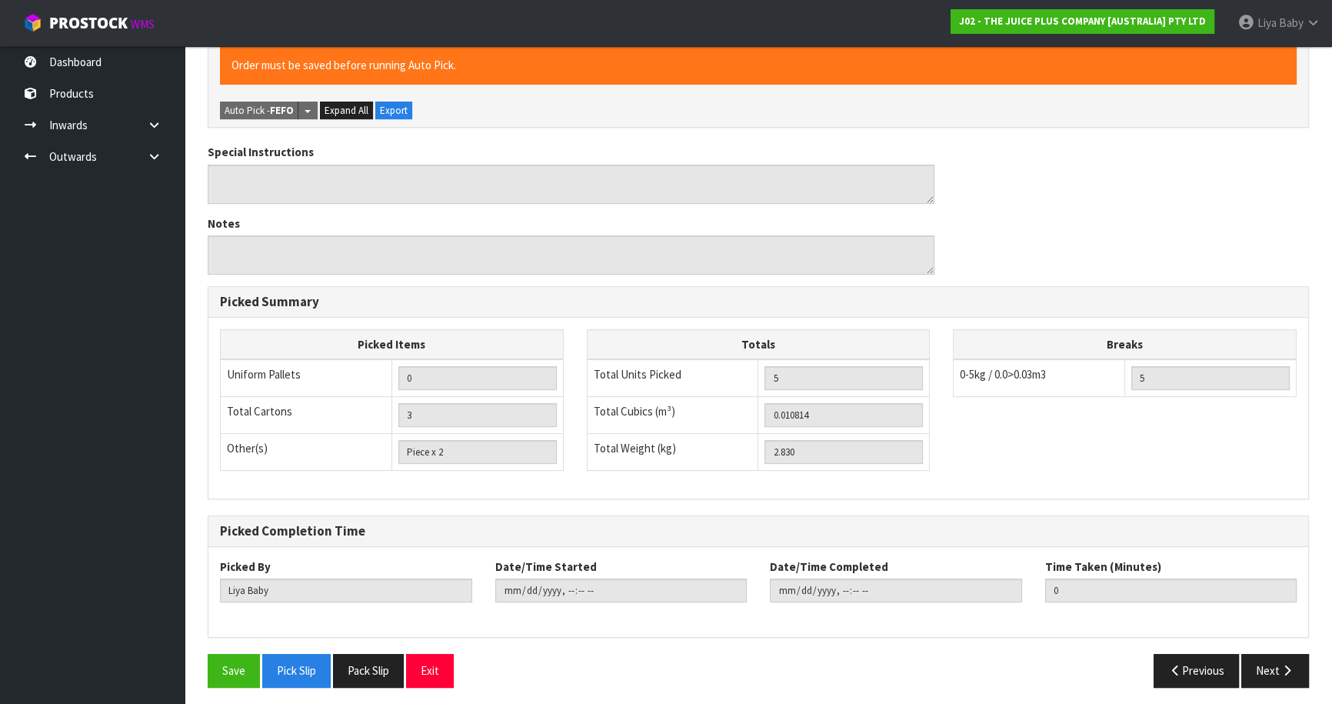
scroll to position [504, 0]
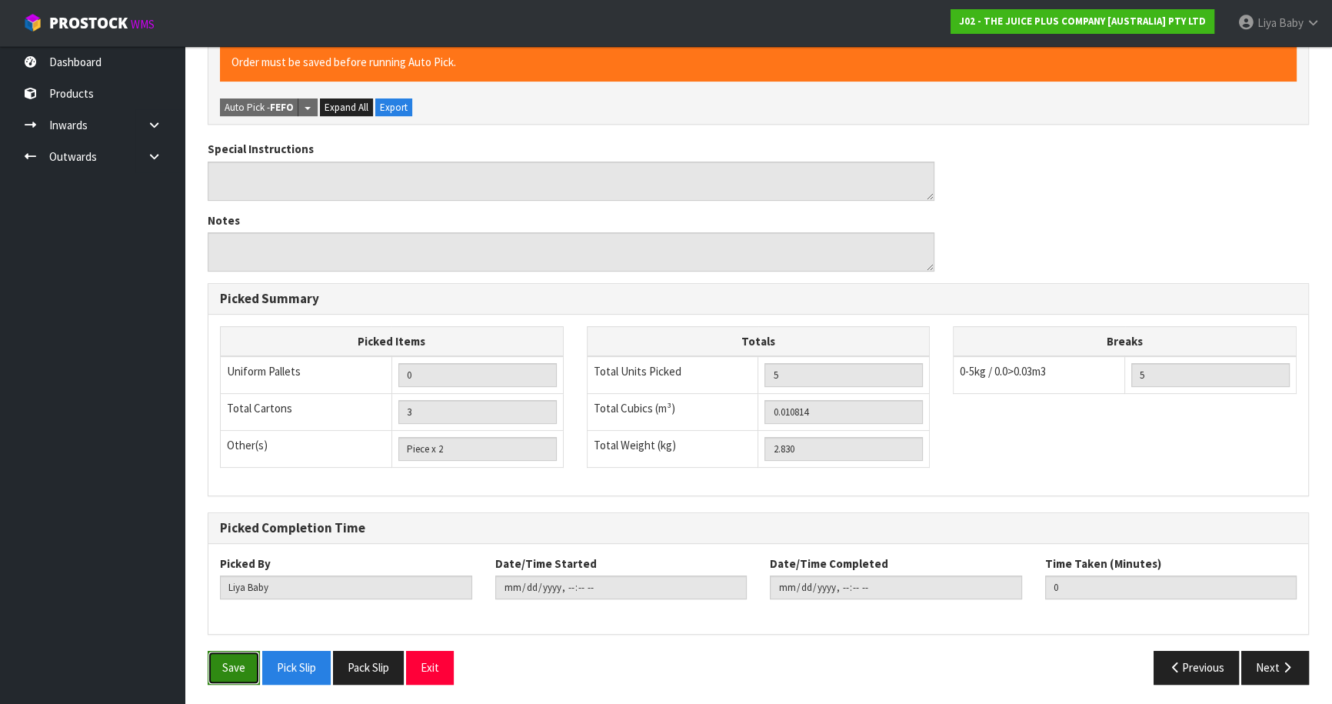
click at [246, 664] on button "Save" at bounding box center [234, 666] width 52 height 33
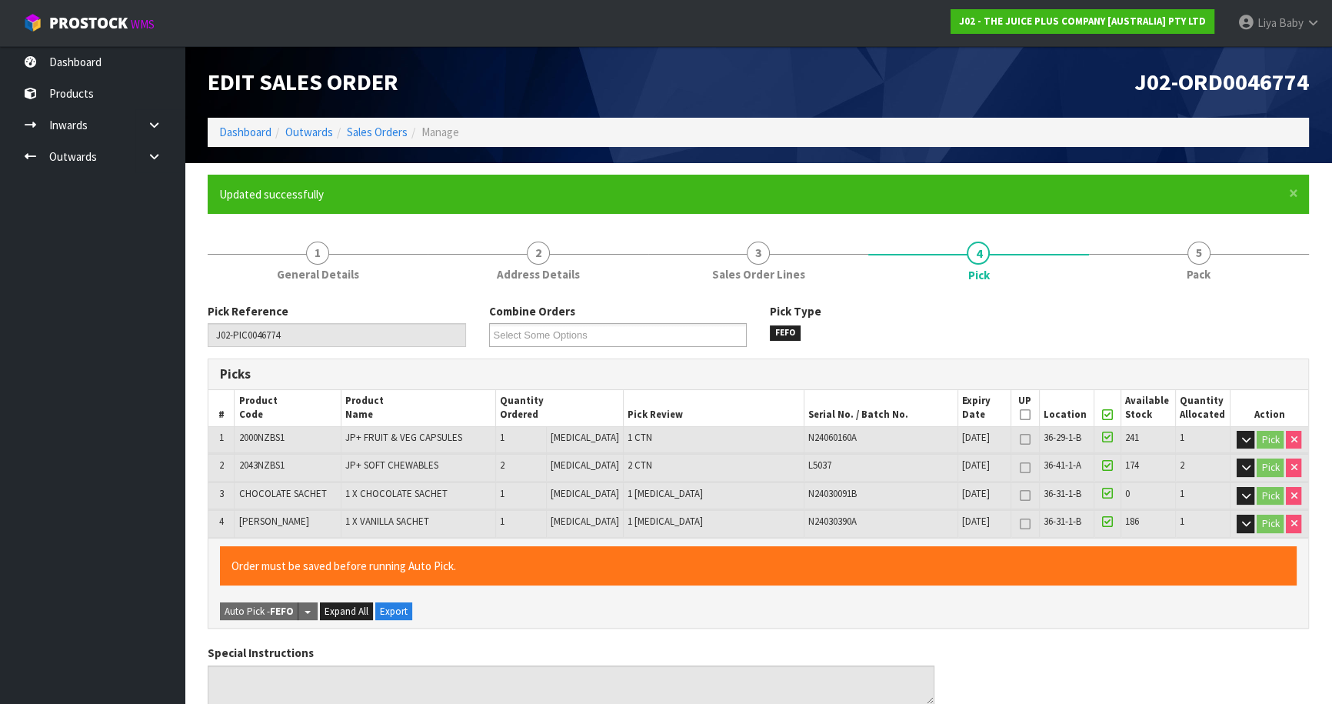
type input "[DATE]T11:26:59"
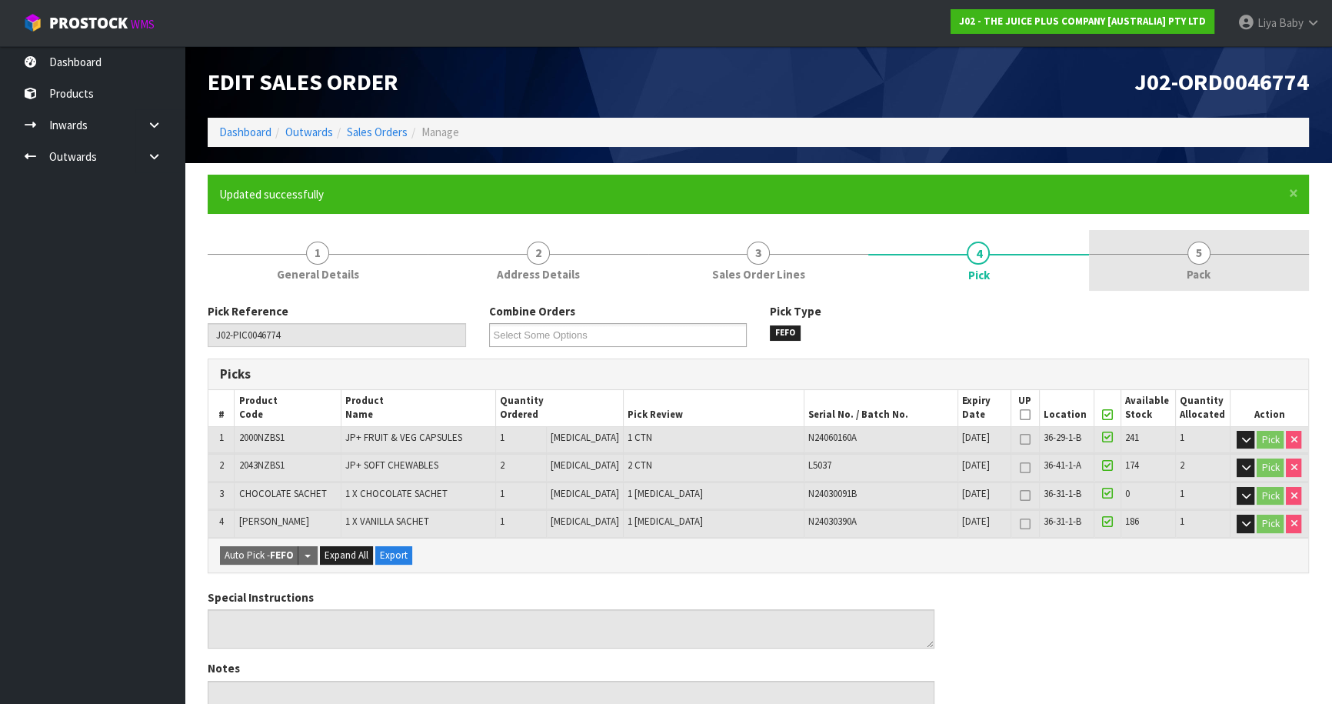
drag, startPoint x: 1194, startPoint y: 278, endPoint x: 1167, endPoint y: 291, distance: 29.9
click at [1192, 279] on span "Pack" at bounding box center [1198, 274] width 24 height 16
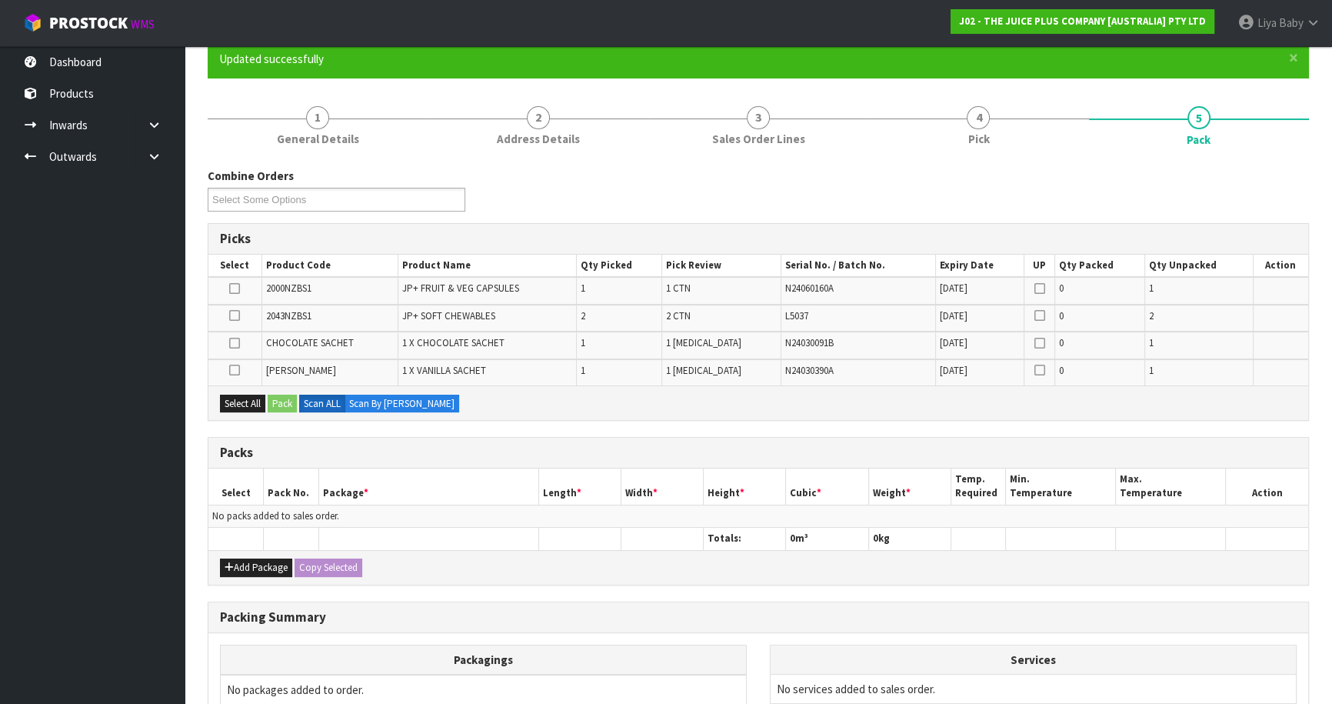
scroll to position [279, 0]
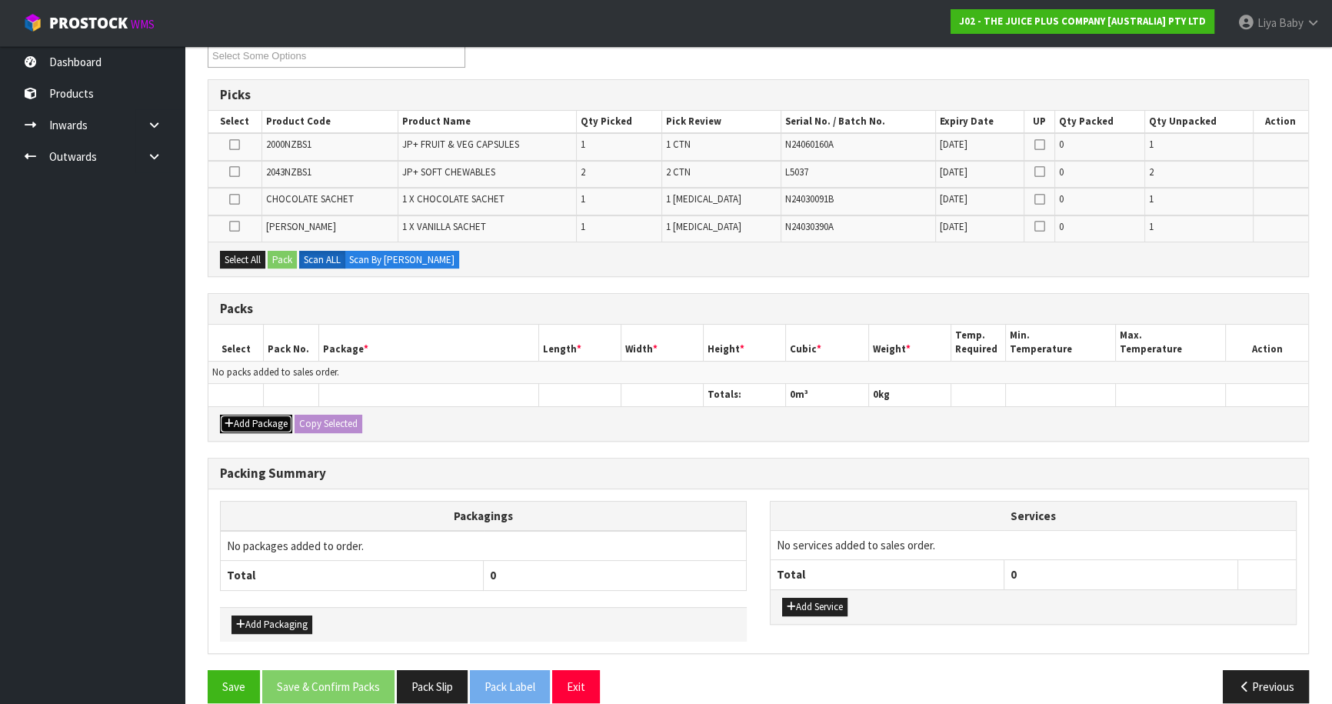
click at [274, 423] on button "Add Package" at bounding box center [256, 423] width 72 height 18
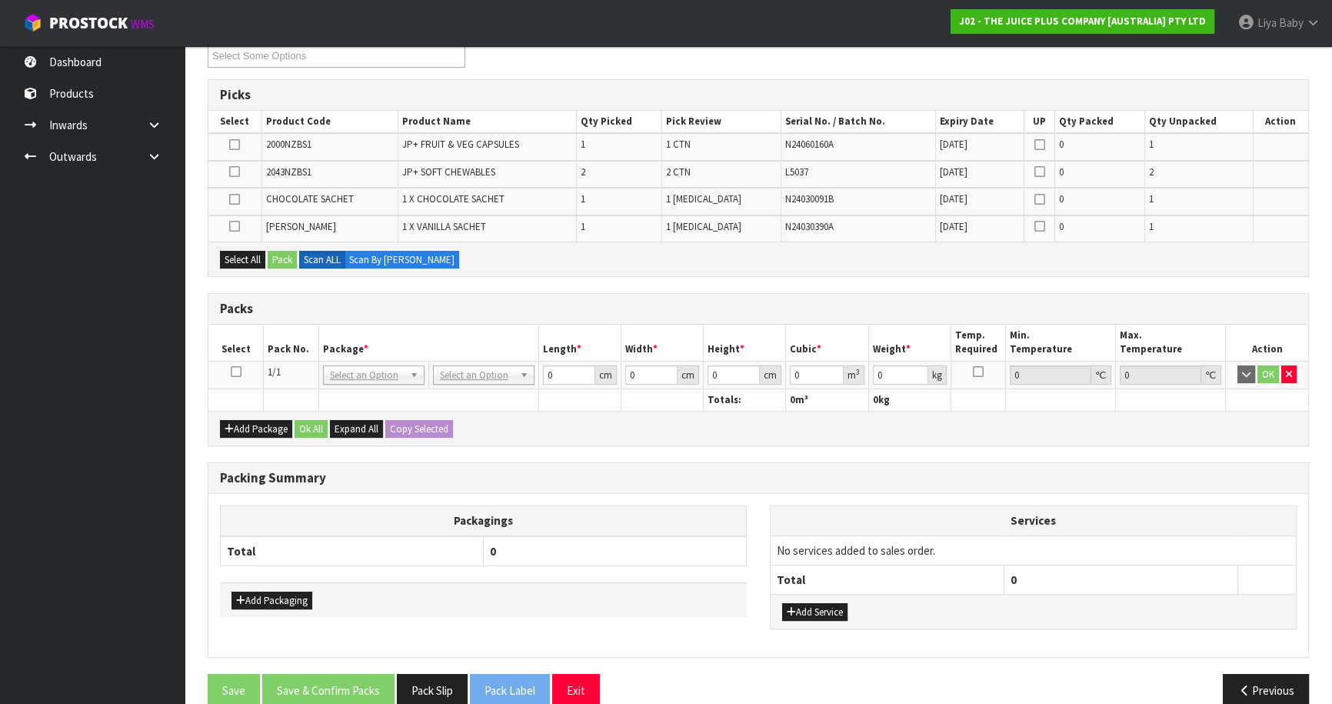
click at [235, 371] on icon at bounding box center [236, 371] width 11 height 1
drag, startPoint x: 231, startPoint y: 248, endPoint x: 238, endPoint y: 248, distance: 7.7
click at [236, 251] on button "Select All" at bounding box center [242, 260] width 45 height 18
drag, startPoint x: 276, startPoint y: 254, endPoint x: 454, endPoint y: 275, distance: 178.9
click at [277, 254] on button "Pack" at bounding box center [282, 260] width 29 height 18
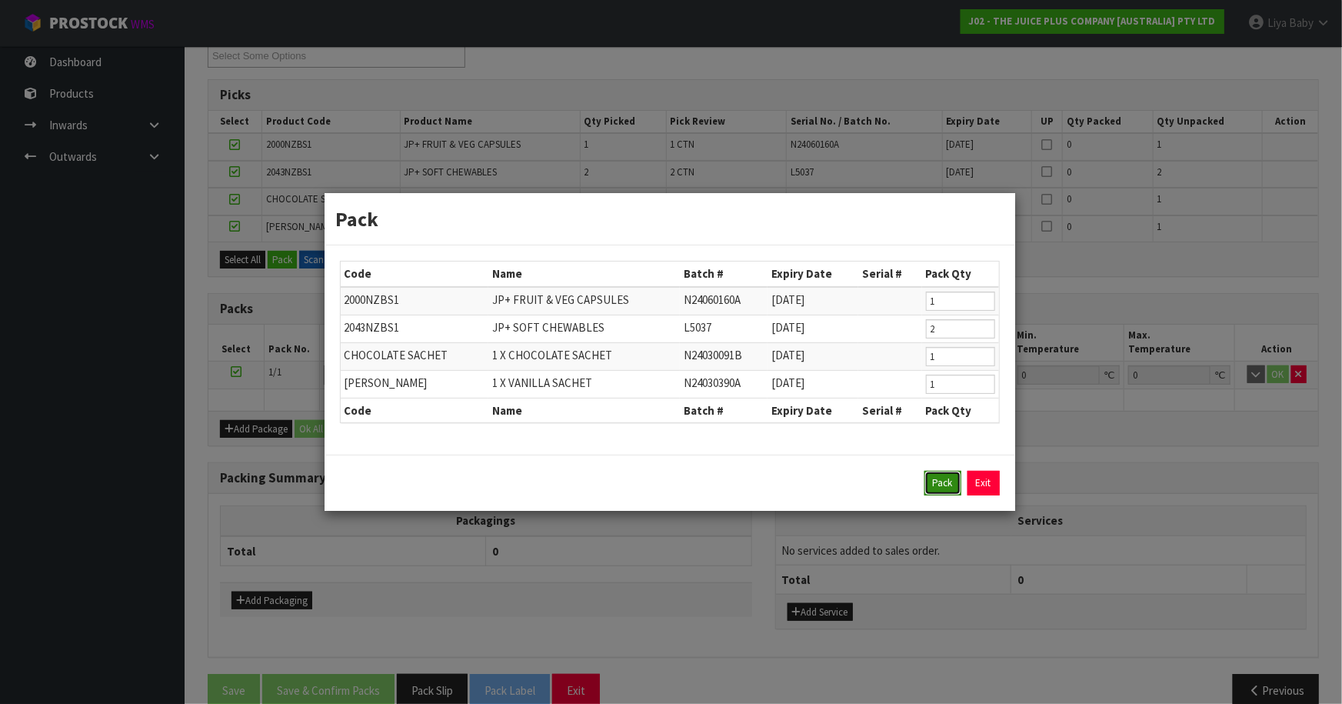
drag, startPoint x: 930, startPoint y: 481, endPoint x: 923, endPoint y: 464, distance: 18.6
click at [930, 480] on button "Pack" at bounding box center [942, 483] width 37 height 25
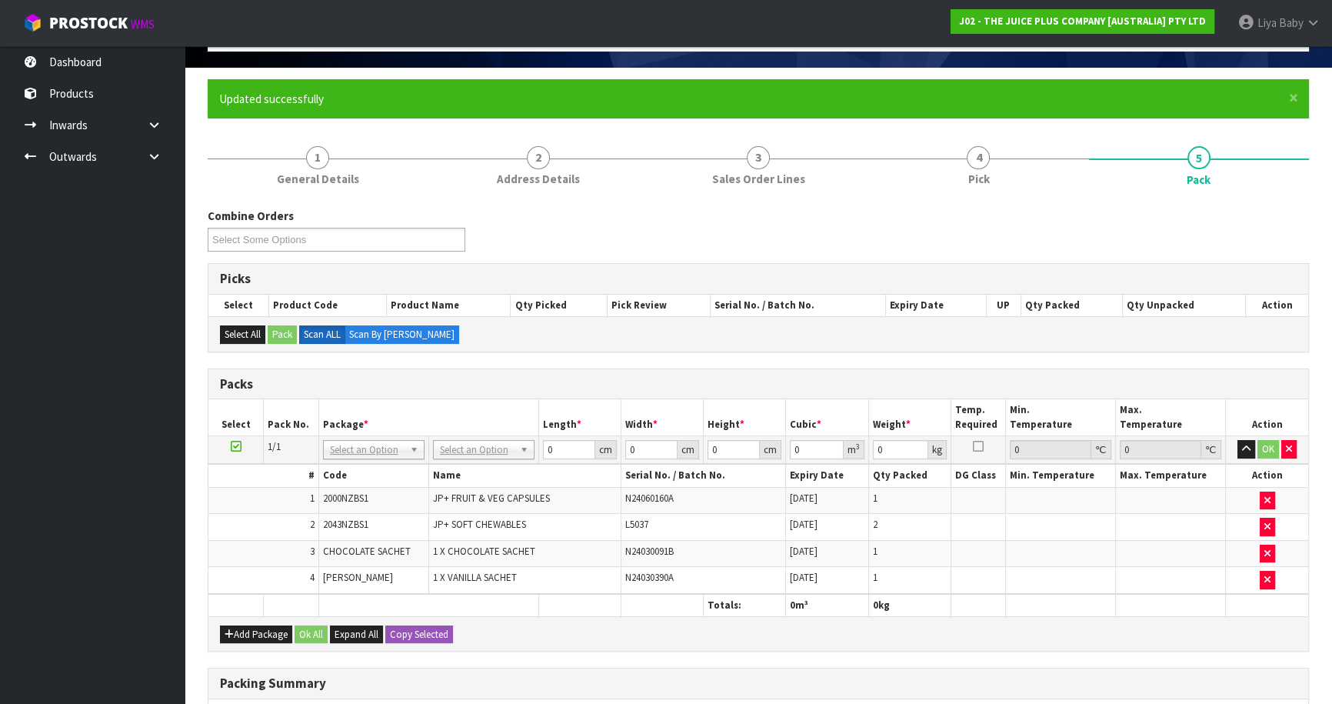
scroll to position [139, 0]
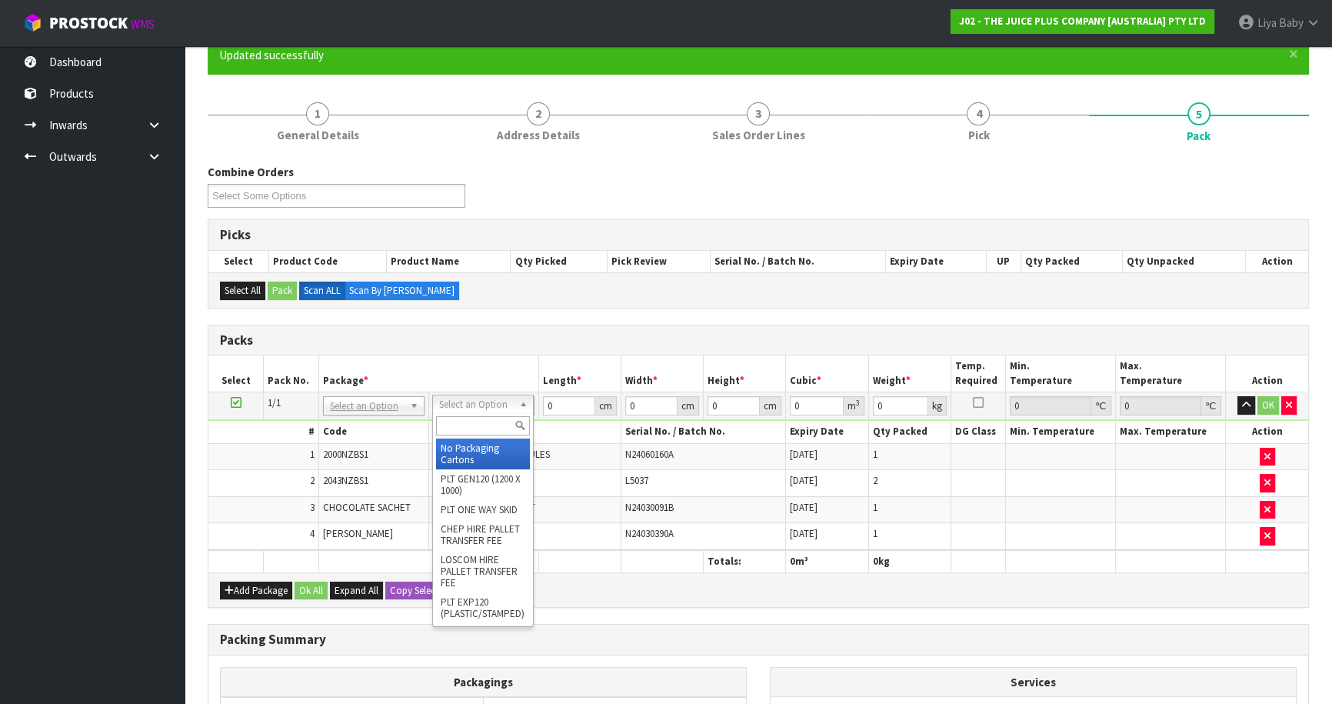
click at [476, 419] on input "text" at bounding box center [483, 425] width 94 height 19
type input "CTNA4"
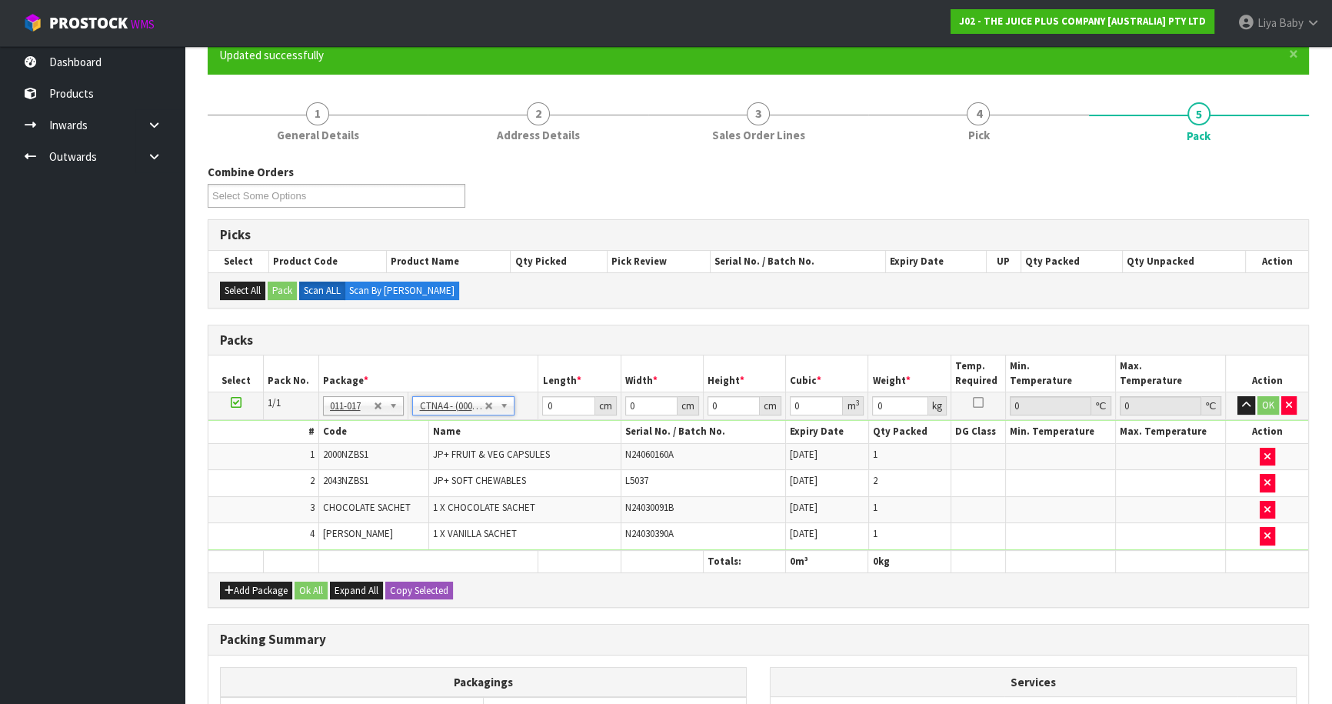
type input "31"
type input "22.5"
type input "25"
type input "0.017438"
type input "3.03"
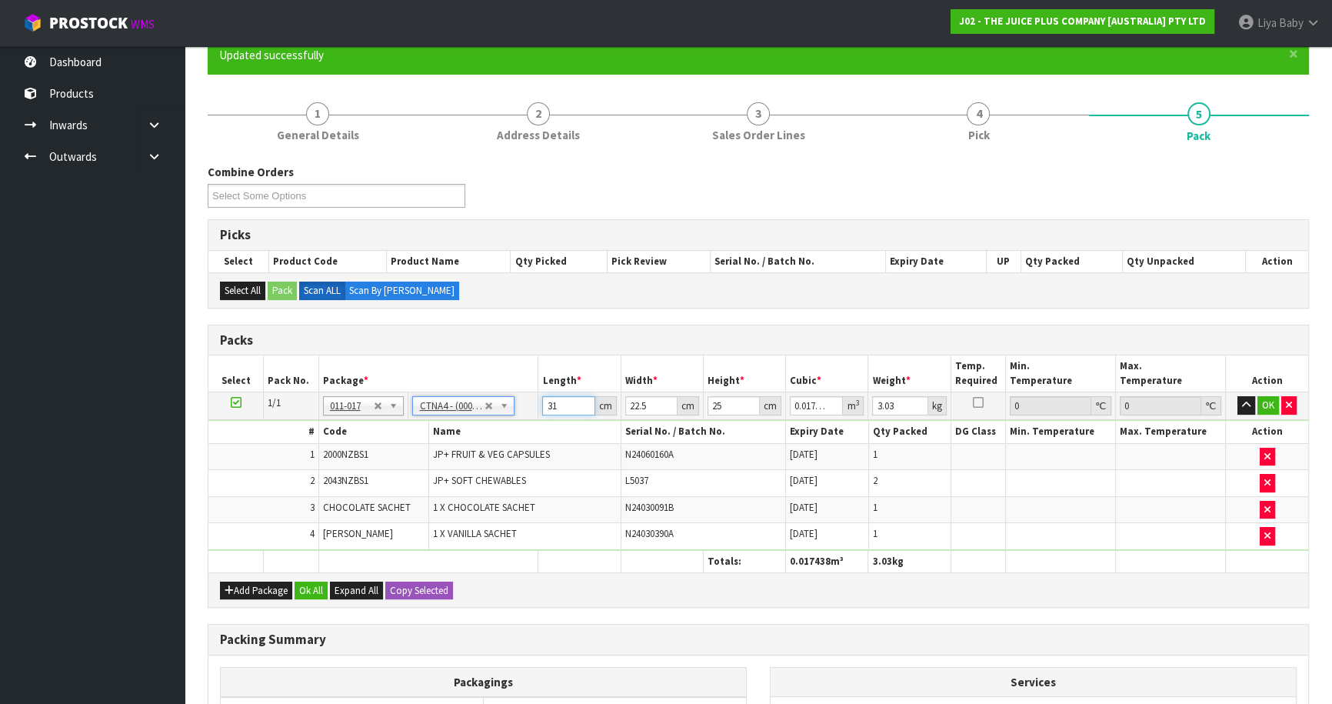
click at [561, 401] on input "31" at bounding box center [568, 405] width 52 height 19
type input "3"
click at [1269, 408] on button "OK" at bounding box center [1268, 405] width 22 height 18
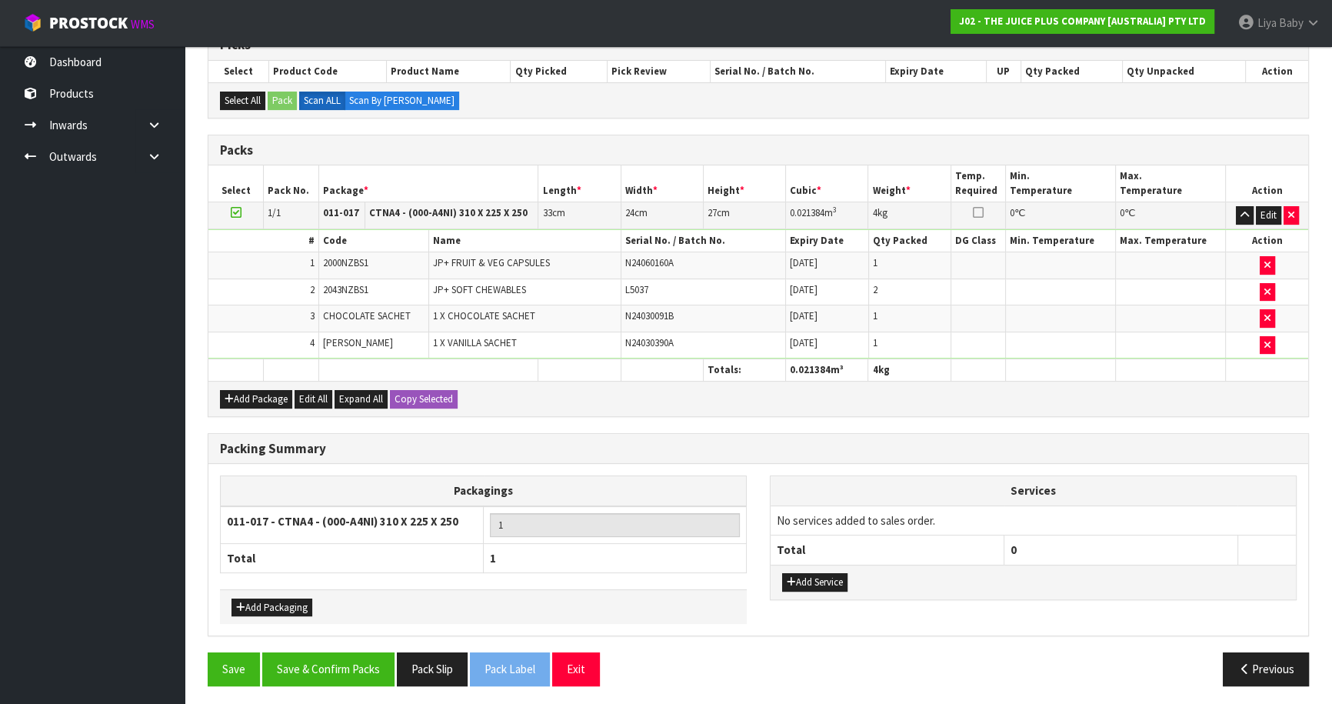
scroll to position [330, 0]
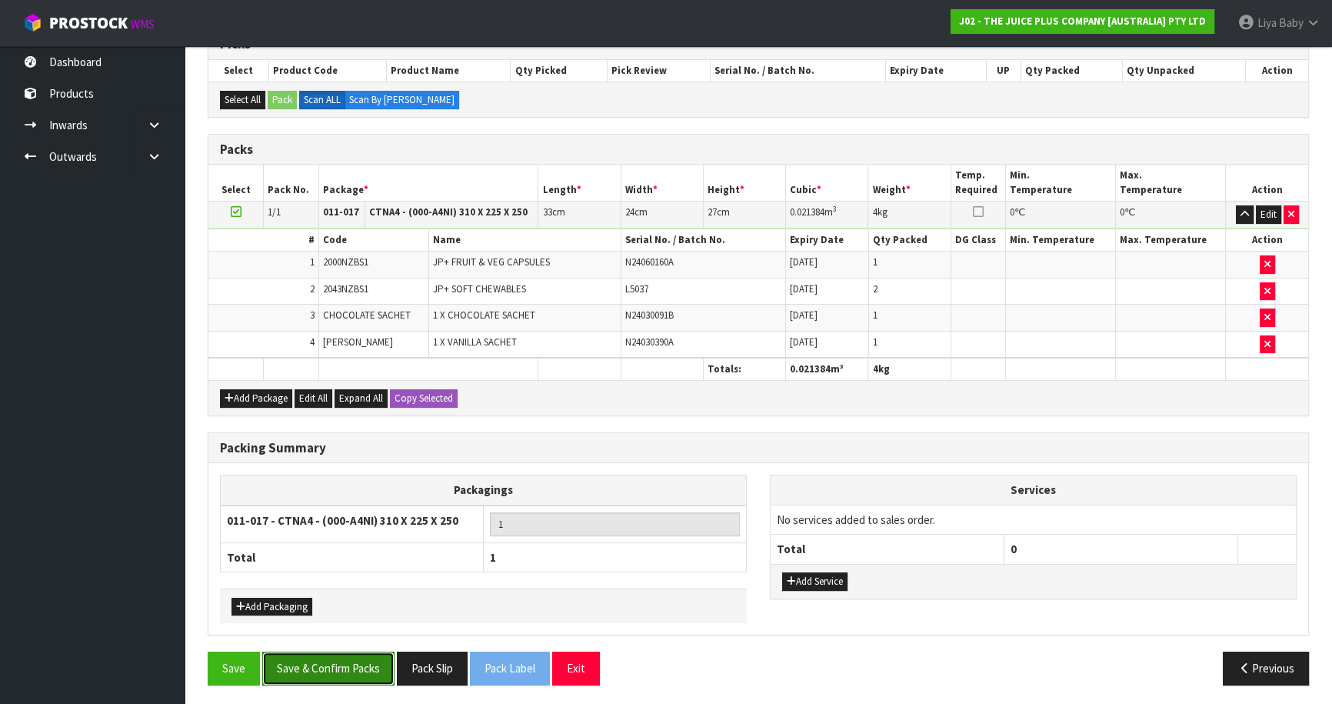
click at [284, 664] on button "Save & Confirm Packs" at bounding box center [328, 667] width 132 height 33
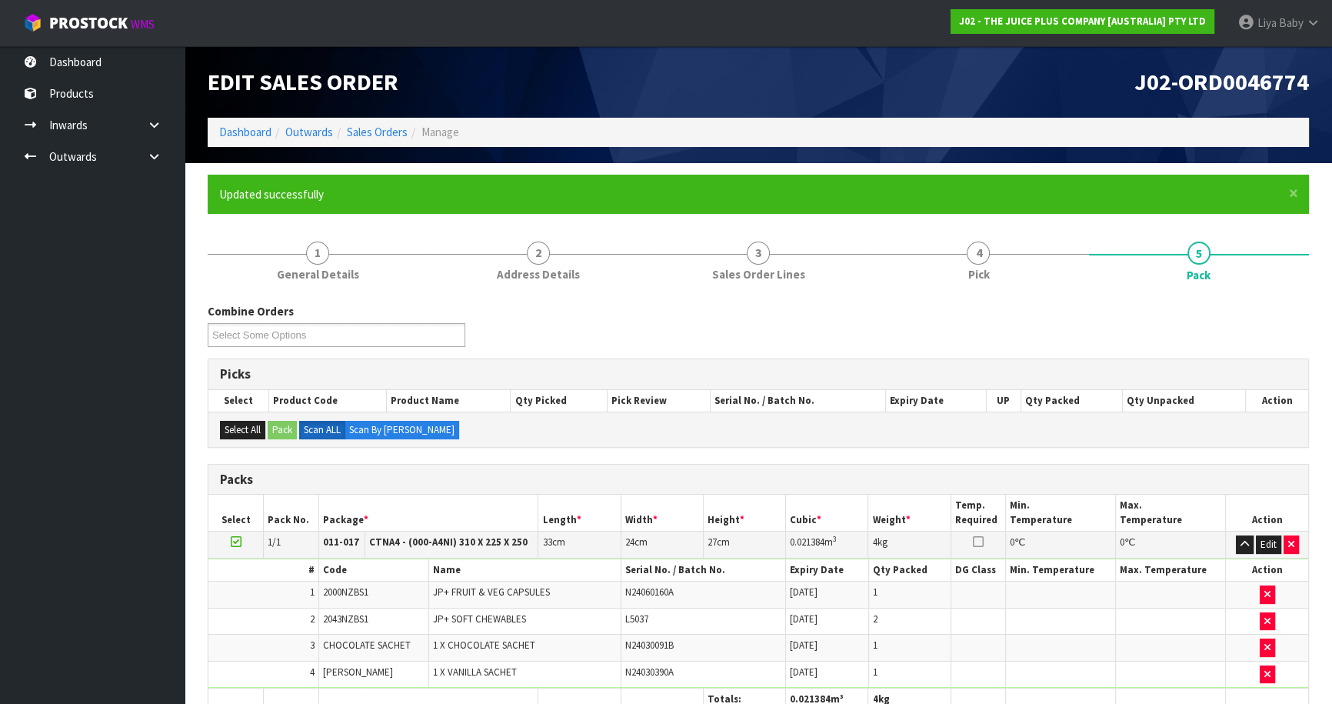
scroll to position [168, 0]
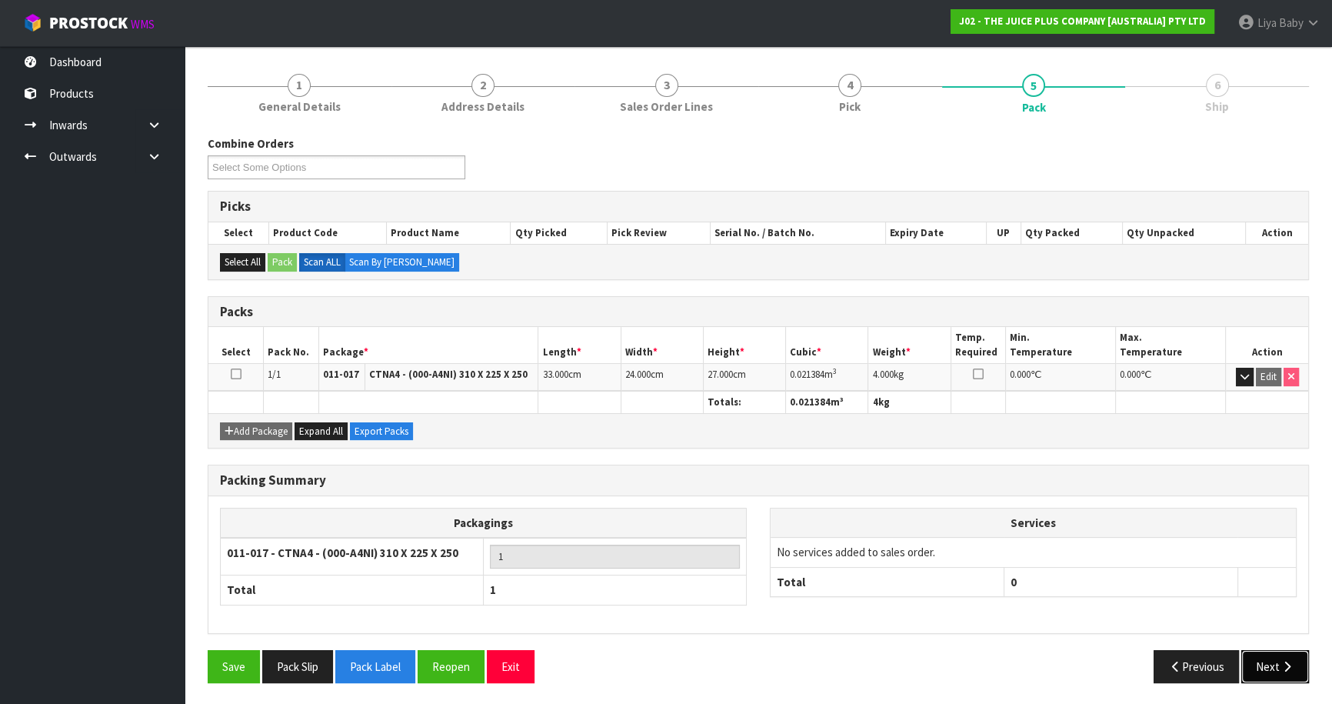
click at [1269, 668] on button "Next" at bounding box center [1275, 666] width 68 height 33
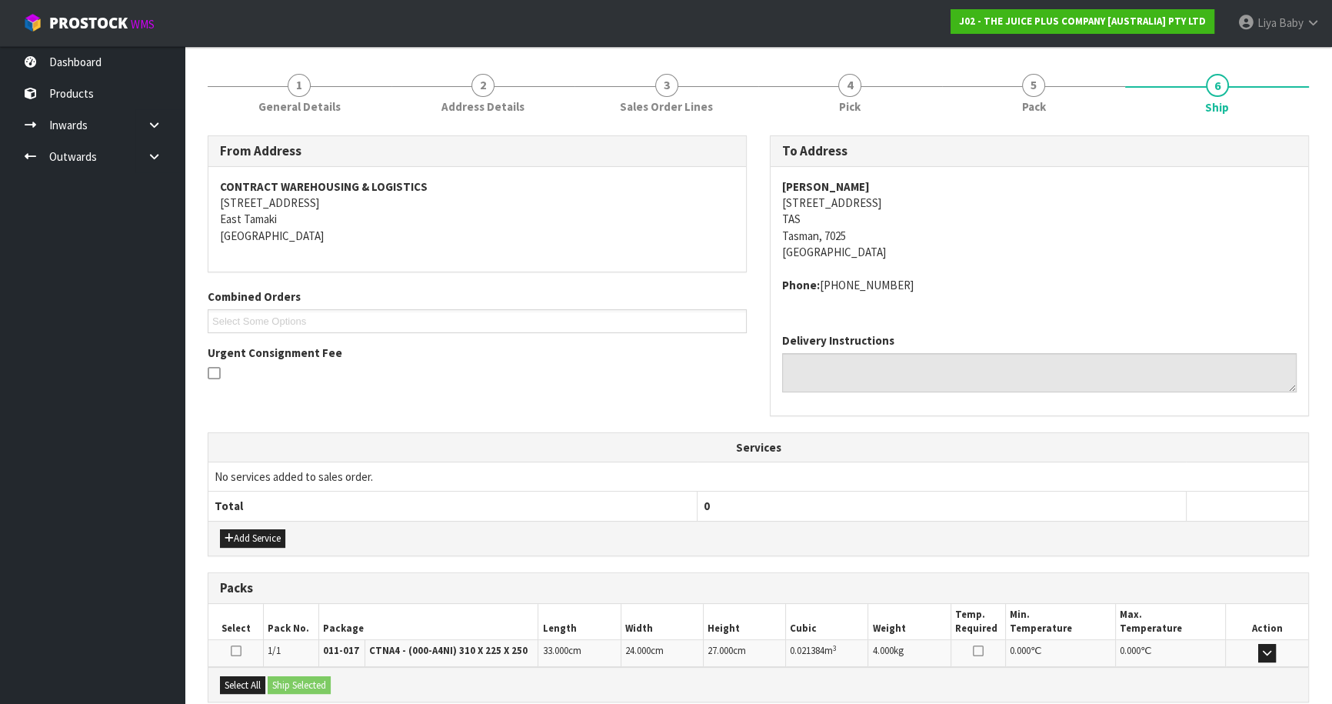
scroll to position [329, 0]
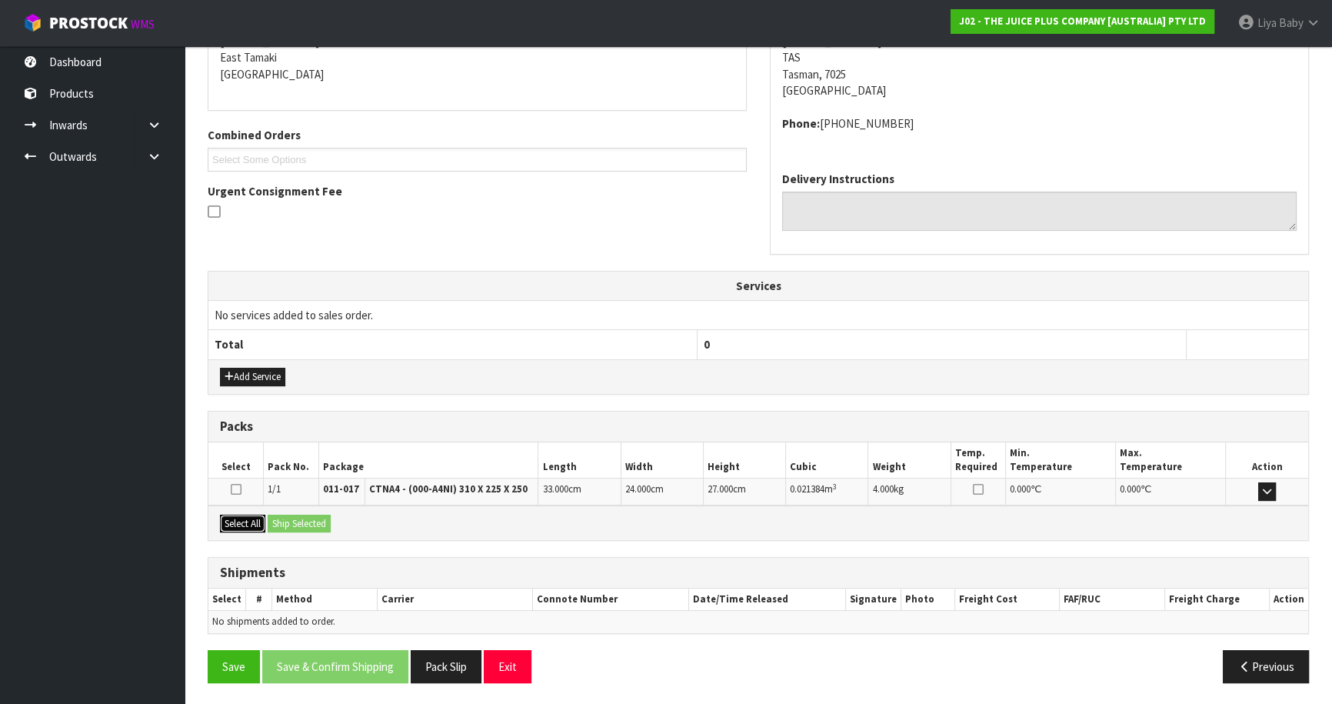
drag, startPoint x: 258, startPoint y: 514, endPoint x: 282, endPoint y: 522, distance: 25.3
click at [258, 514] on button "Select All" at bounding box center [242, 523] width 45 height 18
click at [304, 522] on button "Ship Selected" at bounding box center [299, 523] width 63 height 18
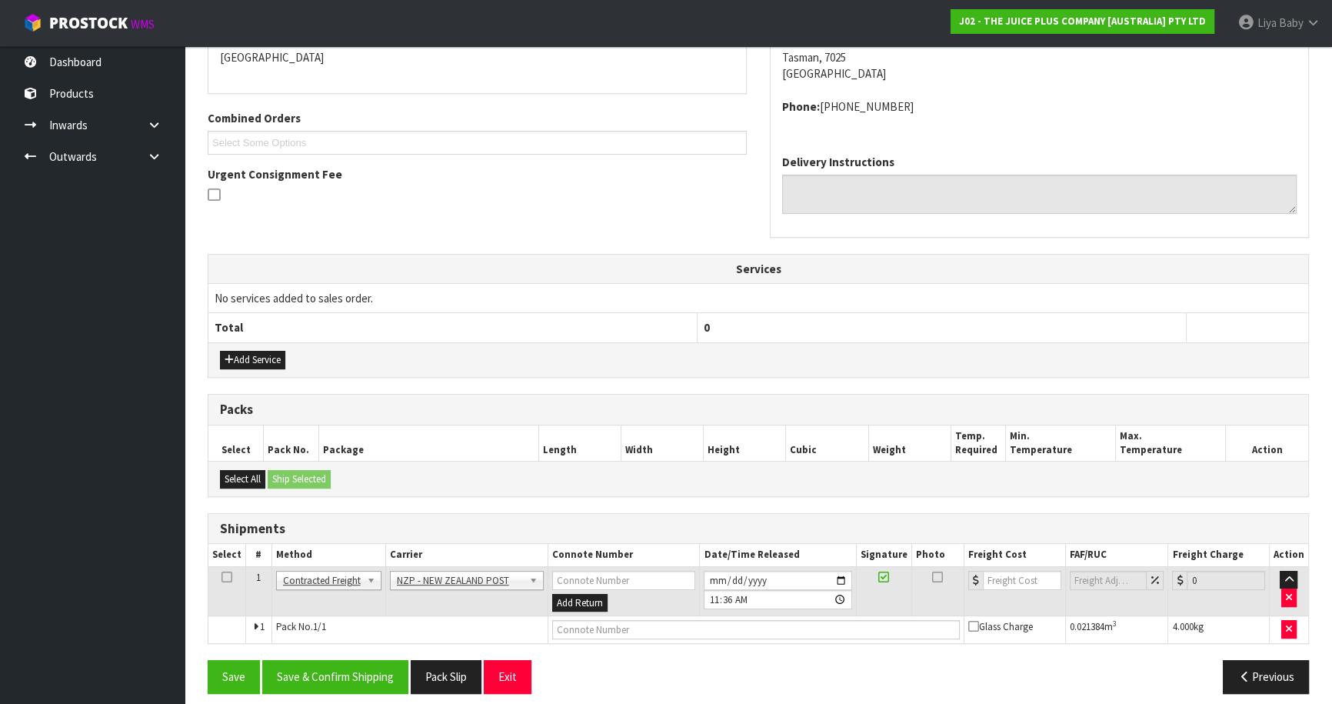
scroll to position [356, 0]
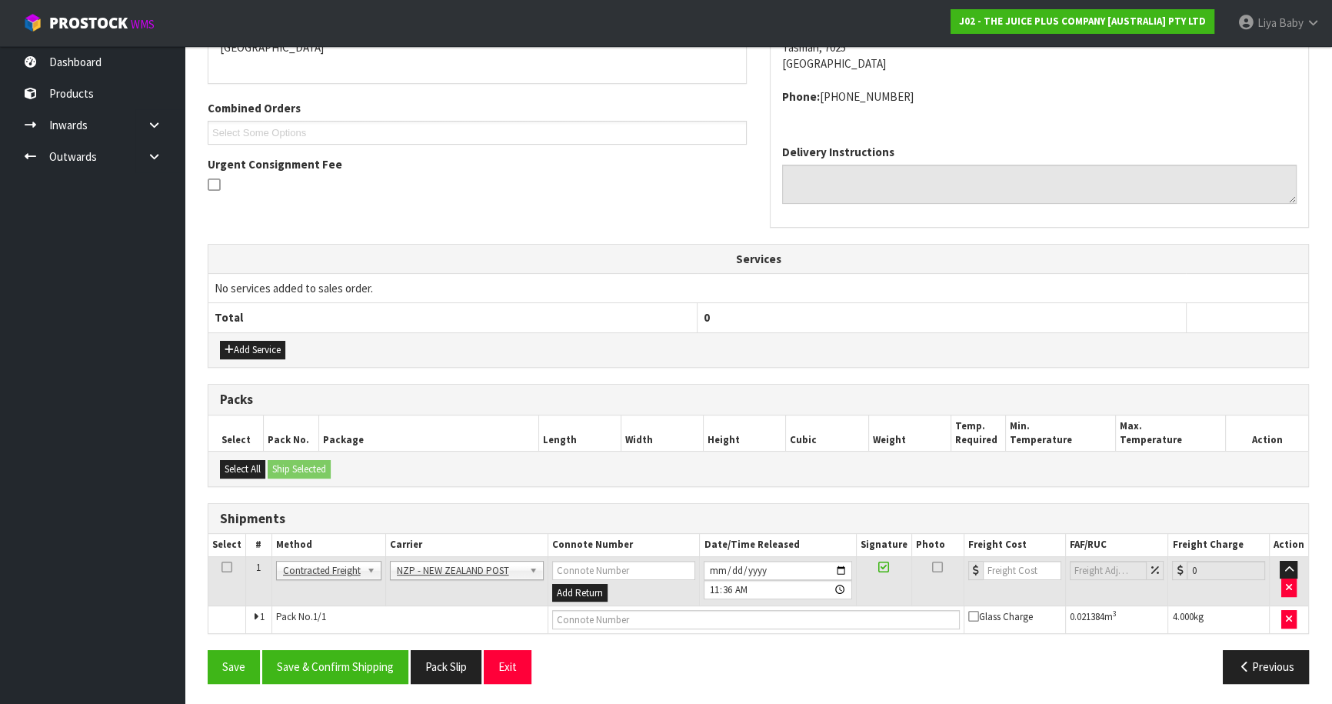
drag, startPoint x: 224, startPoint y: 563, endPoint x: 285, endPoint y: 607, distance: 76.0
click at [225, 567] on icon at bounding box center [226, 567] width 11 height 1
click at [343, 662] on button "Save & Confirm Shipping" at bounding box center [335, 666] width 146 height 33
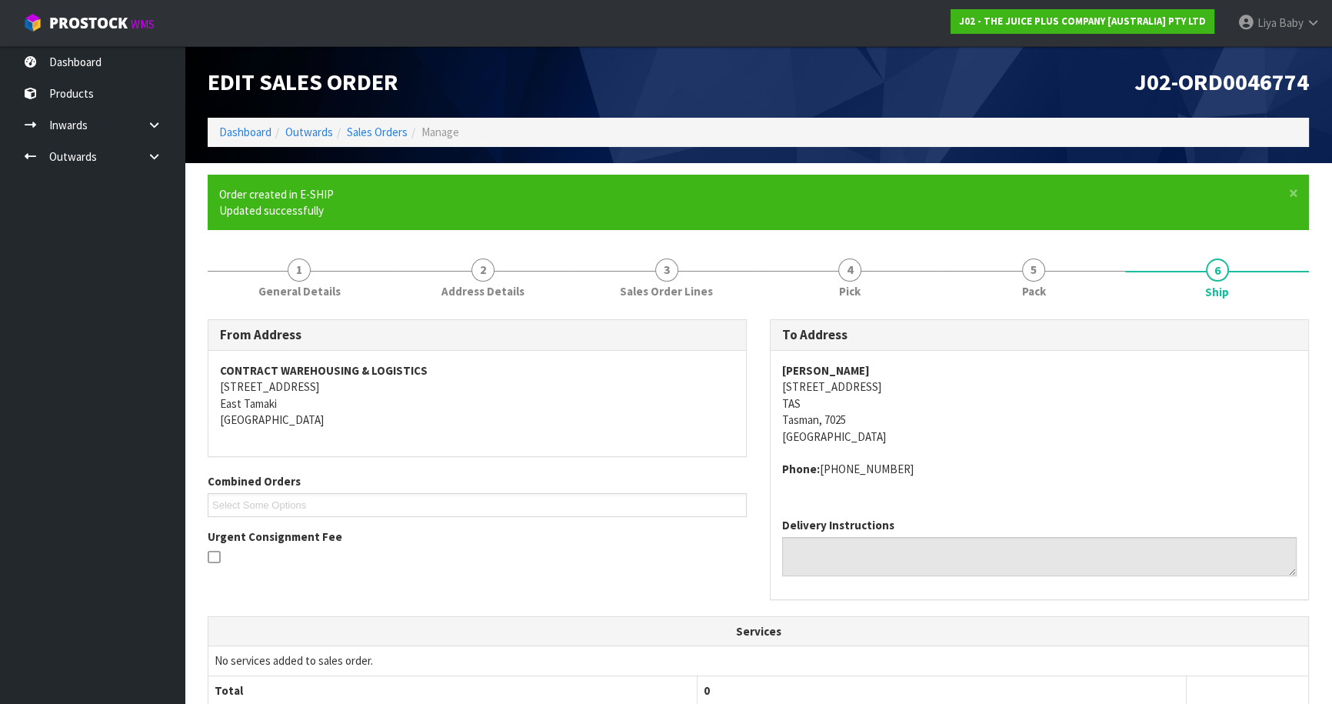
scroll to position [334, 0]
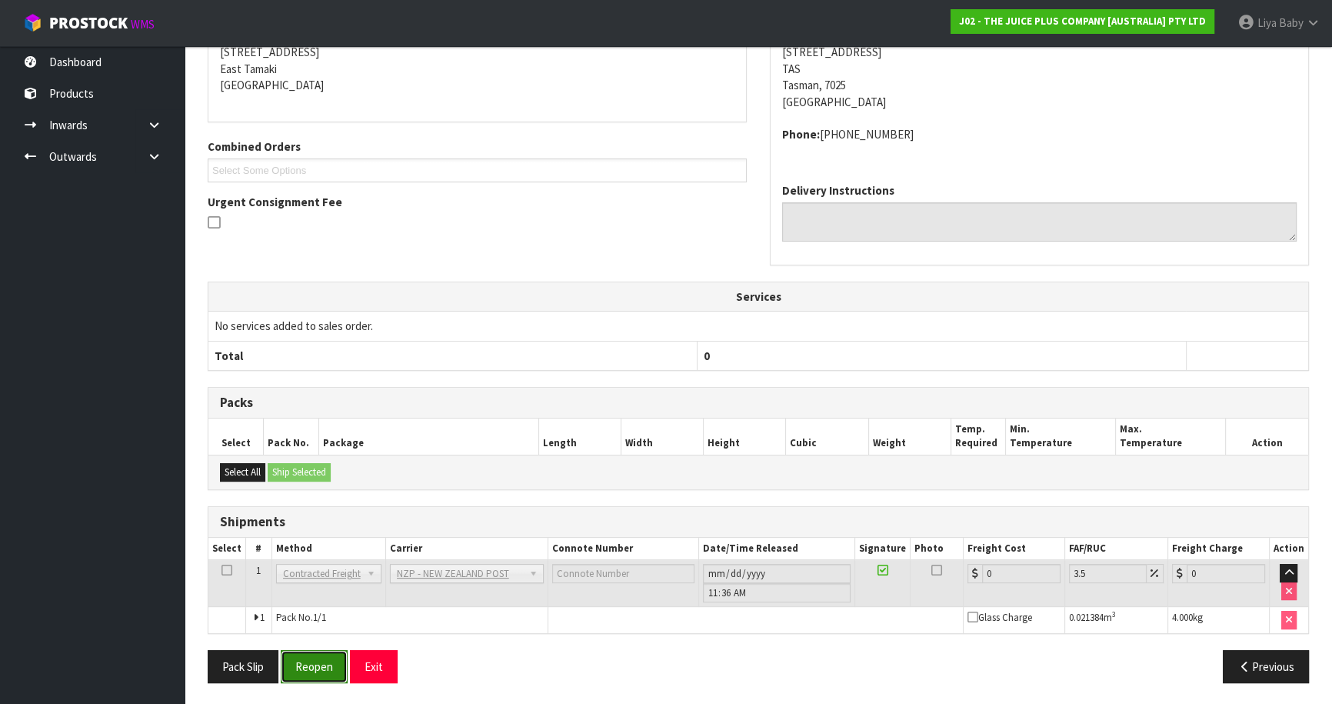
click at [328, 668] on button "Reopen" at bounding box center [314, 666] width 67 height 33
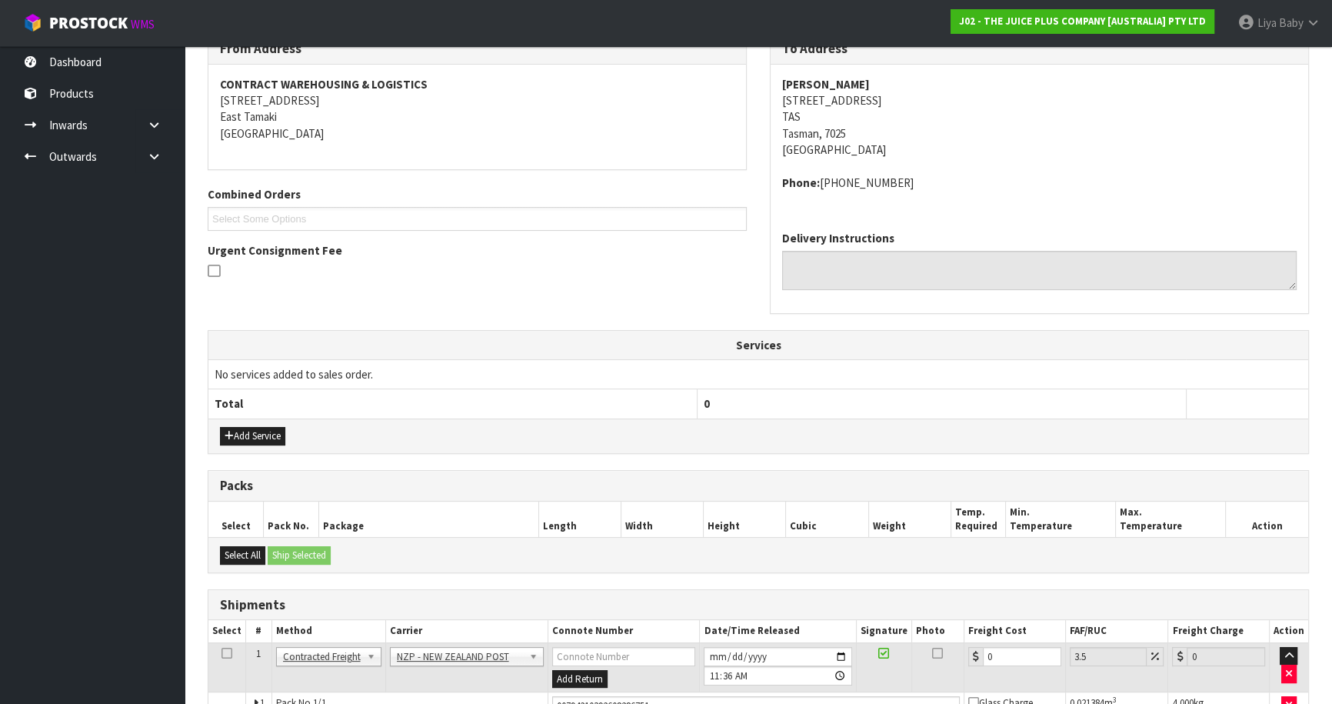
scroll to position [370, 0]
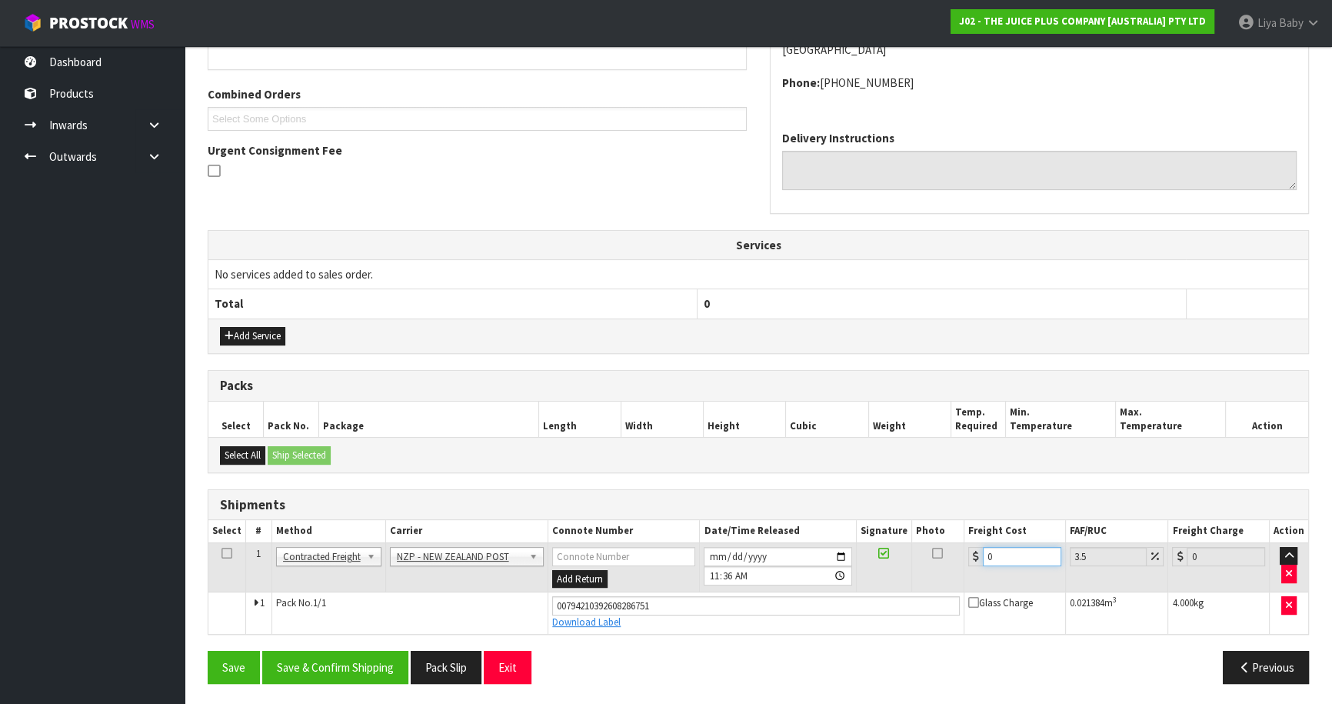
click at [1023, 548] on input "0" at bounding box center [1022, 556] width 78 height 19
drag, startPoint x: 225, startPoint y: 551, endPoint x: 238, endPoint y: 555, distance: 13.1
click at [225, 553] on icon at bounding box center [226, 553] width 11 height 1
click at [344, 662] on button "Save & Confirm Shipping" at bounding box center [335, 666] width 146 height 33
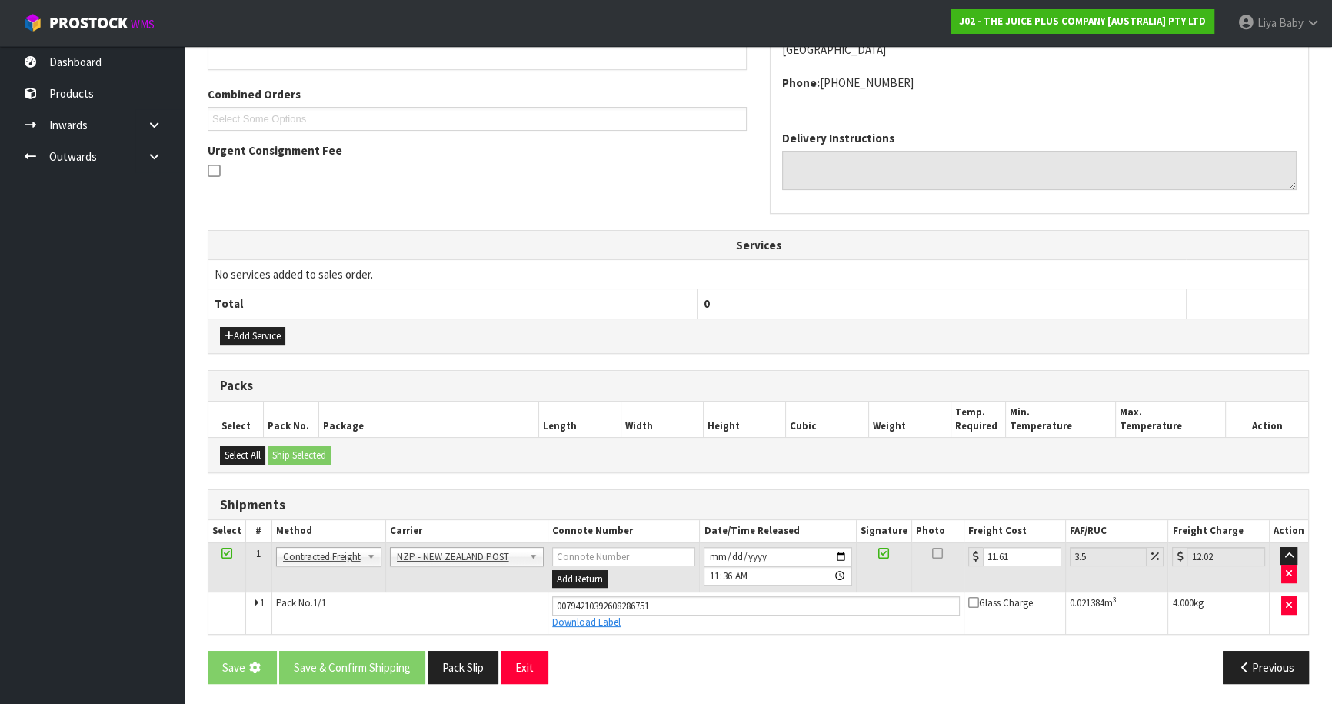
scroll to position [0, 0]
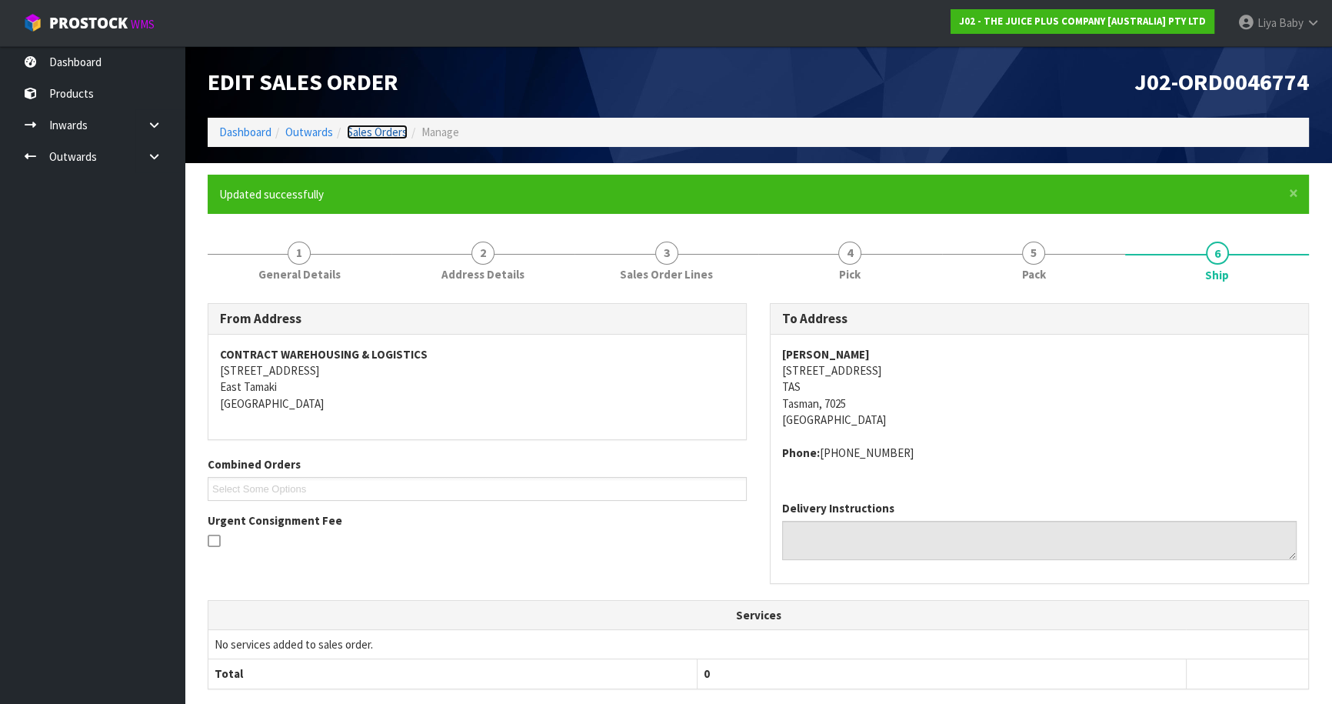
click at [368, 129] on link "Sales Orders" at bounding box center [377, 132] width 61 height 15
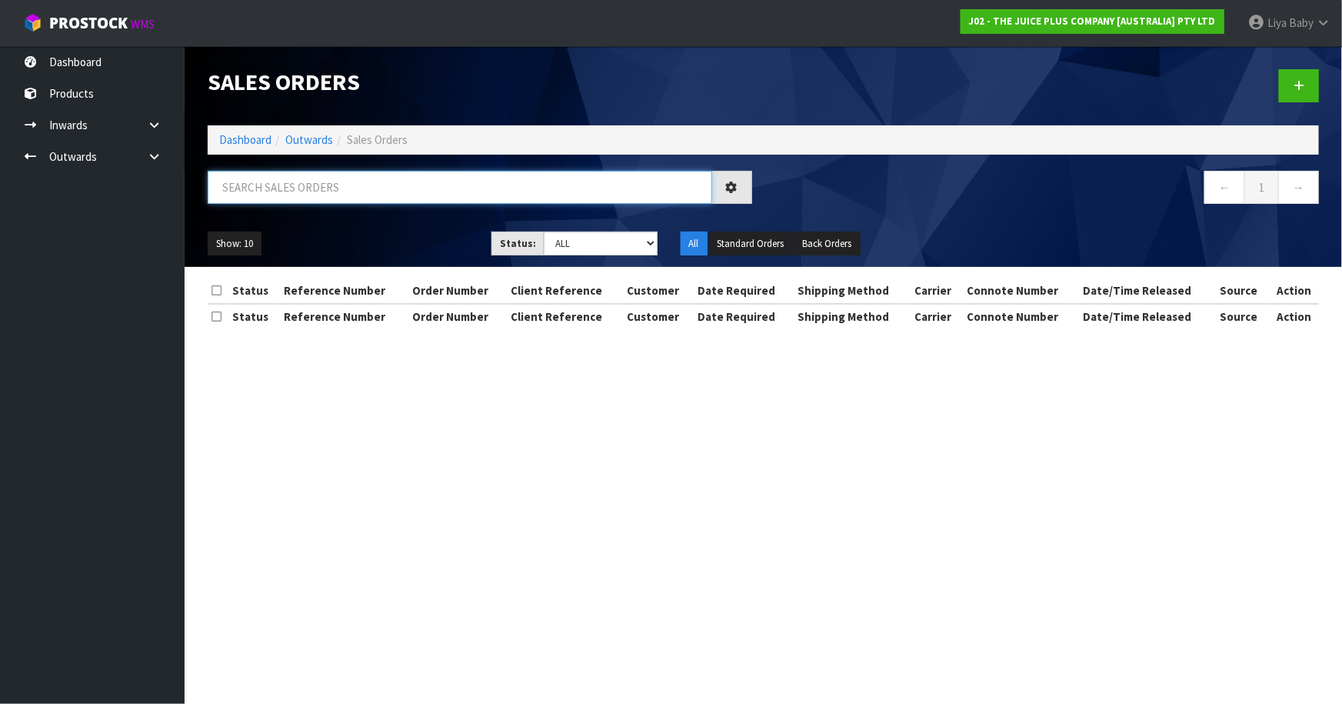
click at [279, 181] on input "text" at bounding box center [460, 187] width 504 height 33
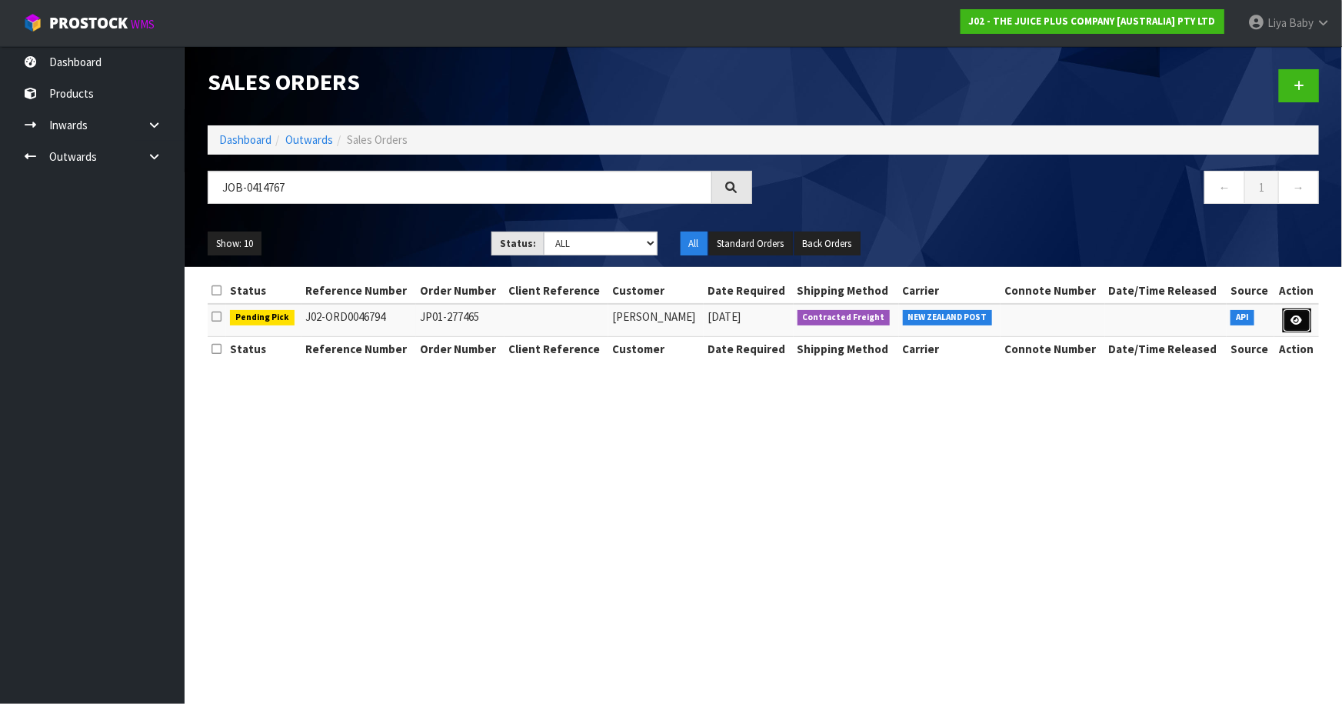
click at [1306, 322] on link at bounding box center [1297, 320] width 28 height 25
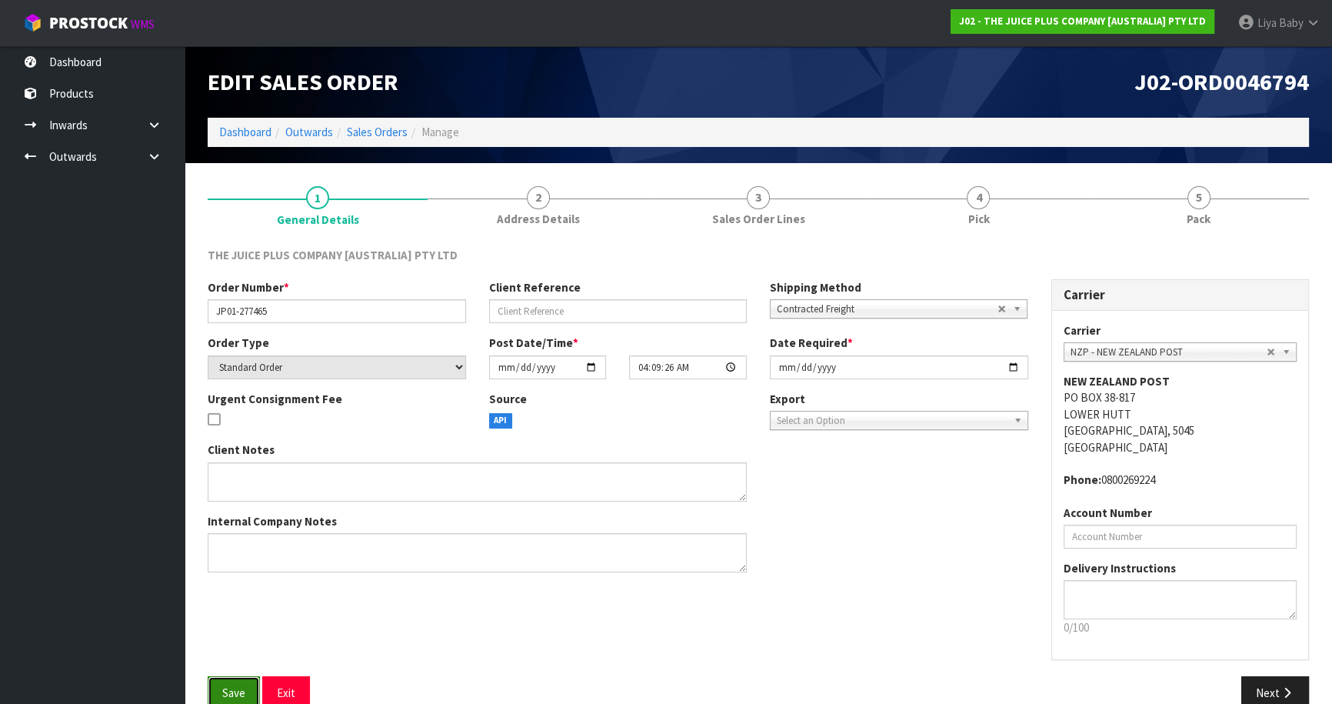
click at [241, 690] on span "Save" at bounding box center [233, 692] width 23 height 15
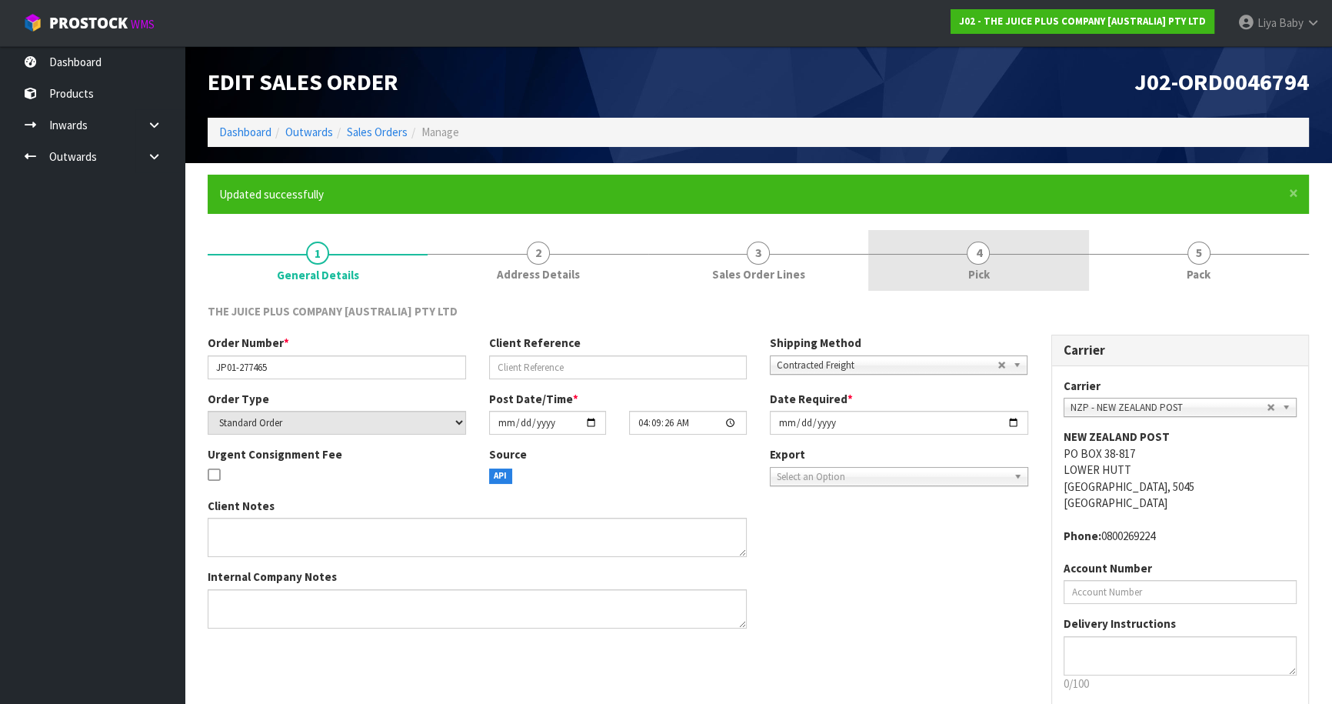
click at [980, 242] on span "4" at bounding box center [977, 252] width 23 height 23
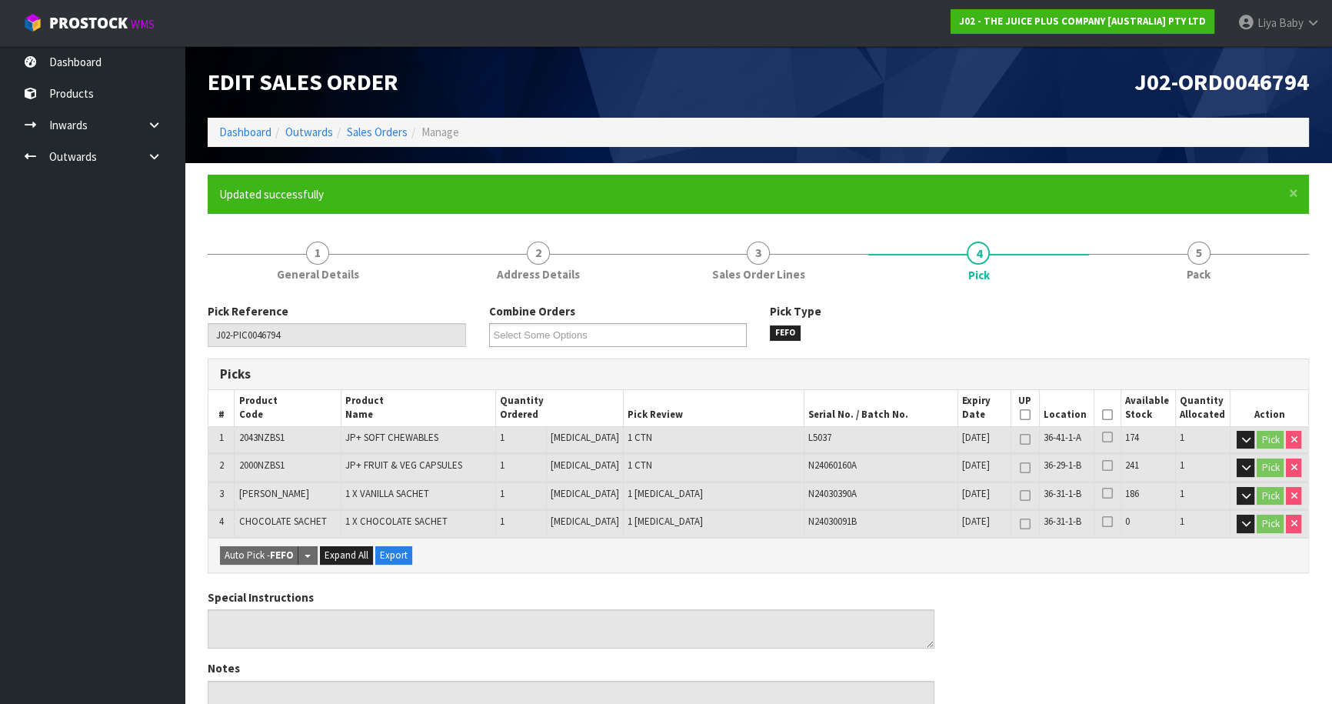
drag, startPoint x: 1103, startPoint y: 413, endPoint x: 893, endPoint y: 602, distance: 282.6
click at [1103, 414] on icon at bounding box center [1107, 414] width 11 height 1
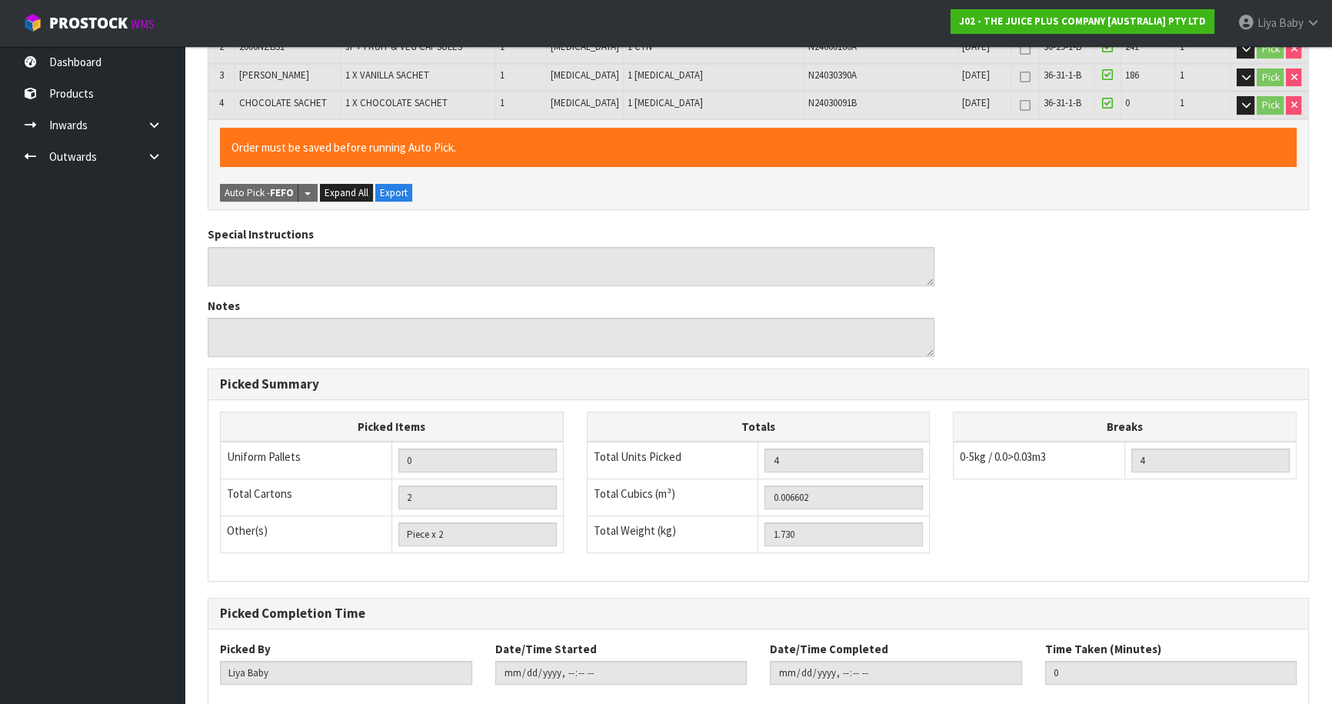
scroll to position [504, 0]
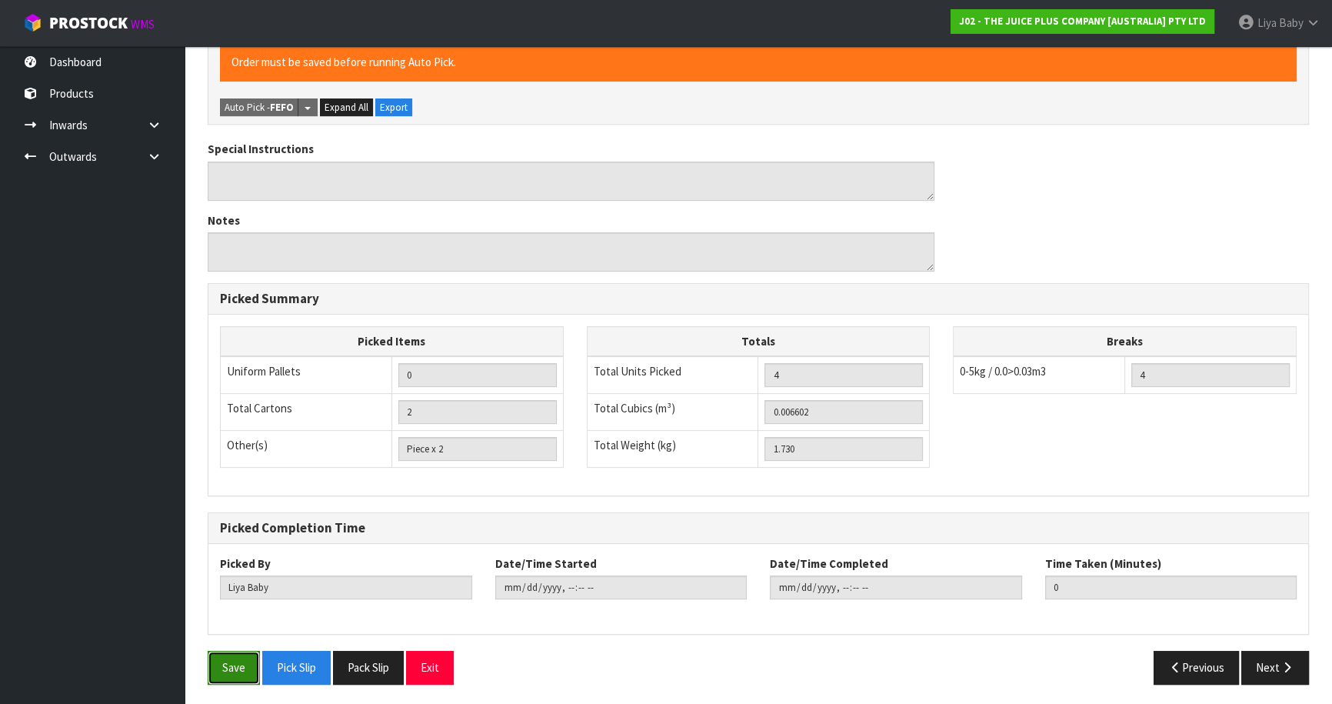
click at [236, 664] on button "Save" at bounding box center [234, 666] width 52 height 33
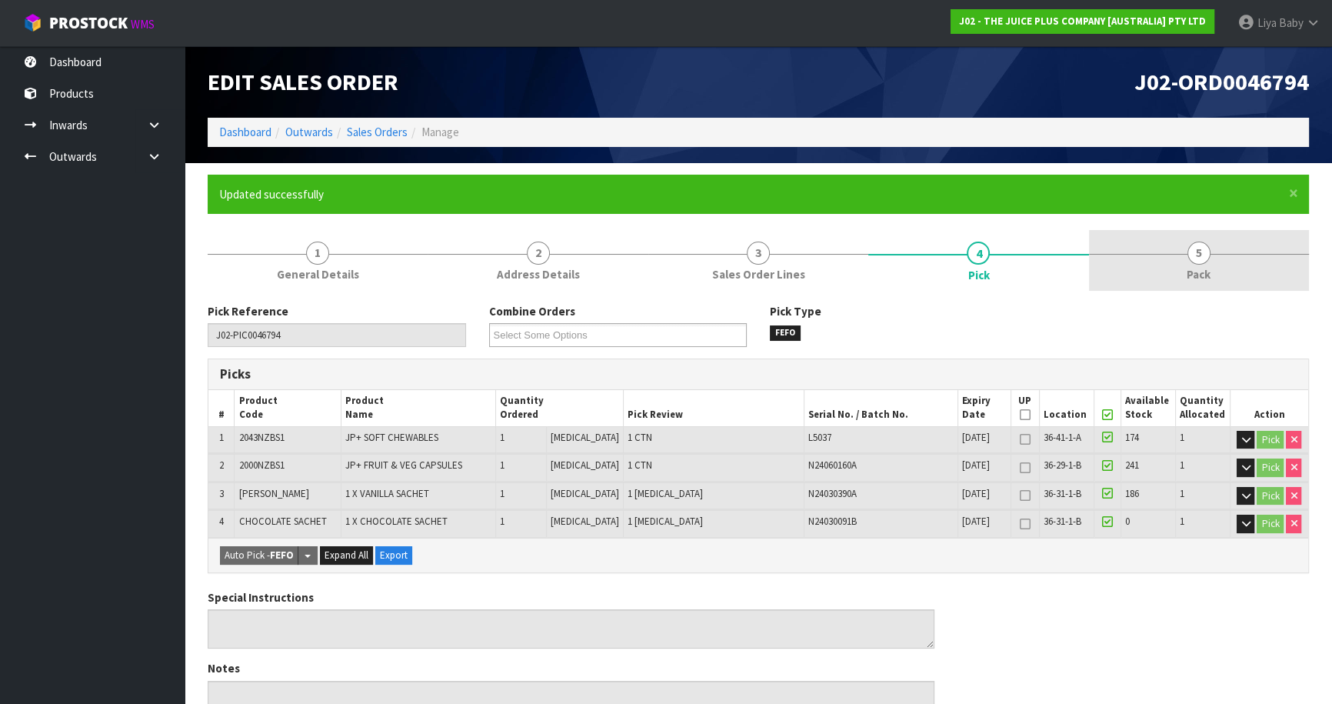
click at [1197, 245] on span "5" at bounding box center [1198, 252] width 23 height 23
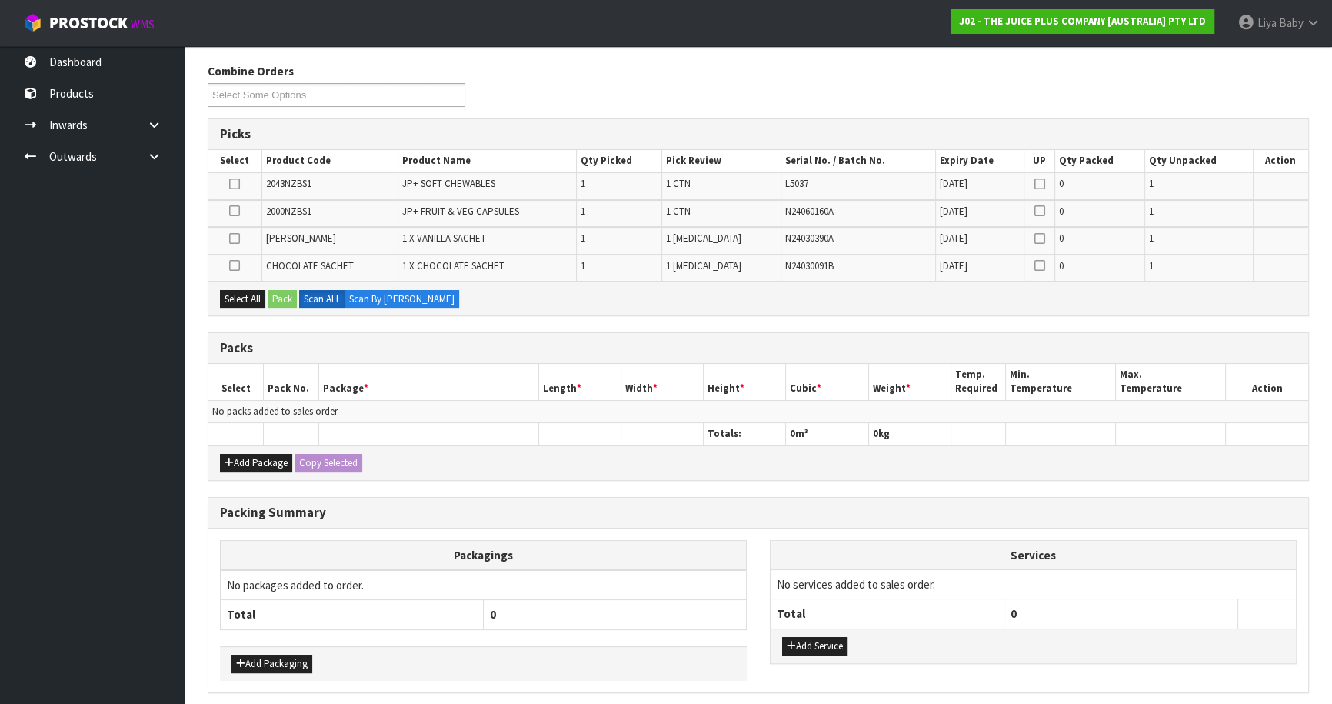
scroll to position [279, 0]
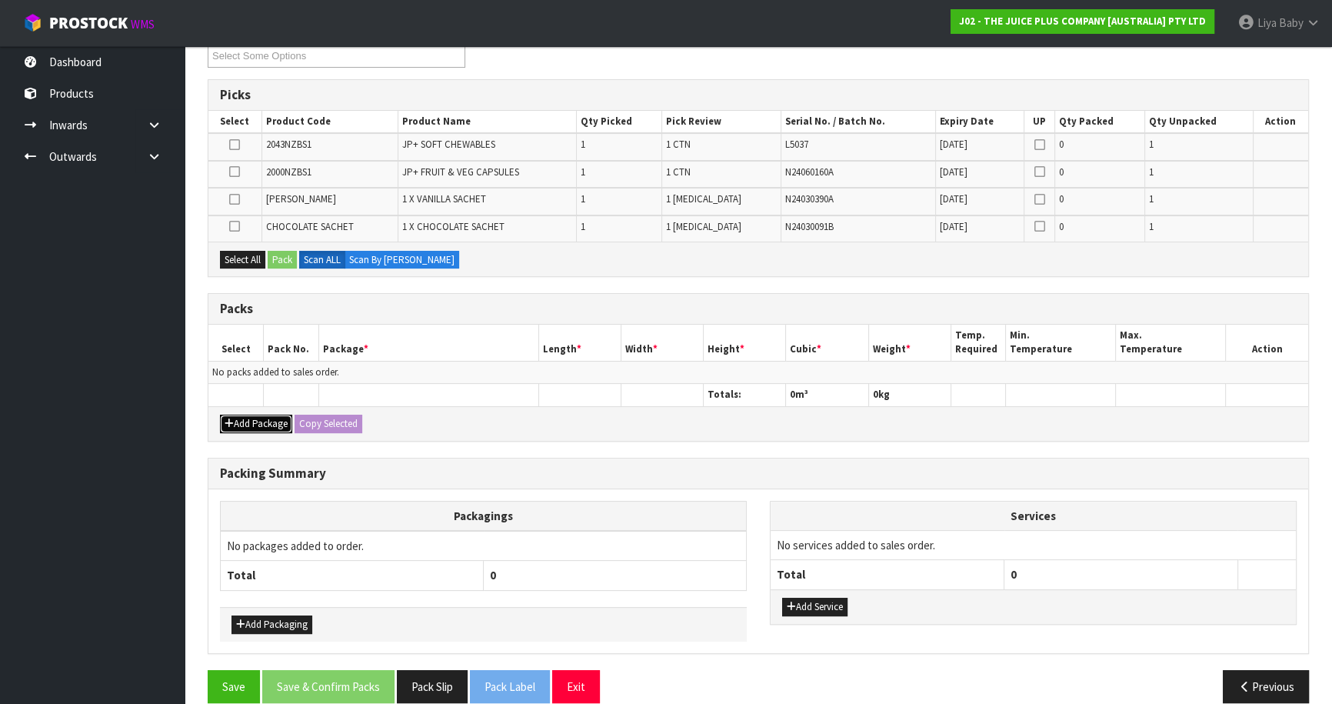
drag, startPoint x: 251, startPoint y: 424, endPoint x: 245, endPoint y: 385, distance: 39.8
click at [250, 423] on button "Add Package" at bounding box center [256, 423] width 72 height 18
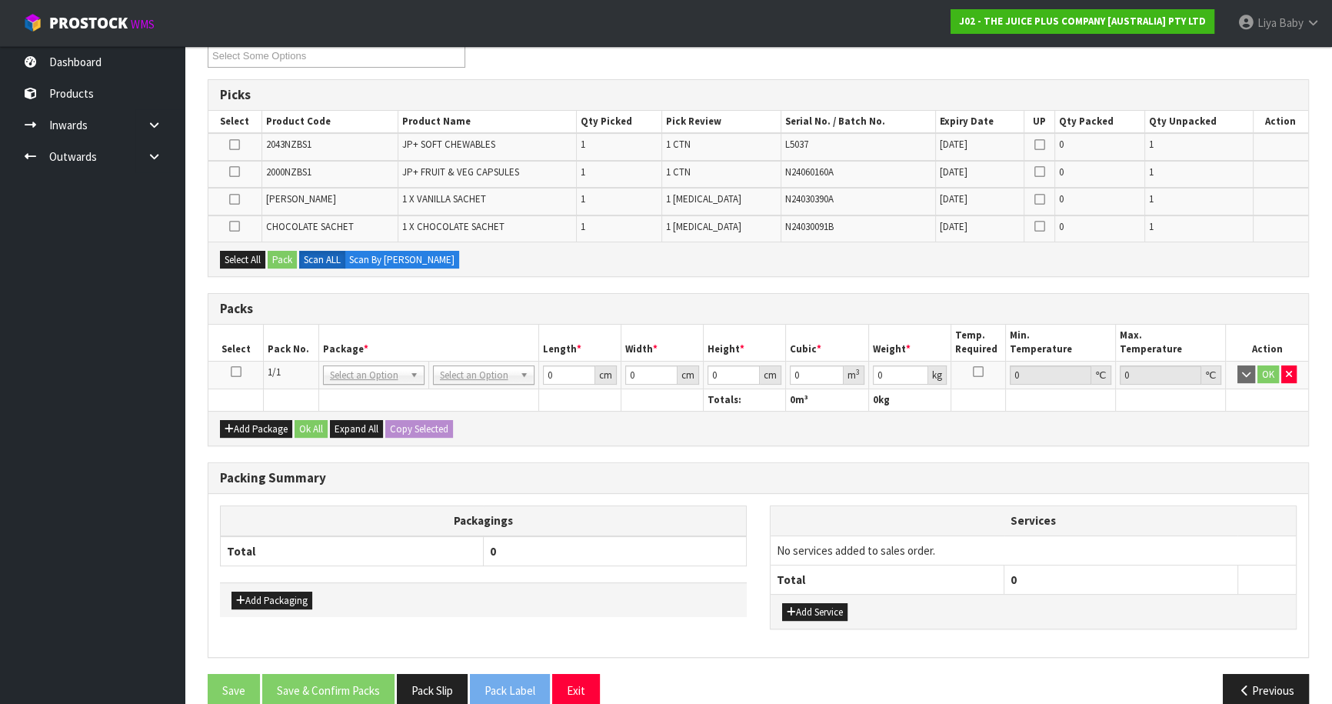
click at [229, 366] on td at bounding box center [235, 375] width 55 height 28
click at [233, 371] on icon at bounding box center [236, 371] width 11 height 1
click at [238, 261] on button "Select All" at bounding box center [242, 260] width 45 height 18
click at [282, 254] on button "Pack" at bounding box center [282, 260] width 29 height 18
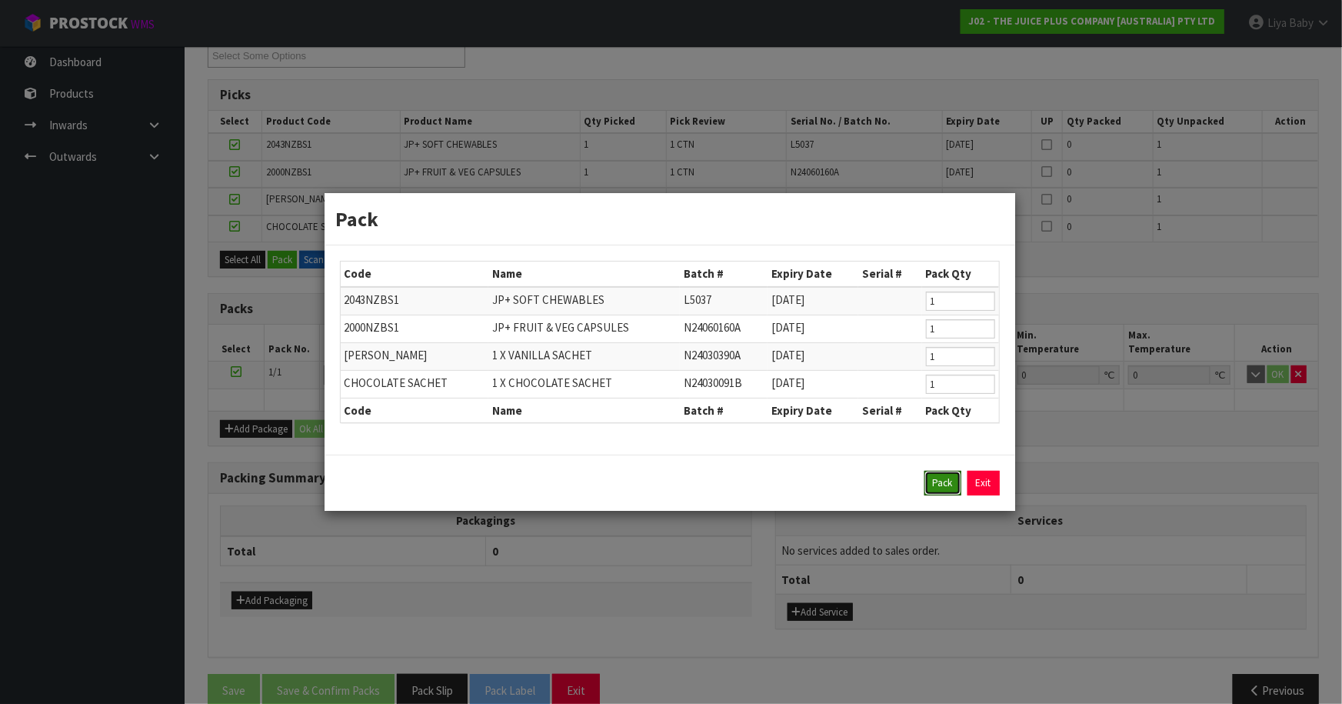
click at [946, 479] on button "Pack" at bounding box center [942, 483] width 37 height 25
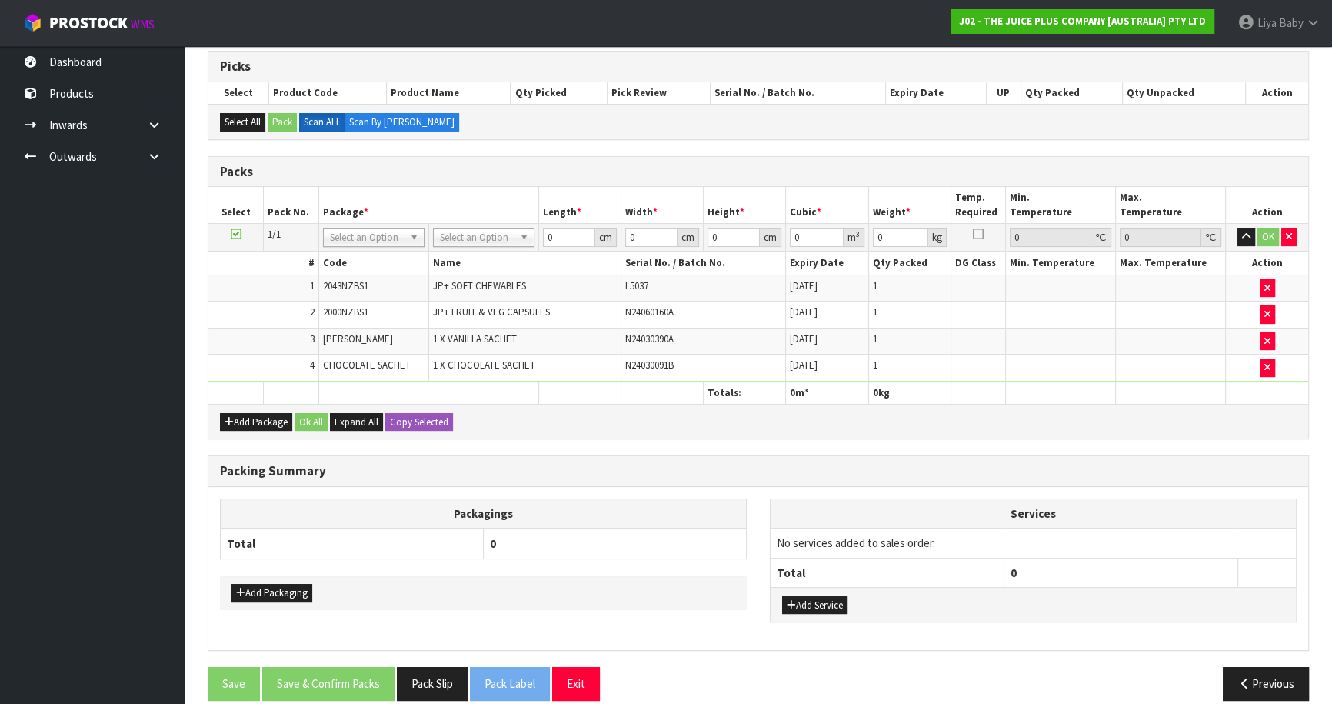
scroll to position [323, 0]
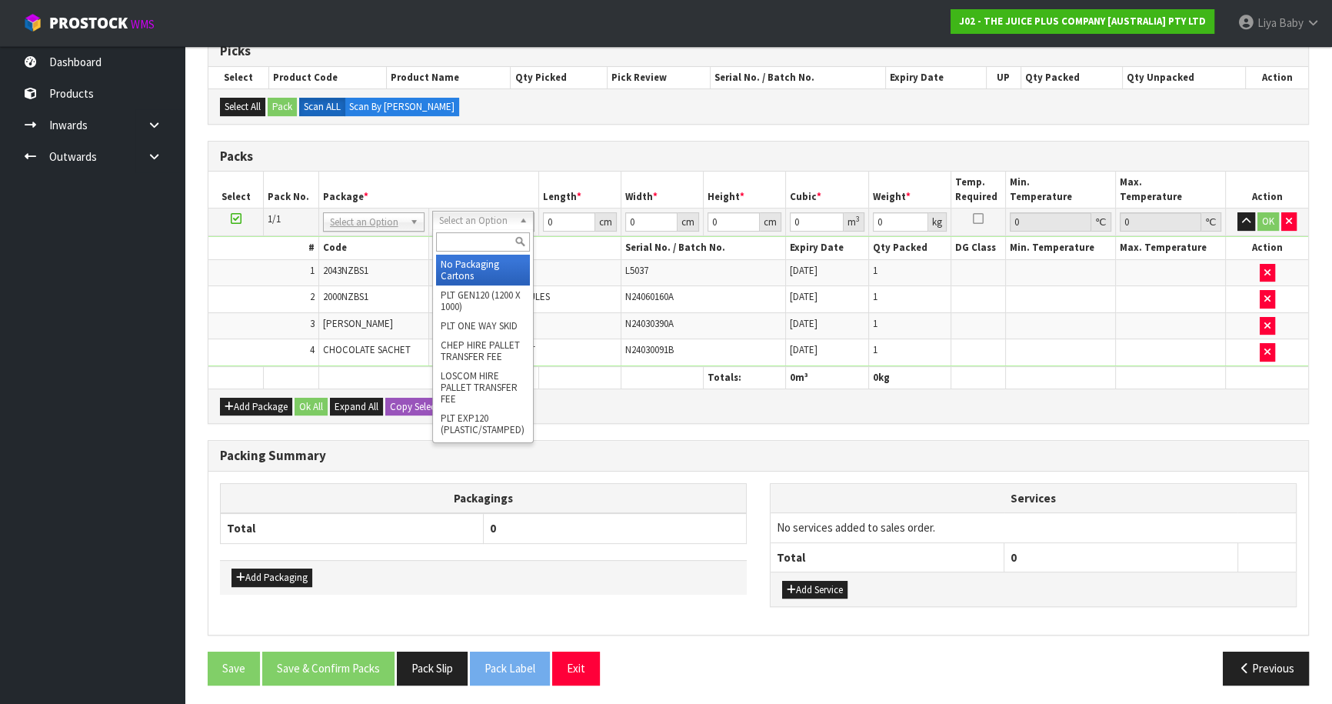
click at [487, 239] on input "text" at bounding box center [483, 241] width 94 height 19
drag, startPoint x: 498, startPoint y: 268, endPoint x: 507, endPoint y: 254, distance: 16.6
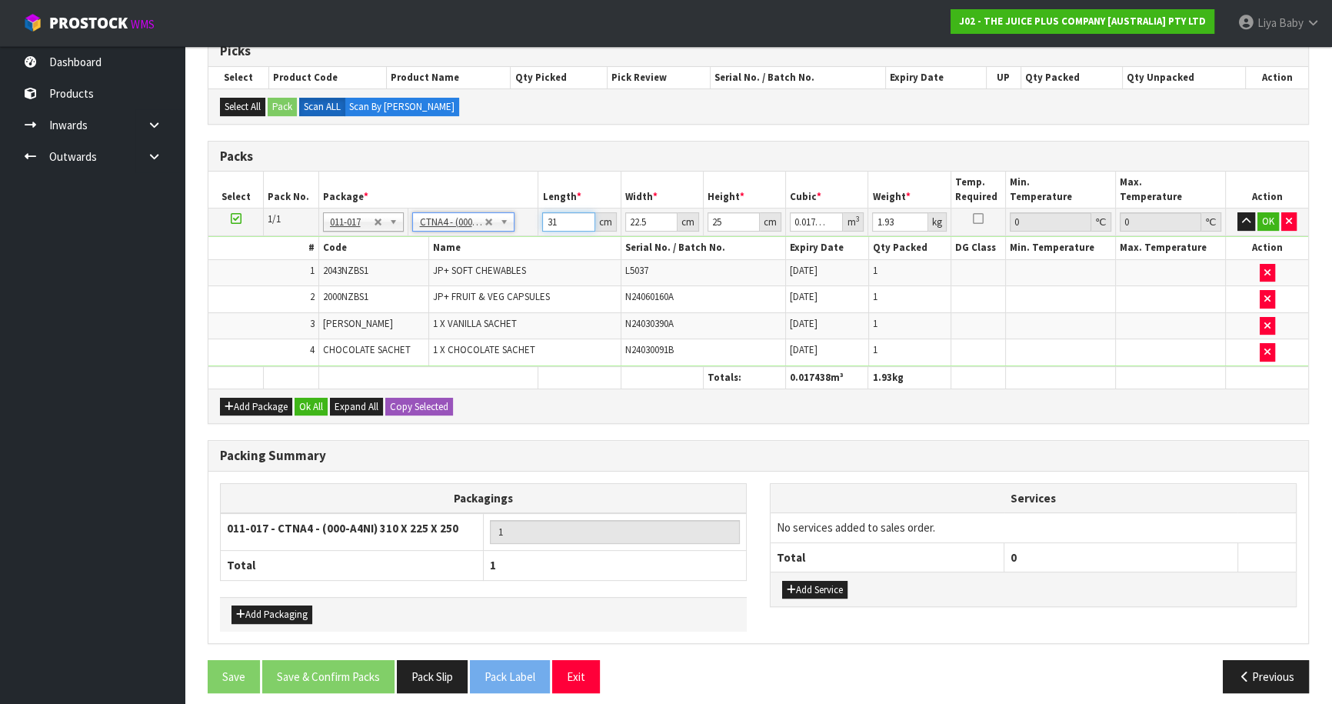
drag, startPoint x: 554, startPoint y: 219, endPoint x: 564, endPoint y: 217, distance: 11.0
click at [555, 219] on input "31" at bounding box center [568, 221] width 52 height 19
click at [564, 217] on input "31" at bounding box center [568, 221] width 52 height 19
click at [1332, 381] on html "Toggle navigation ProStock WMS J02 - THE JUICE PLUS COMPANY [AUSTRALIA] PTY LTD…" at bounding box center [666, 29] width 1332 height 704
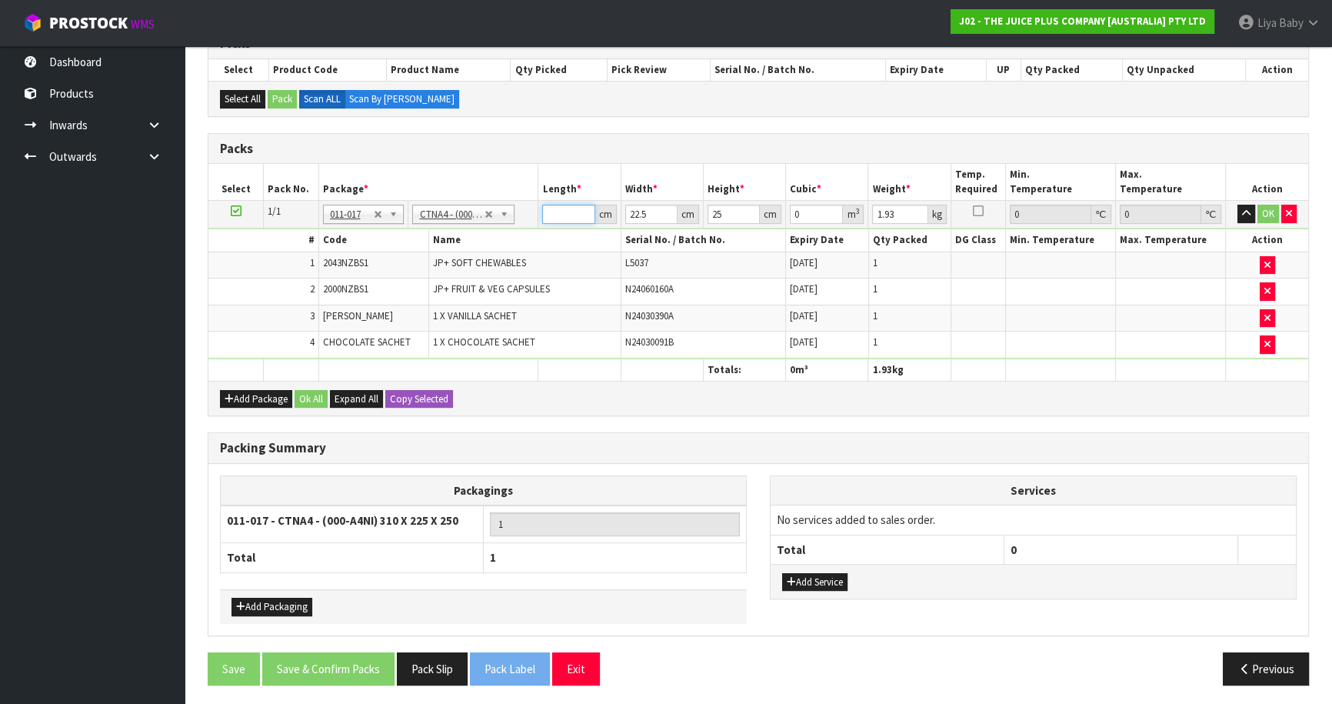
click at [558, 211] on input "number" at bounding box center [568, 214] width 52 height 19
click at [1266, 205] on button "OK" at bounding box center [1268, 214] width 22 height 18
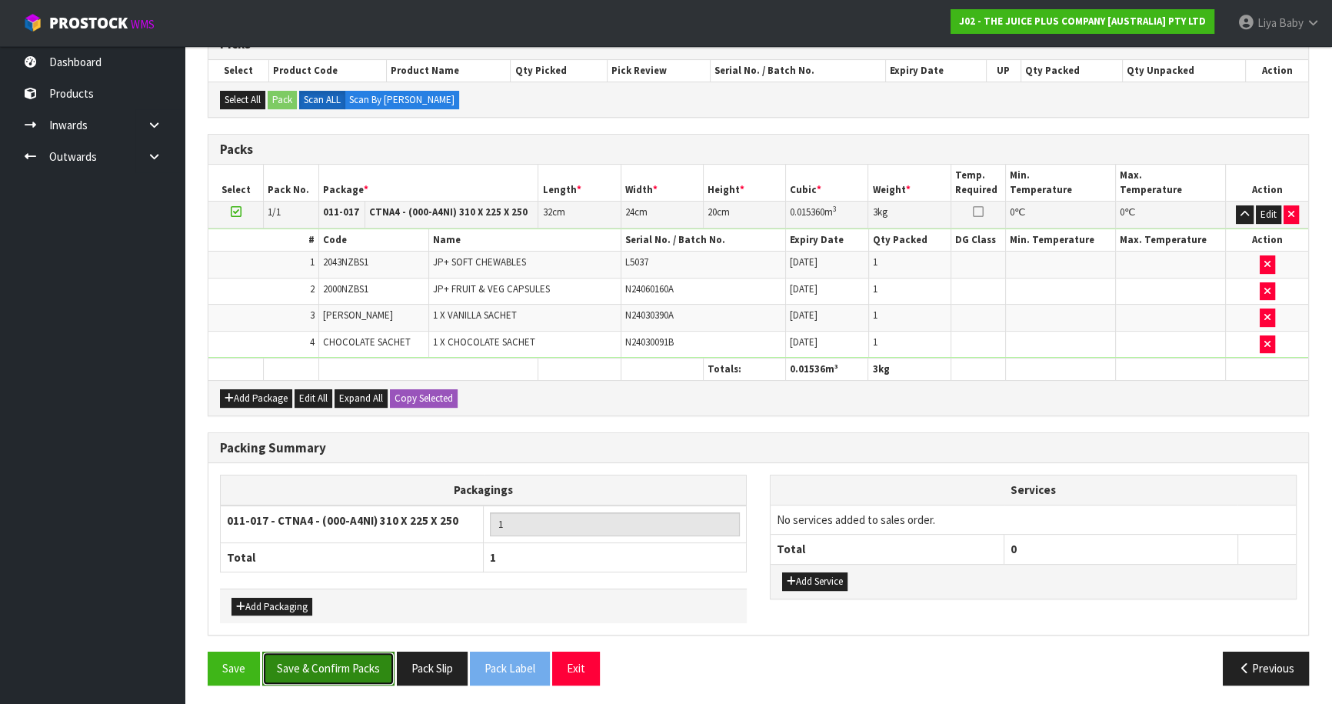
drag, startPoint x: 340, startPoint y: 662, endPoint x: 343, endPoint y: 654, distance: 9.0
click at [342, 658] on button "Save & Confirm Packs" at bounding box center [328, 667] width 132 height 33
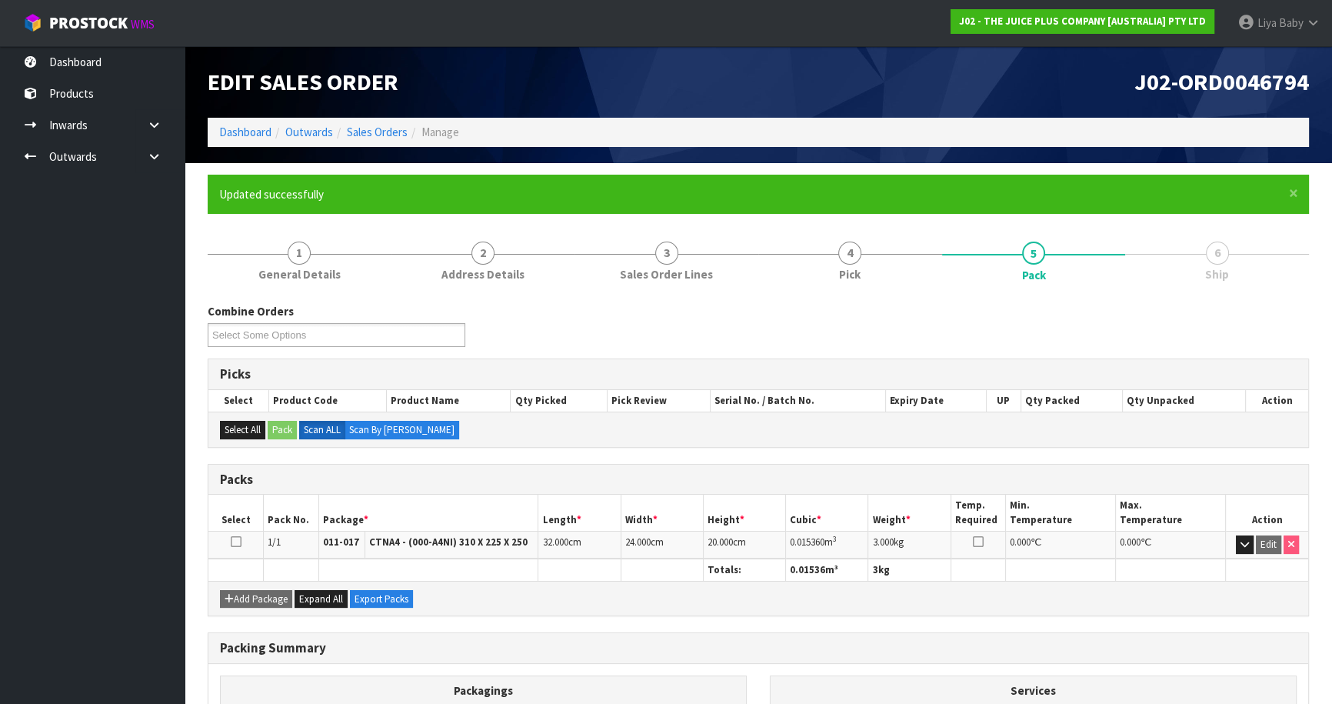
scroll to position [168, 0]
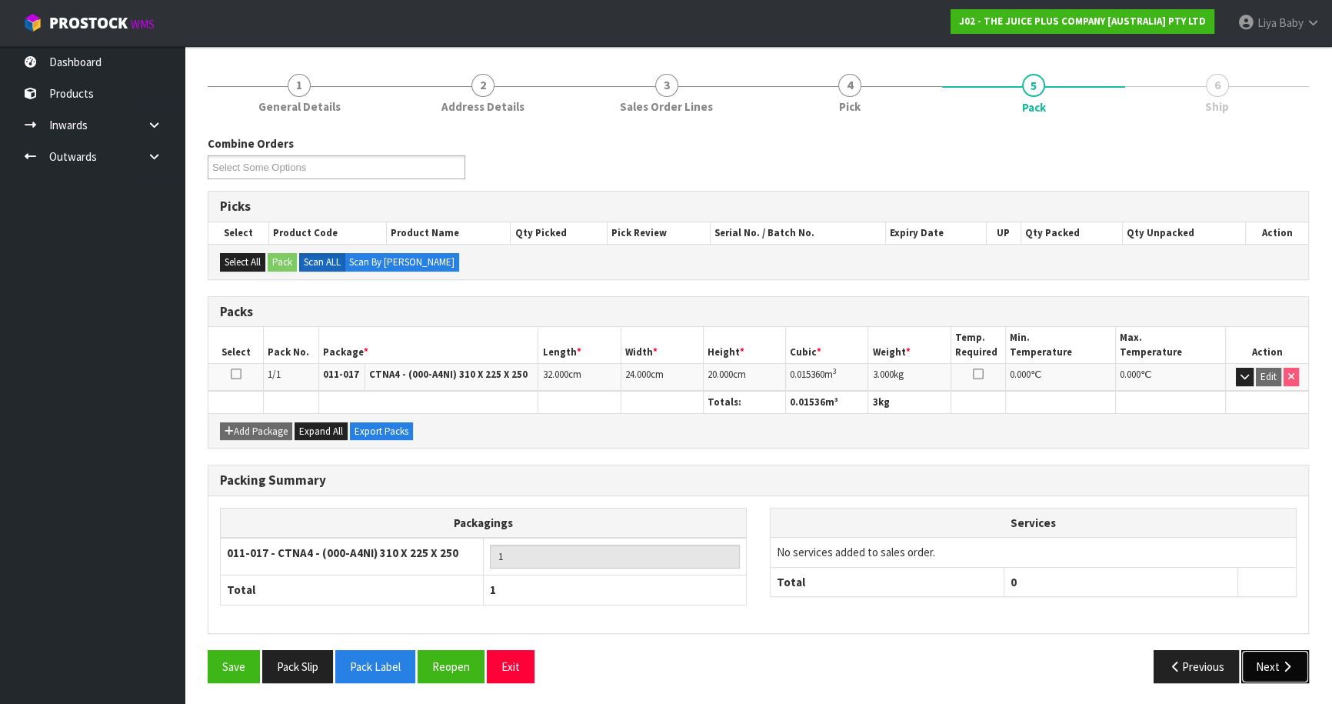
click at [1263, 665] on button "Next" at bounding box center [1275, 666] width 68 height 33
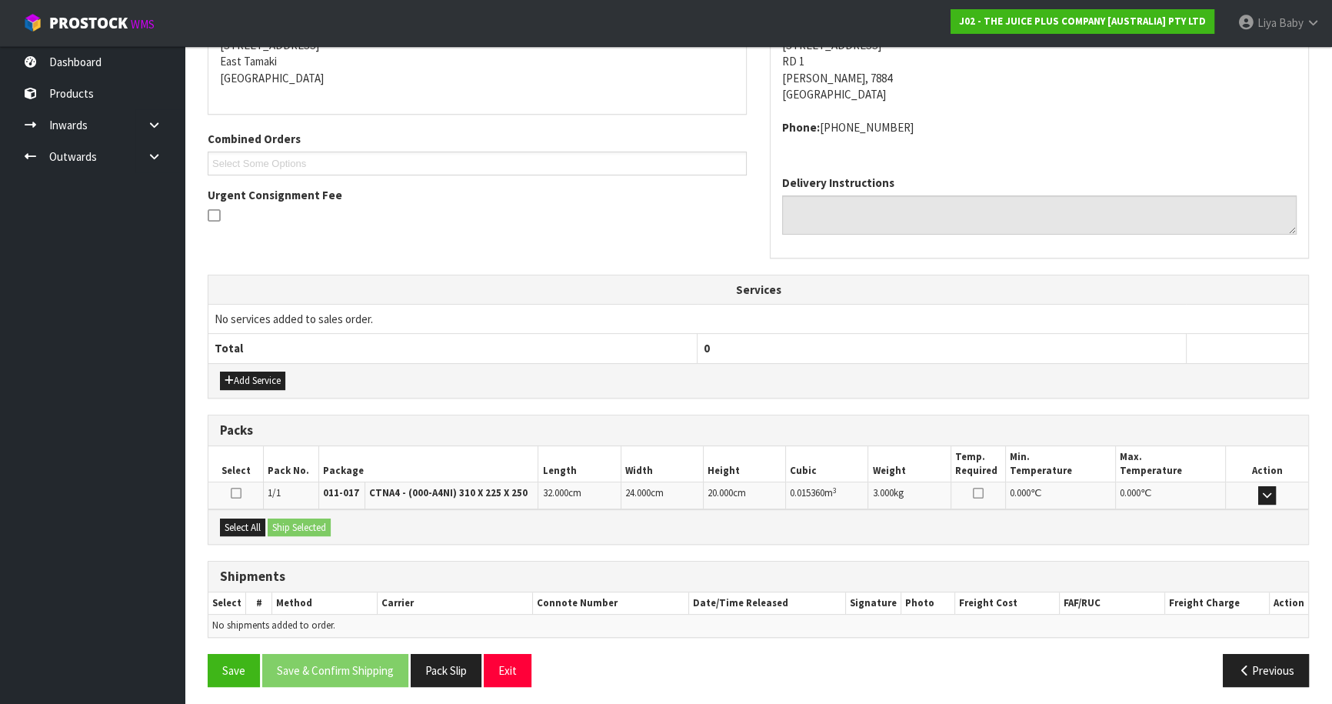
scroll to position [329, 0]
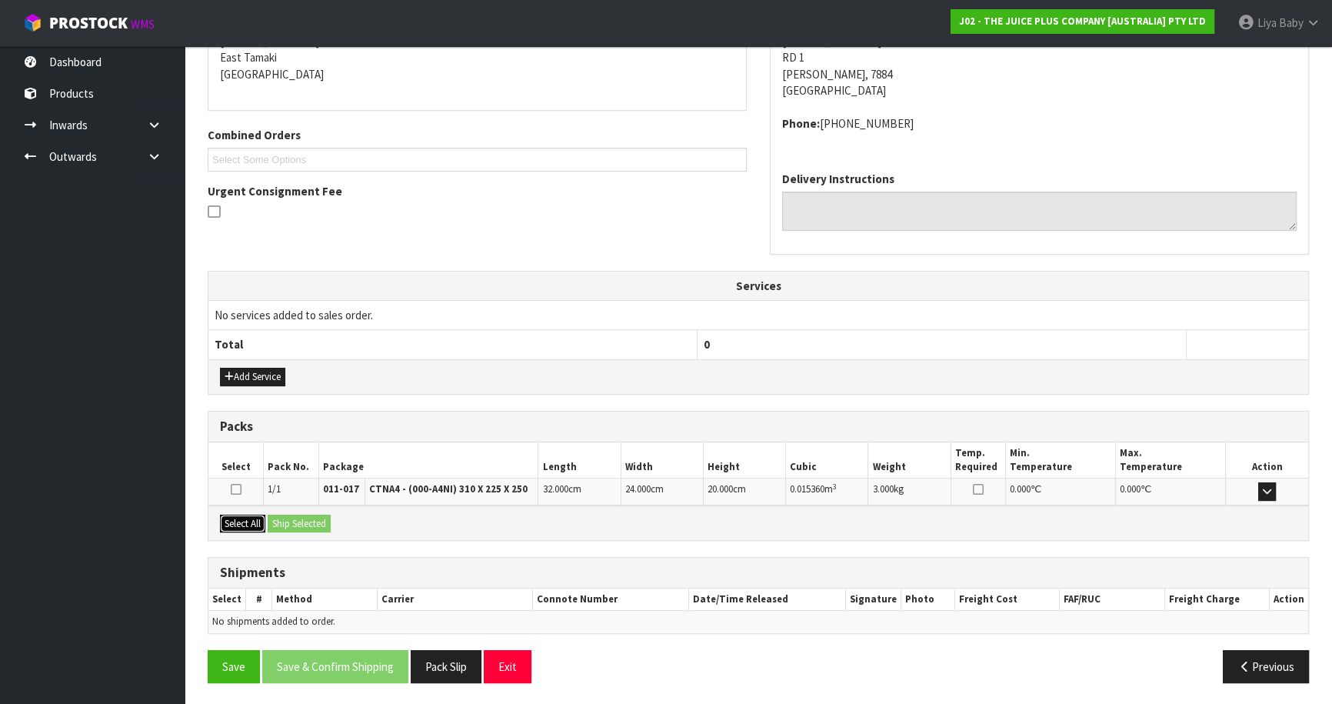
drag, startPoint x: 243, startPoint y: 520, endPoint x: 294, endPoint y: 517, distance: 50.8
click at [244, 520] on button "Select All" at bounding box center [242, 523] width 45 height 18
drag, startPoint x: 313, startPoint y: 517, endPoint x: 263, endPoint y: 547, distance: 57.9
click at [312, 520] on button "Ship Selected" at bounding box center [299, 523] width 63 height 18
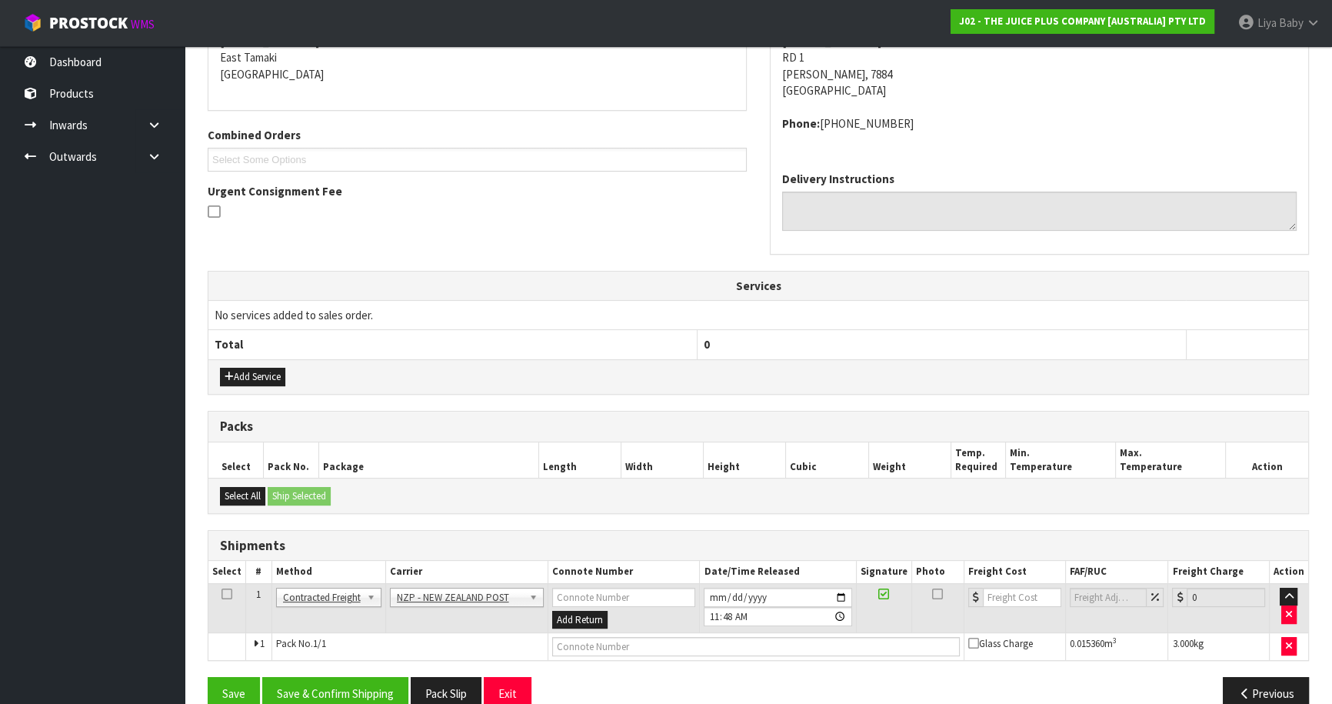
scroll to position [356, 0]
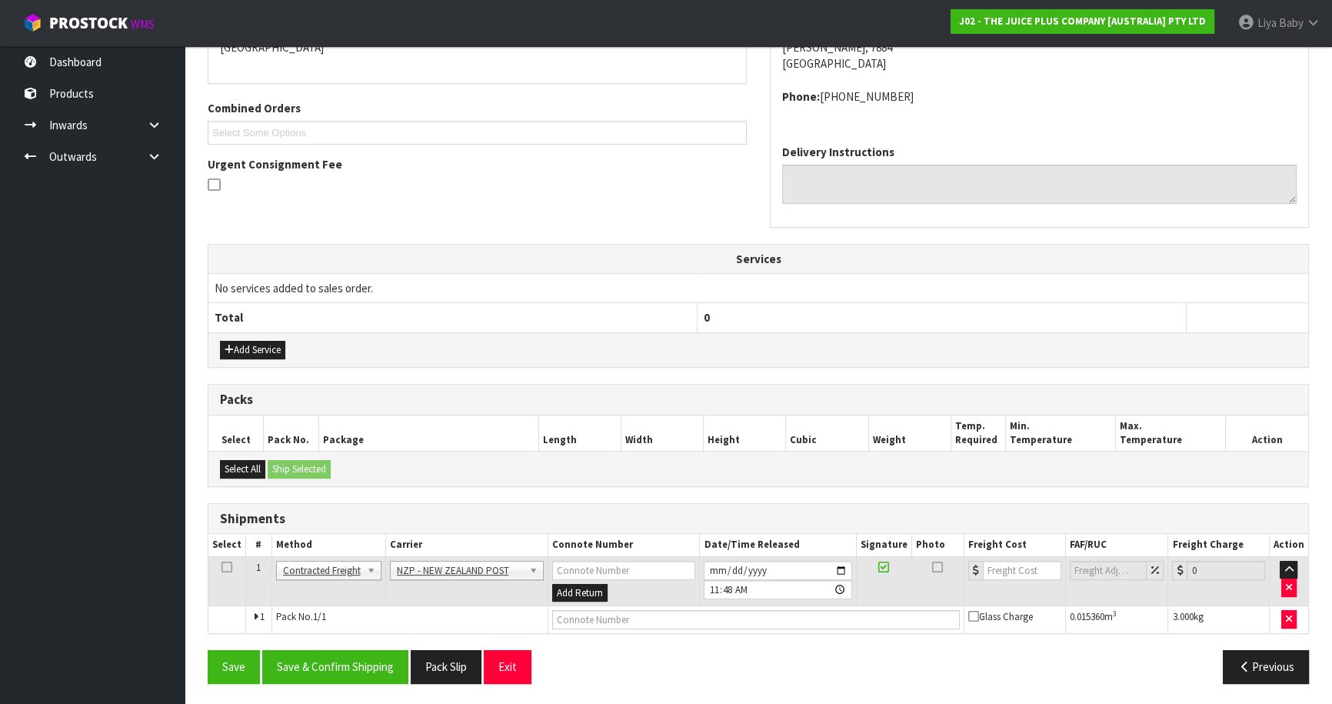
click at [230, 567] on icon at bounding box center [226, 567] width 11 height 1
click at [358, 665] on button "Save & Confirm Shipping" at bounding box center [335, 666] width 146 height 33
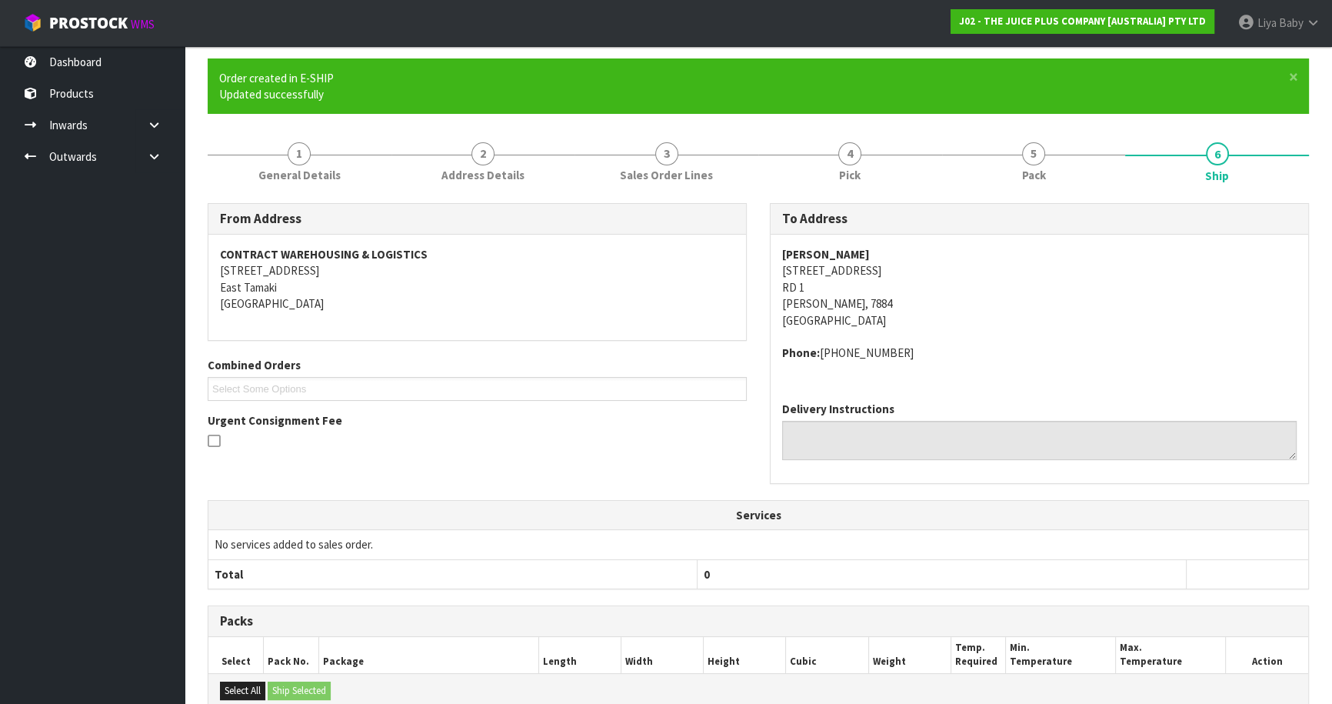
scroll to position [334, 0]
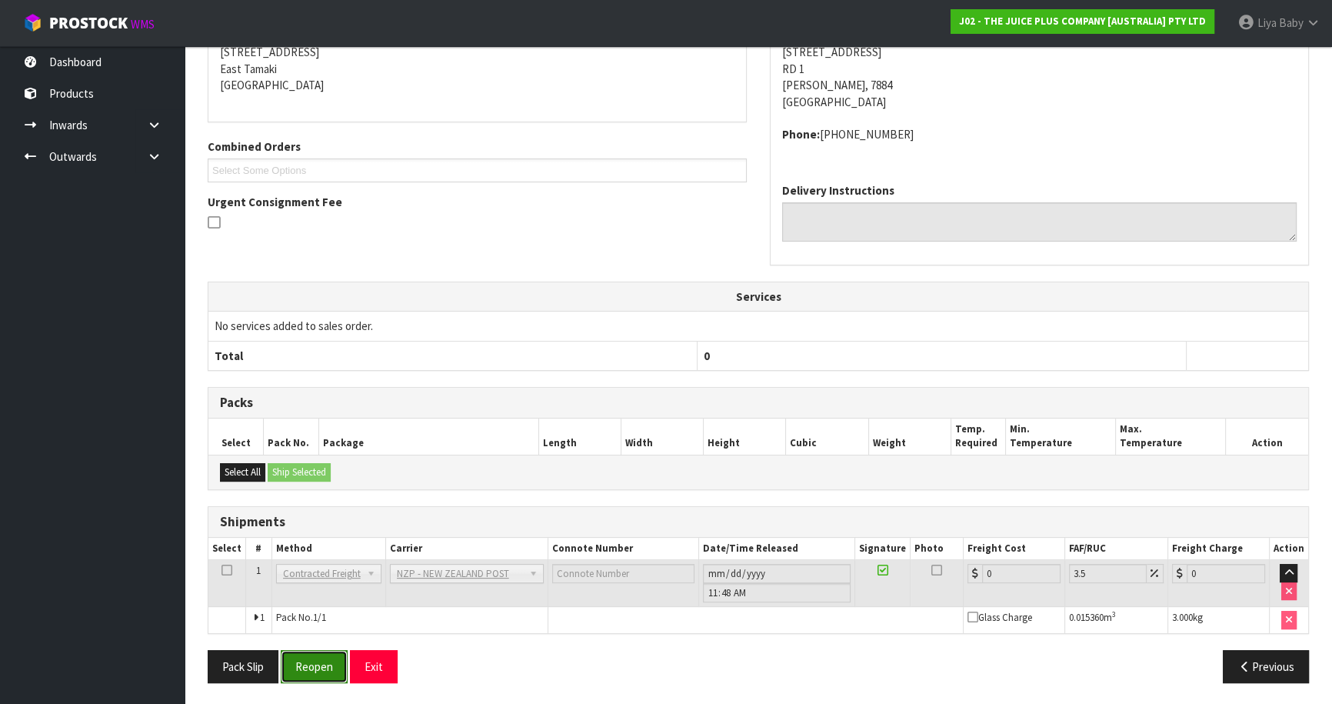
click at [314, 660] on button "Reopen" at bounding box center [314, 666] width 67 height 33
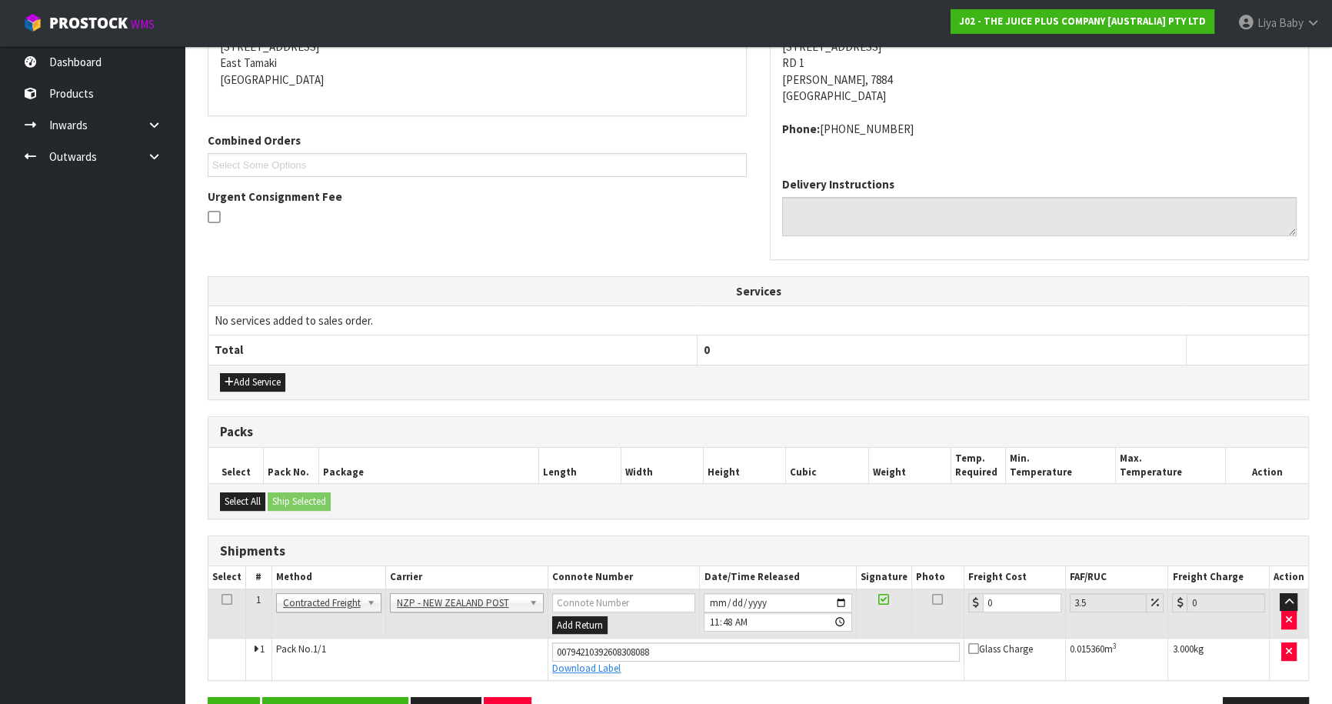
scroll to position [370, 0]
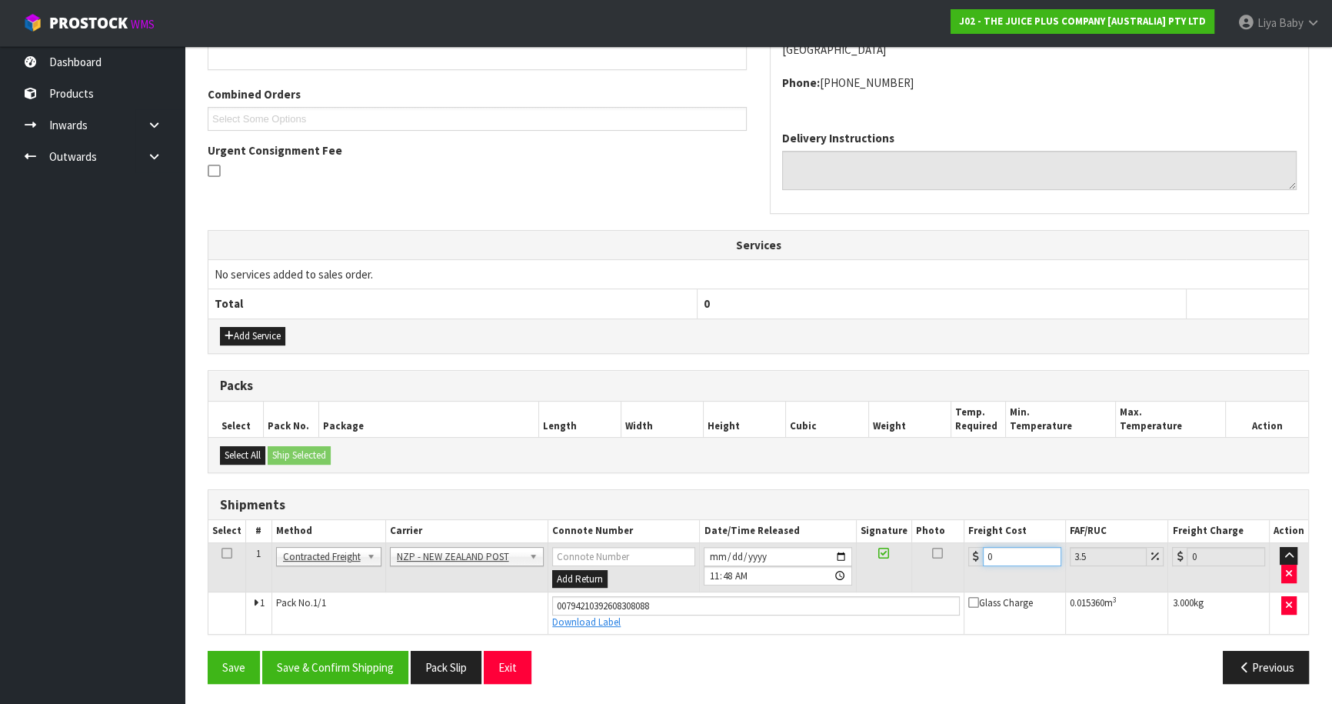
click at [1007, 547] on input "0" at bounding box center [1022, 556] width 78 height 19
click at [228, 553] on icon at bounding box center [226, 553] width 11 height 1
click at [357, 654] on button "Save & Confirm Shipping" at bounding box center [335, 666] width 146 height 33
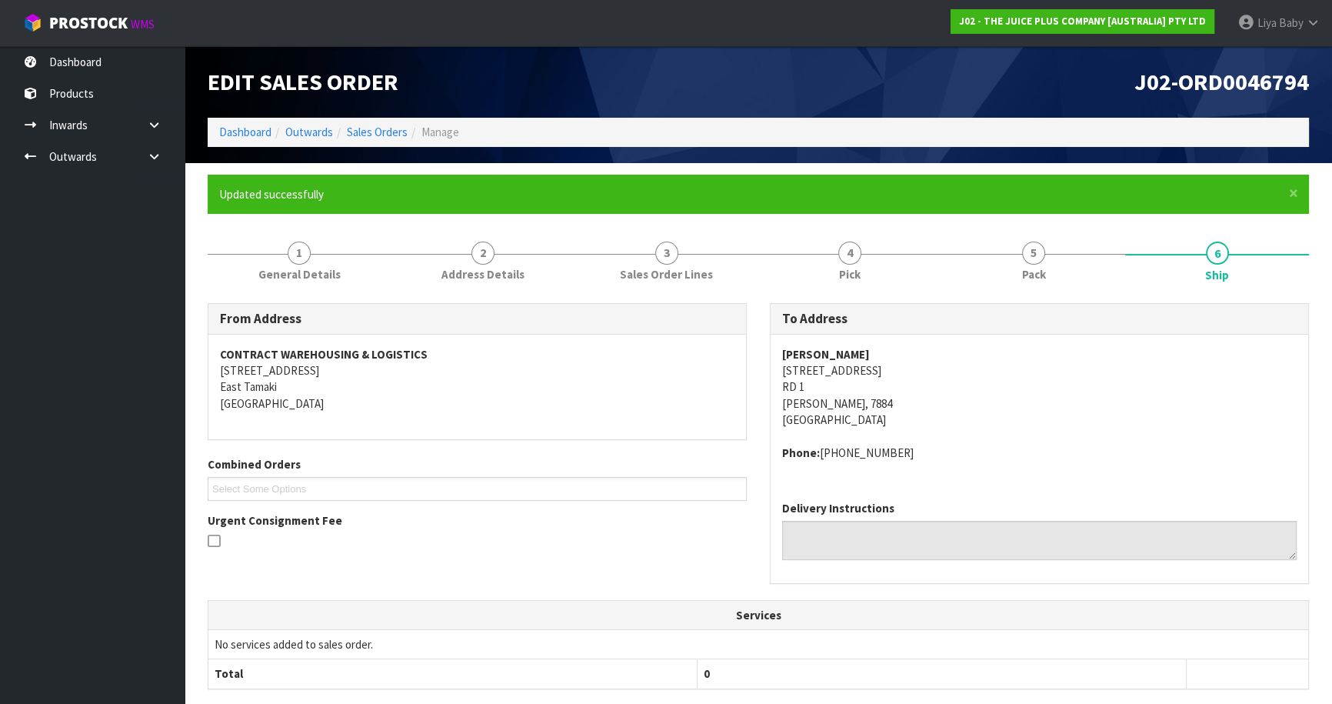
click at [352, 123] on ol "Dashboard Outwards Sales Orders Manage" at bounding box center [758, 132] width 1101 height 28
click at [369, 125] on link "Sales Orders" at bounding box center [377, 132] width 61 height 15
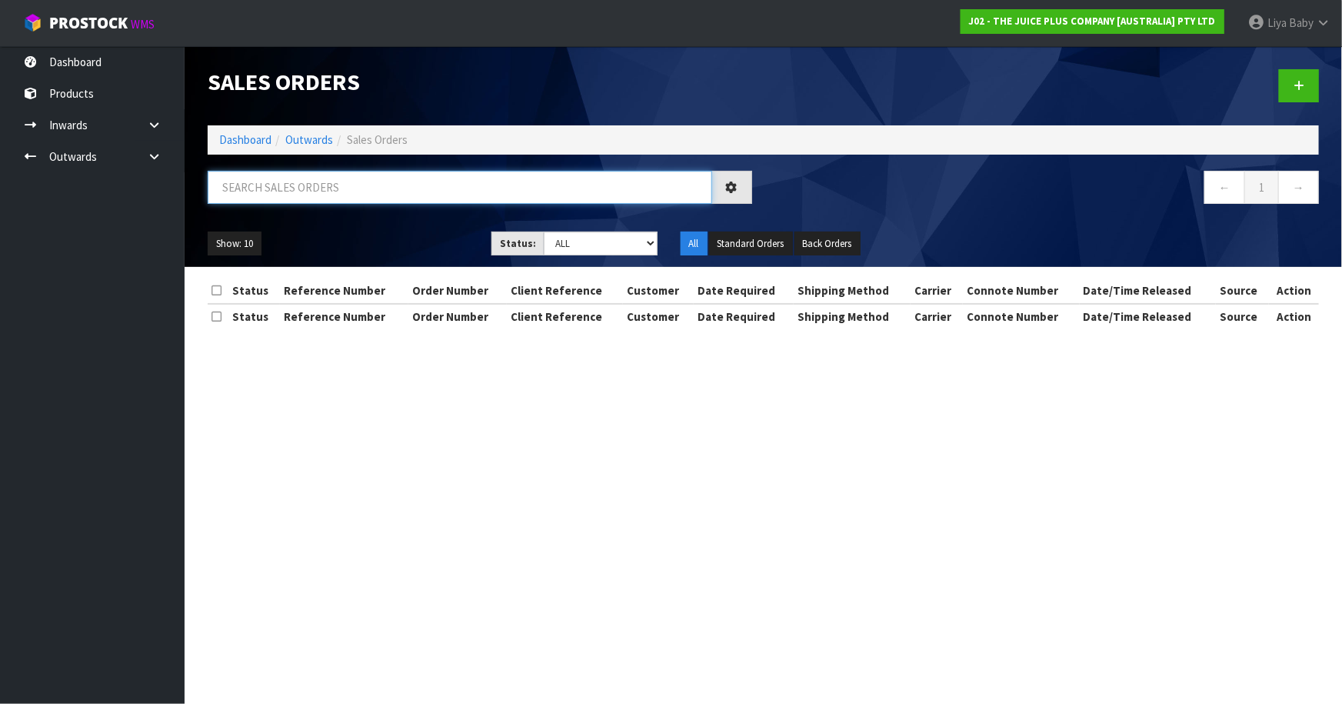
click at [265, 191] on input "text" at bounding box center [460, 187] width 504 height 33
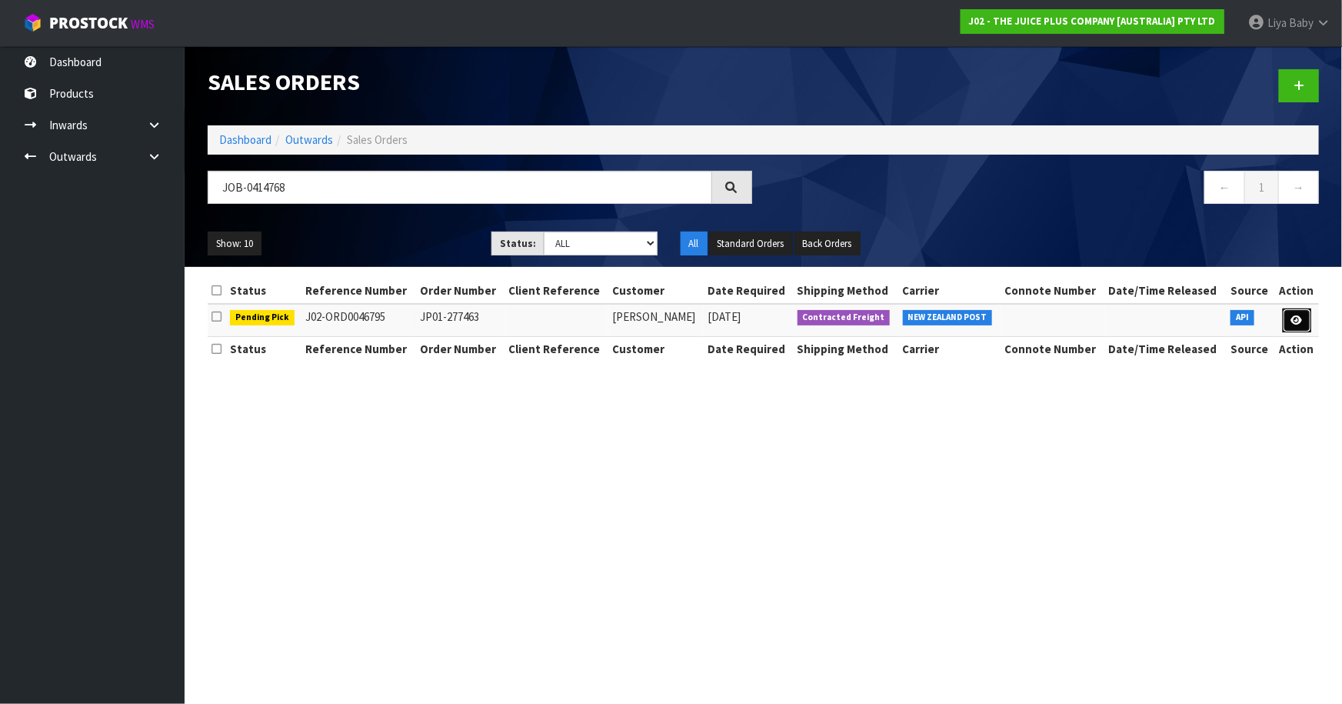
click at [1297, 322] on icon at bounding box center [1297, 320] width 12 height 10
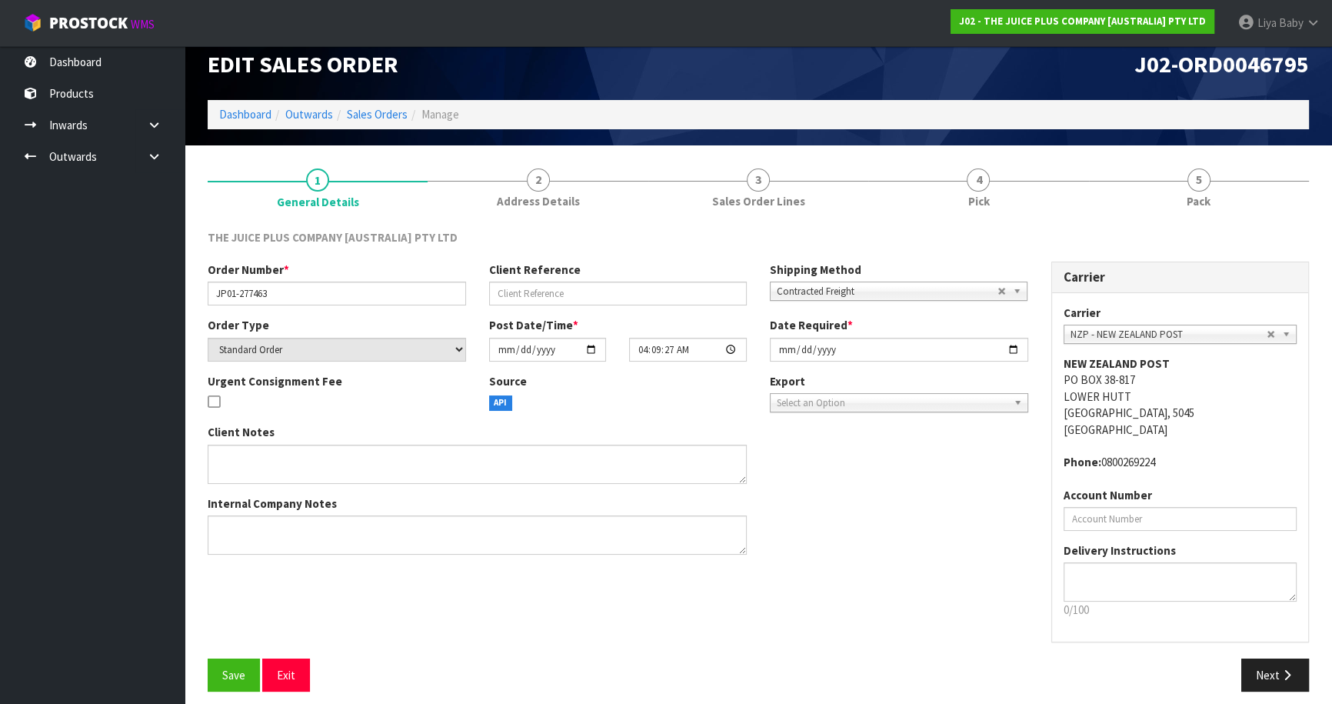
scroll to position [28, 0]
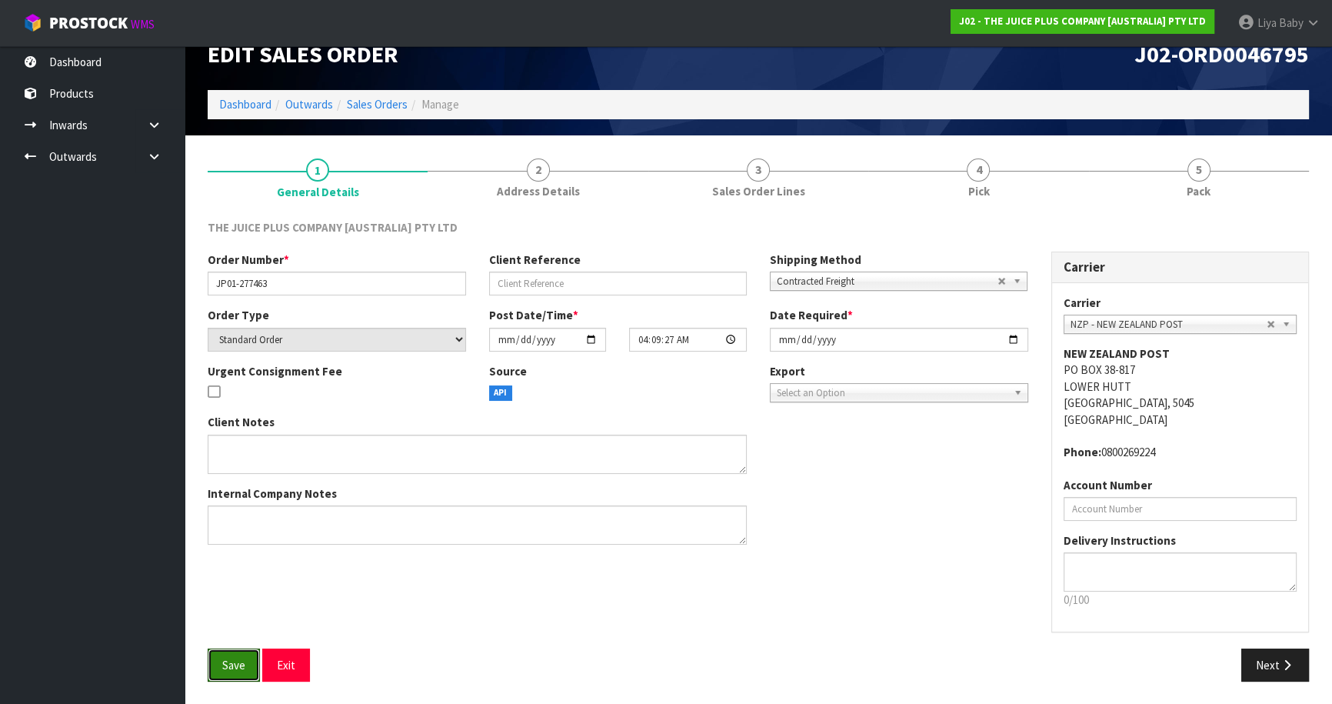
drag, startPoint x: 231, startPoint y: 657, endPoint x: 244, endPoint y: 641, distance: 20.8
click at [231, 657] on span "Save" at bounding box center [233, 664] width 23 height 15
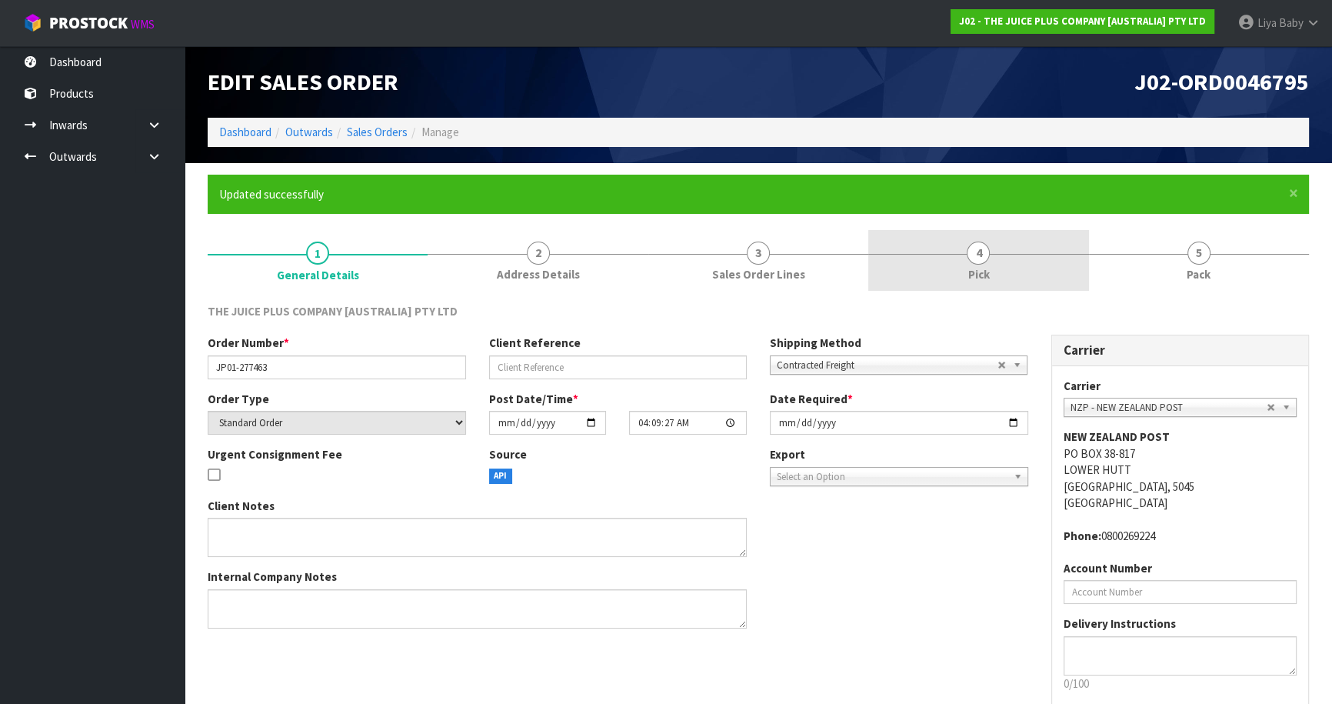
click at [994, 254] on link "4 Pick" at bounding box center [978, 260] width 220 height 61
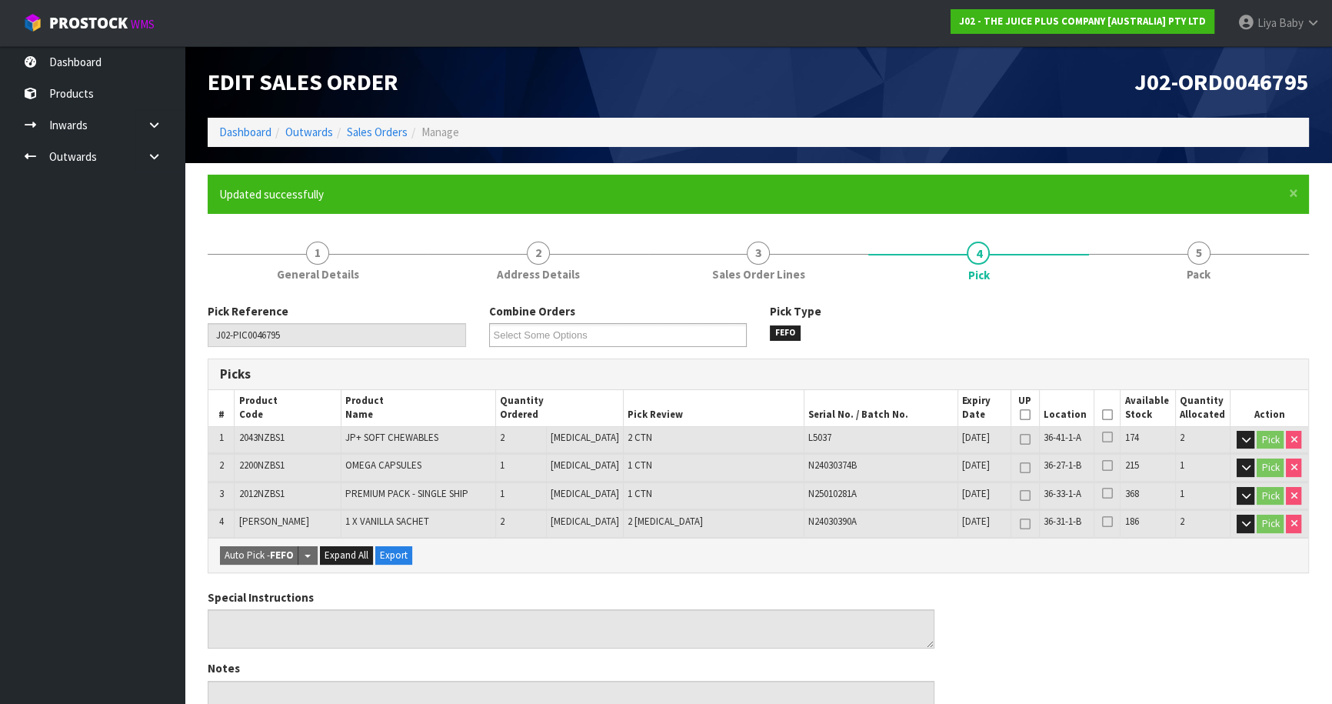
click at [1105, 414] on icon at bounding box center [1107, 414] width 11 height 1
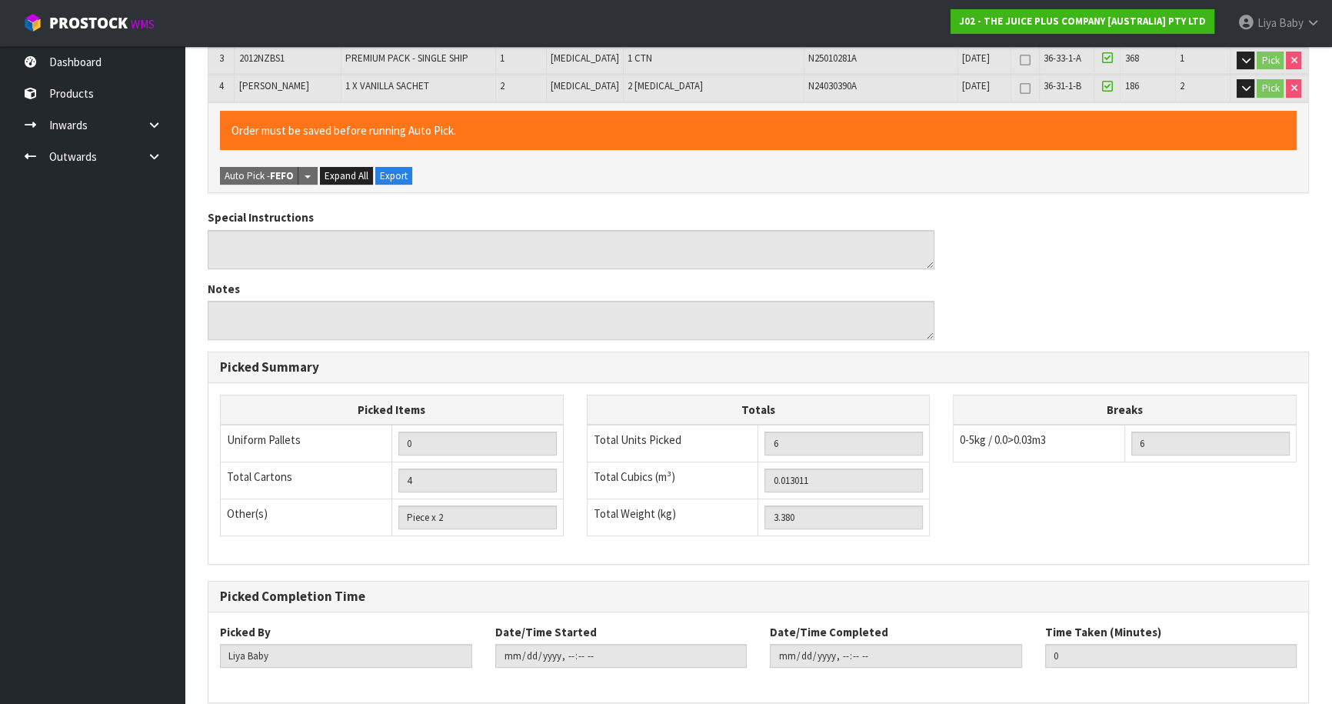
scroll to position [504, 0]
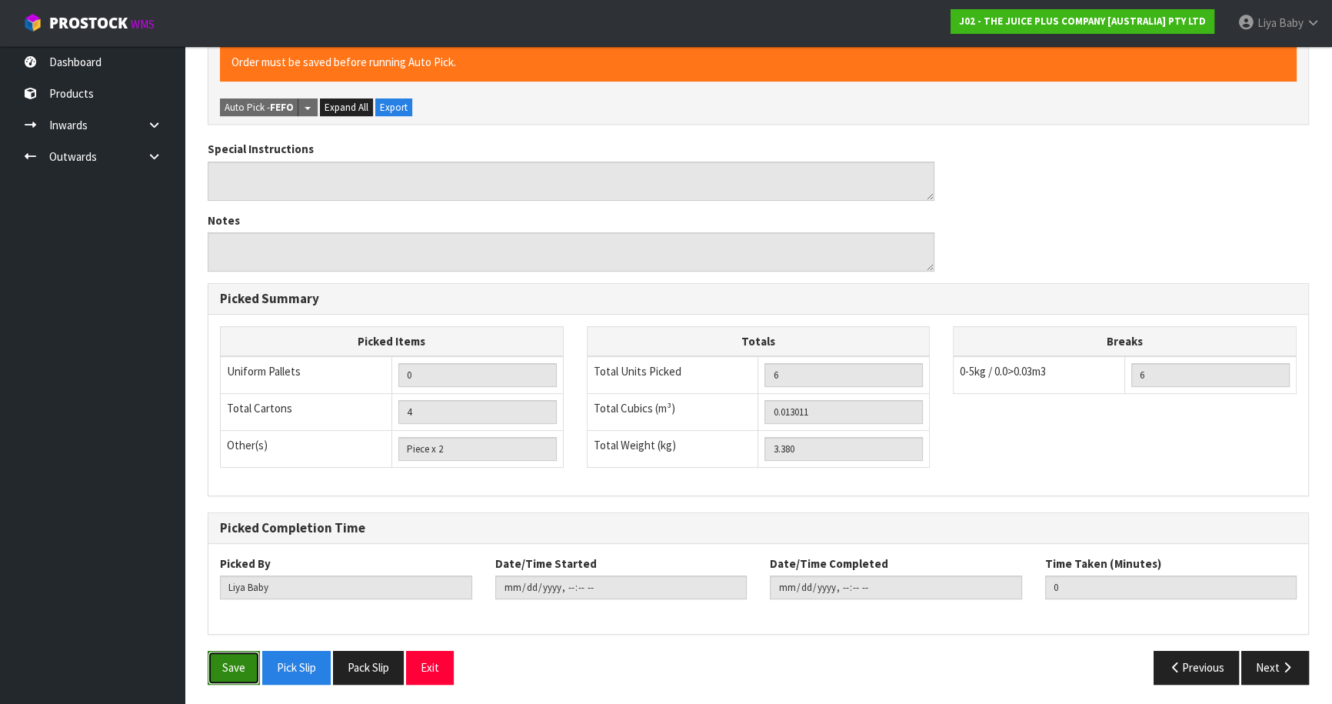
click at [236, 663] on button "Save" at bounding box center [234, 666] width 52 height 33
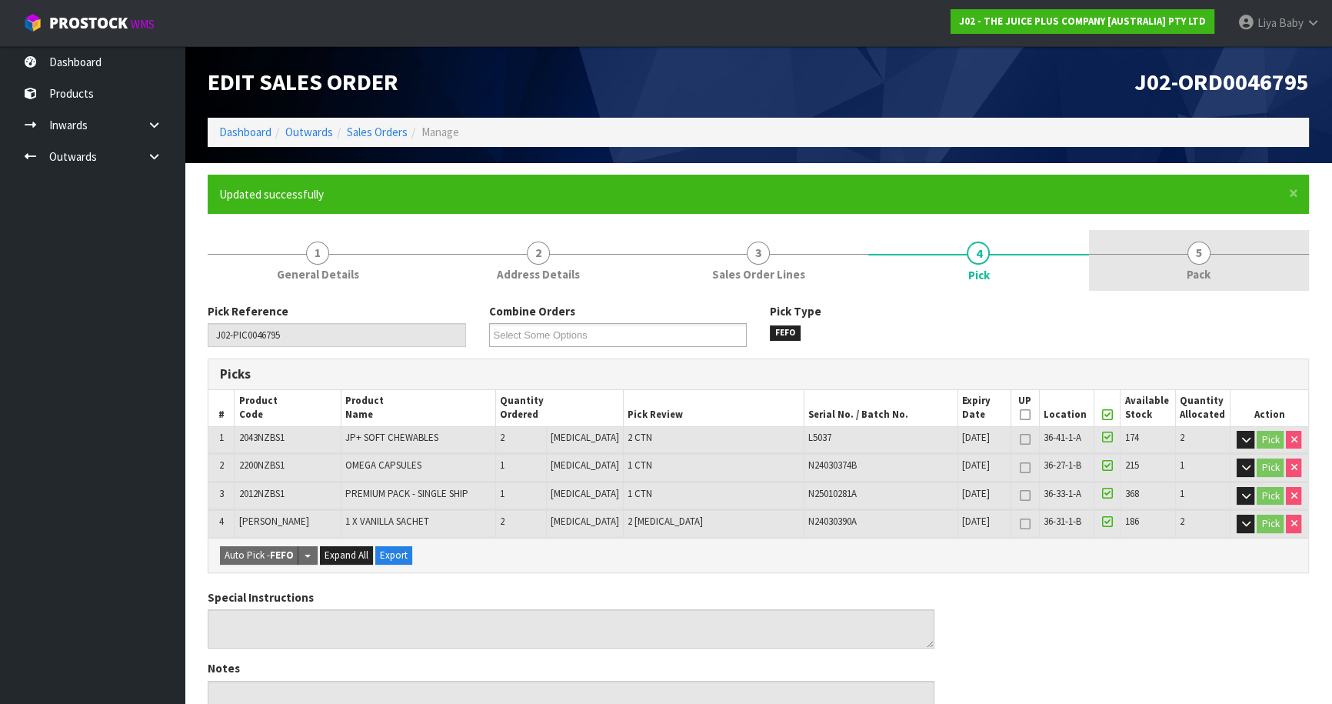
click at [1198, 254] on span "5" at bounding box center [1198, 252] width 23 height 23
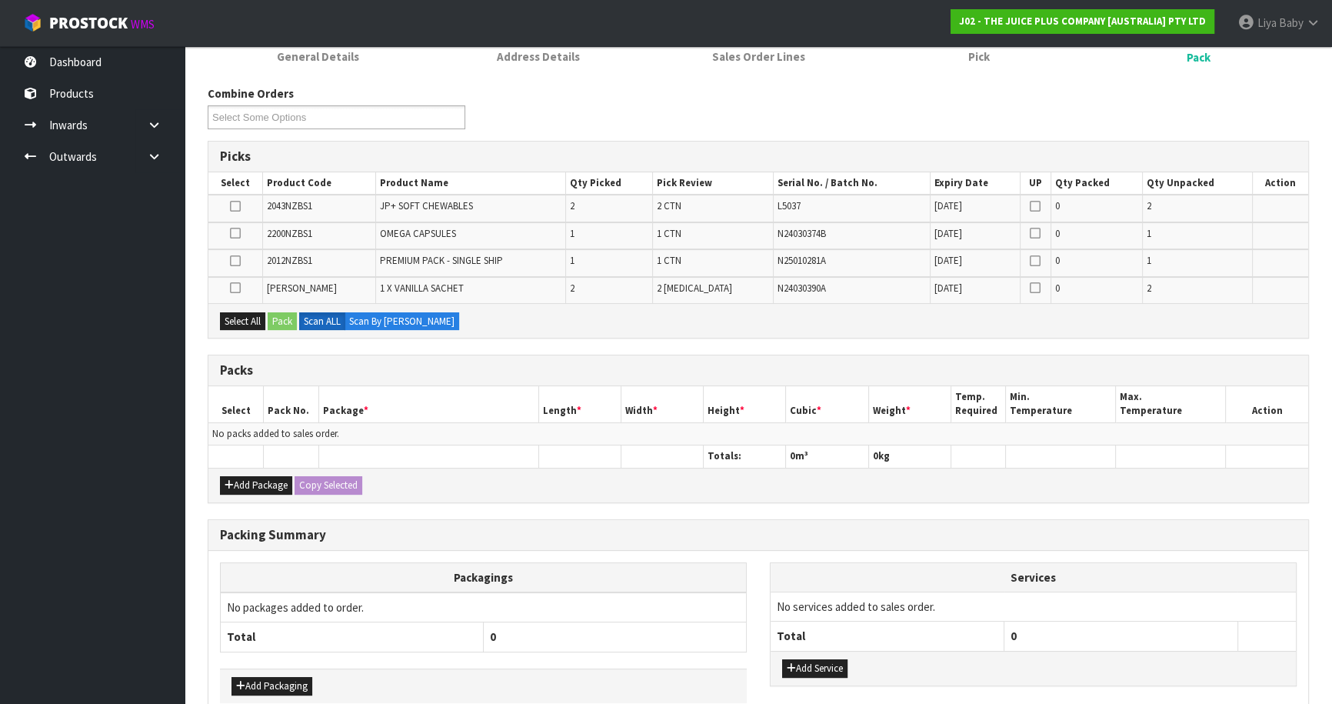
scroll to position [279, 0]
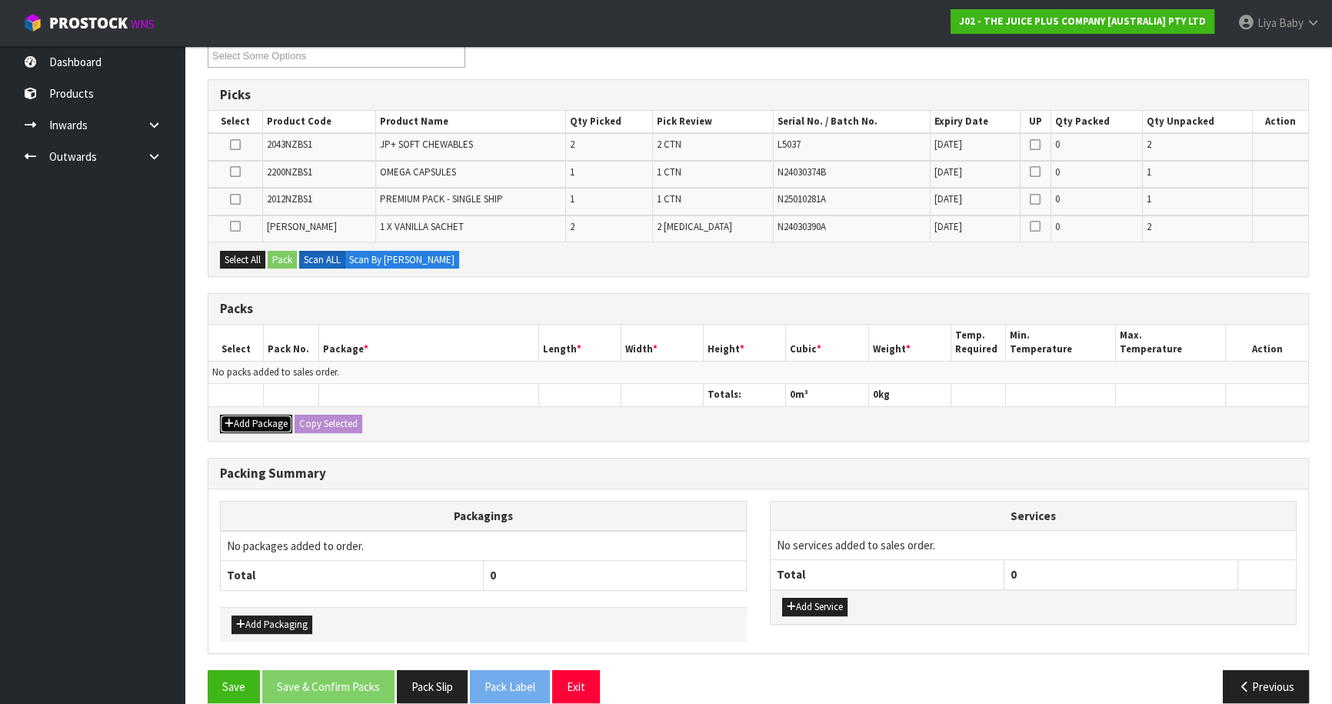
click at [255, 420] on button "Add Package" at bounding box center [256, 423] width 72 height 18
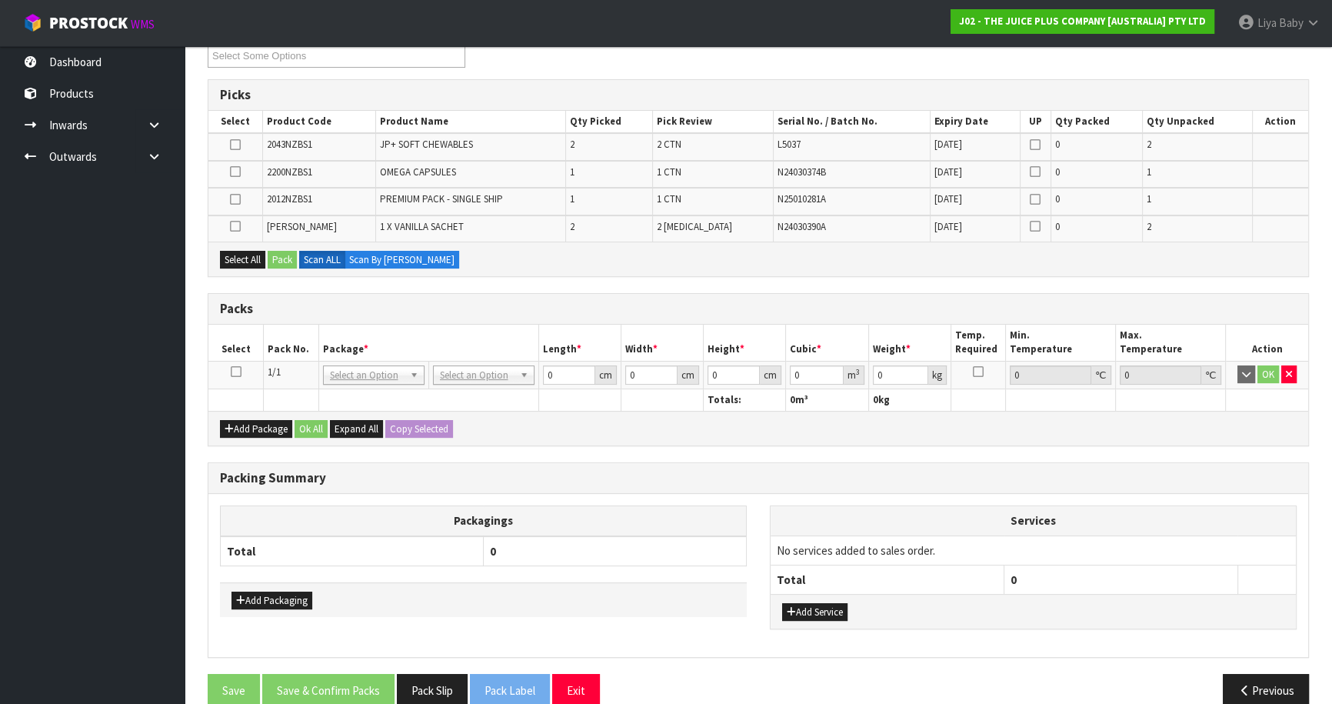
click at [235, 371] on icon at bounding box center [236, 371] width 11 height 1
drag, startPoint x: 238, startPoint y: 258, endPoint x: 273, endPoint y: 251, distance: 36.2
click at [238, 258] on button "Select All" at bounding box center [242, 260] width 45 height 18
click at [284, 255] on button "Pack" at bounding box center [282, 260] width 29 height 18
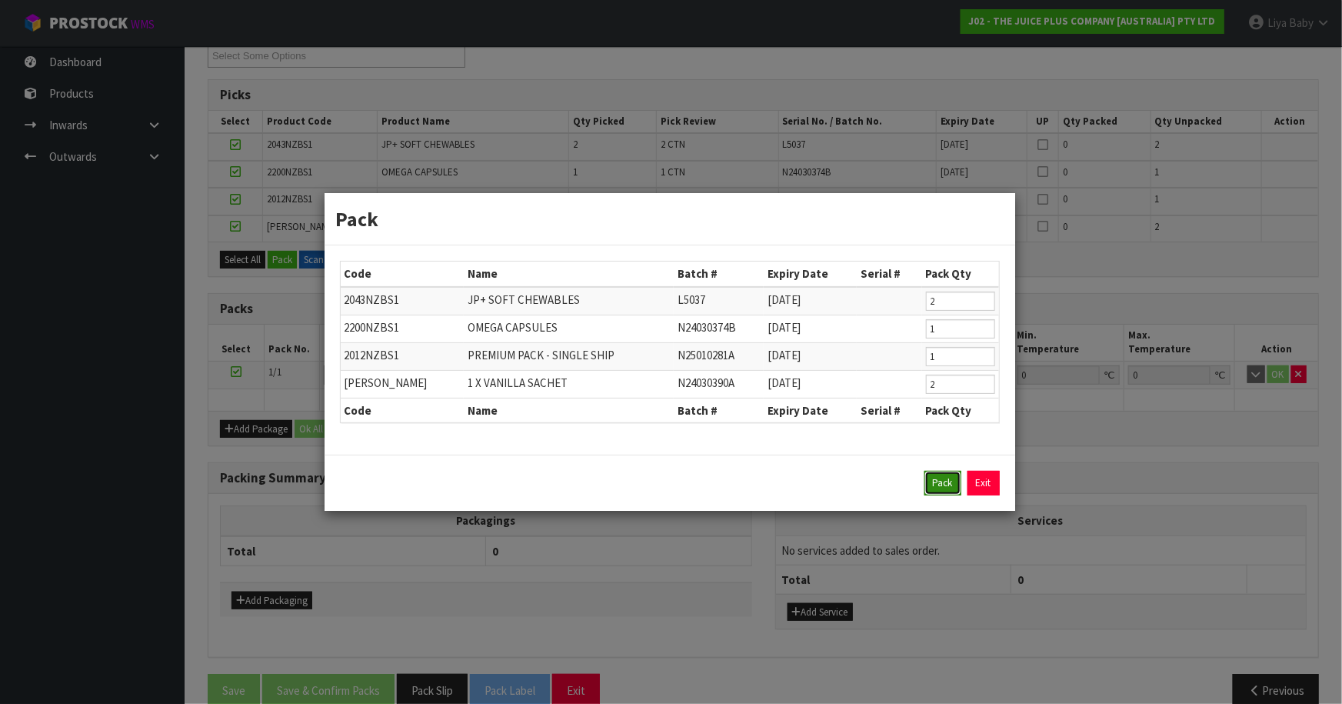
click at [933, 485] on button "Pack" at bounding box center [942, 483] width 37 height 25
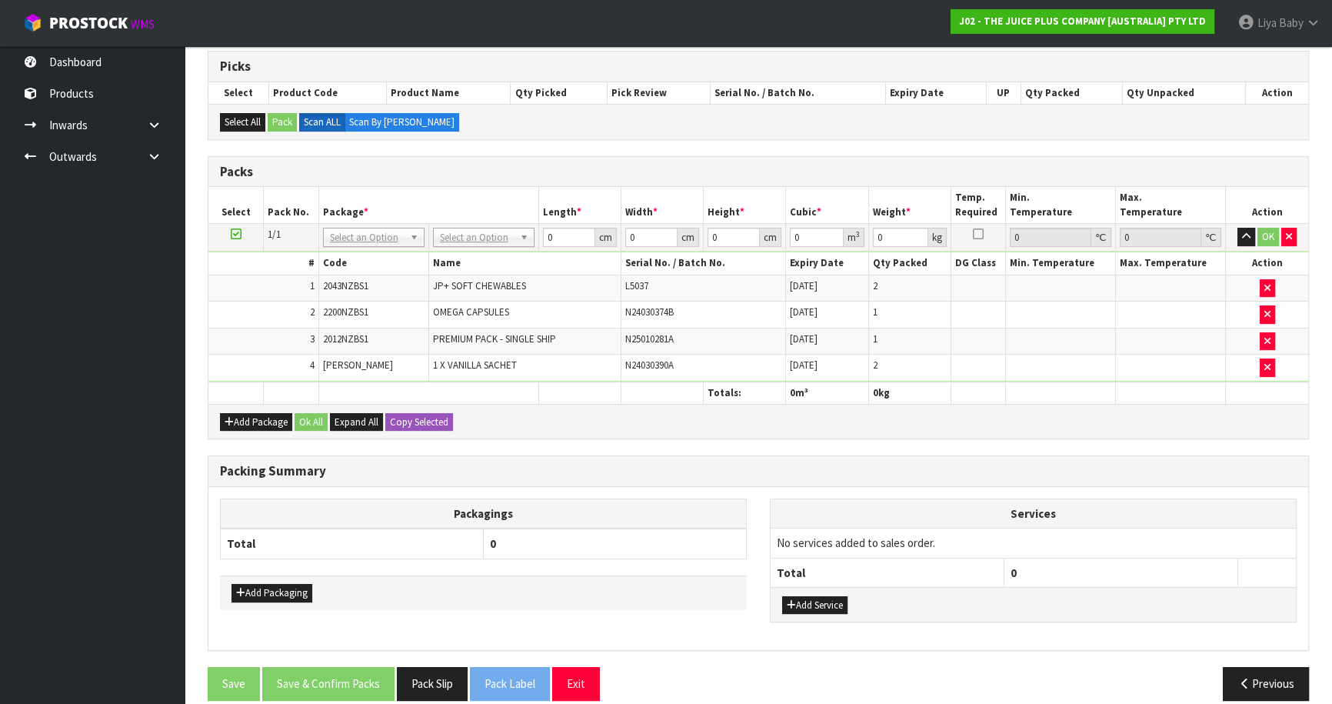
scroll to position [323, 0]
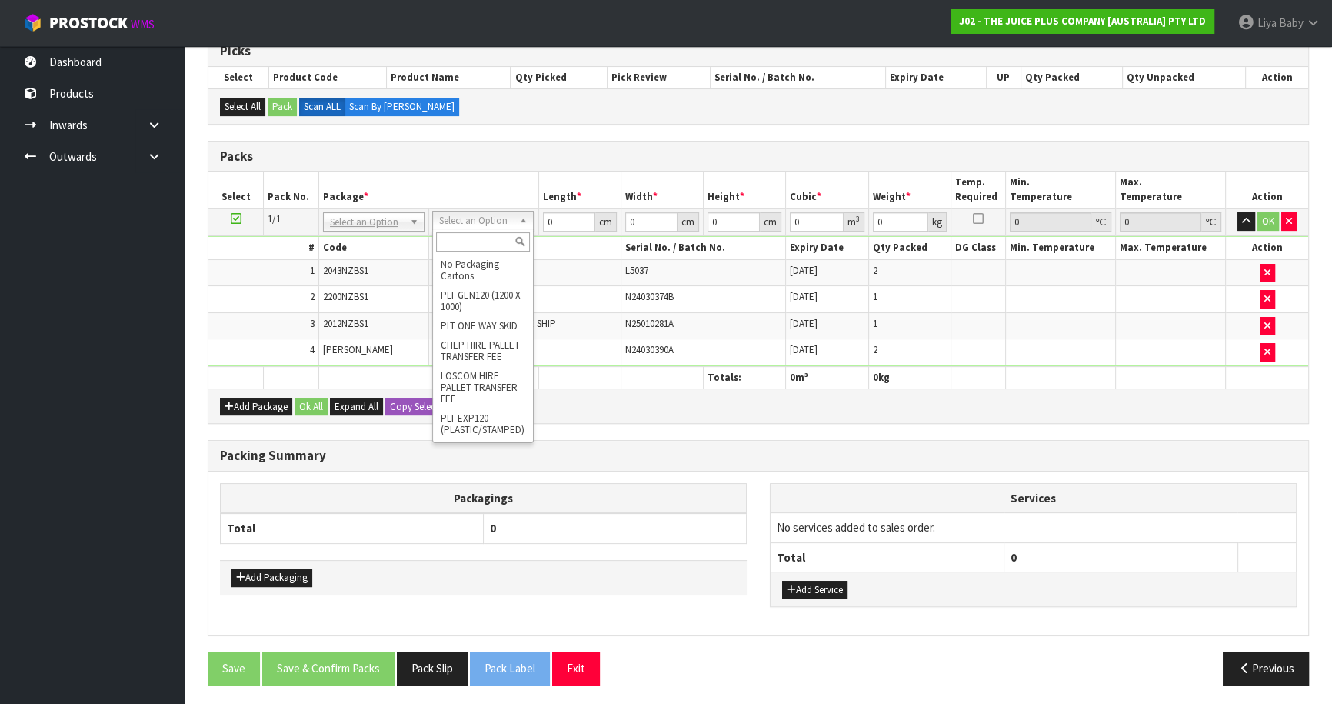
click at [447, 240] on input "text" at bounding box center [483, 241] width 94 height 19
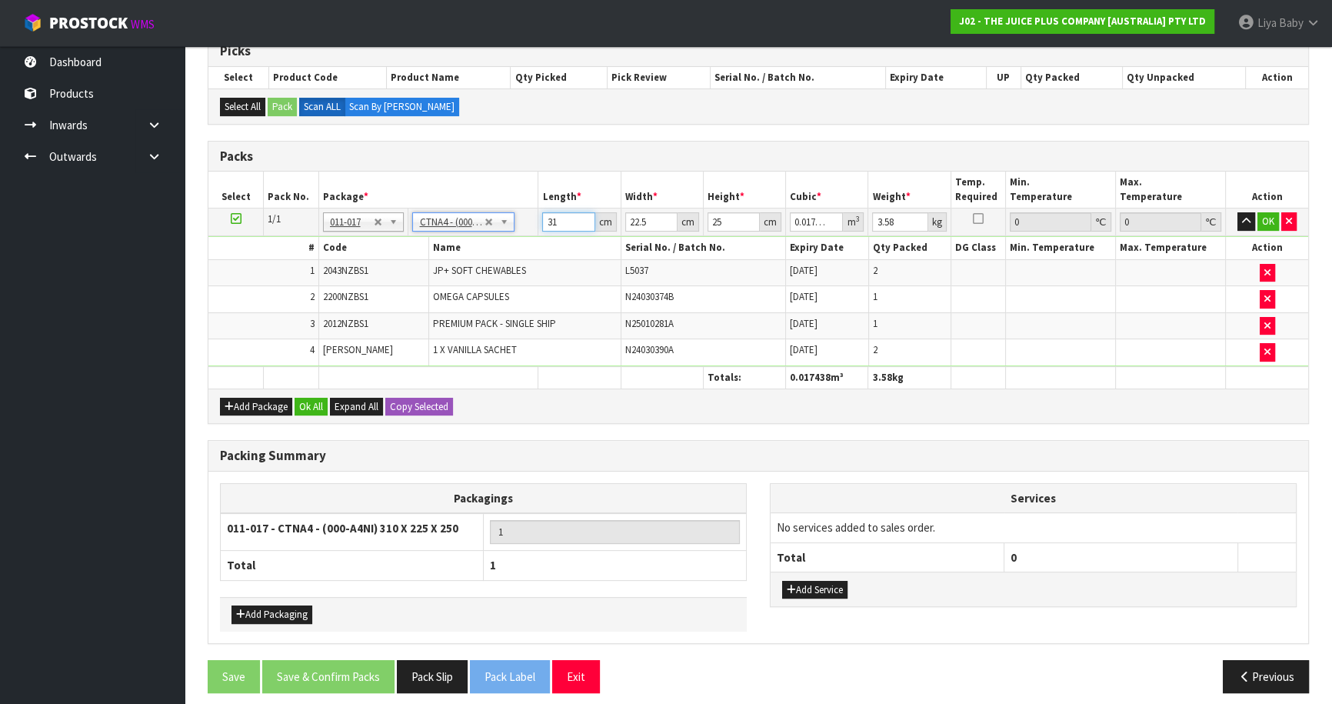
click at [556, 221] on input "31" at bounding box center [568, 221] width 52 height 19
click at [1264, 212] on button "OK" at bounding box center [1268, 221] width 22 height 18
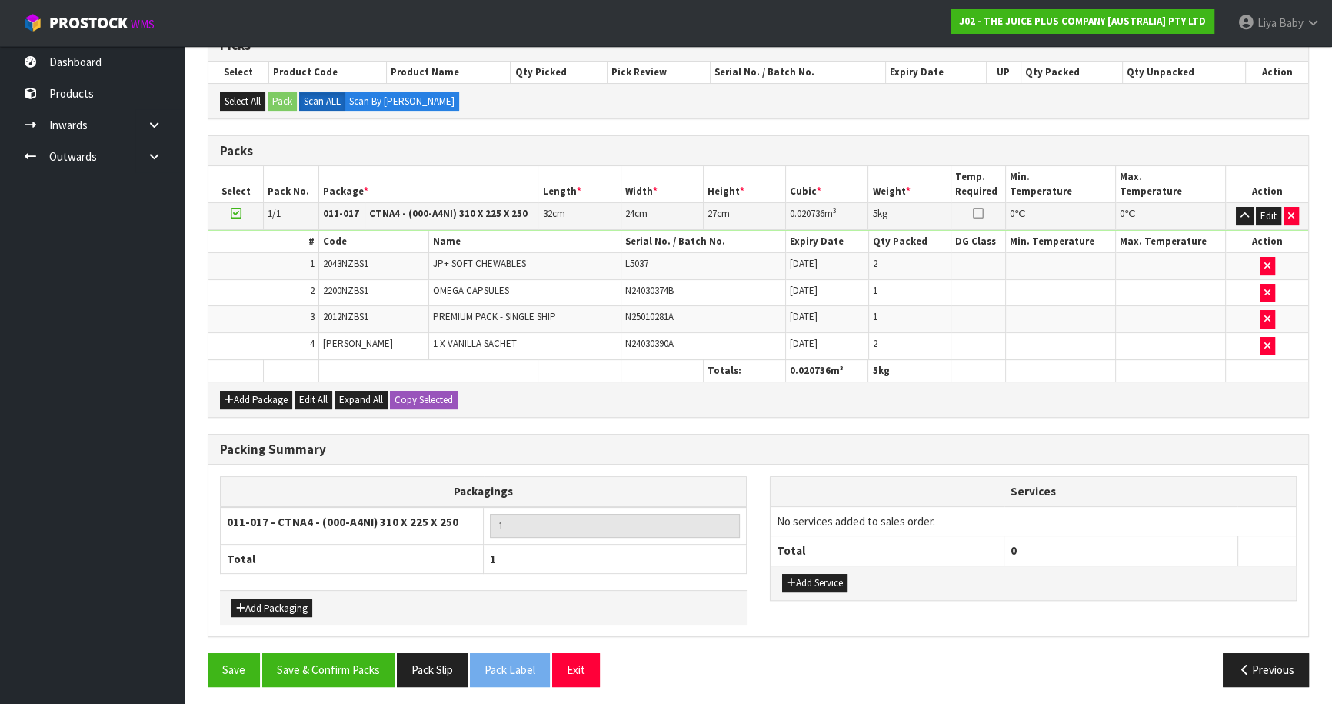
scroll to position [330, 0]
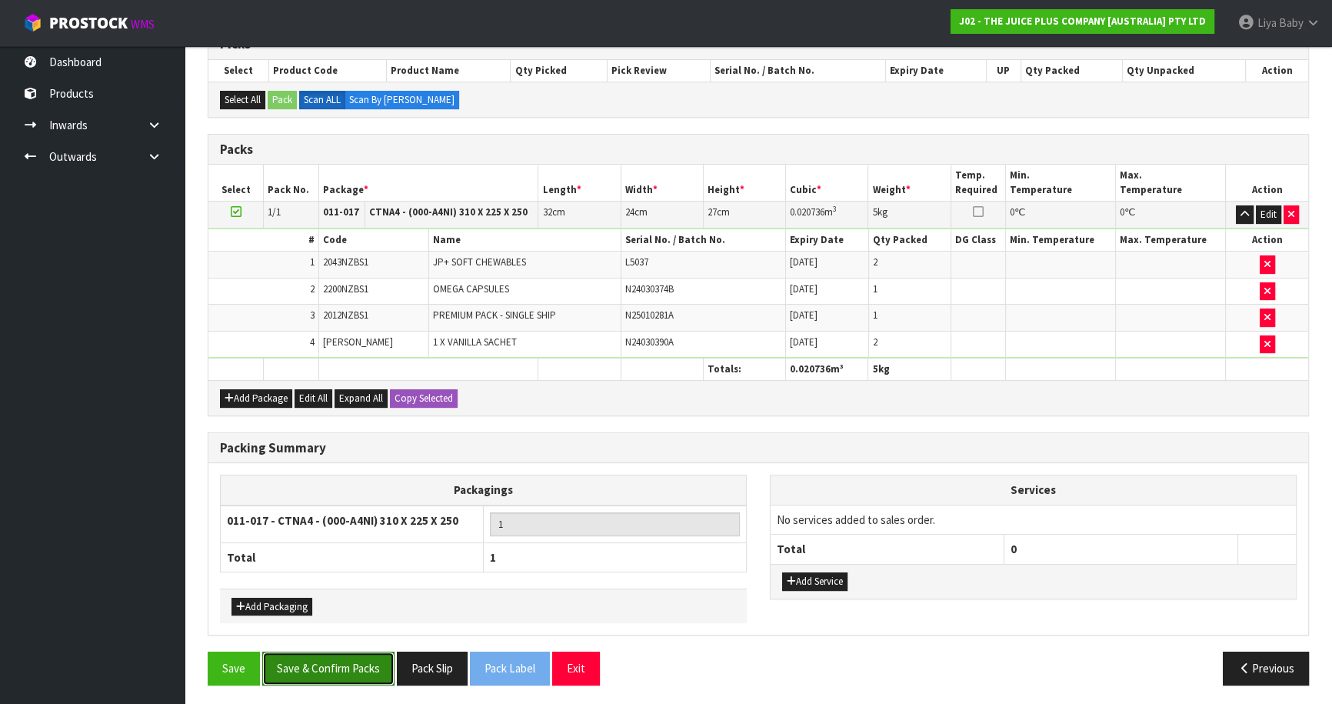
click at [316, 668] on button "Save & Confirm Packs" at bounding box center [328, 667] width 132 height 33
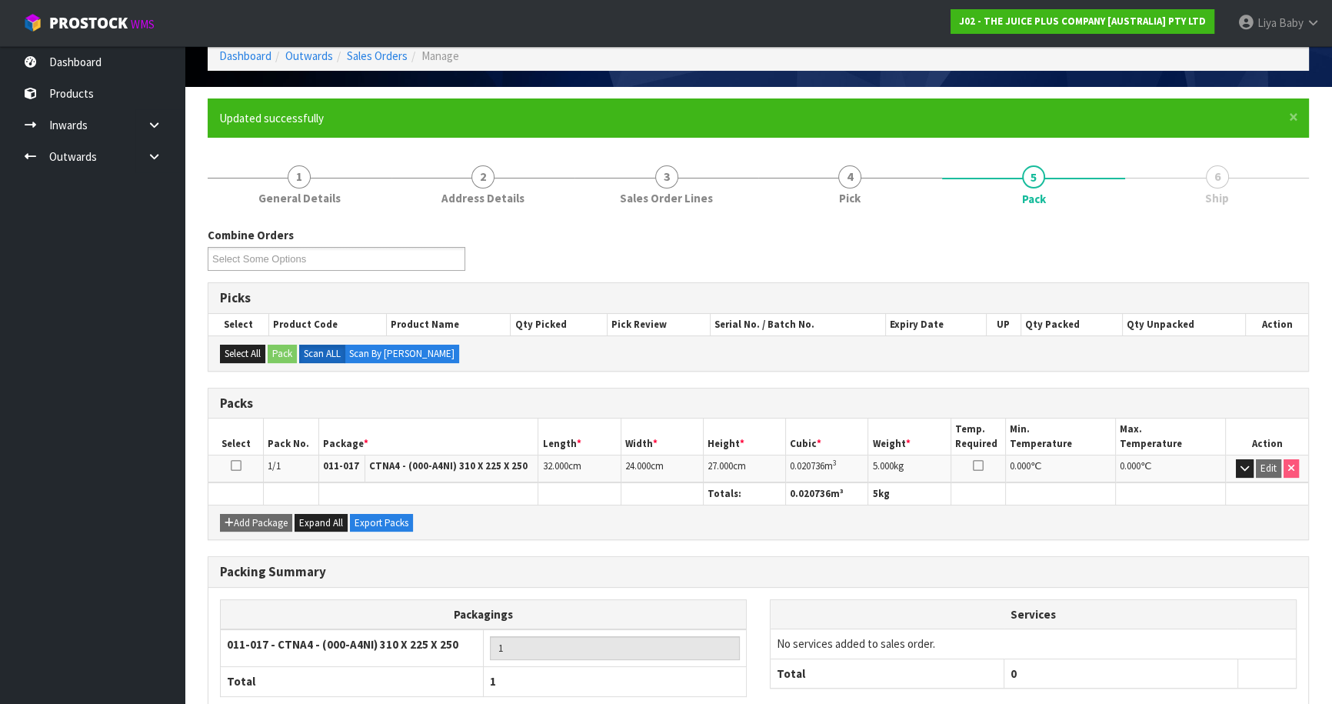
scroll to position [168, 0]
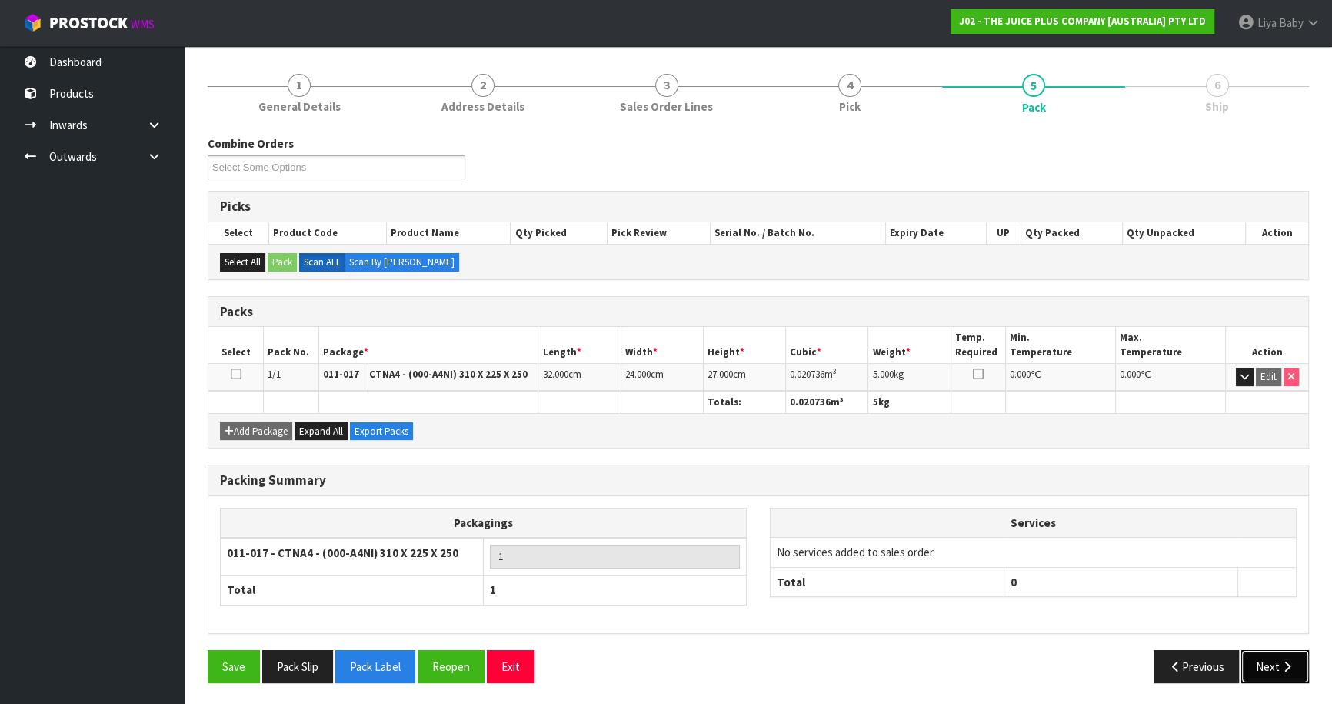
click at [1268, 668] on button "Next" at bounding box center [1275, 666] width 68 height 33
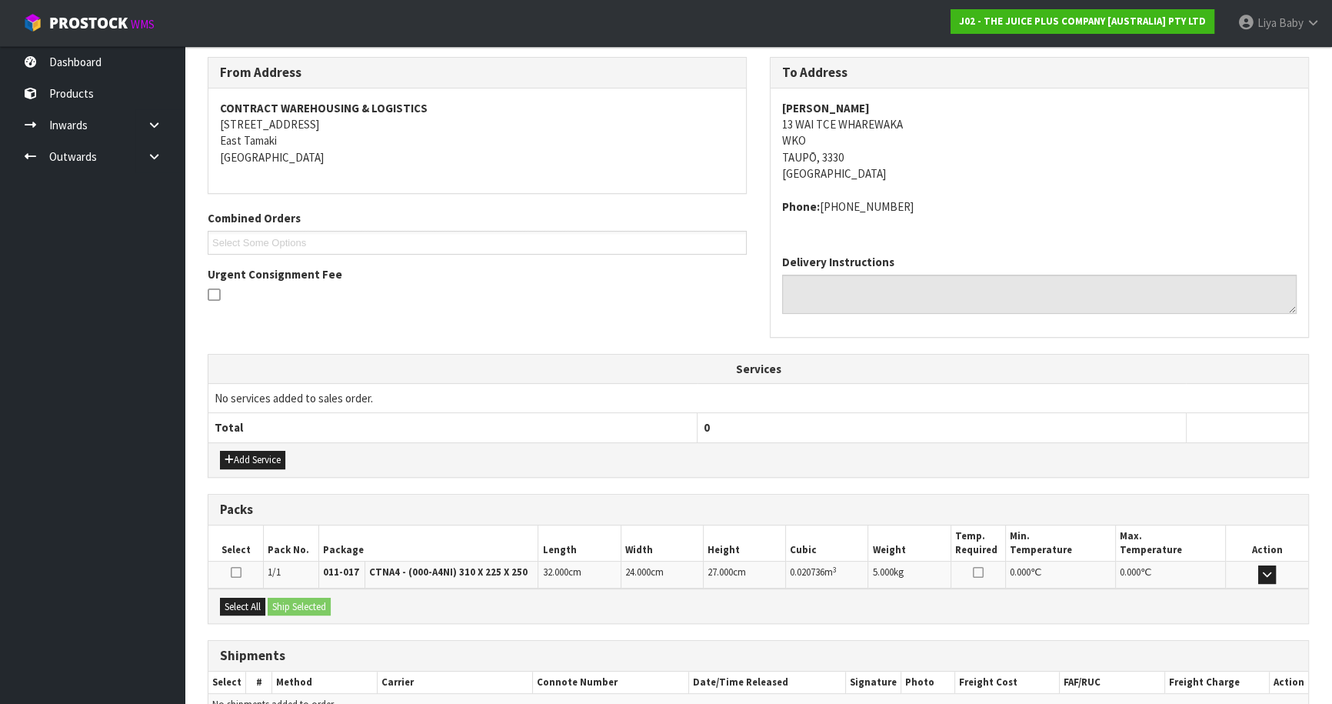
scroll to position [329, 0]
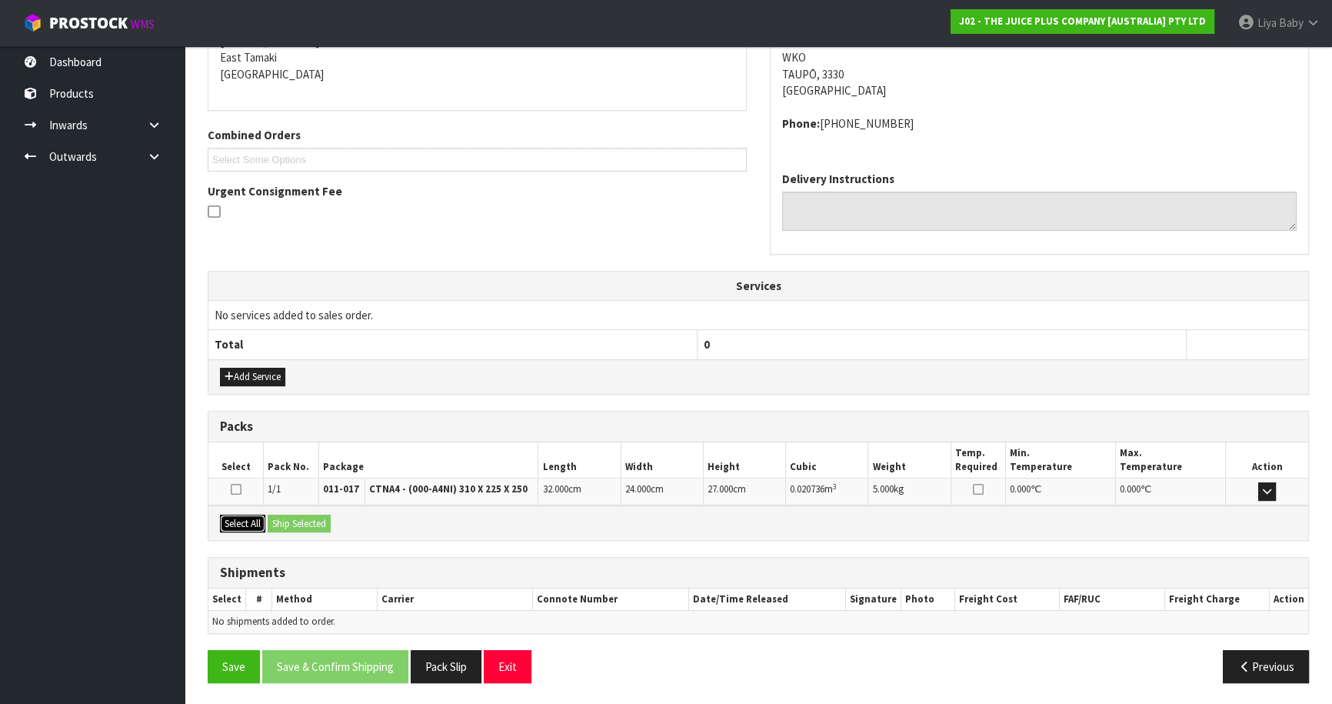
drag, startPoint x: 256, startPoint y: 523, endPoint x: 272, endPoint y: 521, distance: 16.2
click at [255, 522] on button "Select All" at bounding box center [242, 523] width 45 height 18
drag, startPoint x: 286, startPoint y: 521, endPoint x: 276, endPoint y: 528, distance: 12.6
click at [284, 521] on button "Ship Selected" at bounding box center [299, 523] width 63 height 18
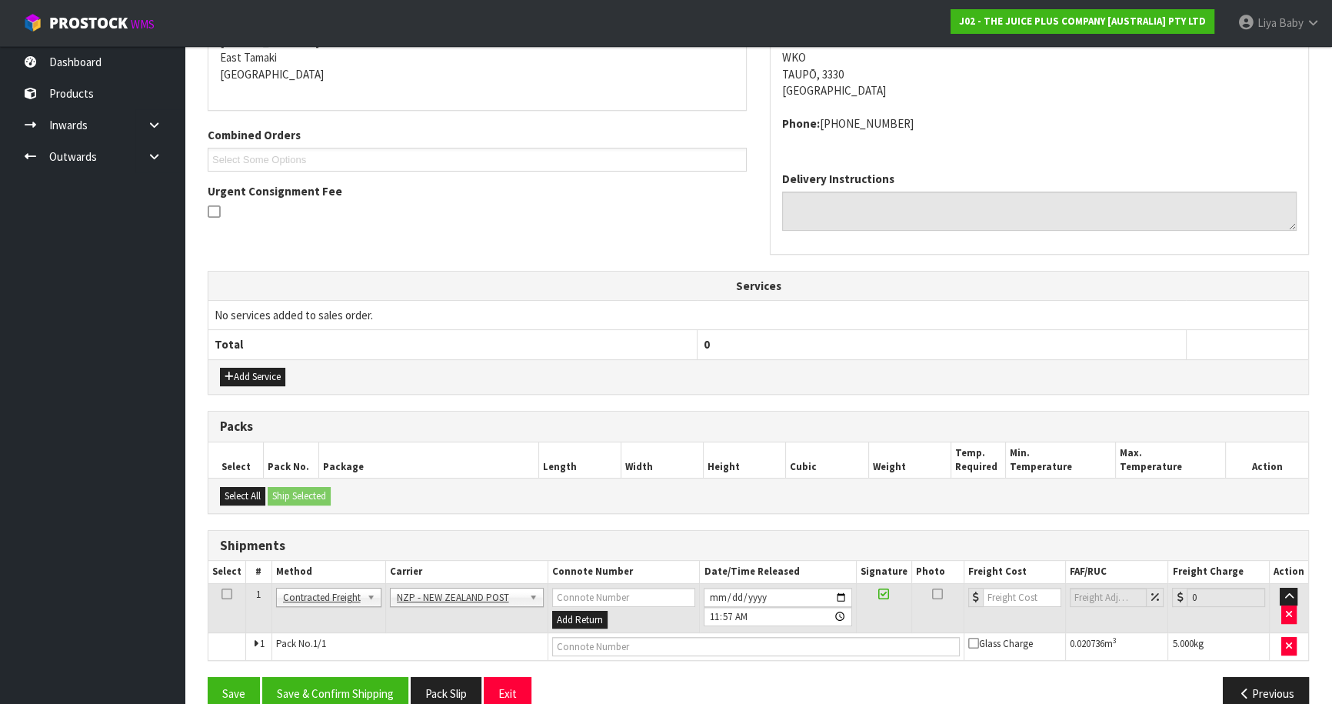
click at [225, 594] on icon at bounding box center [226, 594] width 11 height 1
drag, startPoint x: 323, startPoint y: 691, endPoint x: 358, endPoint y: 660, distance: 46.9
click at [323, 690] on button "Save & Confirm Shipping" at bounding box center [335, 693] width 146 height 33
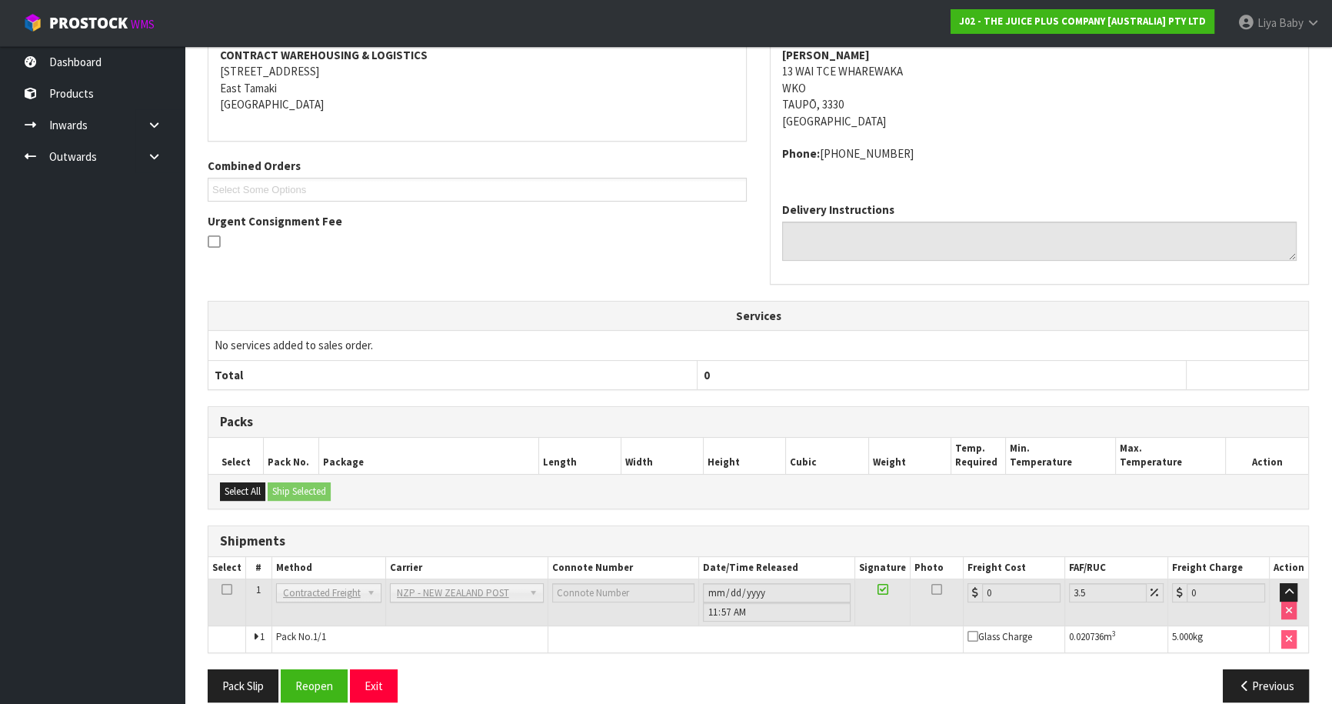
scroll to position [334, 0]
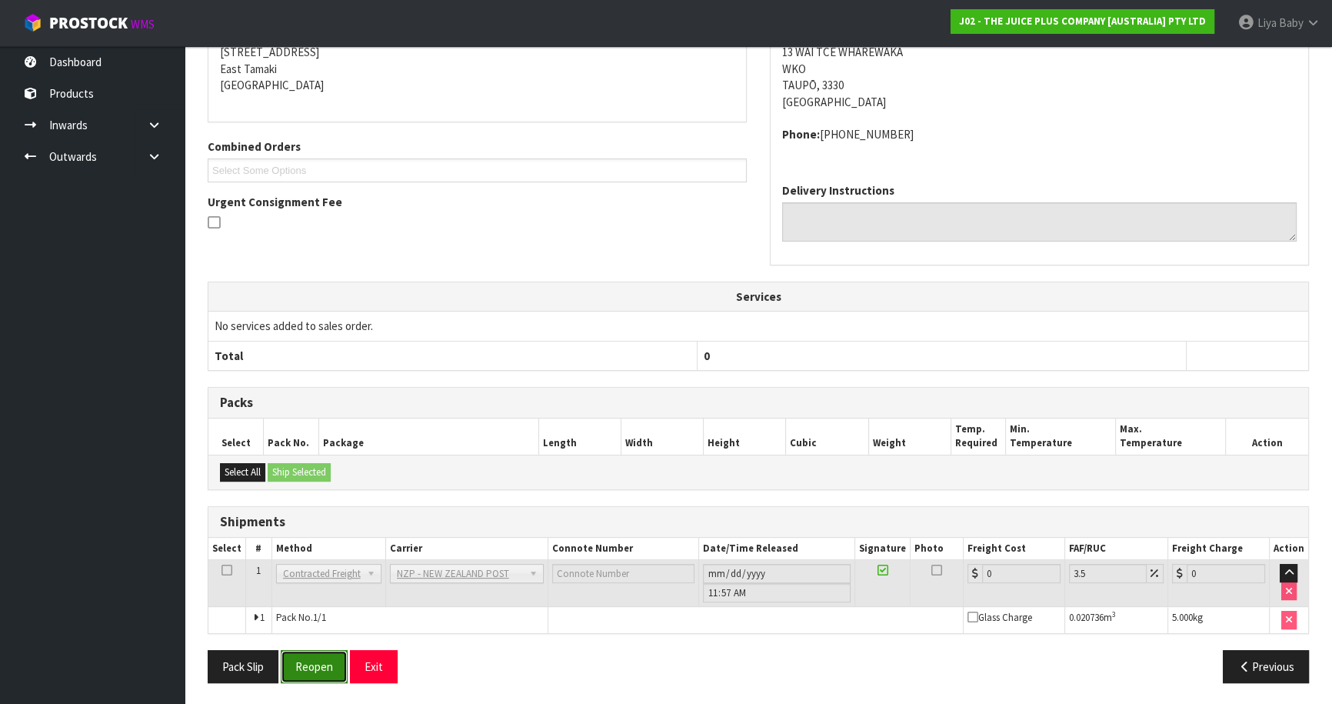
click at [318, 660] on button "Reopen" at bounding box center [314, 666] width 67 height 33
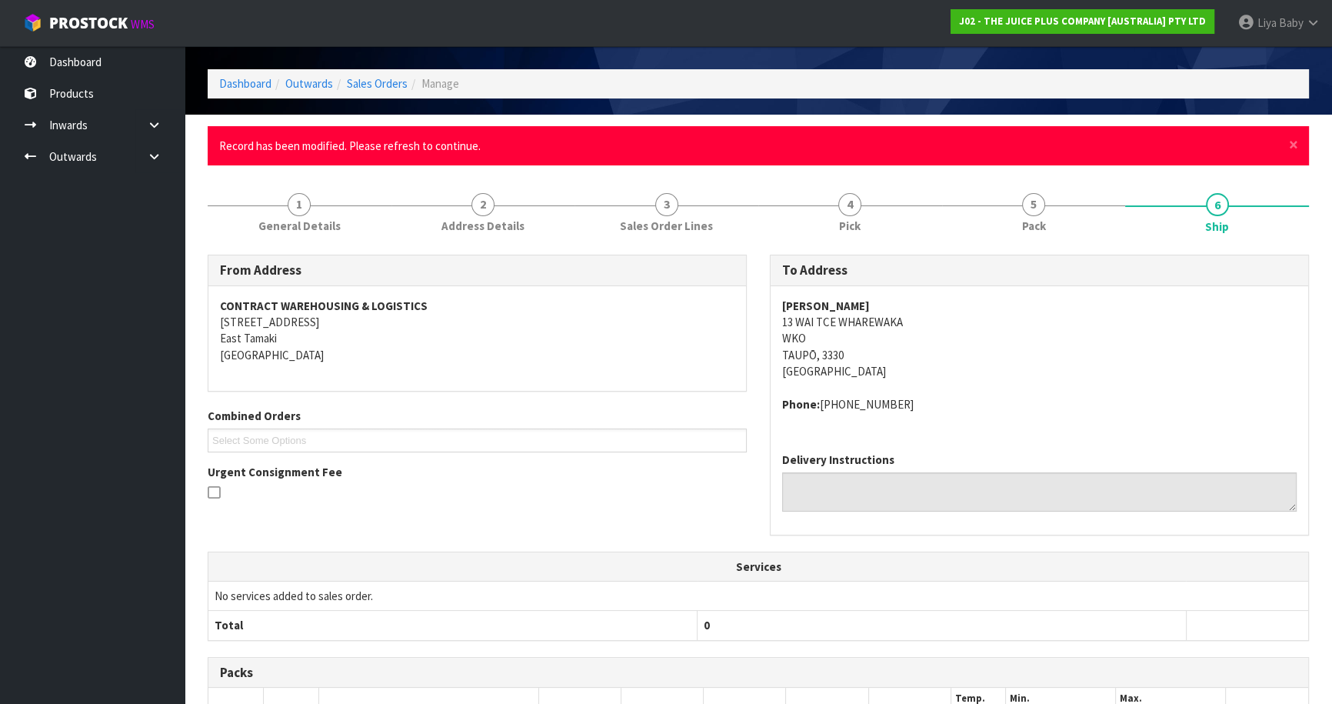
scroll to position [318, 0]
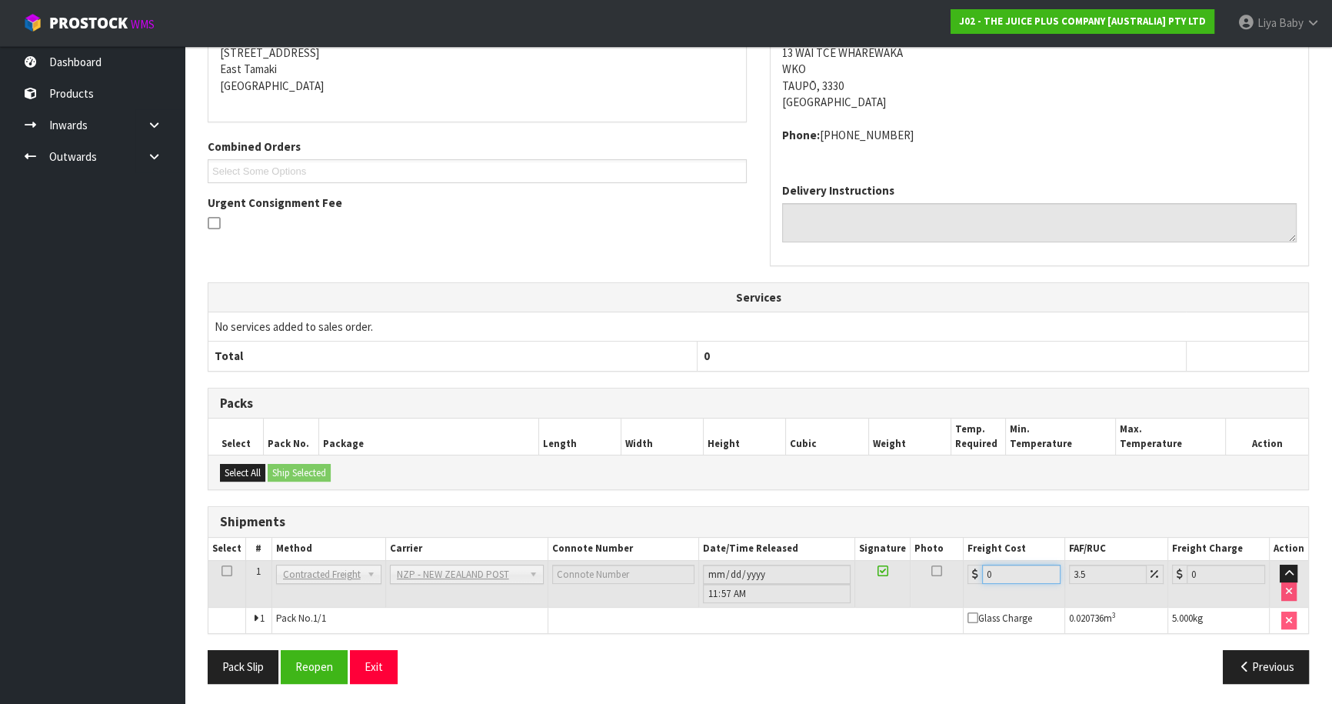
click at [1005, 564] on input "0" at bounding box center [1021, 573] width 78 height 19
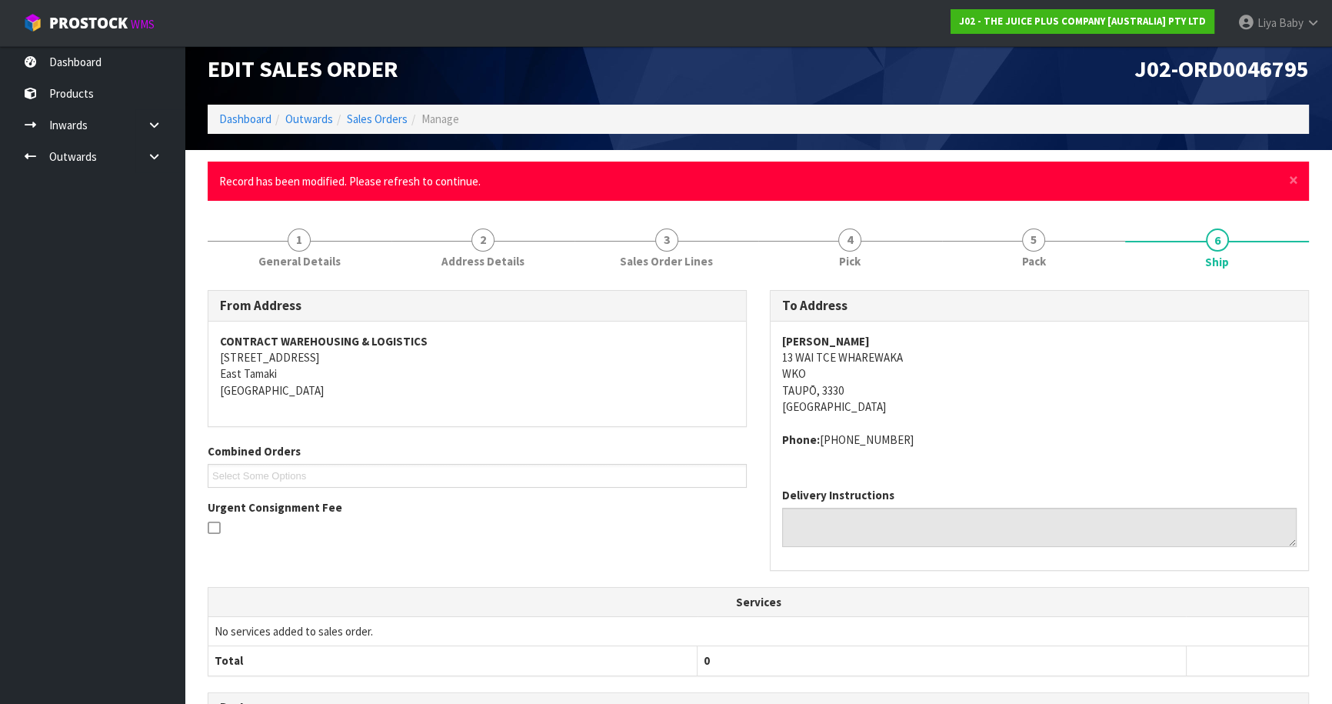
scroll to position [0, 0]
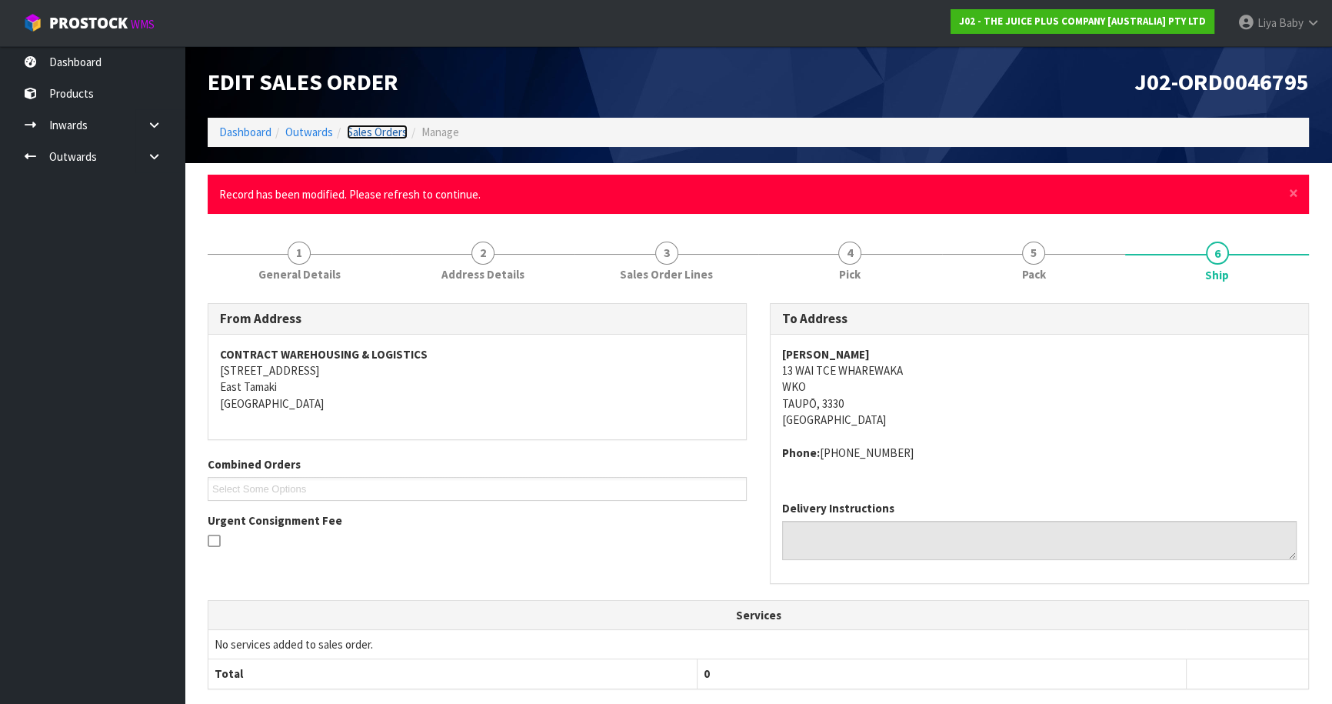
click at [374, 128] on link "Sales Orders" at bounding box center [377, 132] width 61 height 15
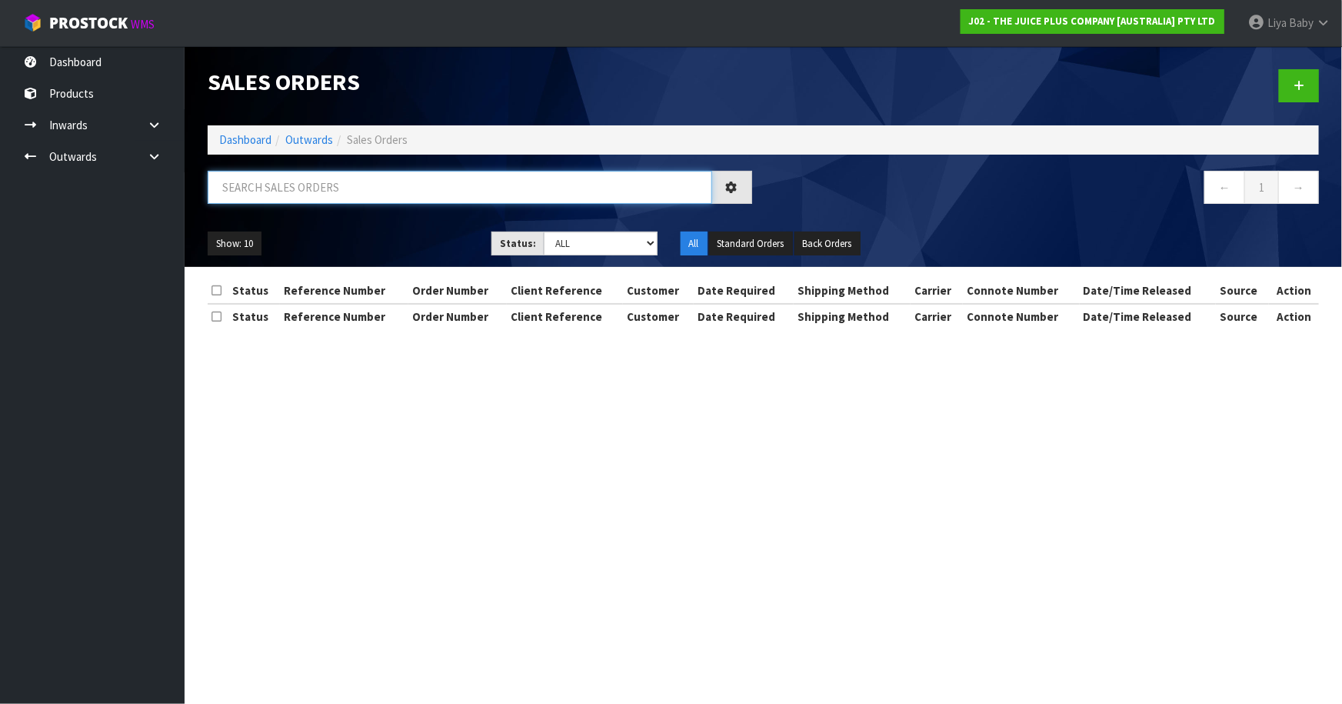
click at [330, 192] on input "text" at bounding box center [460, 187] width 504 height 33
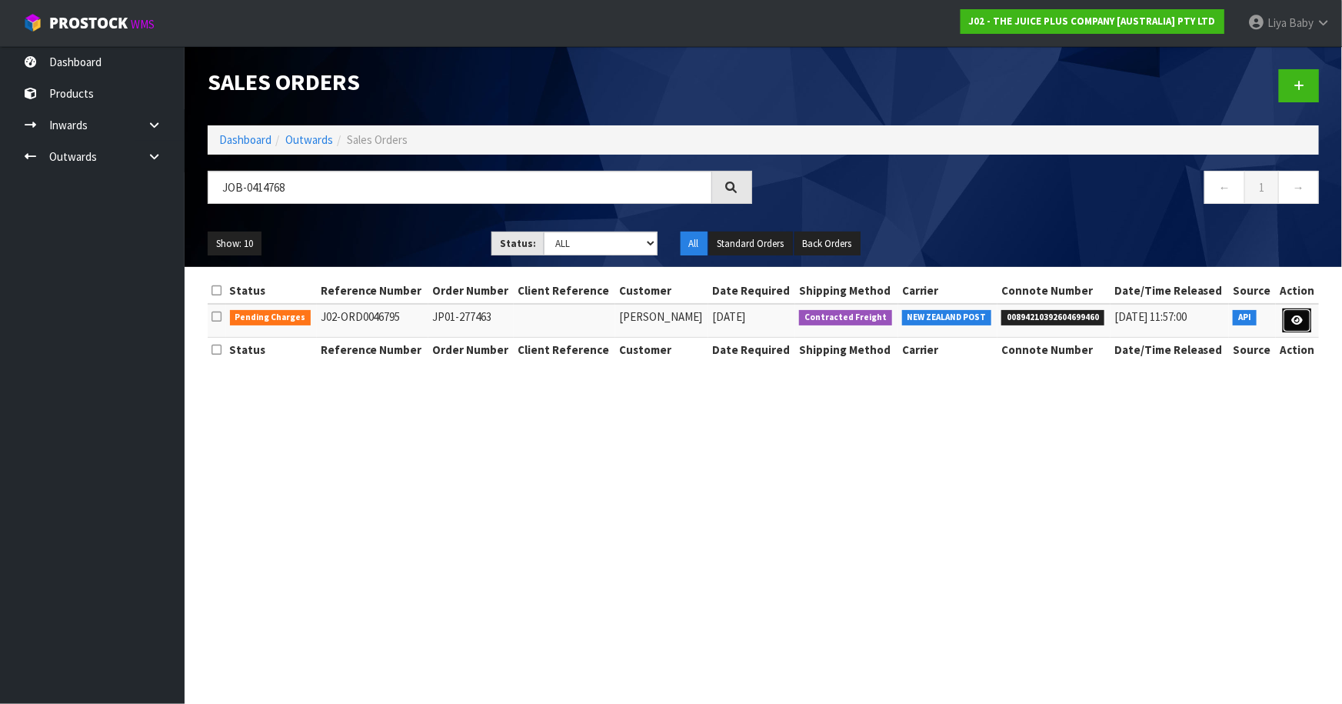
click at [1288, 316] on link at bounding box center [1297, 320] width 28 height 25
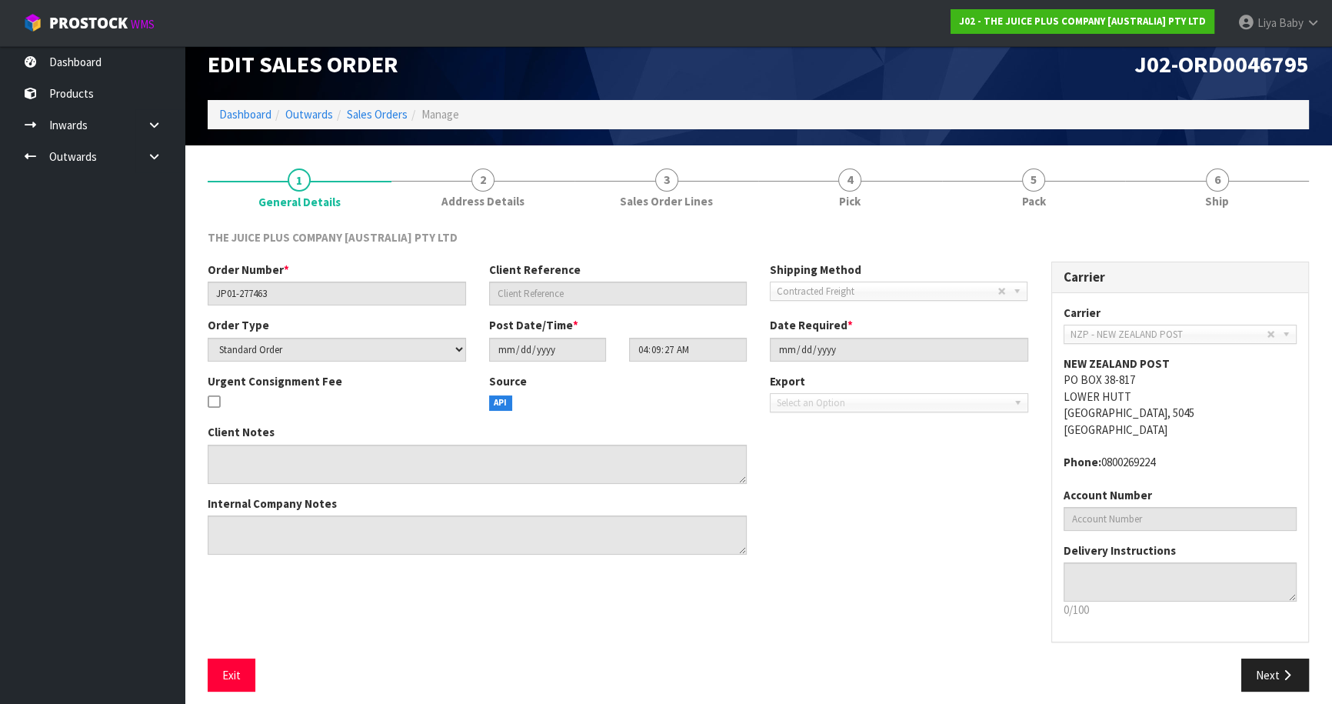
scroll to position [28, 0]
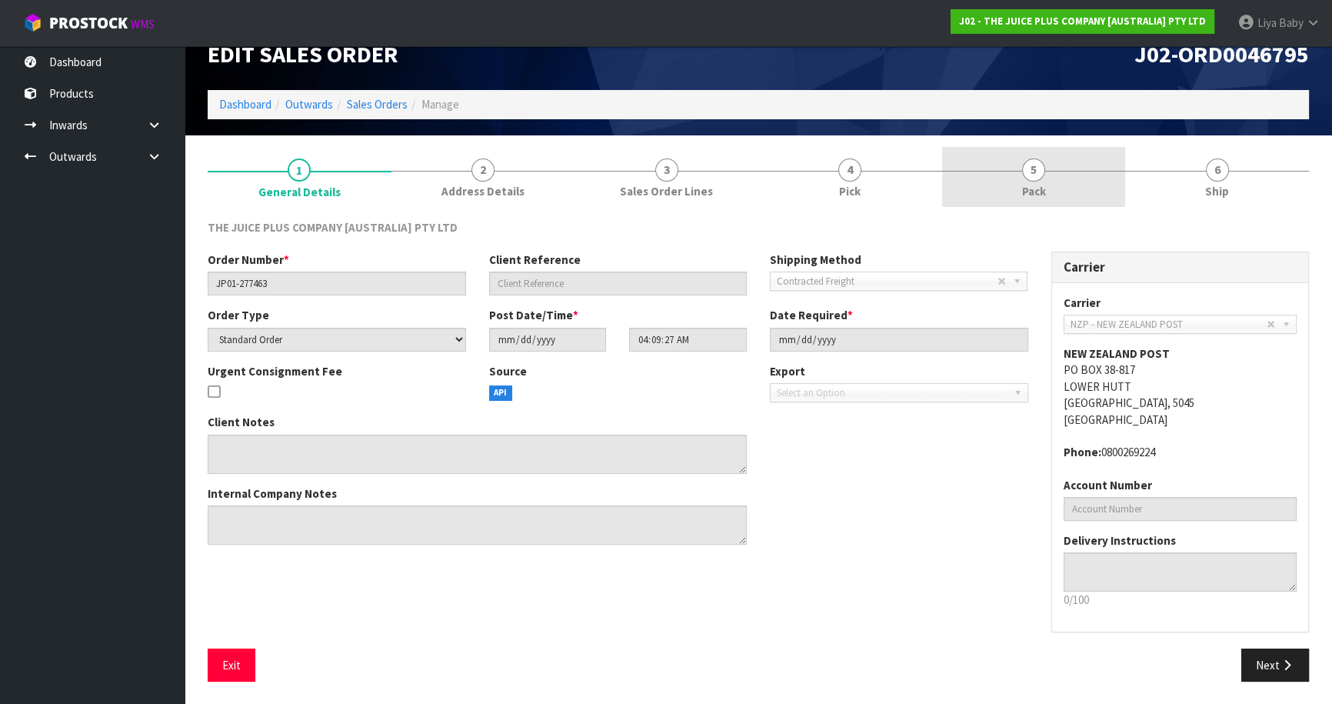
drag, startPoint x: 1015, startPoint y: 194, endPoint x: 1017, endPoint y: 203, distance: 9.5
click at [1016, 194] on link "5 Pack" at bounding box center [1034, 177] width 184 height 61
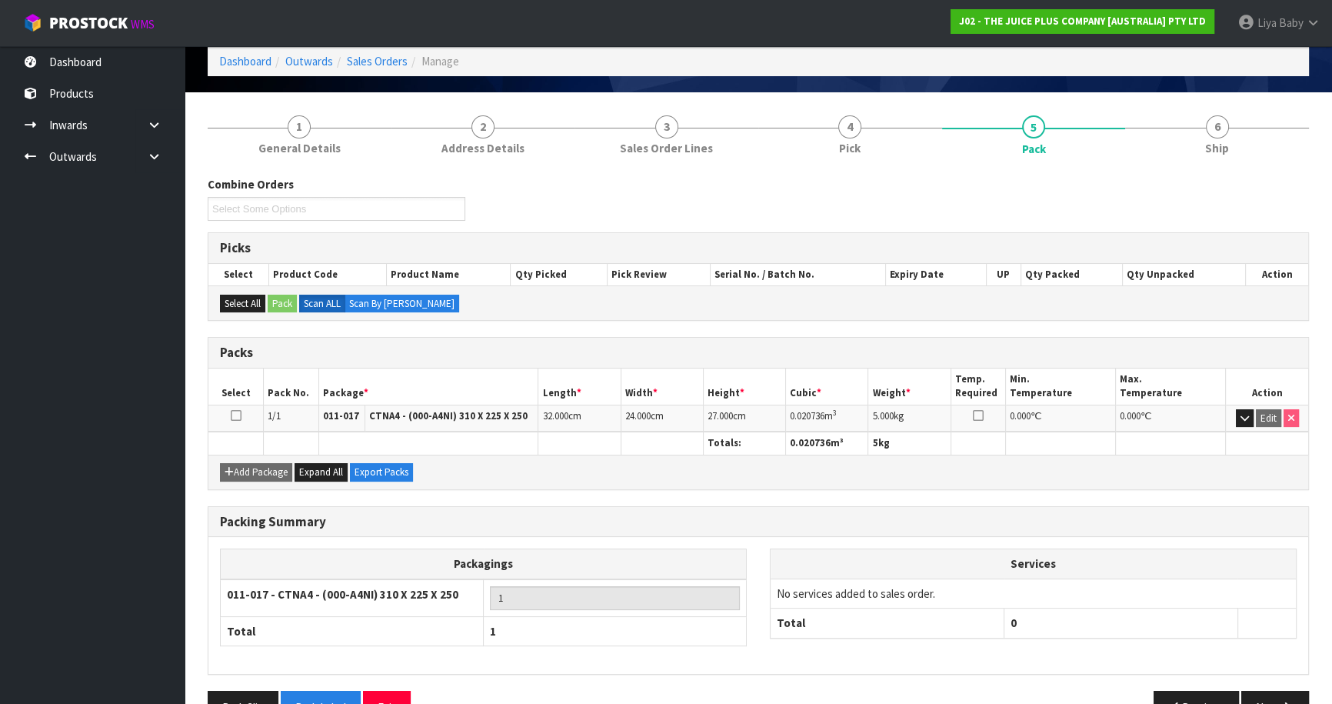
scroll to position [111, 0]
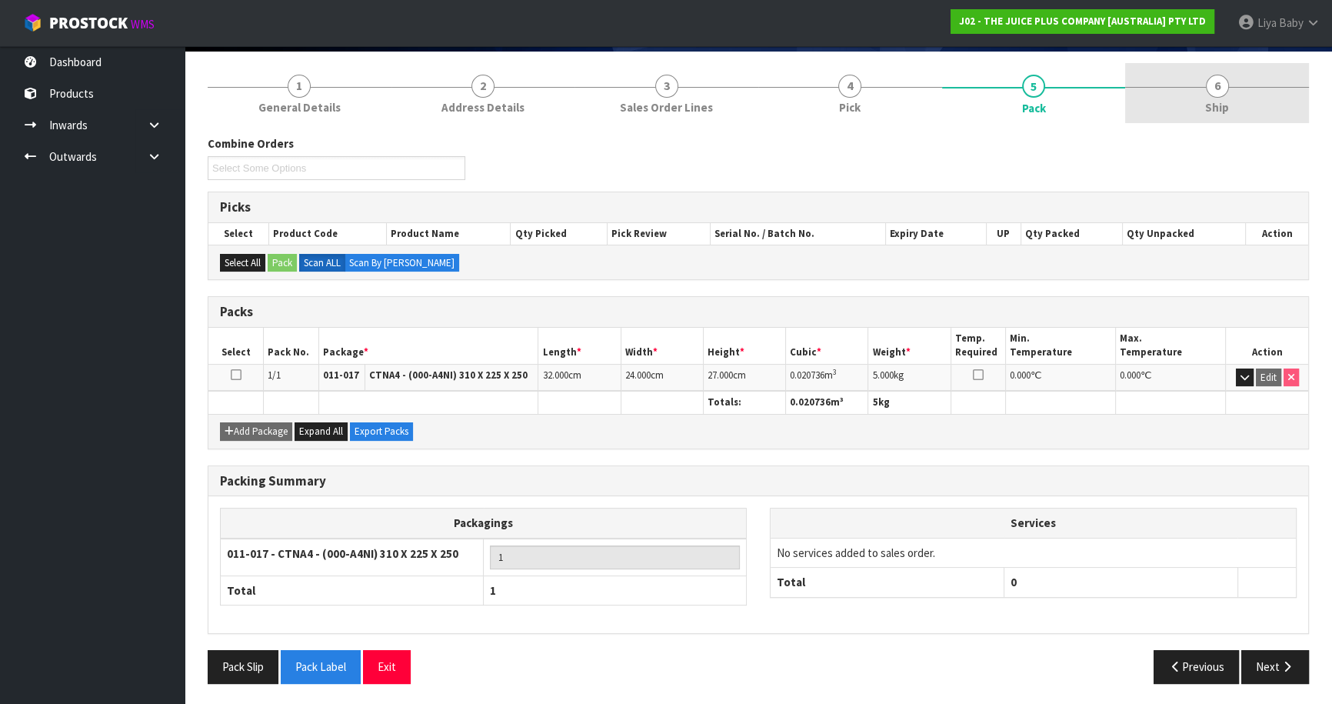
drag, startPoint x: 1233, startPoint y: 84, endPoint x: 1149, endPoint y: 108, distance: 87.1
click at [1230, 85] on link "6 Ship" at bounding box center [1217, 93] width 184 height 61
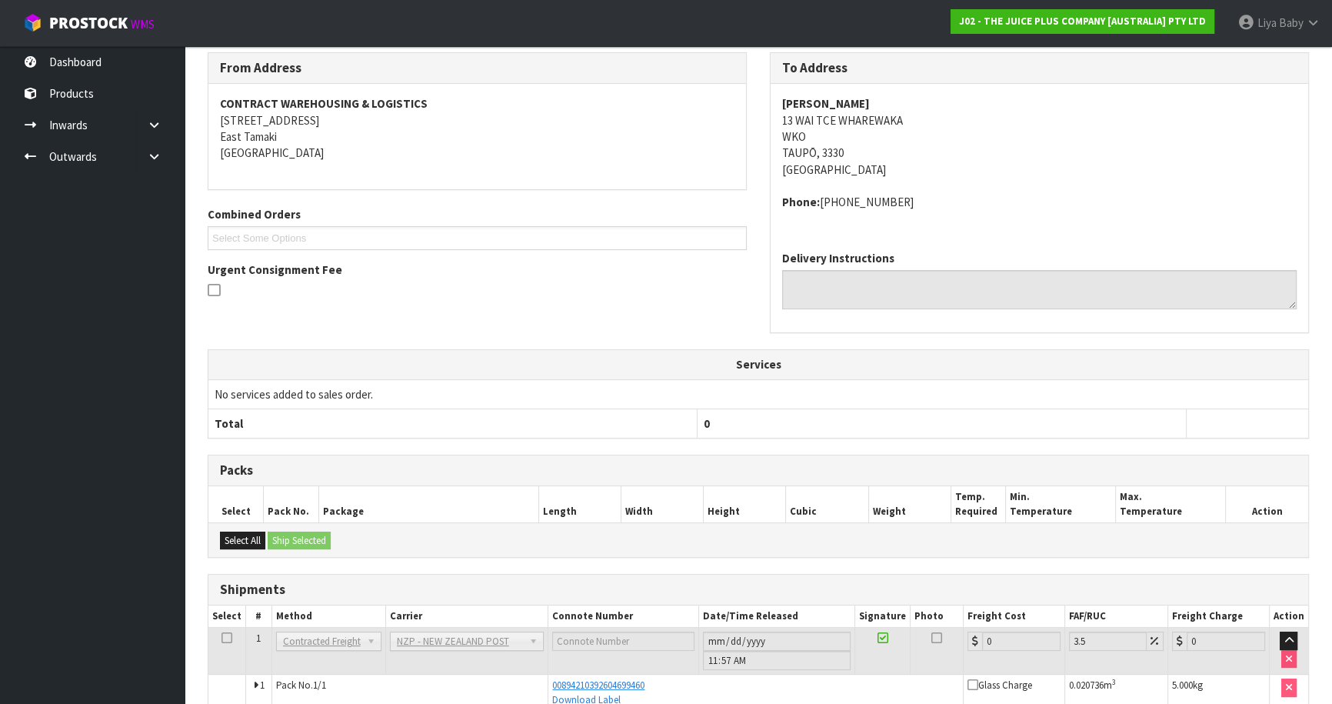
scroll to position [273, 0]
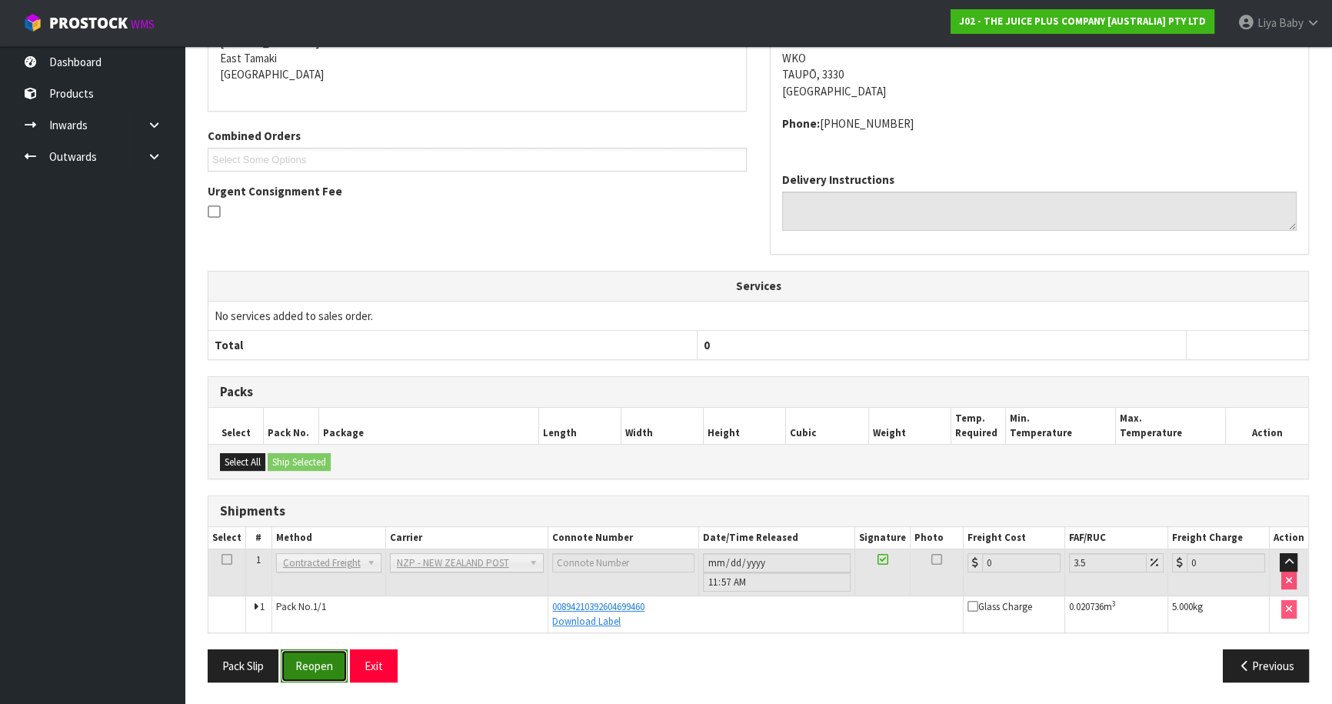
drag, startPoint x: 310, startPoint y: 660, endPoint x: 318, endPoint y: 650, distance: 12.5
click at [311, 657] on button "Reopen" at bounding box center [314, 665] width 67 height 33
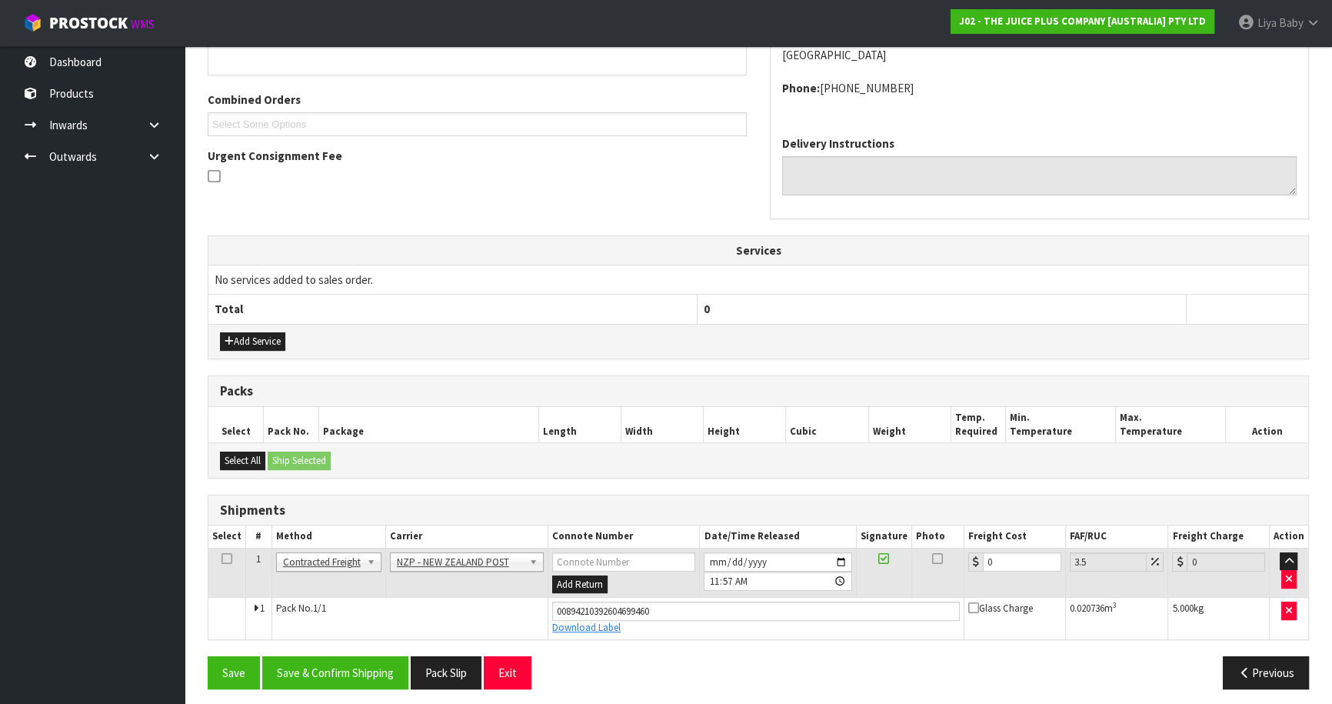
scroll to position [370, 0]
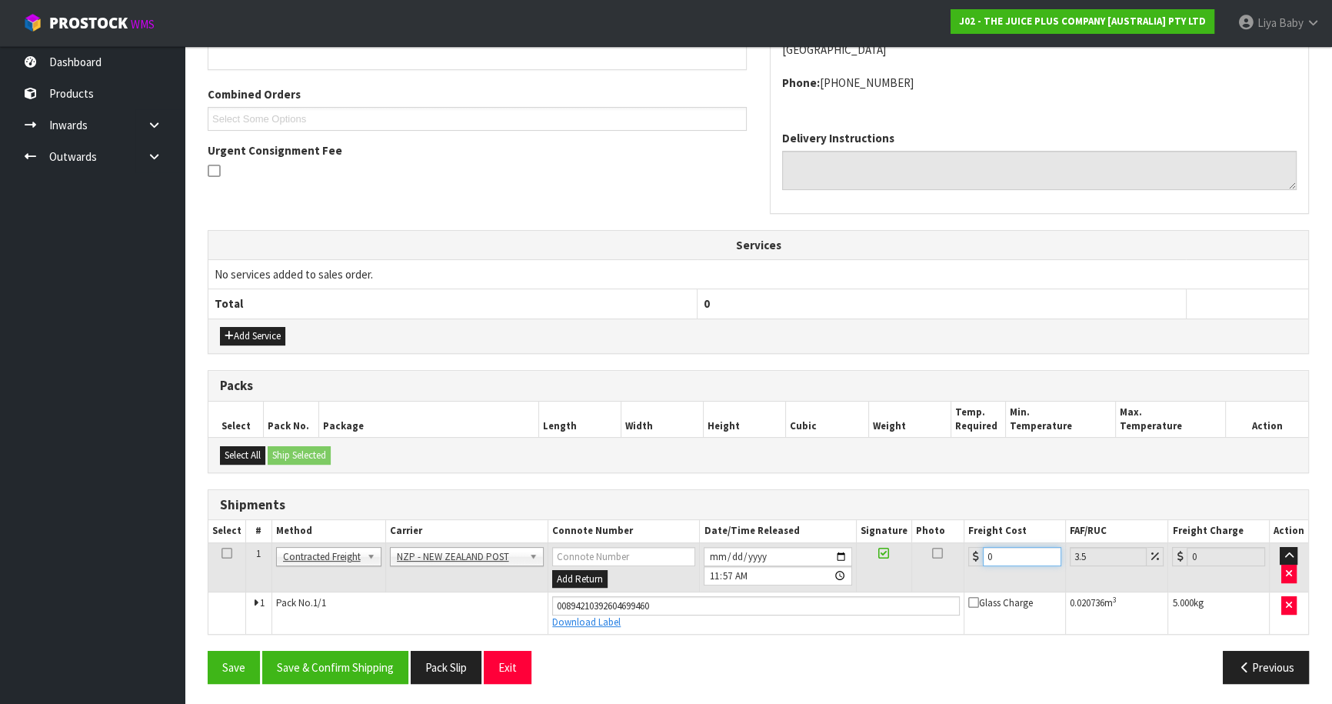
drag, startPoint x: 1013, startPoint y: 551, endPoint x: 994, endPoint y: 527, distance: 30.1
click at [1010, 551] on input "0" at bounding box center [1022, 556] width 78 height 19
drag, startPoint x: 226, startPoint y: 551, endPoint x: 271, endPoint y: 574, distance: 49.9
click at [227, 553] on icon at bounding box center [226, 553] width 11 height 1
click at [316, 668] on button "Save & Confirm Shipping" at bounding box center [335, 666] width 146 height 33
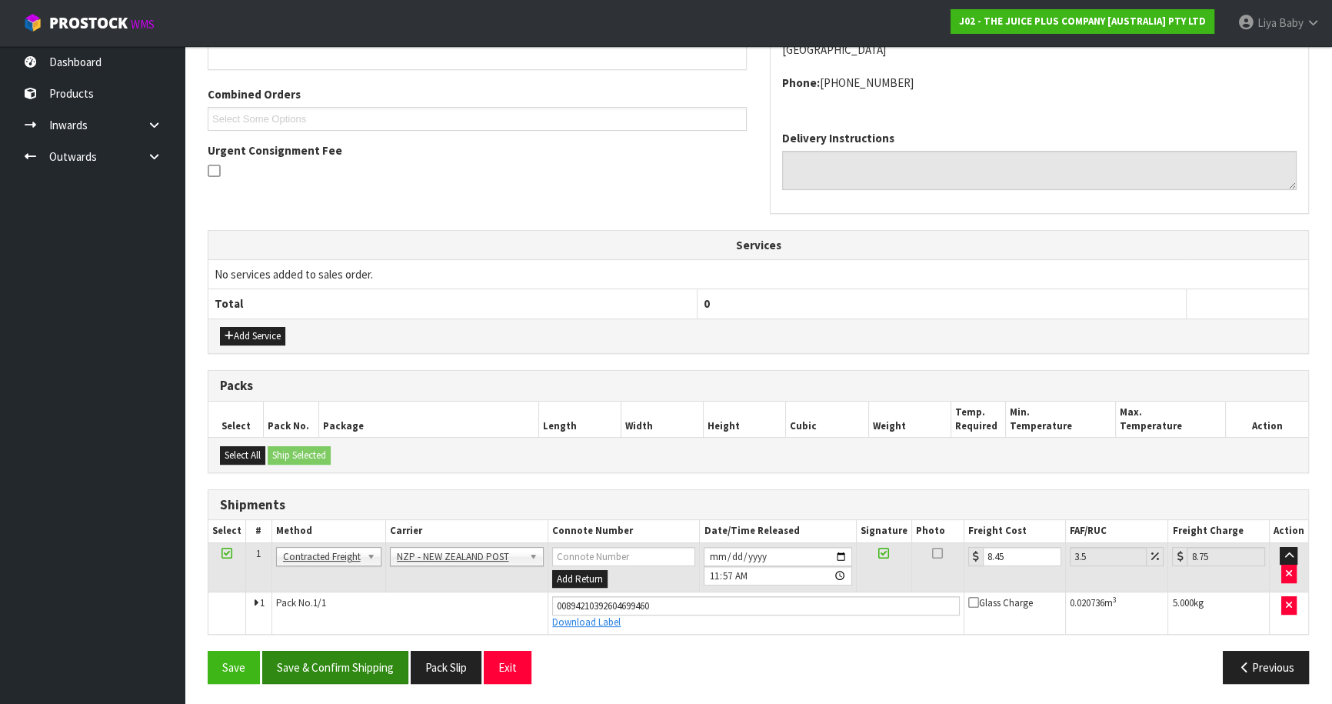
scroll to position [0, 0]
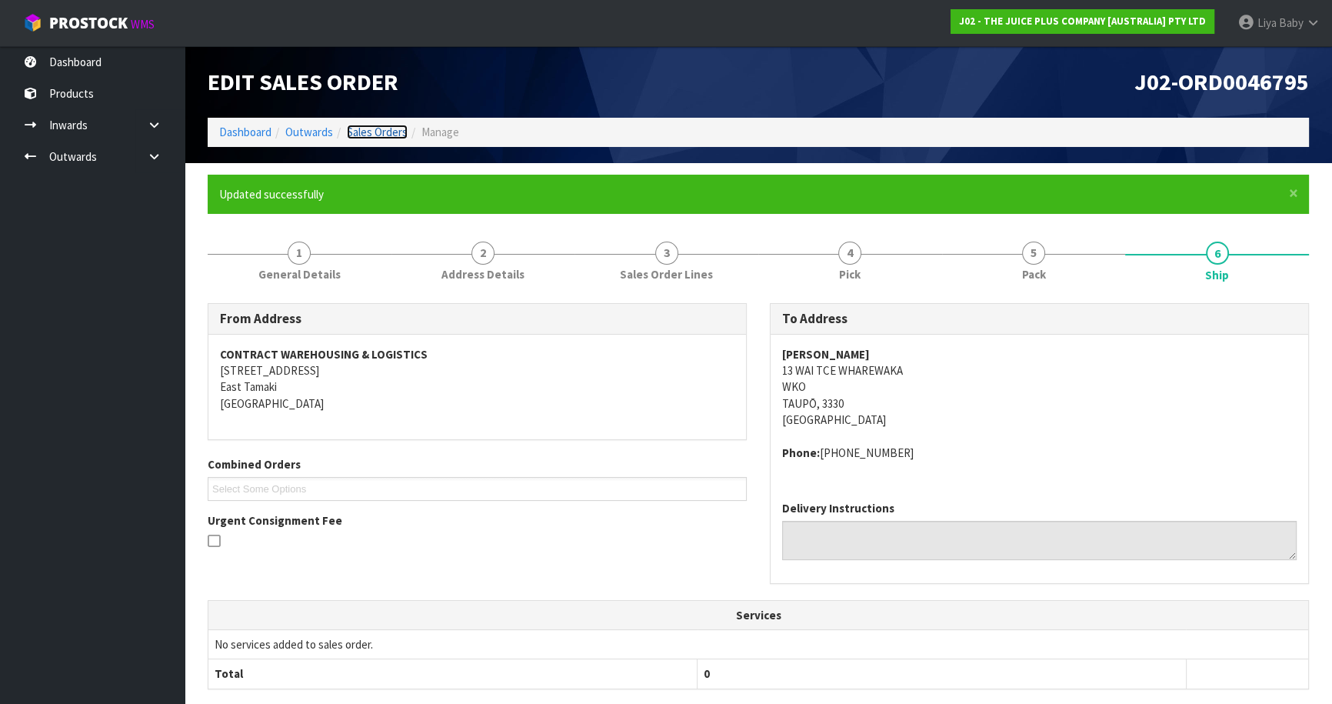
click at [368, 131] on link "Sales Orders" at bounding box center [377, 132] width 61 height 15
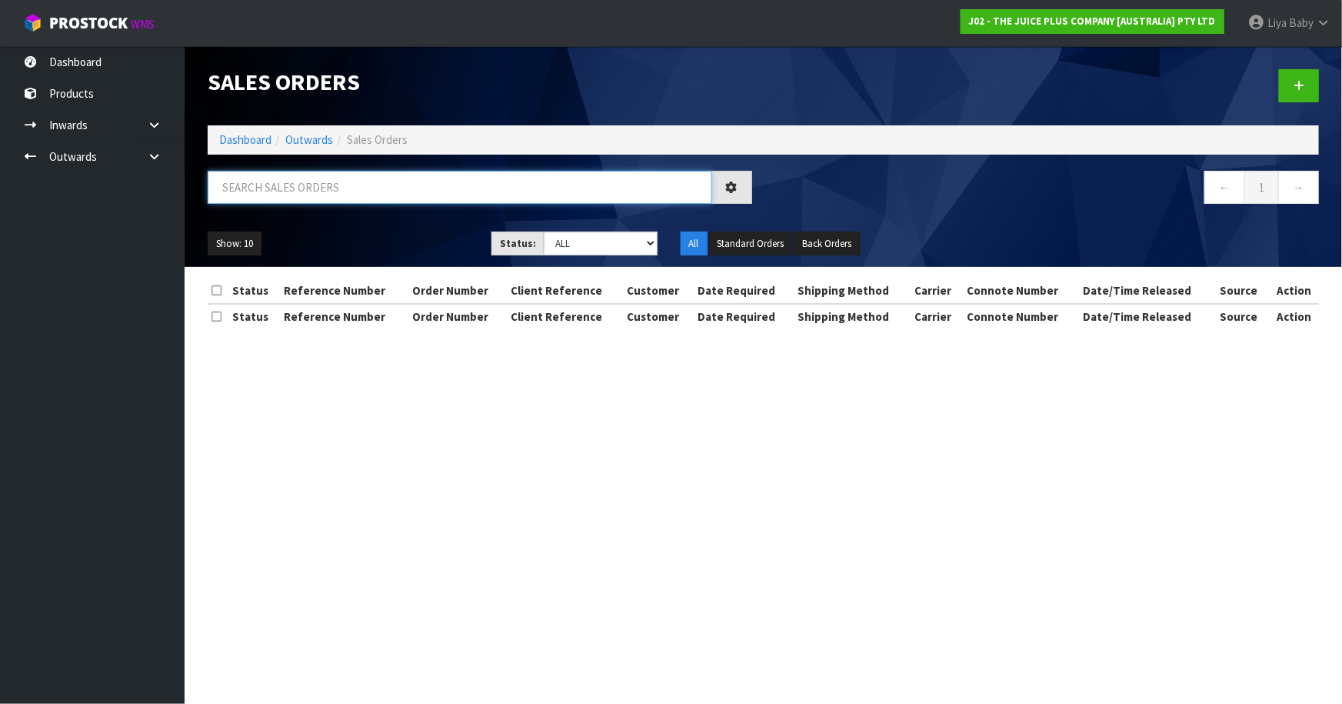
click at [336, 191] on input "text" at bounding box center [460, 187] width 504 height 33
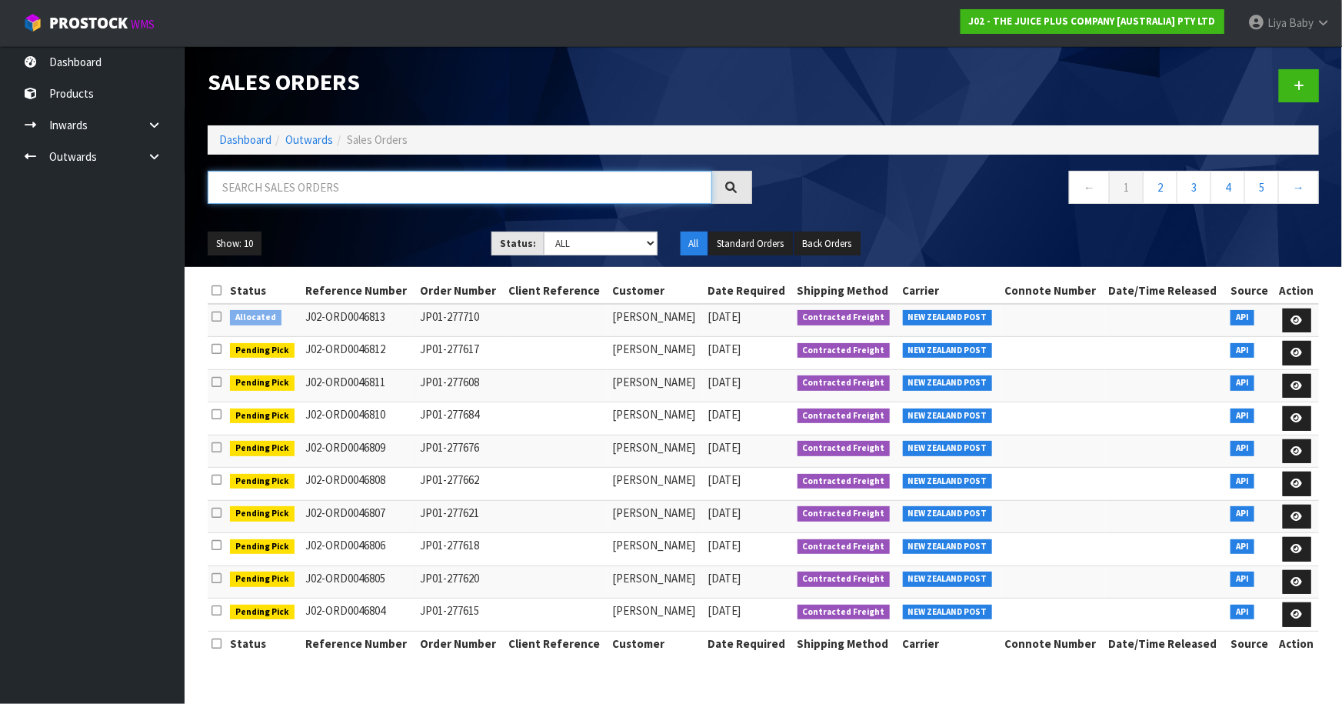
click at [283, 184] on input "text" at bounding box center [460, 187] width 504 height 33
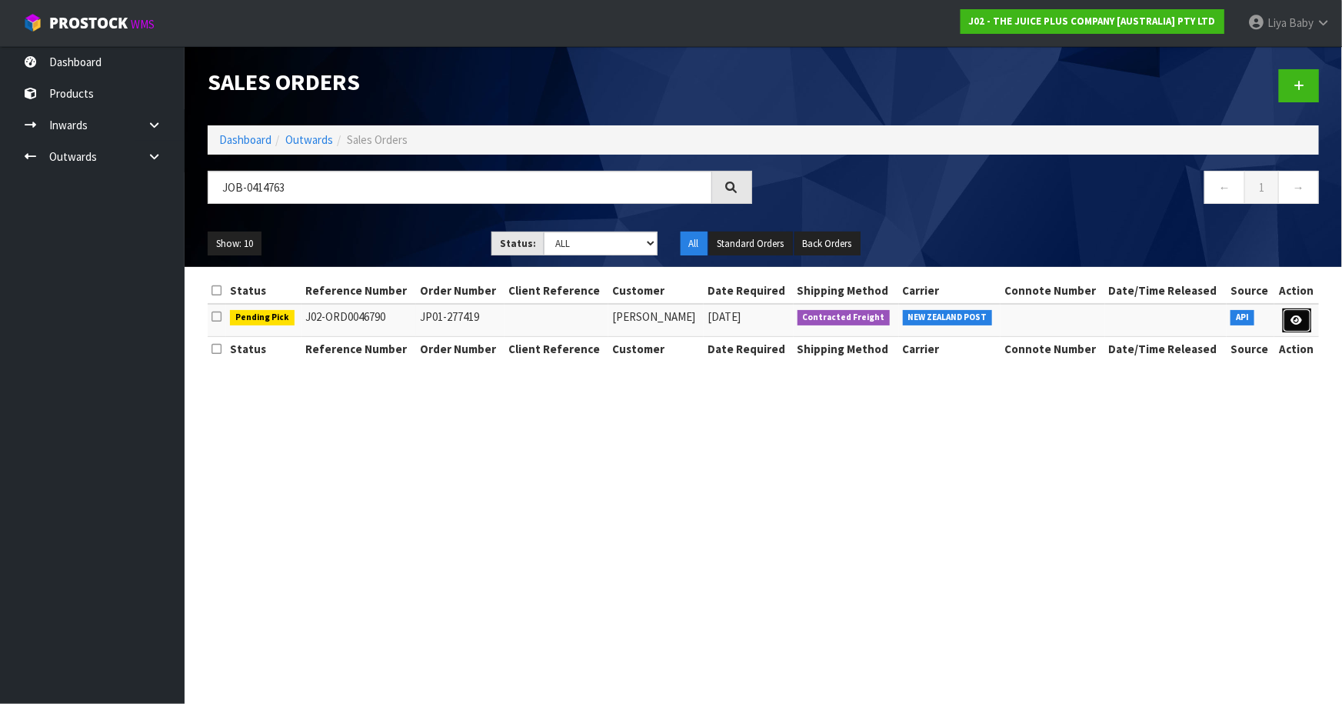
drag, startPoint x: 1303, startPoint y: 321, endPoint x: 1251, endPoint y: 335, distance: 54.3
click at [1303, 321] on link at bounding box center [1297, 320] width 28 height 25
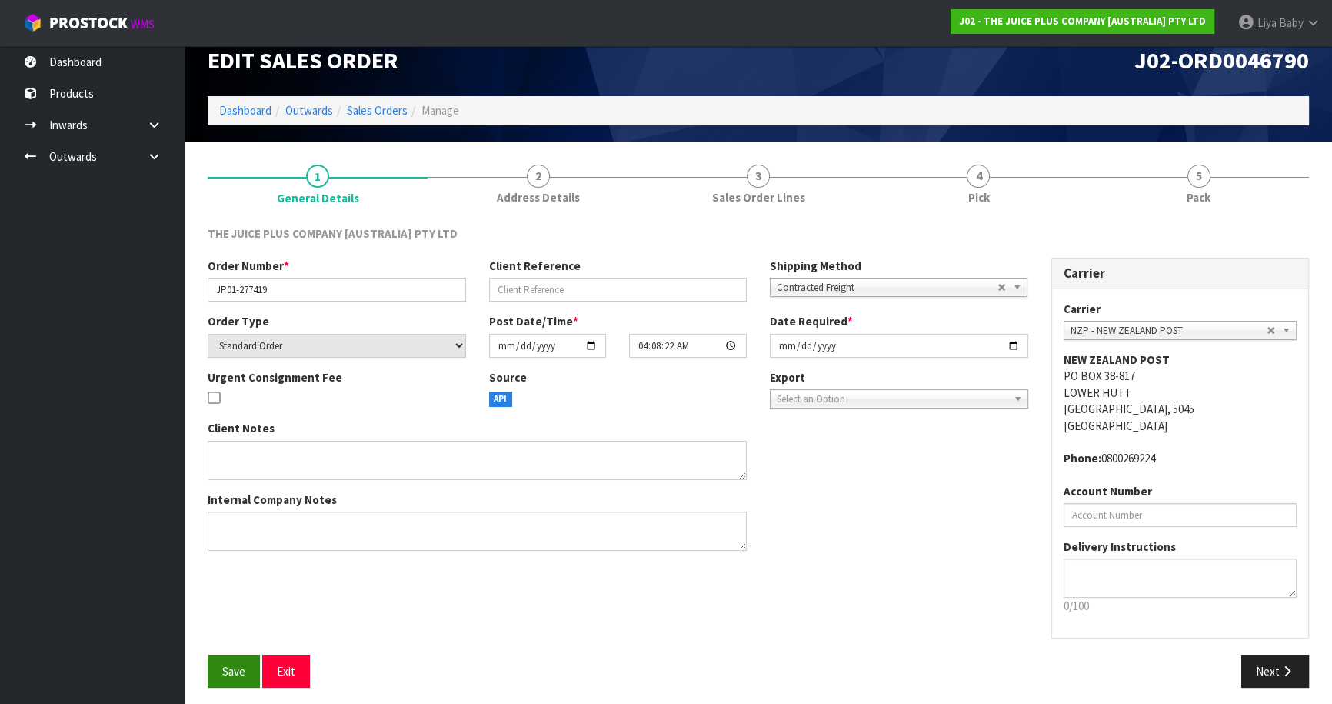
scroll to position [28, 0]
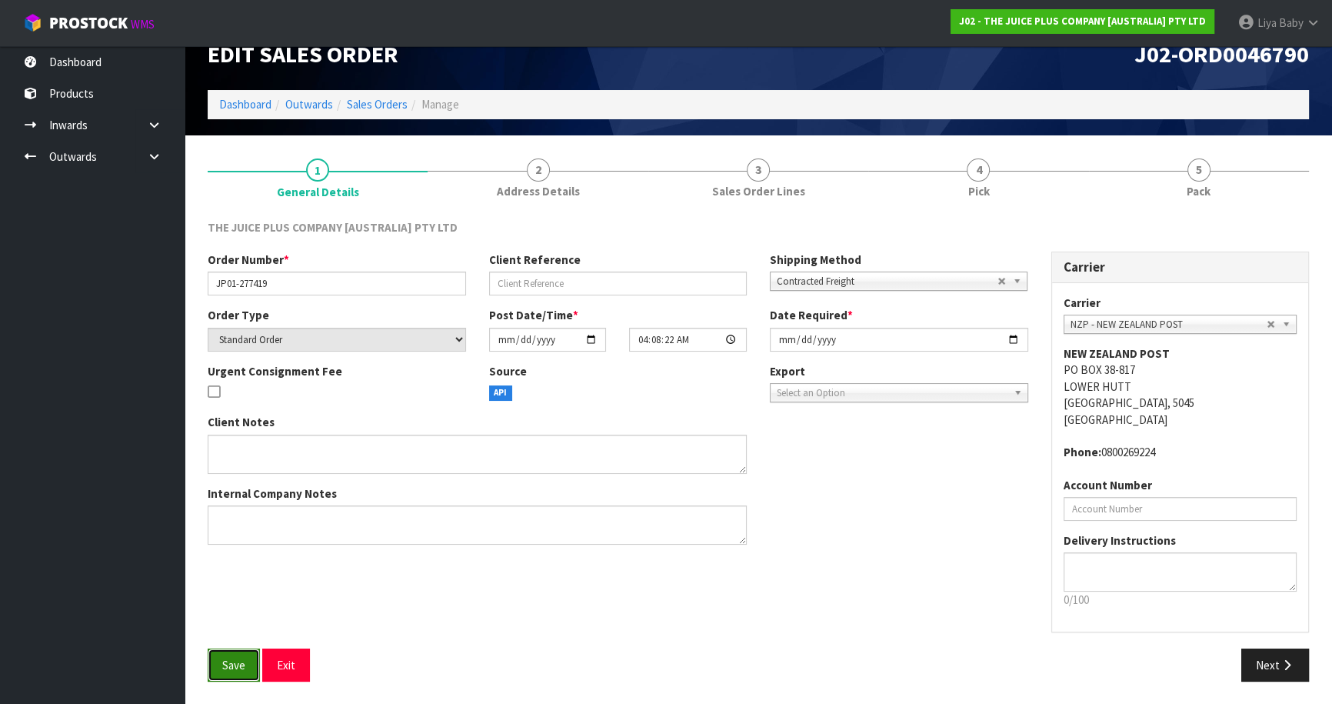
drag, startPoint x: 228, startPoint y: 674, endPoint x: 235, endPoint y: 666, distance: 10.3
click at [227, 674] on button "Save" at bounding box center [234, 664] width 52 height 33
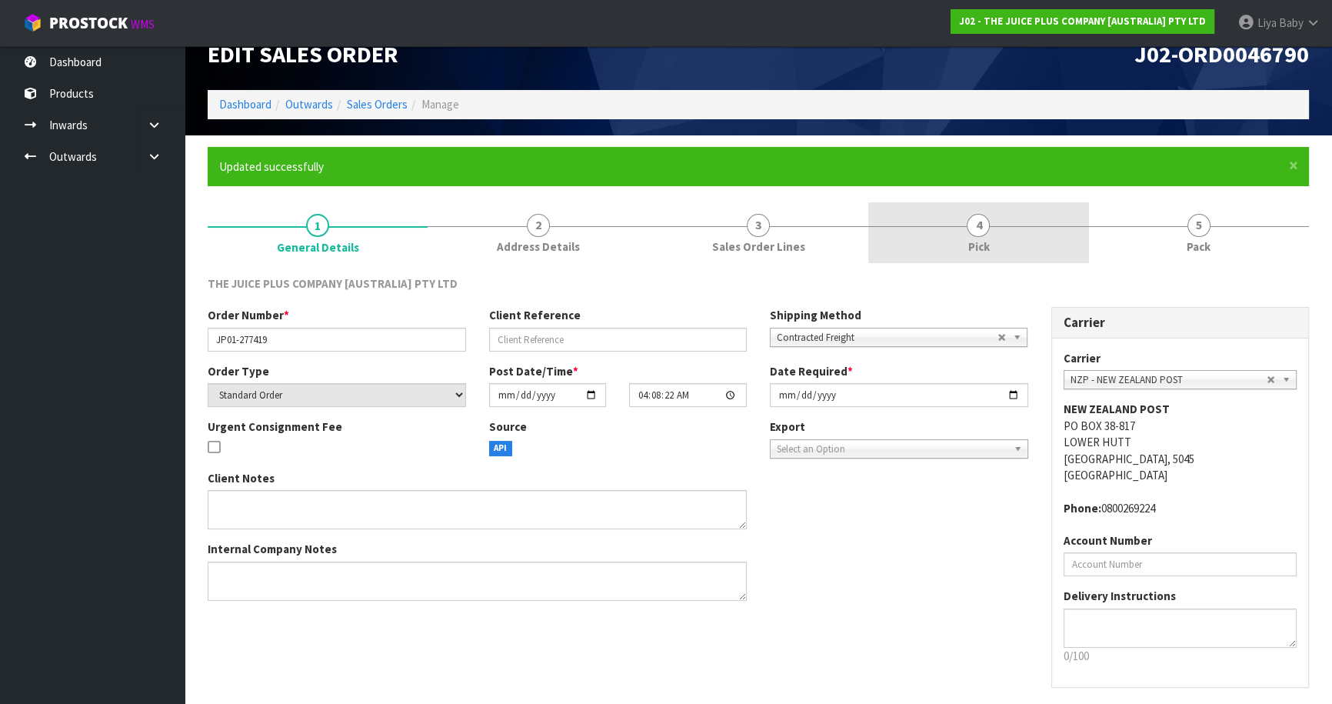
scroll to position [0, 0]
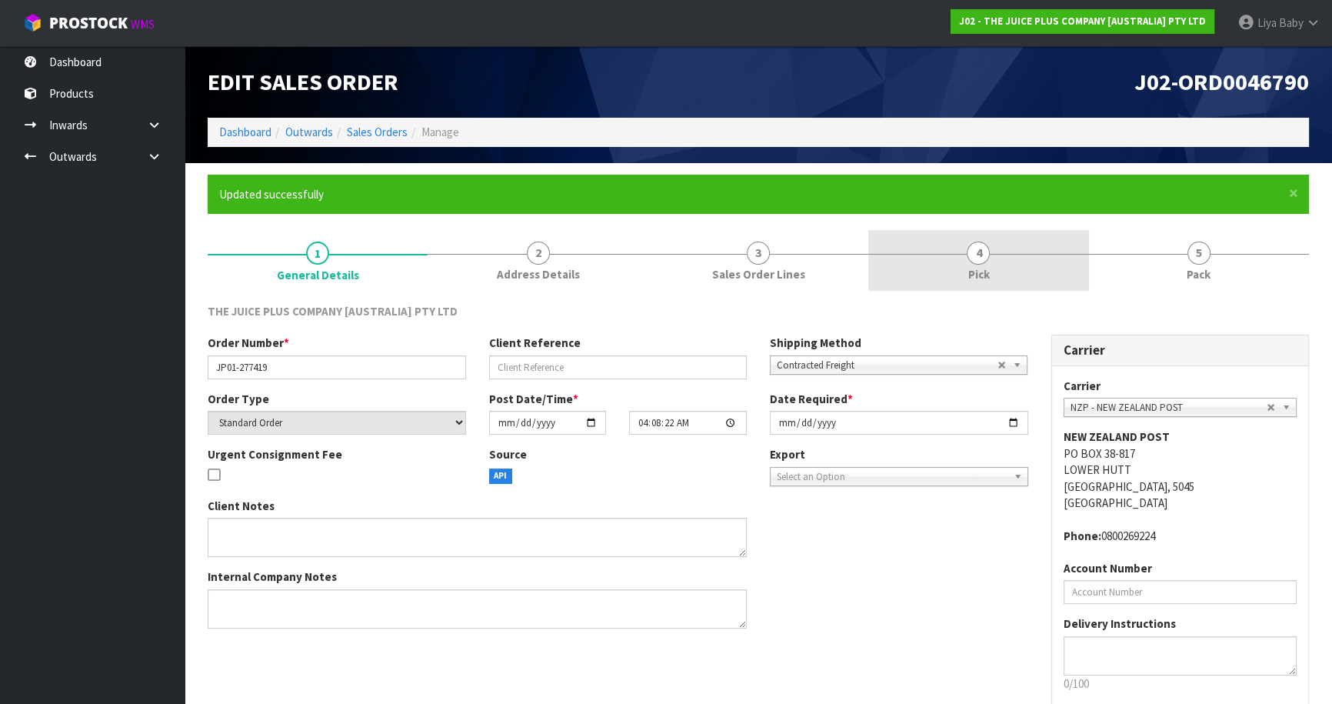
drag, startPoint x: 1017, startPoint y: 271, endPoint x: 1026, endPoint y: 284, distance: 16.2
click at [1016, 271] on link "4 Pick" at bounding box center [978, 260] width 220 height 61
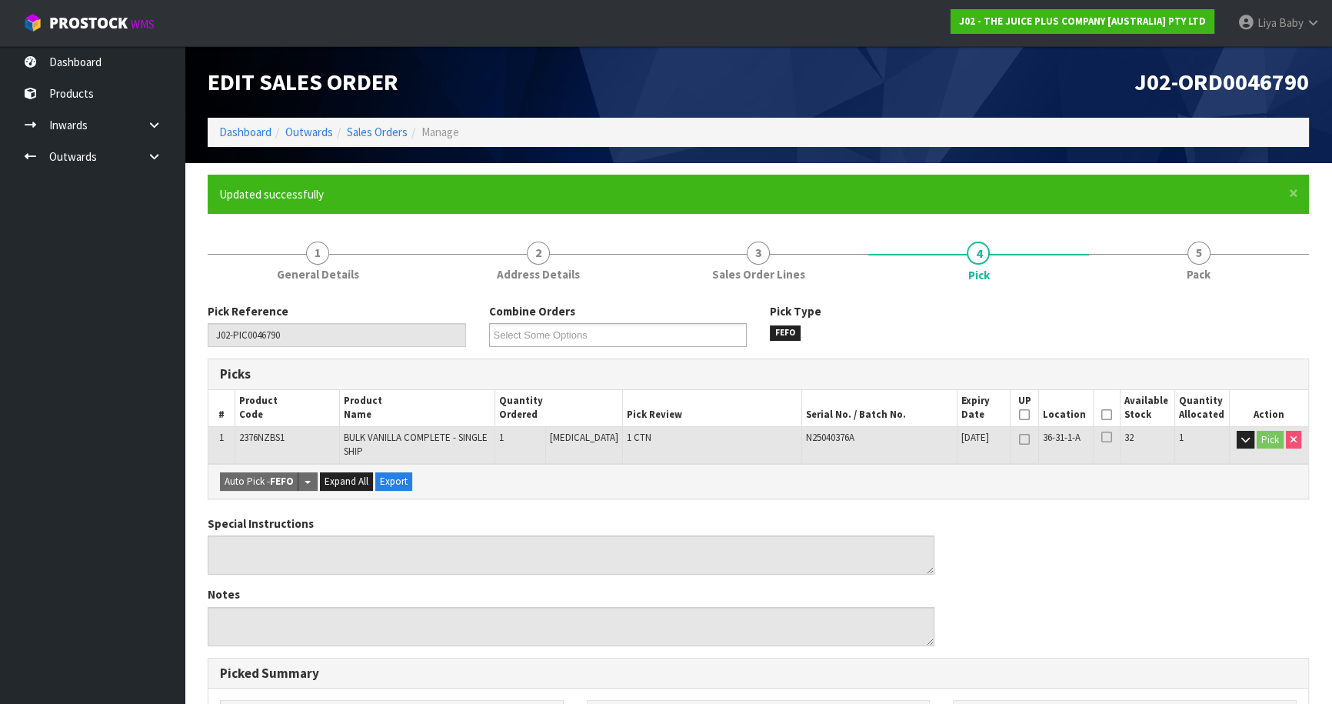
click at [1104, 414] on icon at bounding box center [1106, 414] width 11 height 1
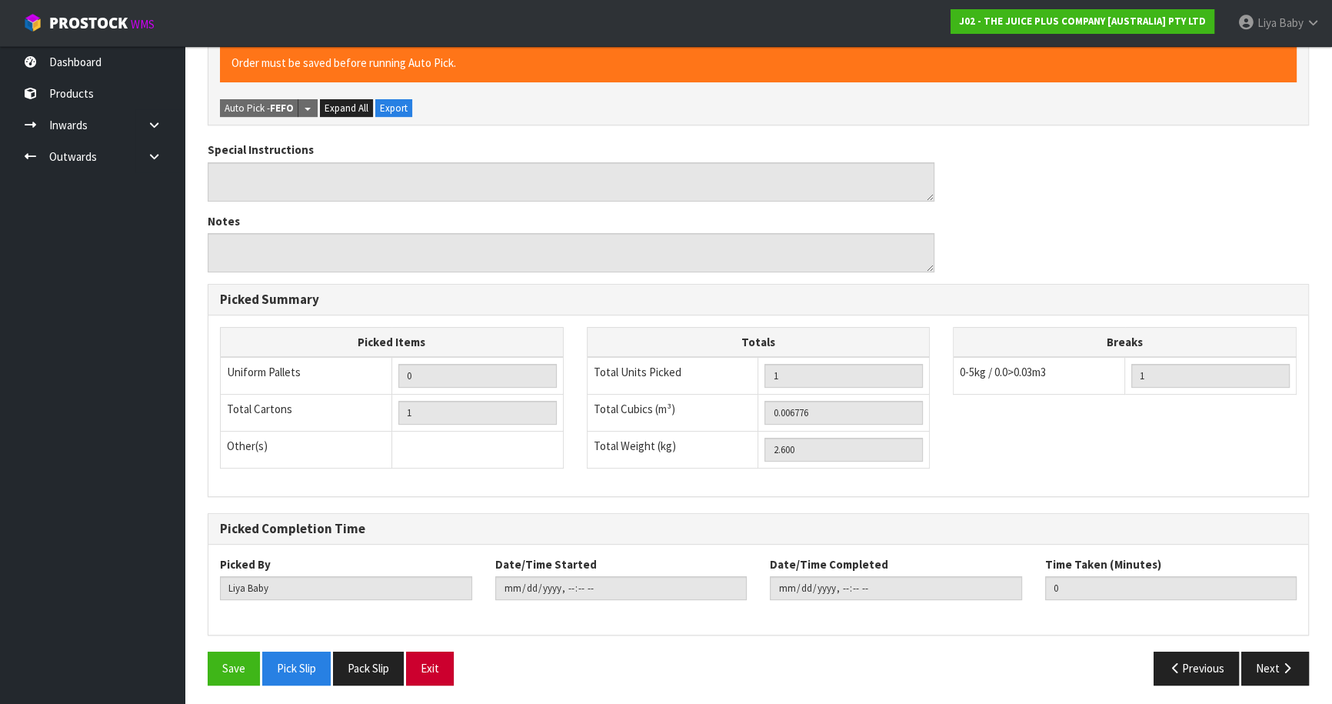
scroll to position [431, 0]
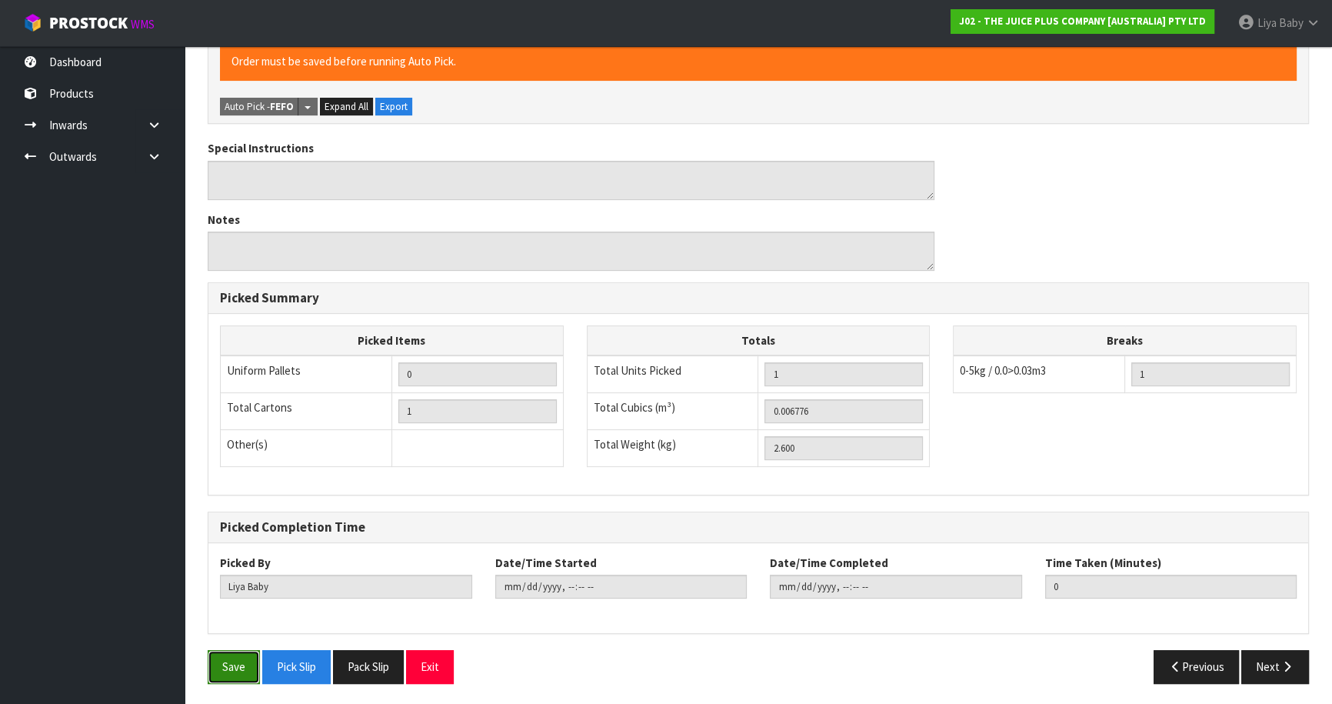
click at [241, 660] on button "Save" at bounding box center [234, 666] width 52 height 33
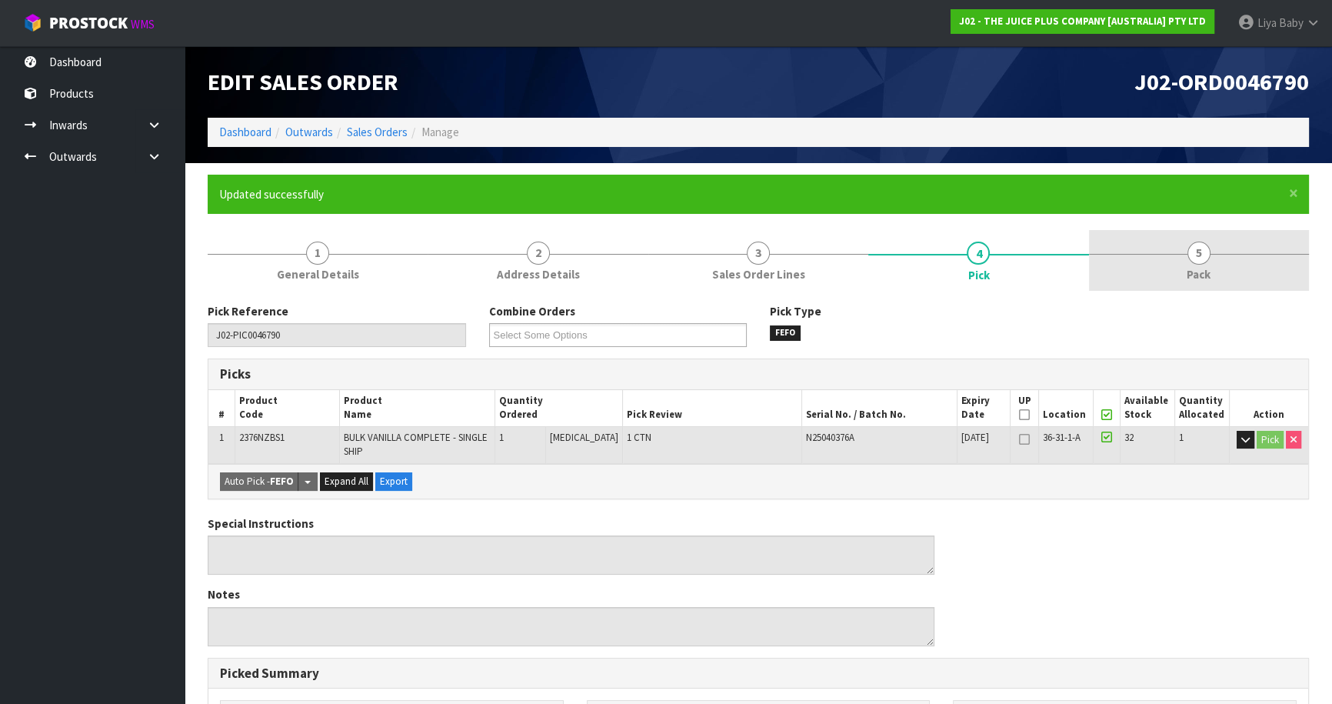
click at [1207, 251] on span "5" at bounding box center [1198, 252] width 23 height 23
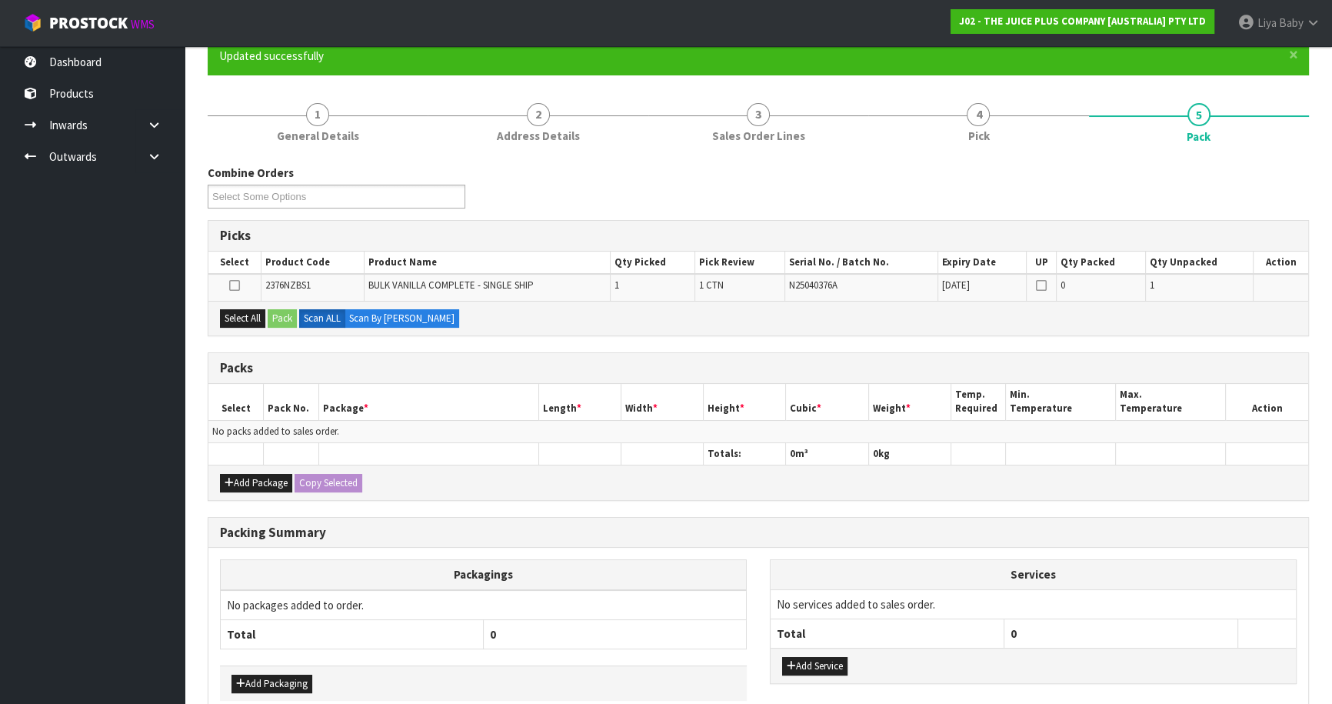
scroll to position [139, 0]
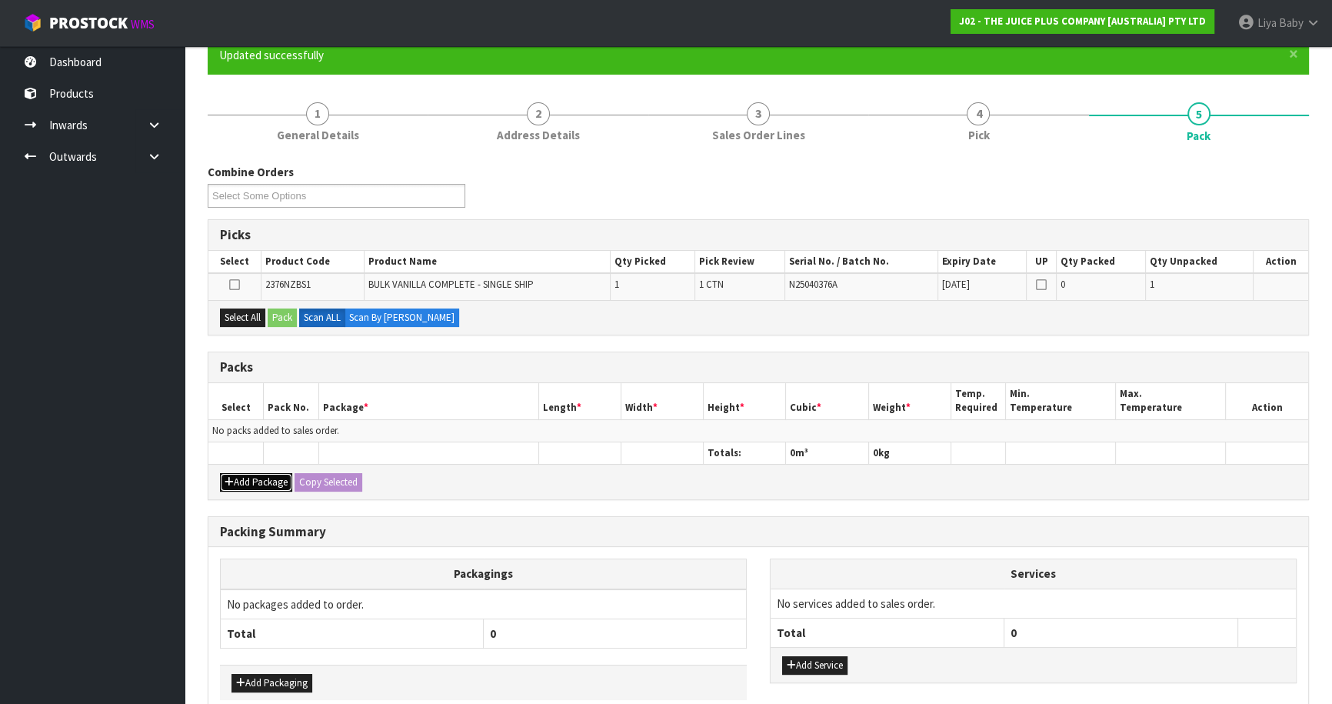
click at [258, 479] on button "Add Package" at bounding box center [256, 482] width 72 height 18
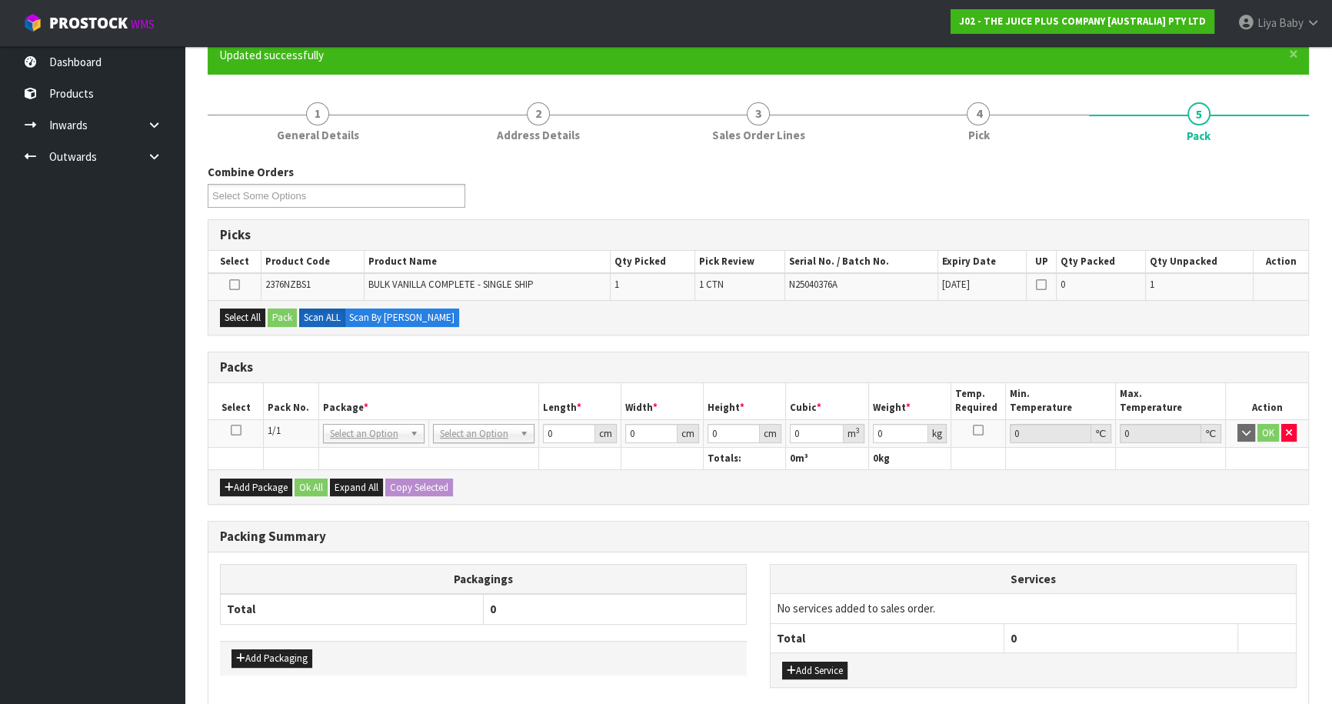
click at [234, 430] on icon at bounding box center [236, 430] width 11 height 1
click at [236, 315] on button "Select All" at bounding box center [242, 317] width 45 height 18
click at [275, 313] on button "Pack" at bounding box center [282, 317] width 29 height 18
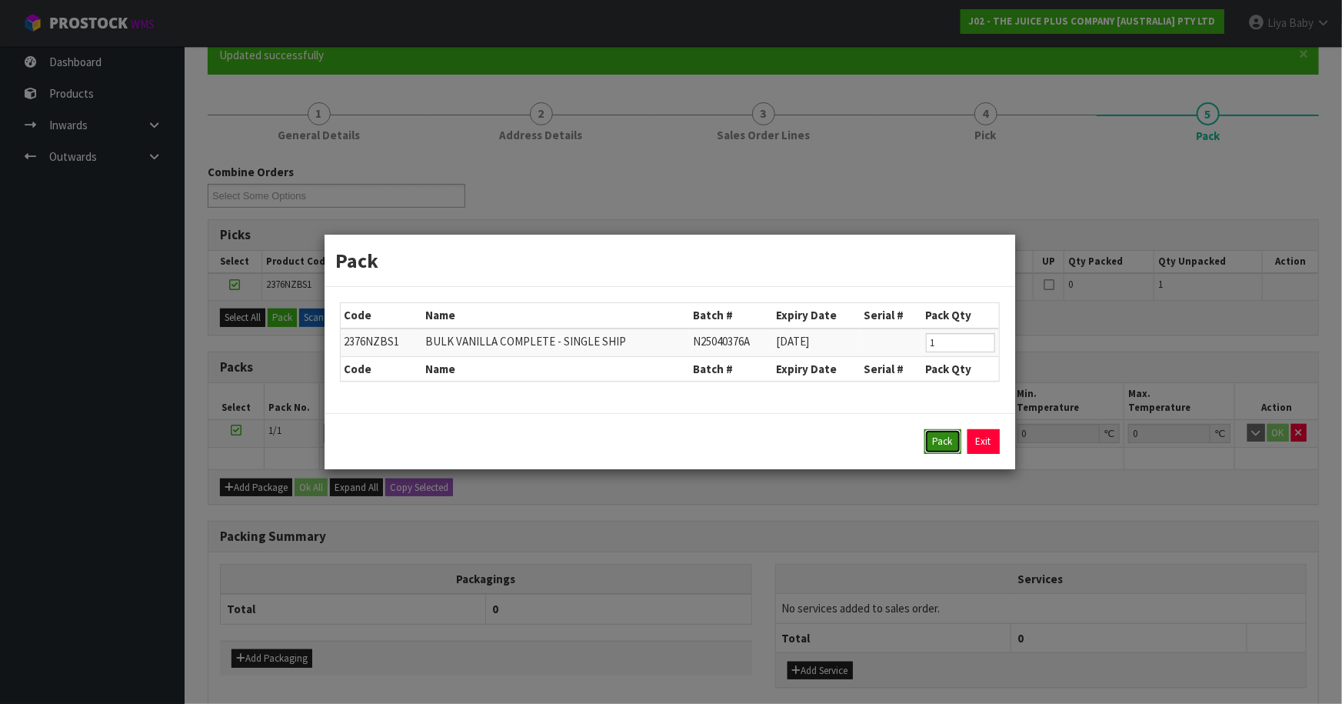
click at [947, 444] on button "Pack" at bounding box center [942, 441] width 37 height 25
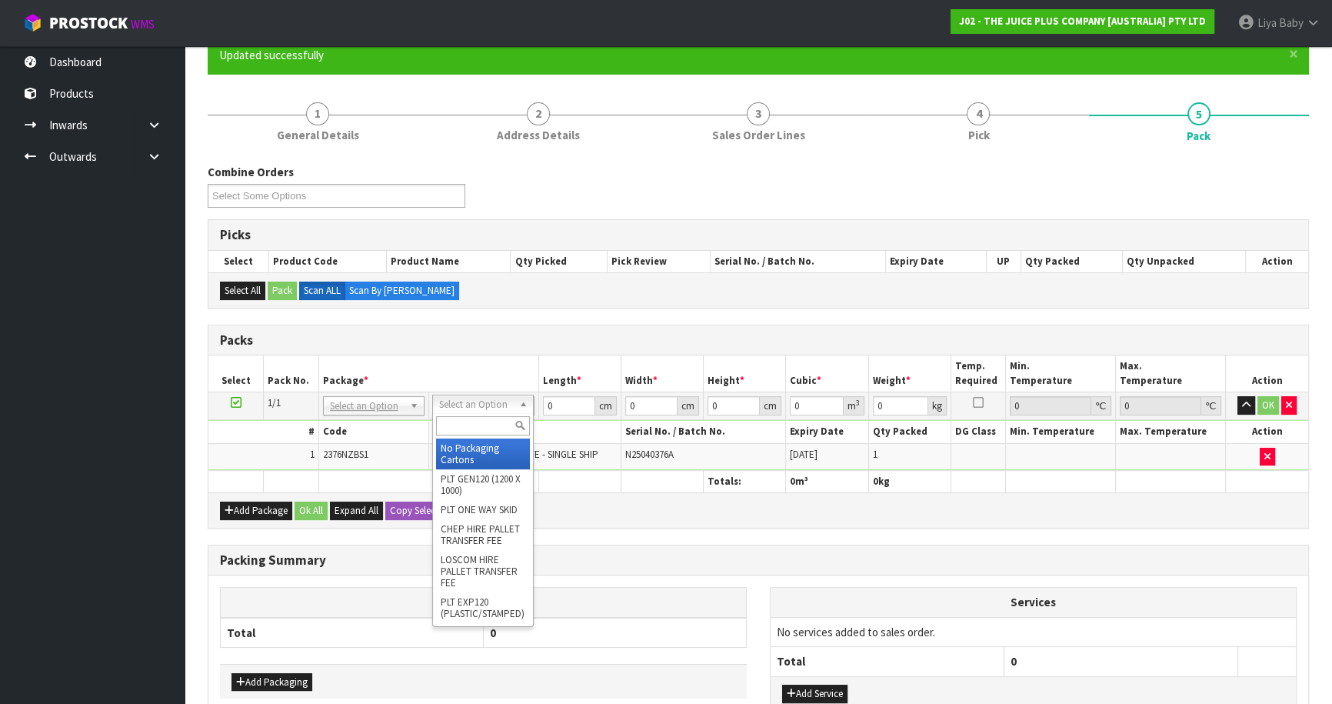
click at [476, 430] on input "text" at bounding box center [483, 425] width 94 height 19
drag, startPoint x: 485, startPoint y: 448, endPoint x: 517, endPoint y: 424, distance: 40.6
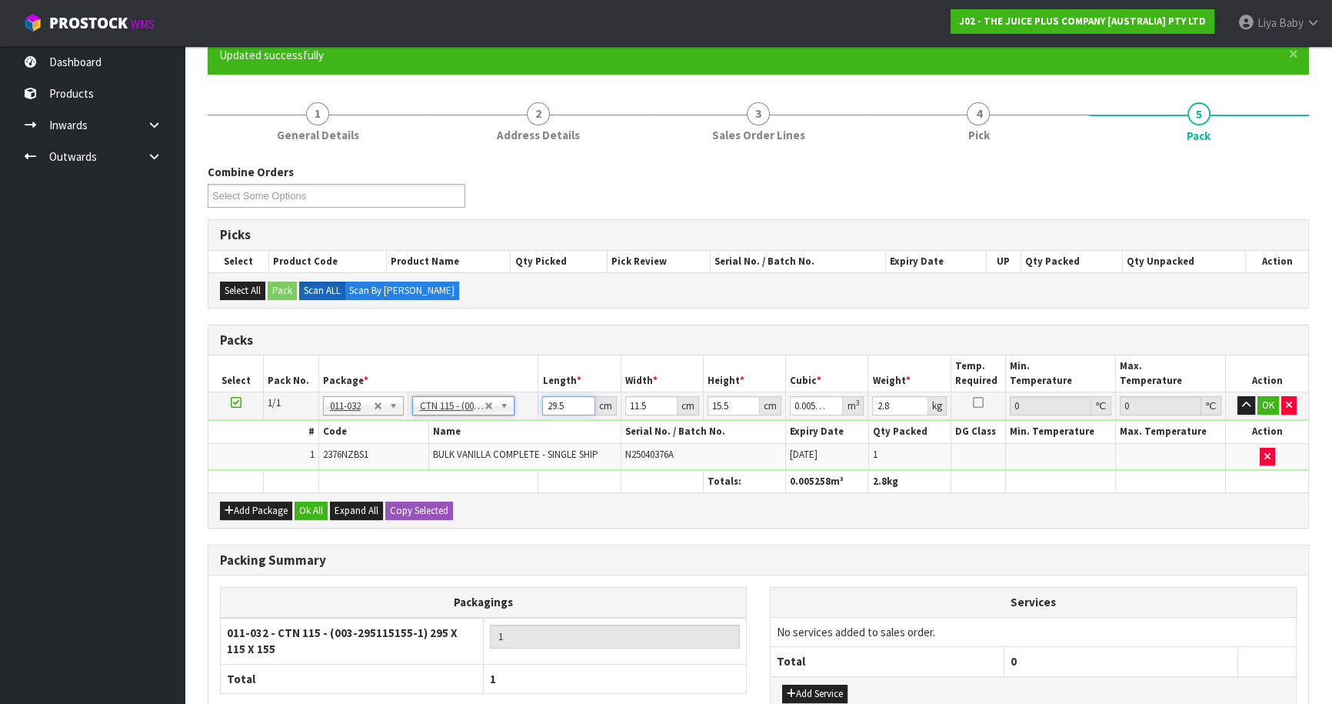
click at [573, 398] on input "29.5" at bounding box center [568, 405] width 52 height 19
click at [1268, 401] on button "OK" at bounding box center [1268, 405] width 22 height 18
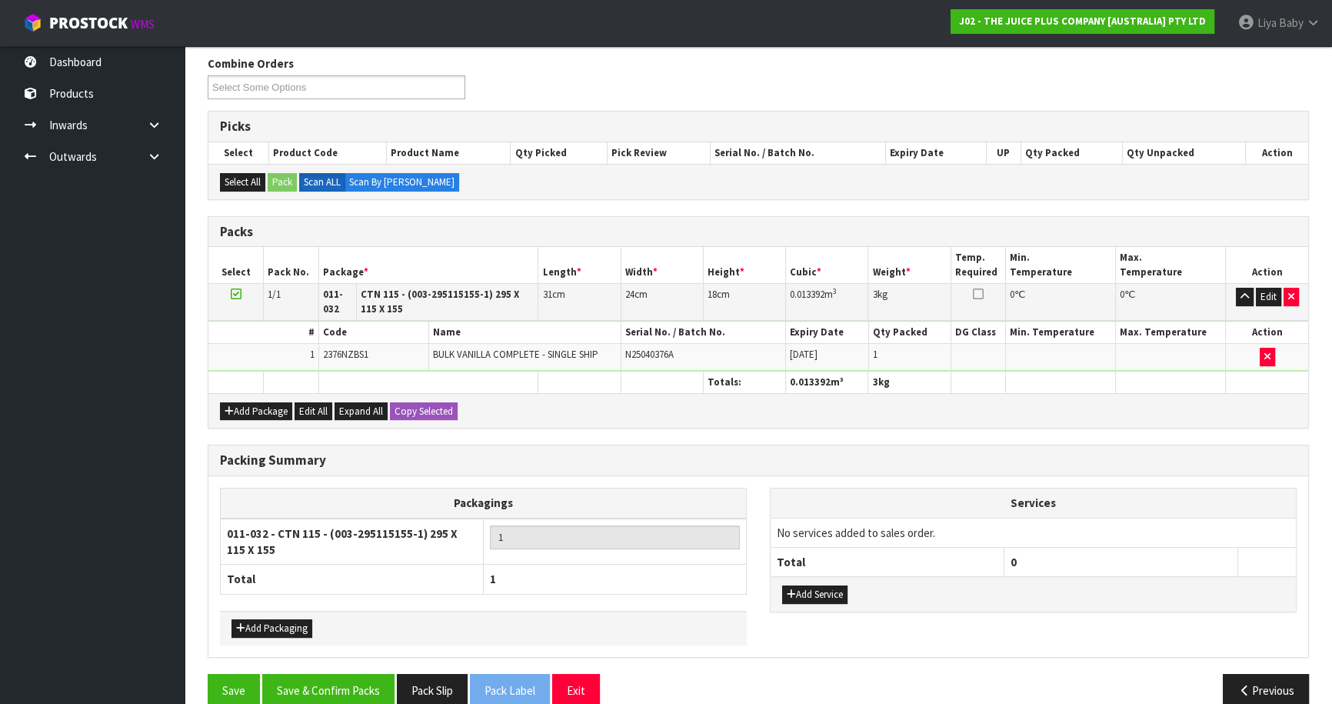
scroll to position [270, 0]
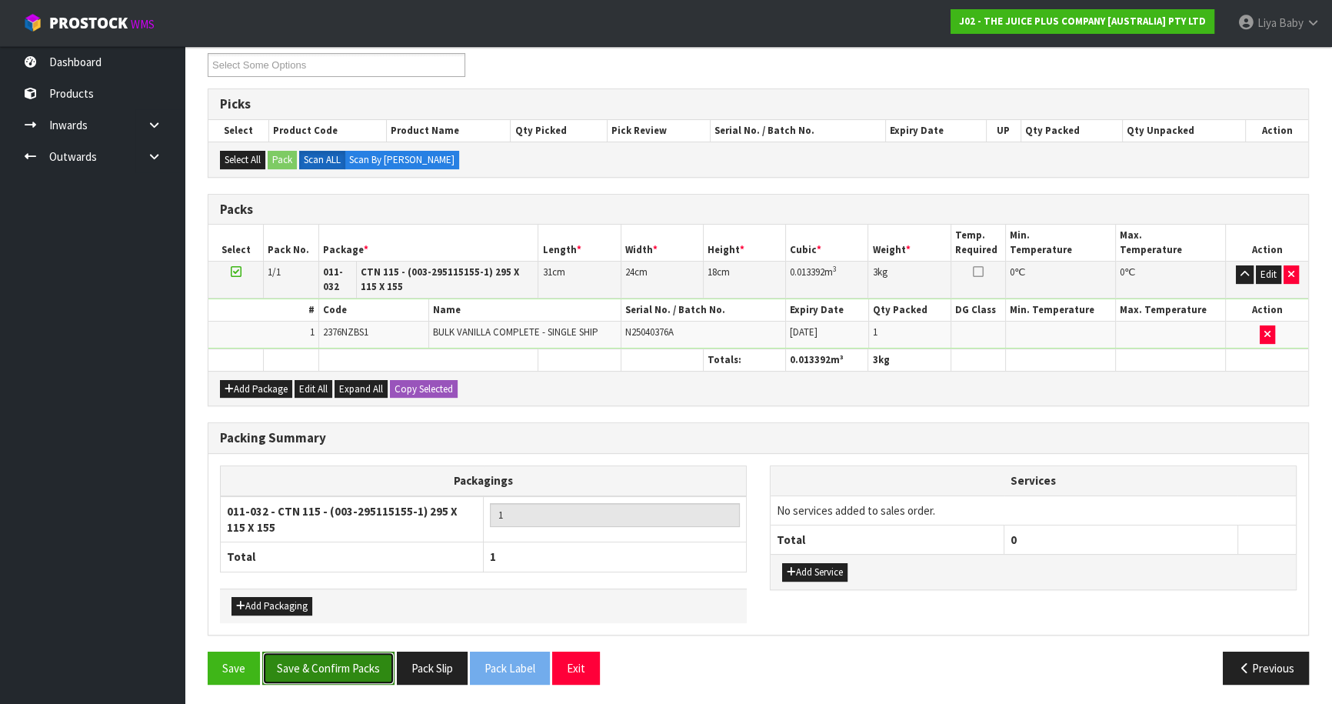
click at [368, 652] on button "Save & Confirm Packs" at bounding box center [328, 667] width 132 height 33
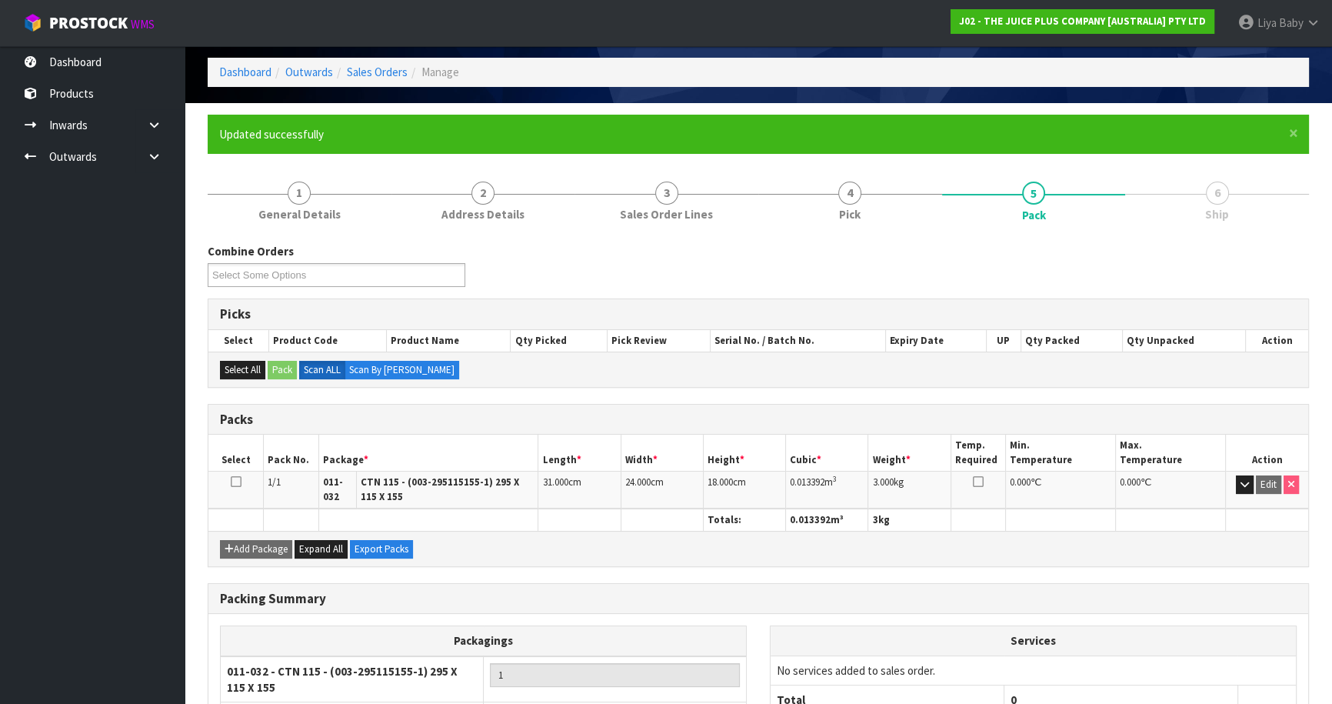
scroll to position [186, 0]
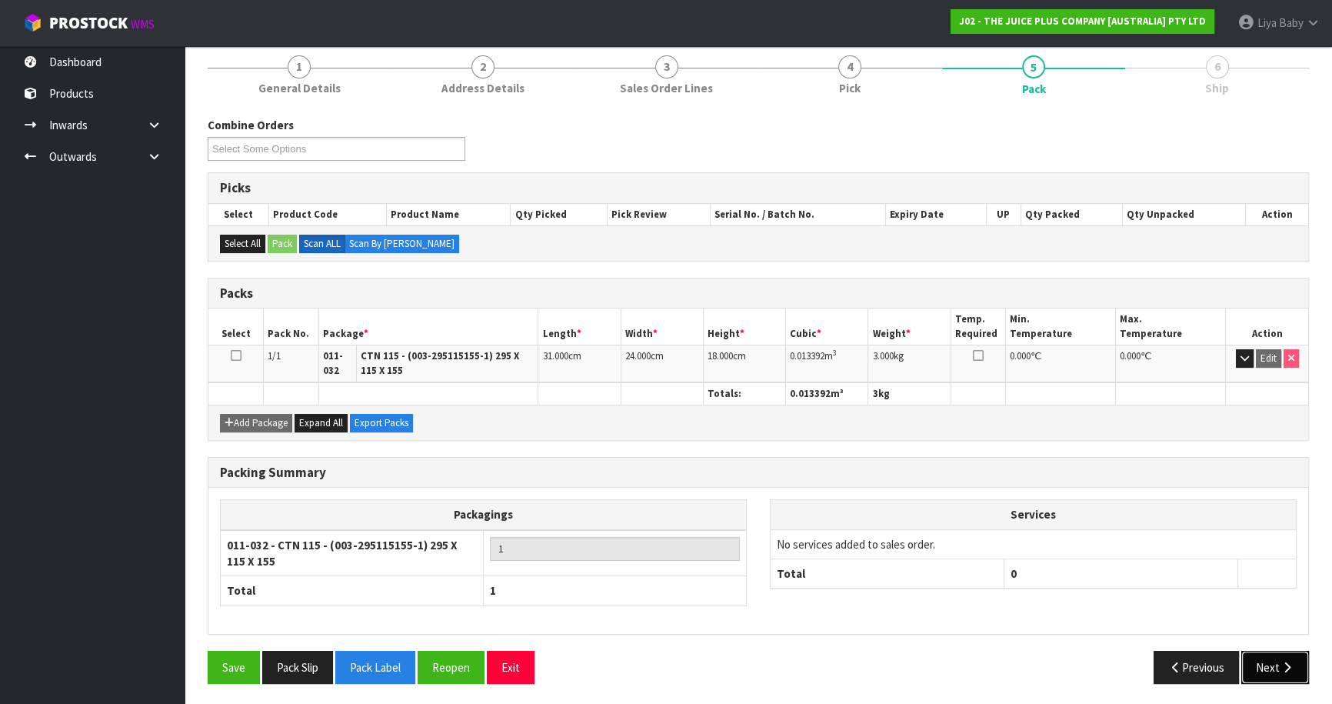
click at [1290, 661] on icon "button" at bounding box center [1286, 667] width 15 height 12
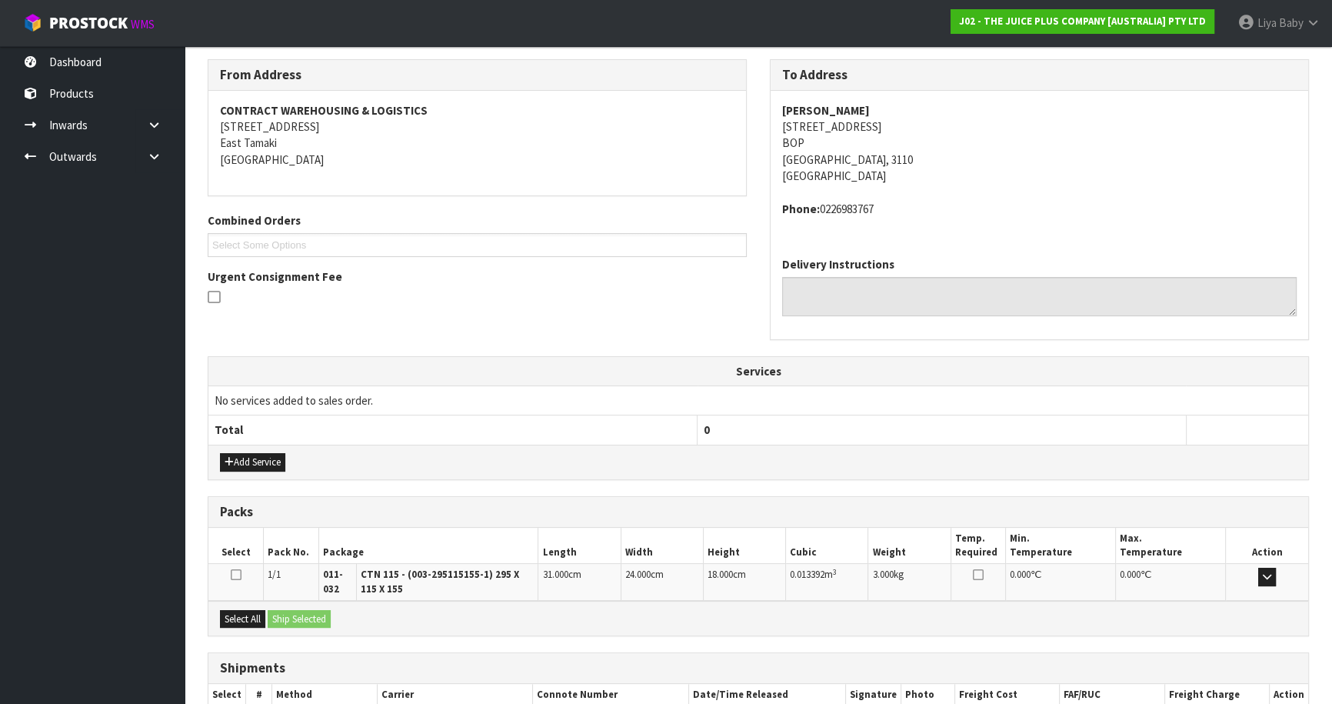
scroll to position [338, 0]
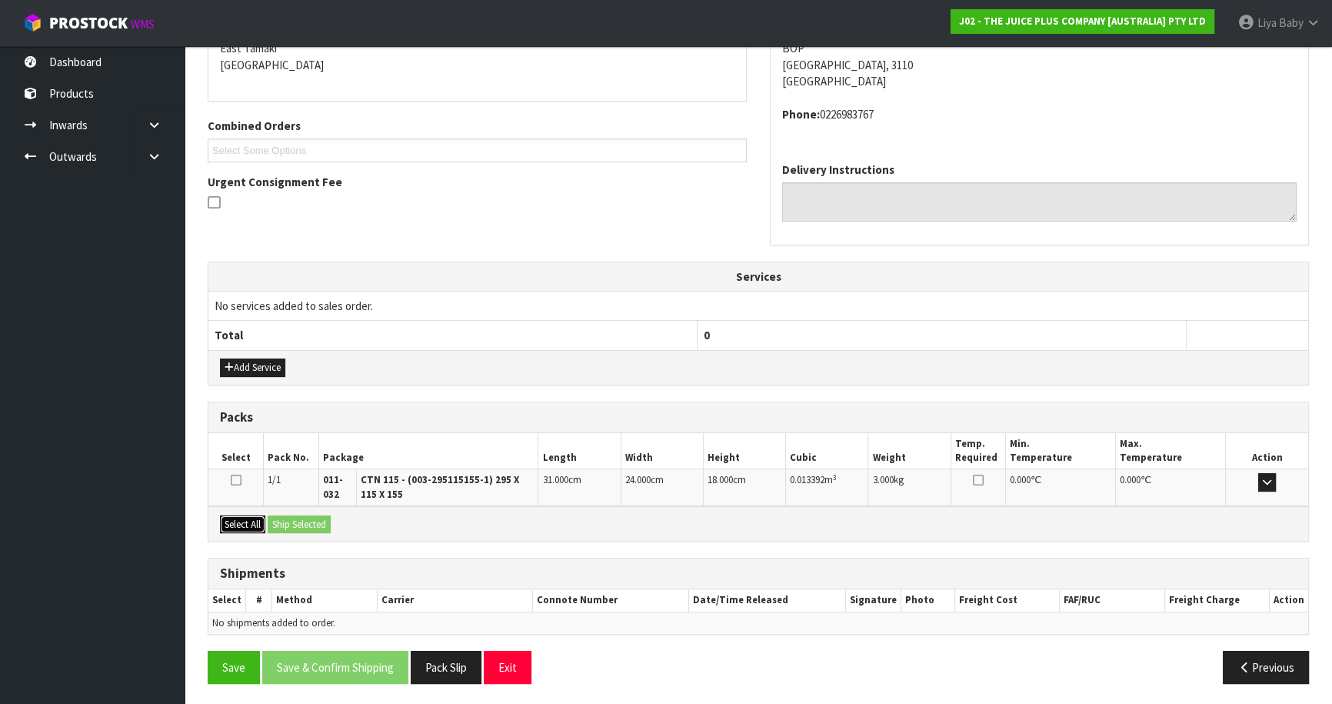
drag, startPoint x: 235, startPoint y: 517, endPoint x: 267, endPoint y: 520, distance: 32.4
click at [235, 517] on button "Select All" at bounding box center [242, 524] width 45 height 18
drag, startPoint x: 292, startPoint y: 515, endPoint x: 282, endPoint y: 531, distance: 18.3
click at [293, 516] on button "Ship Selected" at bounding box center [299, 524] width 63 height 18
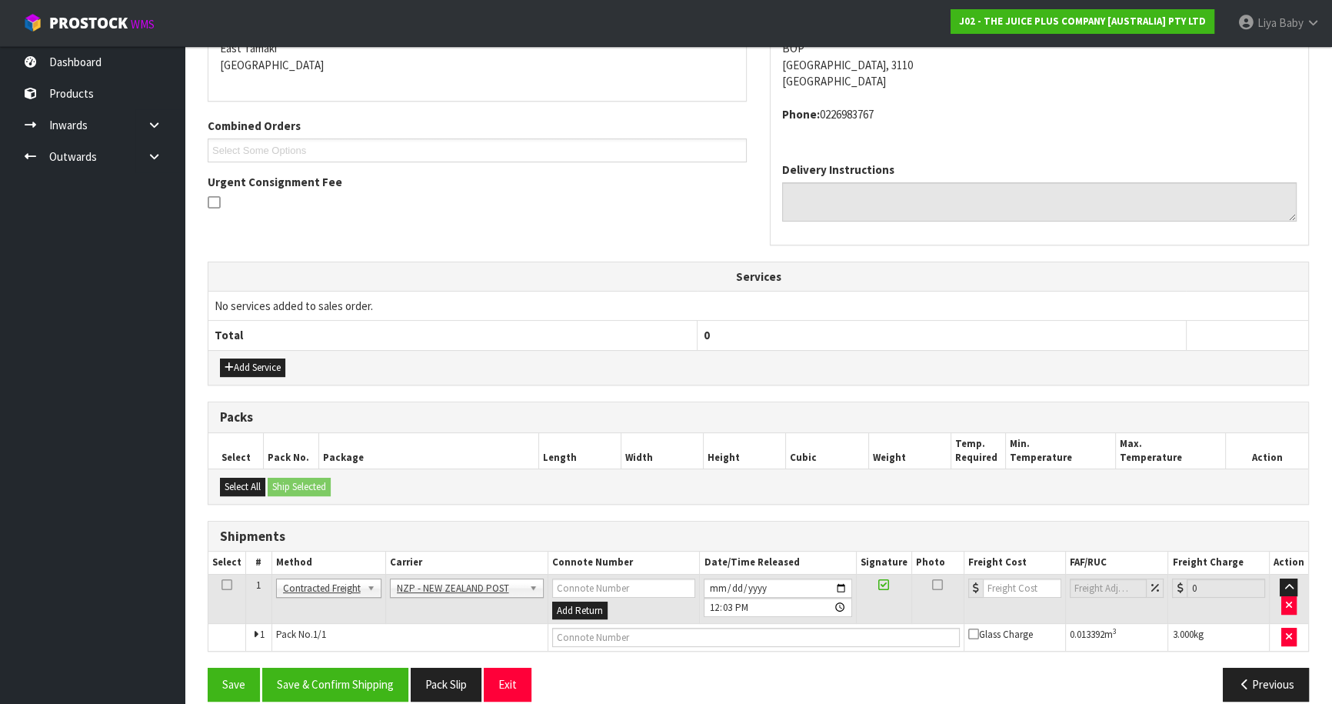
drag, startPoint x: 224, startPoint y: 578, endPoint x: 287, endPoint y: 620, distance: 75.5
click at [224, 584] on icon at bounding box center [226, 584] width 11 height 1
click at [318, 677] on button "Save & Confirm Shipping" at bounding box center [335, 683] width 146 height 33
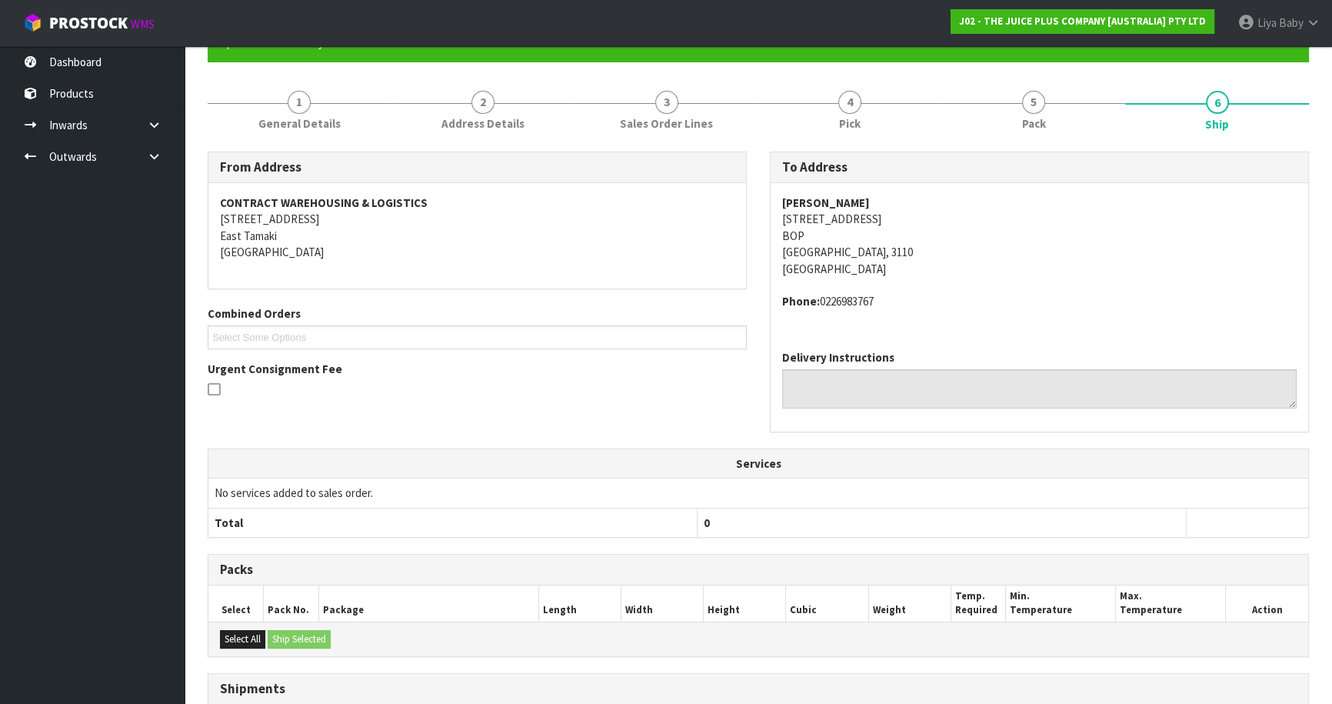
scroll to position [334, 0]
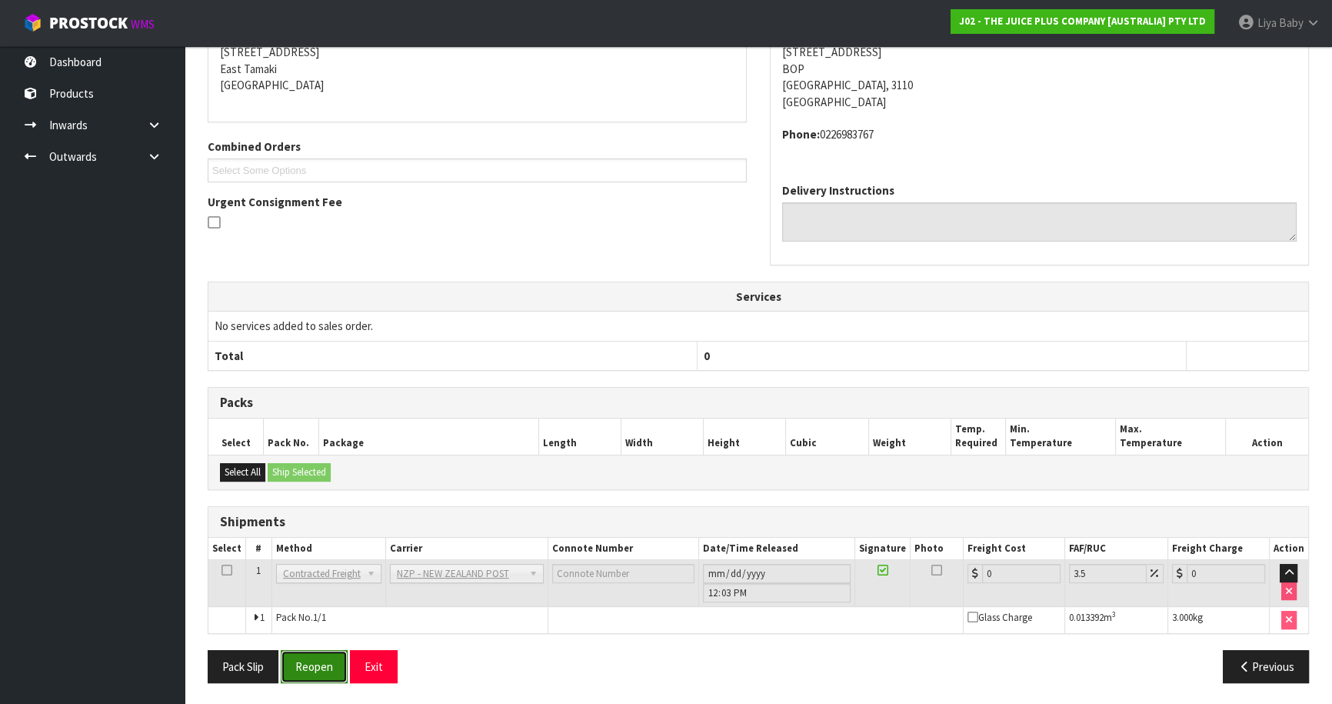
click at [319, 667] on button "Reopen" at bounding box center [314, 666] width 67 height 33
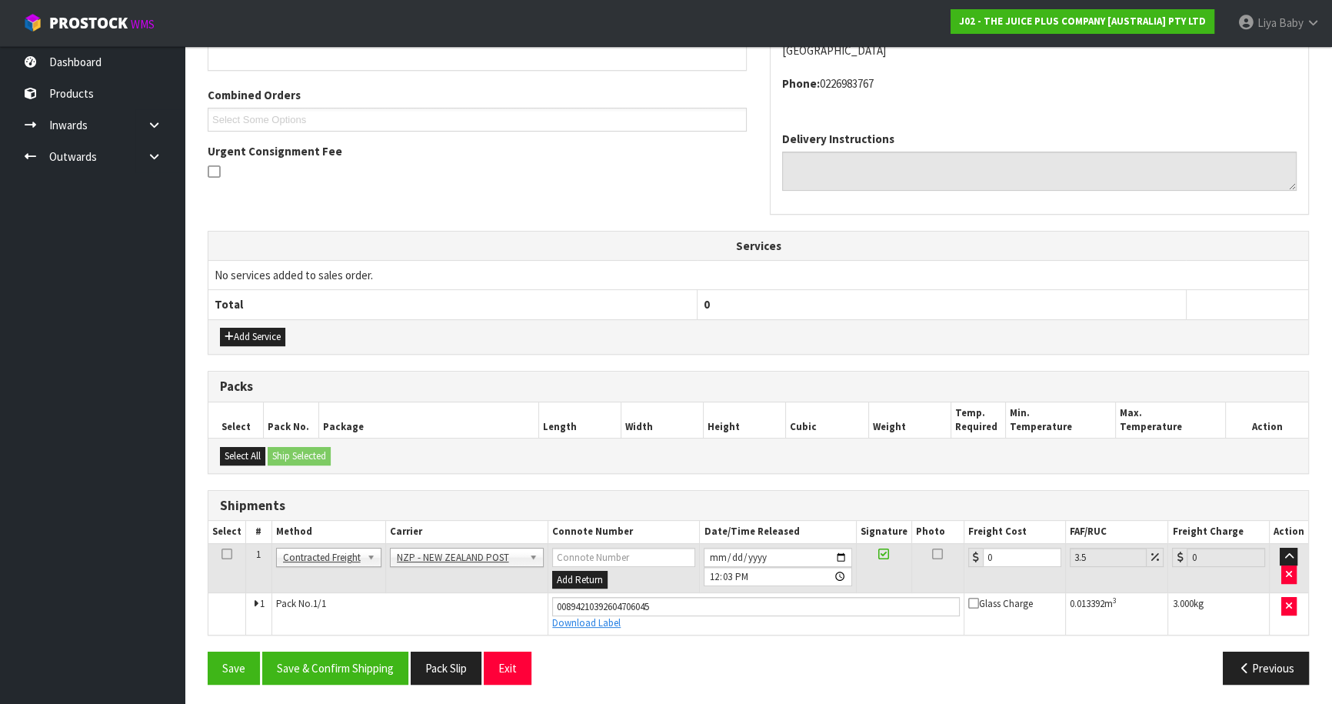
scroll to position [370, 0]
click at [1010, 552] on input "0" at bounding box center [1022, 556] width 78 height 19
click at [225, 553] on icon at bounding box center [226, 553] width 11 height 1
click at [292, 668] on button "Save & Confirm Shipping" at bounding box center [335, 666] width 146 height 33
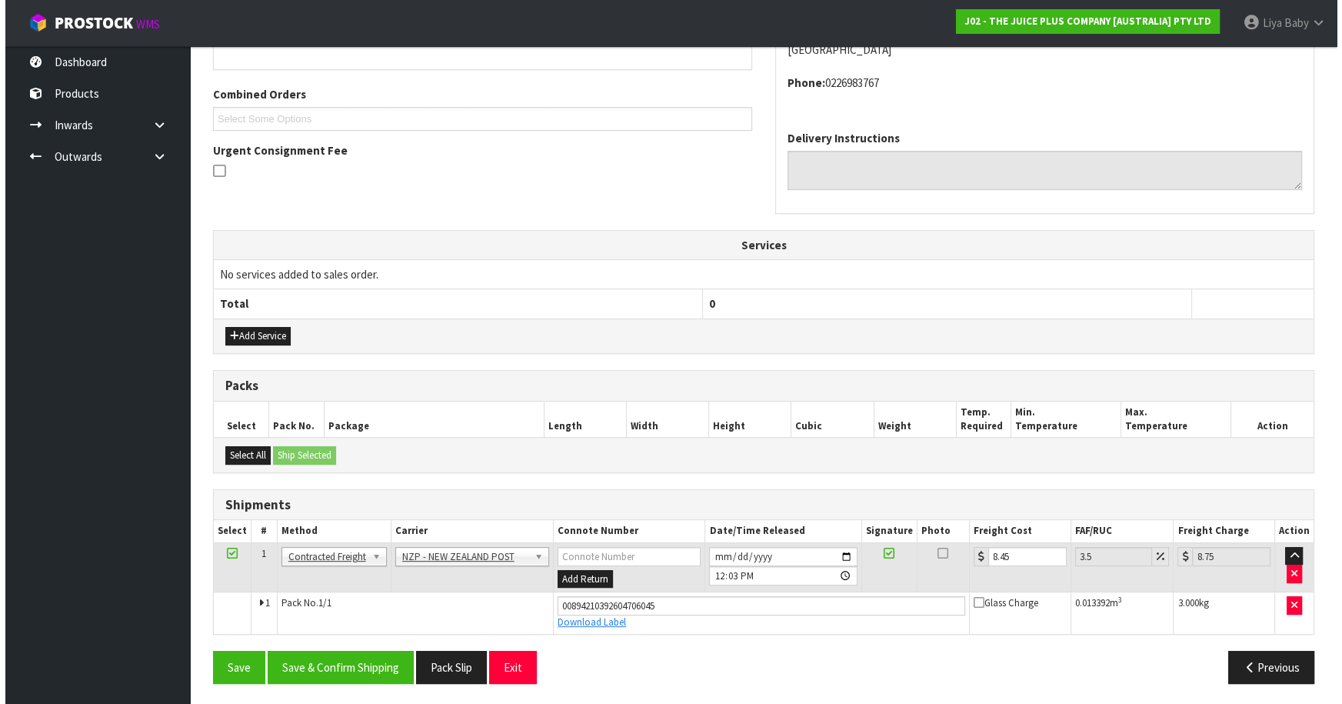
scroll to position [0, 0]
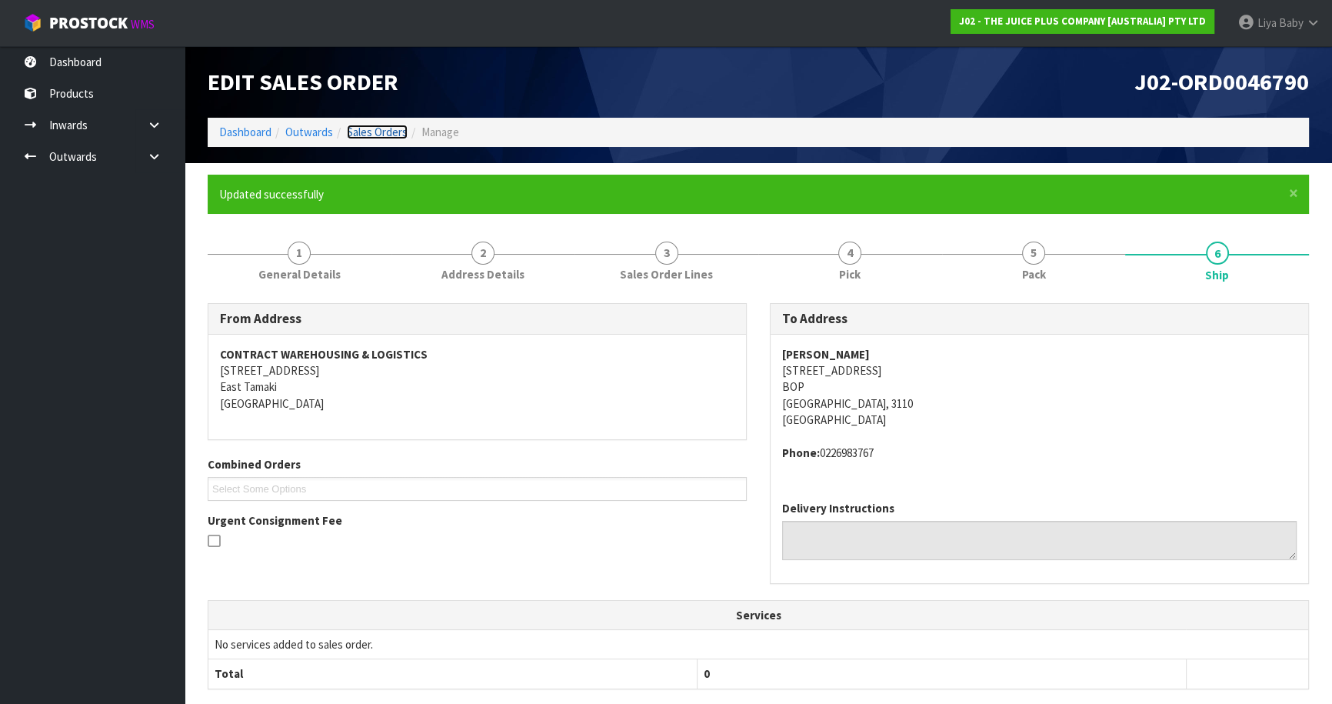
click at [371, 125] on link "Sales Orders" at bounding box center [377, 132] width 61 height 15
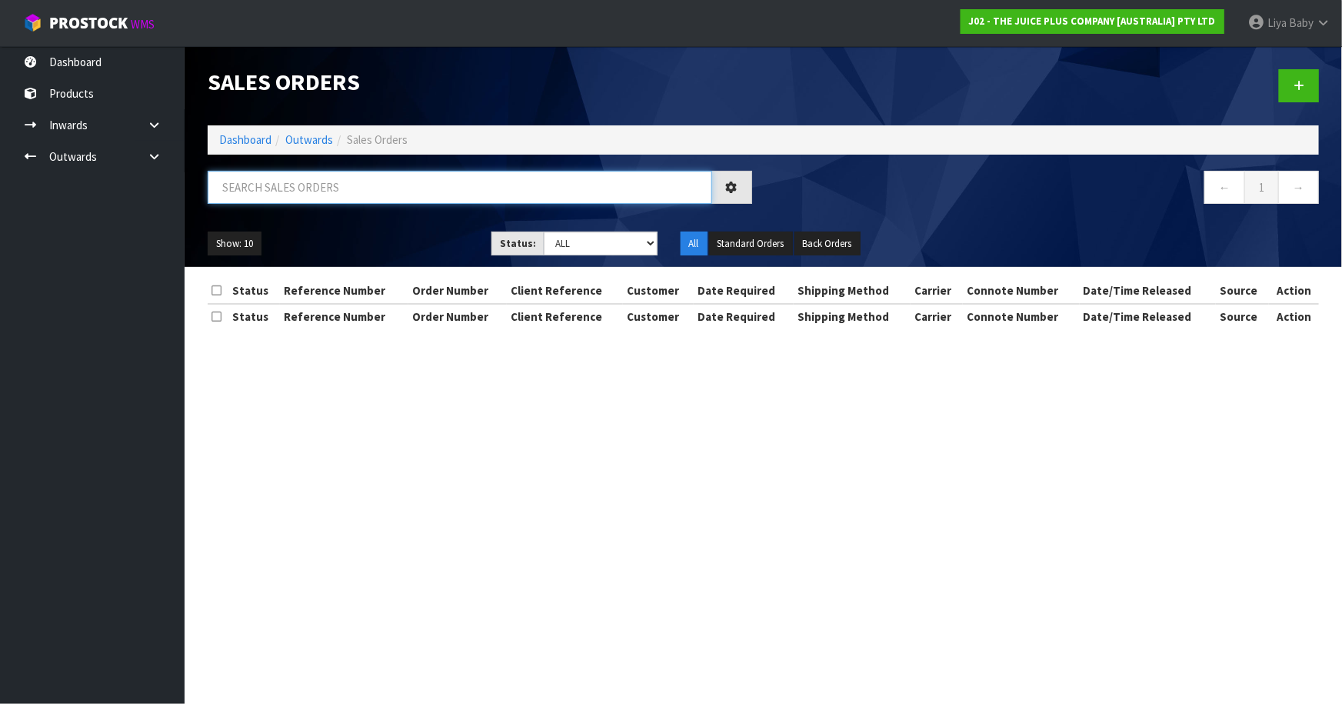
click at [330, 186] on input "text" at bounding box center [460, 187] width 504 height 33
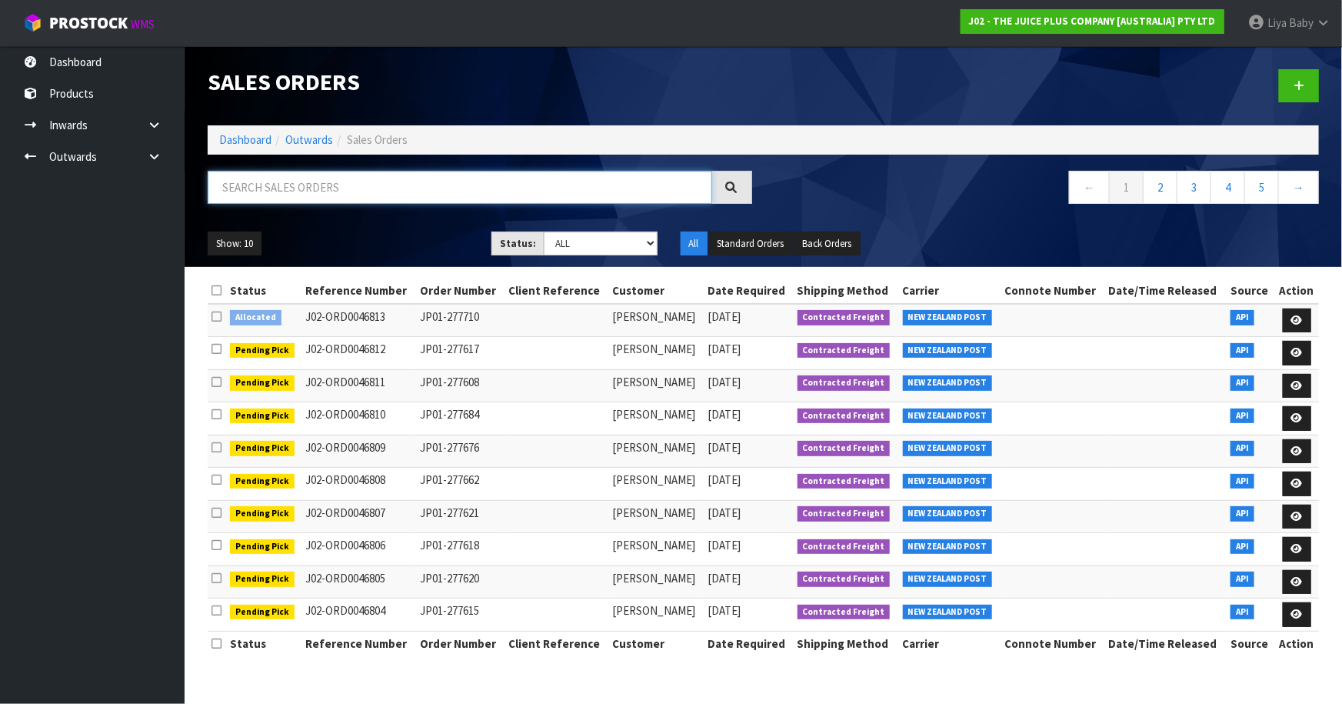
click at [322, 188] on input "text" at bounding box center [460, 187] width 504 height 33
